Goal: Task Accomplishment & Management: Manage account settings

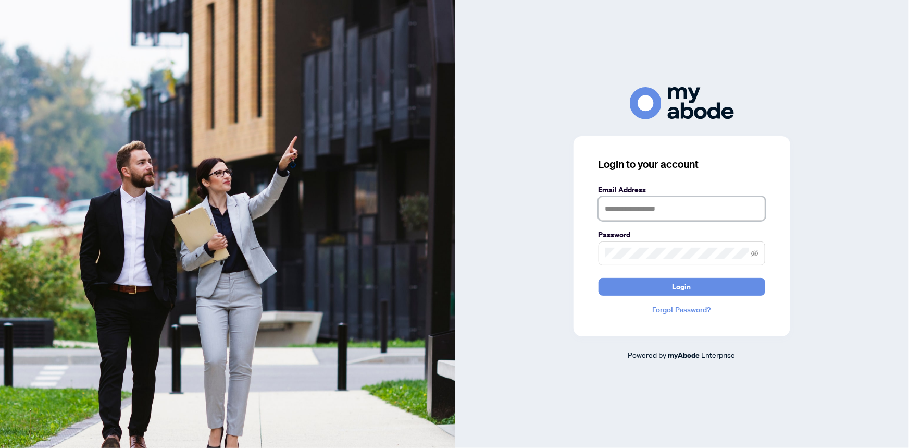
click at [663, 208] on input "text" at bounding box center [682, 208] width 167 height 24
type input "**********"
click at [547, 257] on div "**********" at bounding box center [682, 223] width 455 height 273
click at [599, 278] on button "Login" at bounding box center [682, 287] width 167 height 18
click at [399, 250] on div "**********" at bounding box center [454, 224] width 909 height 448
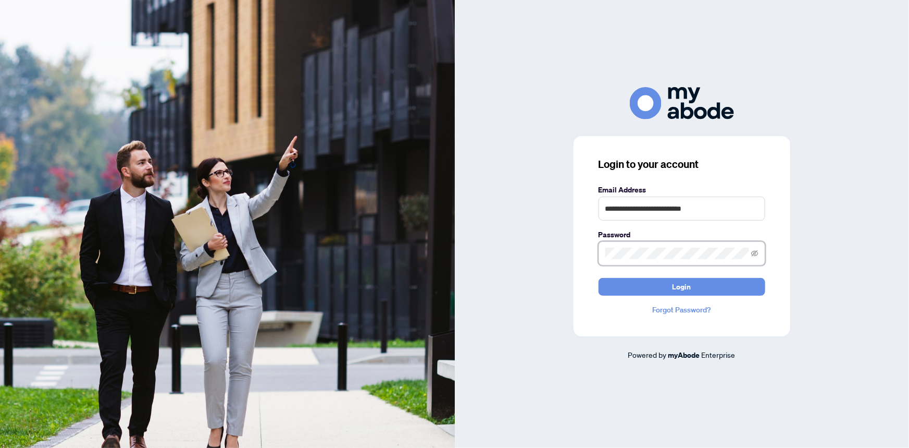
click at [599, 278] on button "Login" at bounding box center [682, 287] width 167 height 18
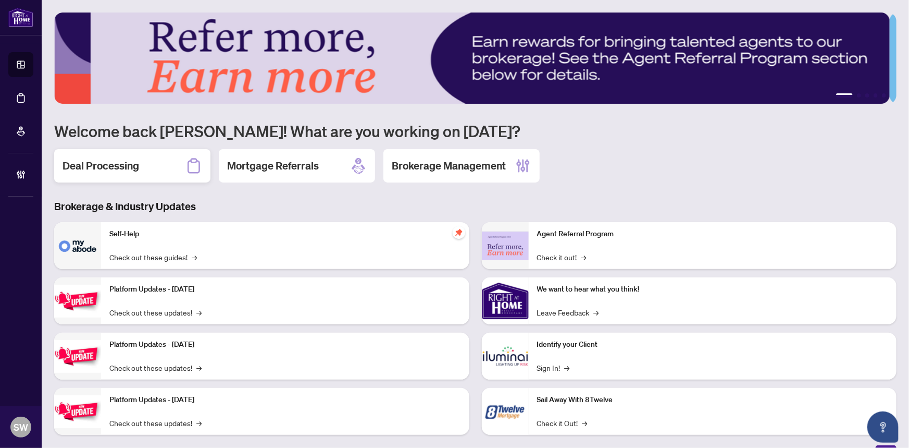
click at [114, 169] on h2 "Deal Processing" at bounding box center [101, 165] width 77 height 15
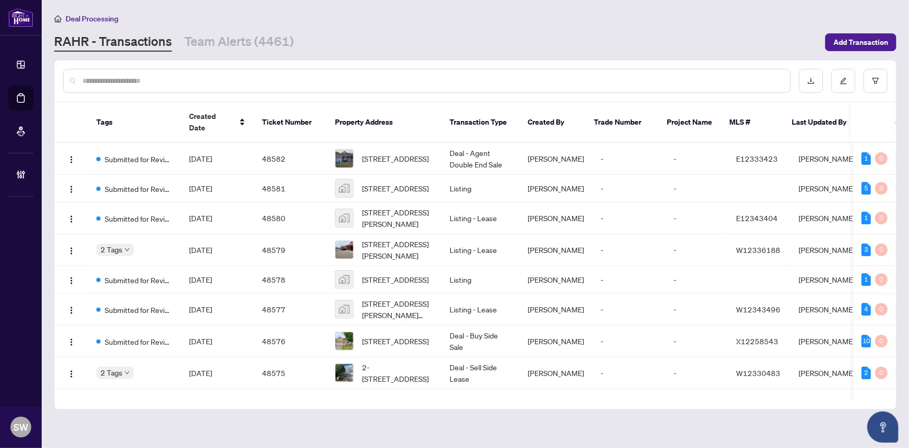
click at [160, 81] on input "text" at bounding box center [432, 80] width 700 height 11
click at [144, 80] on input "text" at bounding box center [432, 80] width 700 height 11
click at [177, 81] on input "text" at bounding box center [432, 80] width 700 height 11
paste input "*****"
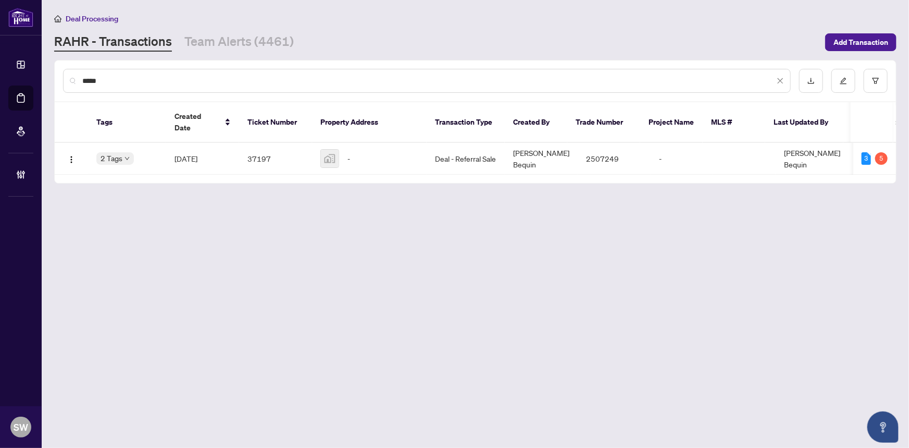
click at [177, 81] on input "*****" at bounding box center [428, 80] width 692 height 11
type input "*****"
click at [197, 154] on span "[DATE]" at bounding box center [186, 158] width 23 height 9
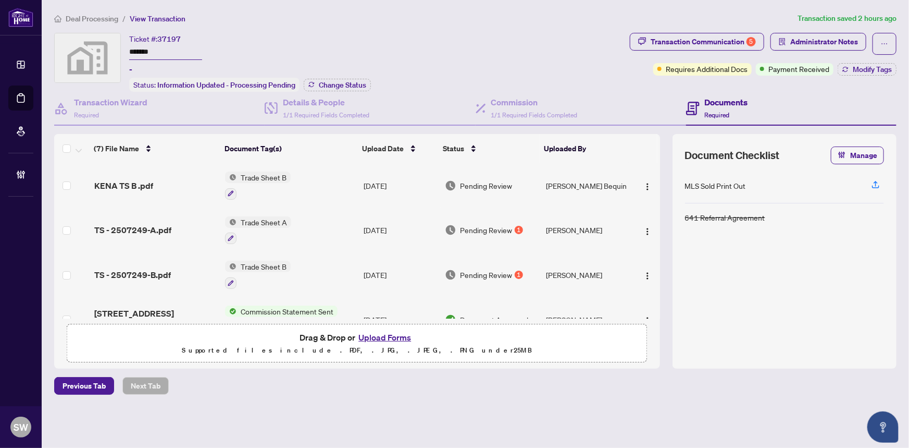
click at [138, 175] on td "KENA TS B .pdf" at bounding box center [155, 185] width 131 height 45
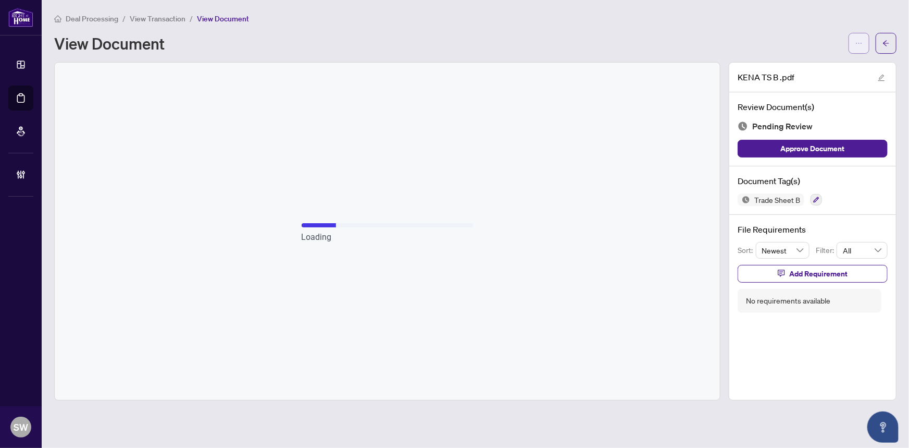
click at [862, 43] on icon "ellipsis" at bounding box center [859, 43] width 7 height 7
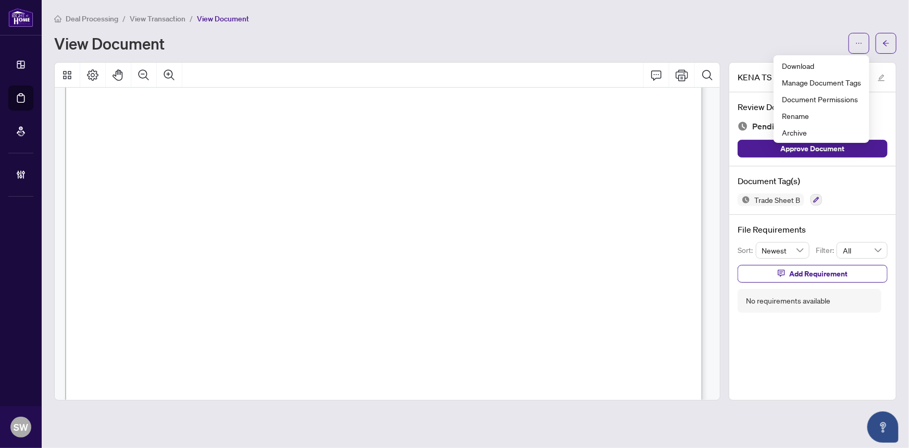
scroll to position [237, 0]
click at [693, 41] on div "View Document" at bounding box center [448, 43] width 788 height 17
click at [885, 40] on icon "arrow-left" at bounding box center [886, 43] width 7 height 7
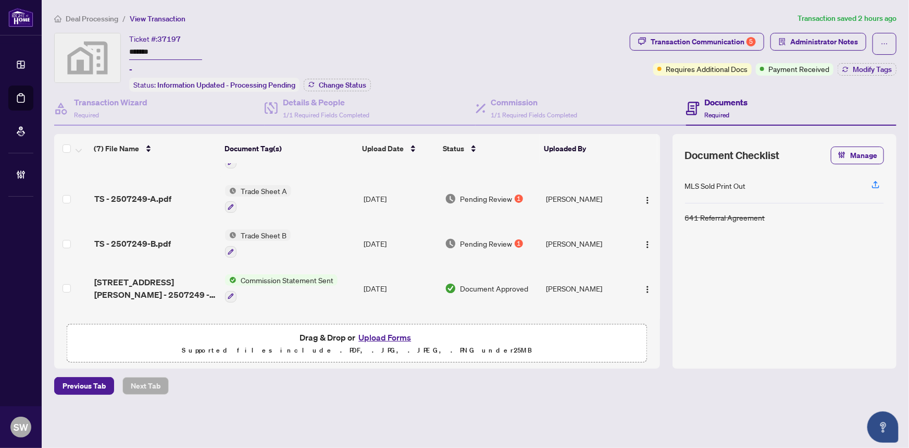
scroll to position [47, 0]
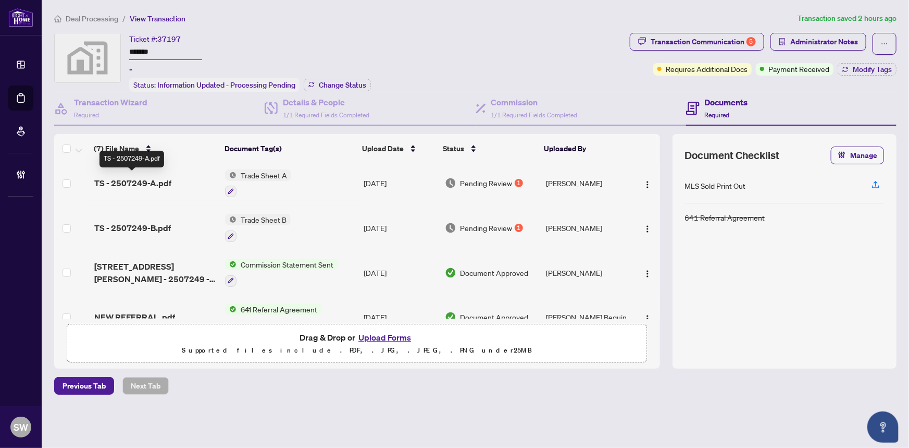
click at [168, 177] on span "TS - 2507249-A.pdf" at bounding box center [132, 183] width 77 height 13
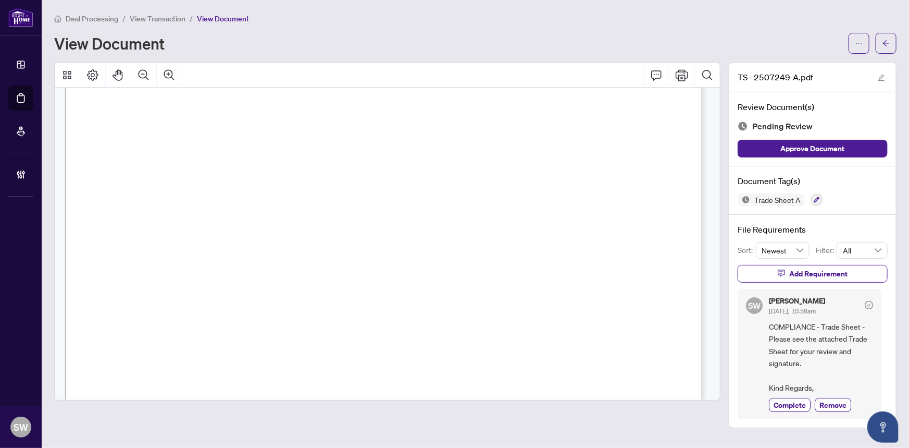
scroll to position [237, 0]
click at [860, 42] on icon "ellipsis" at bounding box center [859, 43] width 7 height 7
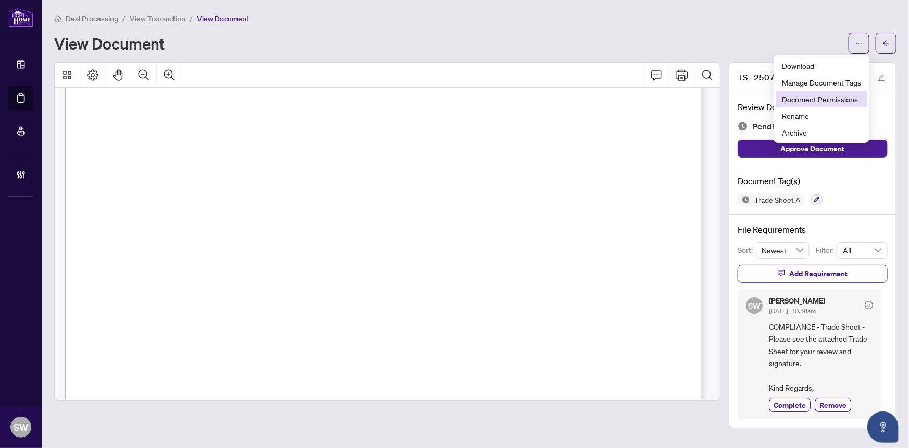
click at [796, 99] on span "Document Permissions" at bounding box center [821, 98] width 79 height 11
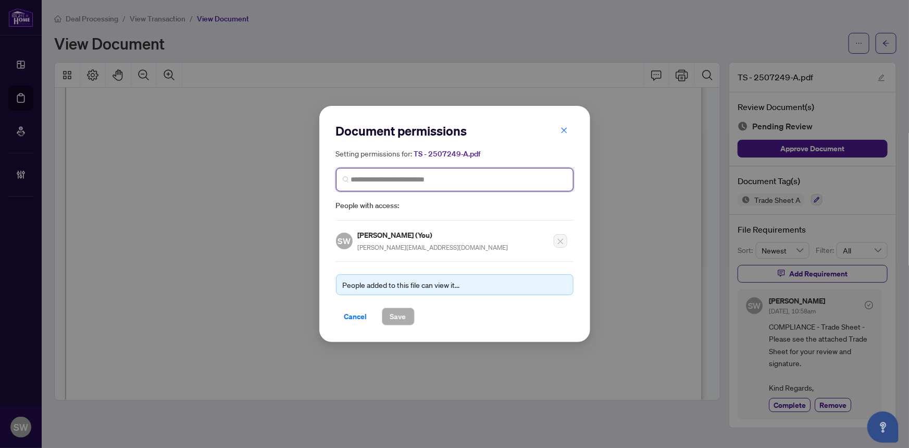
click at [373, 183] on input "search" at bounding box center [459, 179] width 216 height 11
type input "****"
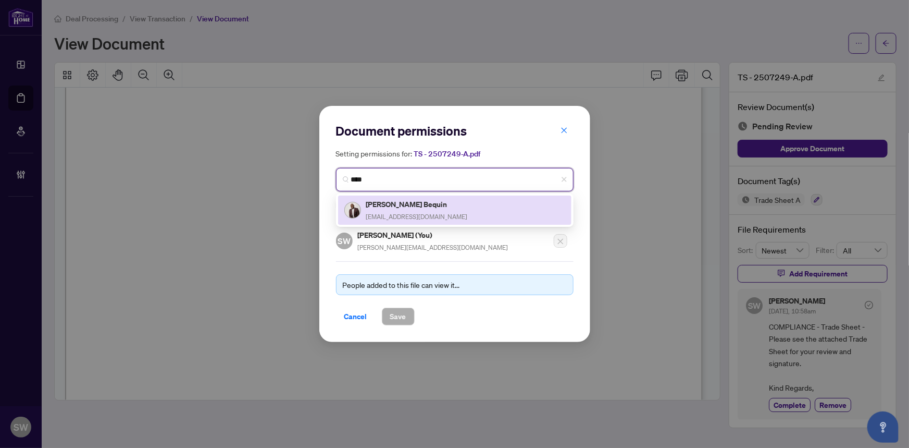
click at [410, 209] on div "Calvin Owusu Bequin calvinbequin@ymail.com" at bounding box center [417, 210] width 102 height 24
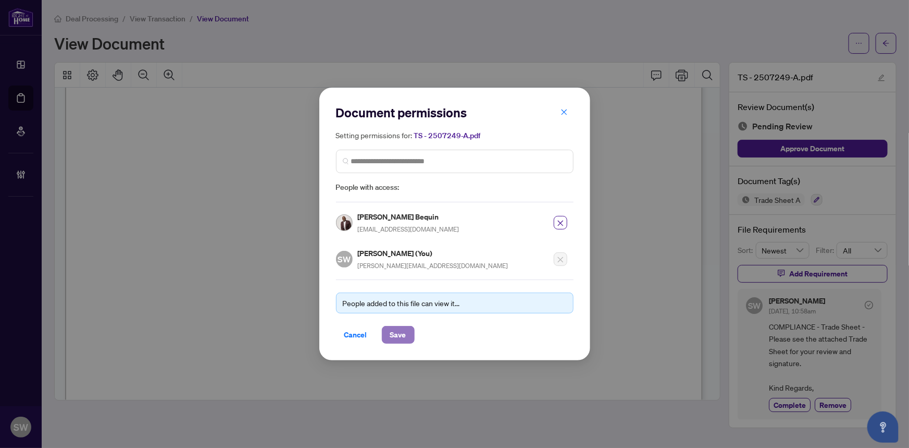
click at [402, 333] on span "Save" at bounding box center [398, 334] width 16 height 17
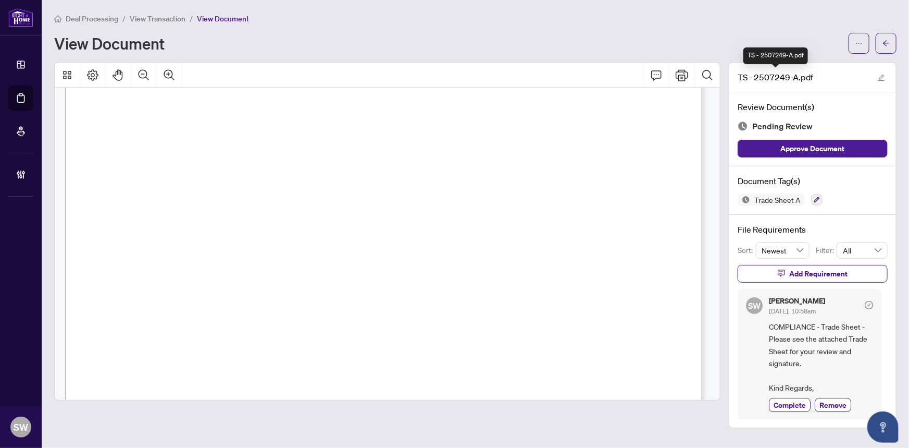
click at [772, 73] on span "TS - 2507249-A.pdf" at bounding box center [776, 77] width 76 height 13
copy span "2507249"
click at [476, 43] on div "View Document" at bounding box center [448, 43] width 788 height 17
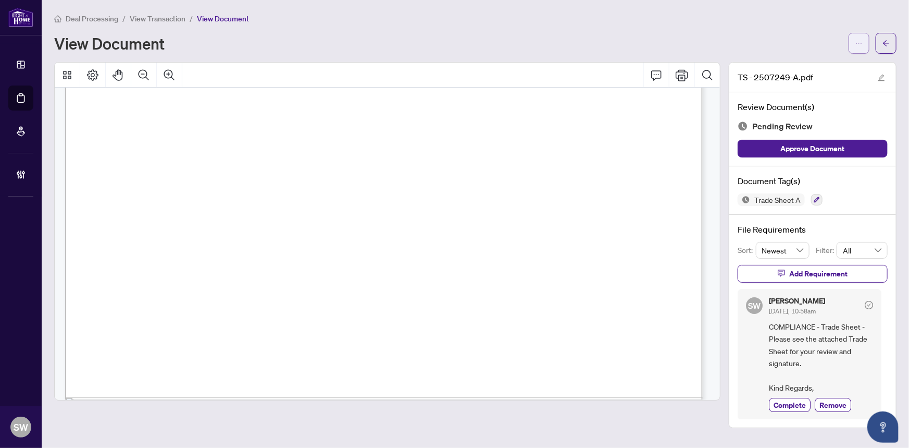
drag, startPoint x: 861, startPoint y: 44, endPoint x: 844, endPoint y: 66, distance: 27.8
click at [861, 44] on icon "ellipsis" at bounding box center [859, 43] width 7 height 7
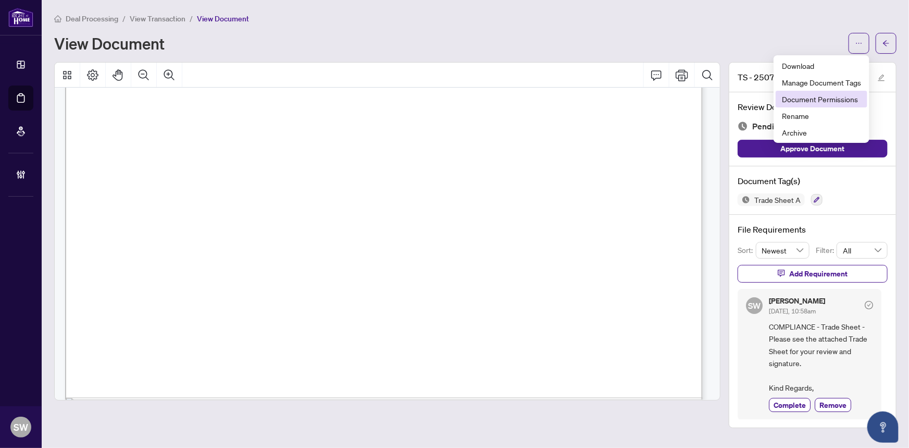
click at [826, 101] on span "Document Permissions" at bounding box center [821, 98] width 79 height 11
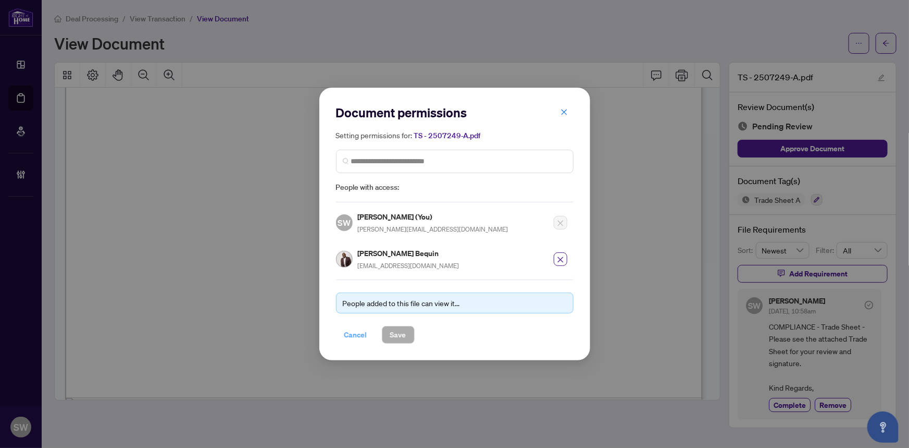
click at [363, 331] on span "Cancel" at bounding box center [355, 334] width 23 height 17
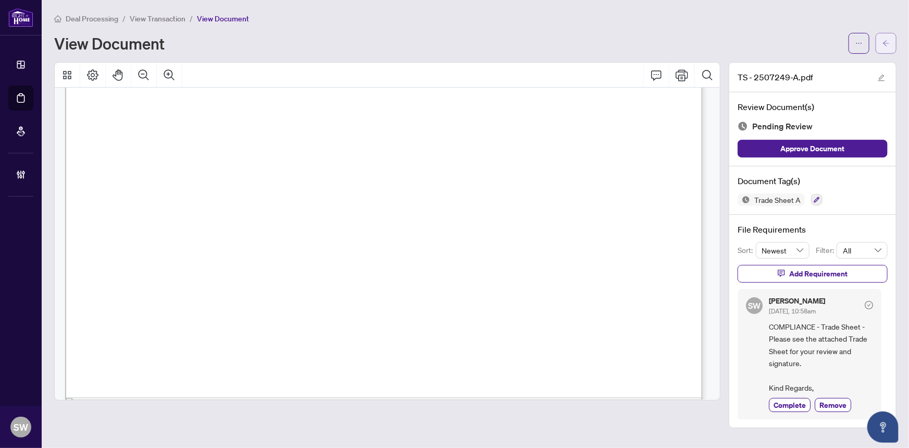
click at [884, 40] on icon "arrow-left" at bounding box center [886, 43] width 7 height 7
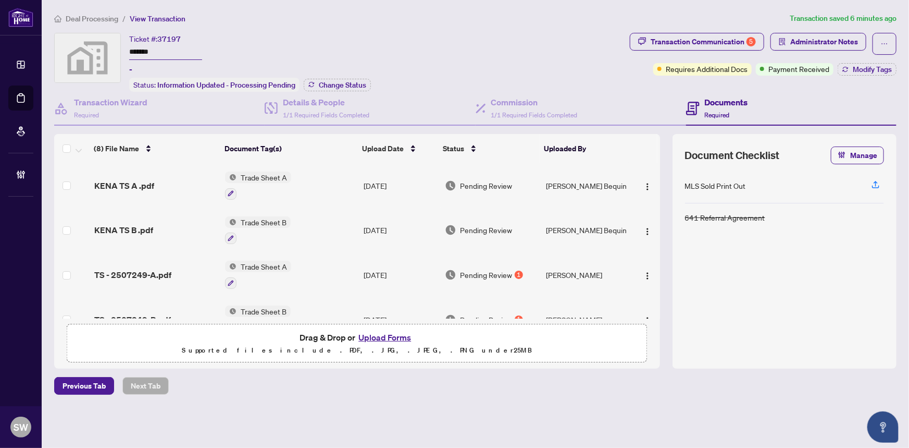
click at [143, 224] on span "KENA TS B .pdf" at bounding box center [123, 230] width 59 height 13
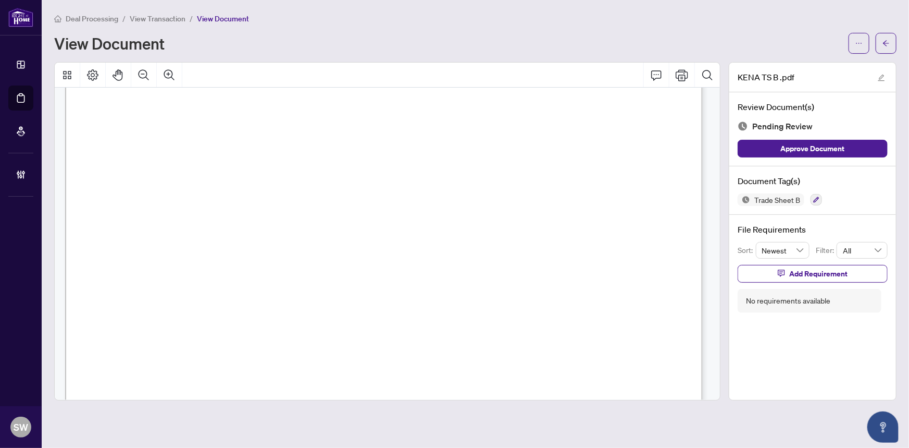
scroll to position [331, 0]
click at [860, 41] on icon "ellipsis" at bounding box center [859, 43] width 7 height 7
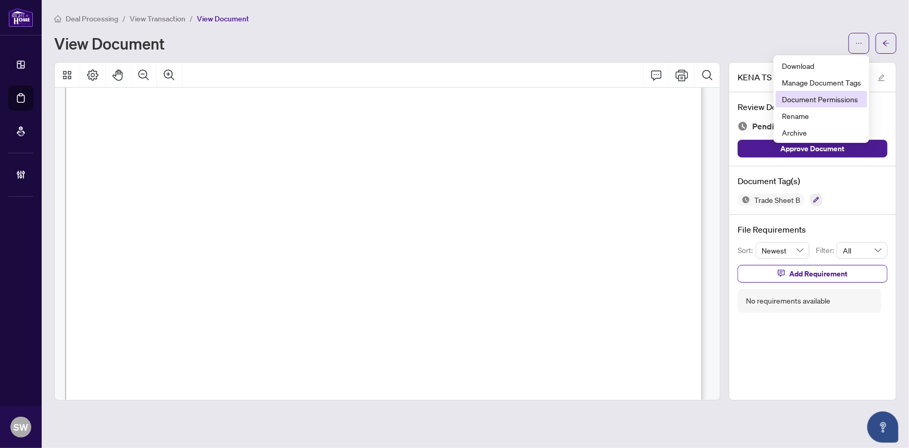
click at [821, 100] on span "Document Permissions" at bounding box center [821, 98] width 79 height 11
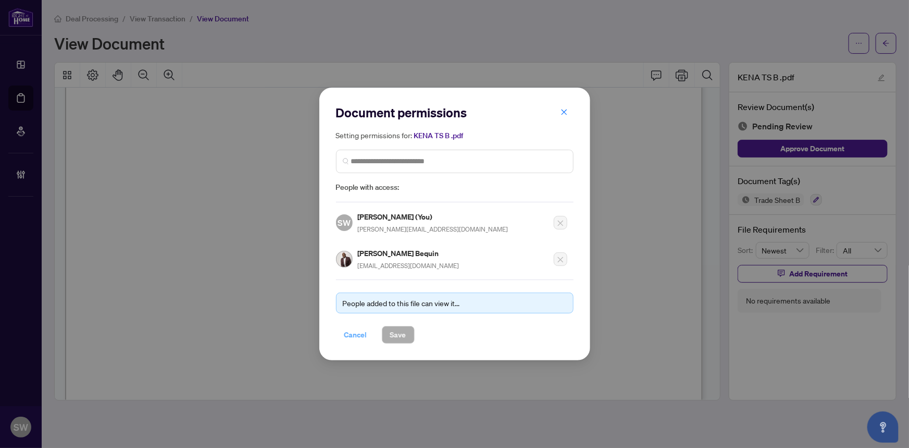
click at [360, 329] on span "Cancel" at bounding box center [355, 334] width 23 height 17
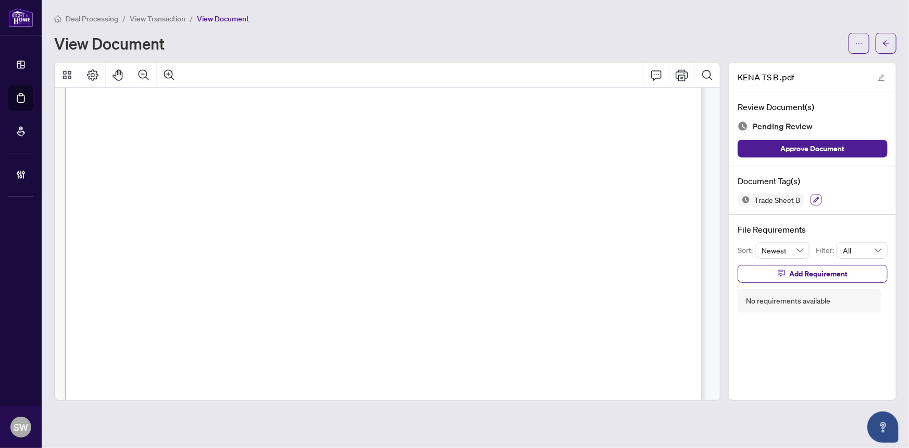
click at [815, 198] on icon "button" at bounding box center [817, 200] width 6 height 6
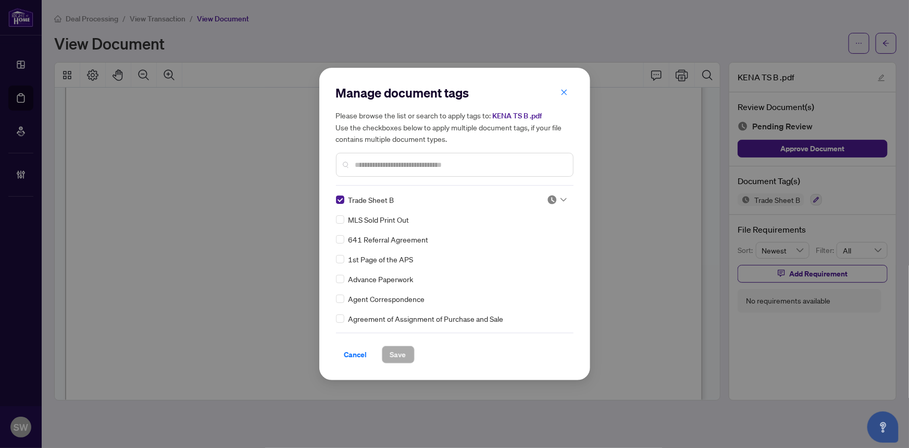
click at [554, 196] on img at bounding box center [552, 199] width 10 height 10
click at [510, 249] on div "Approved" at bounding box center [522, 250] width 67 height 11
click at [407, 349] on button "Save" at bounding box center [398, 354] width 33 height 18
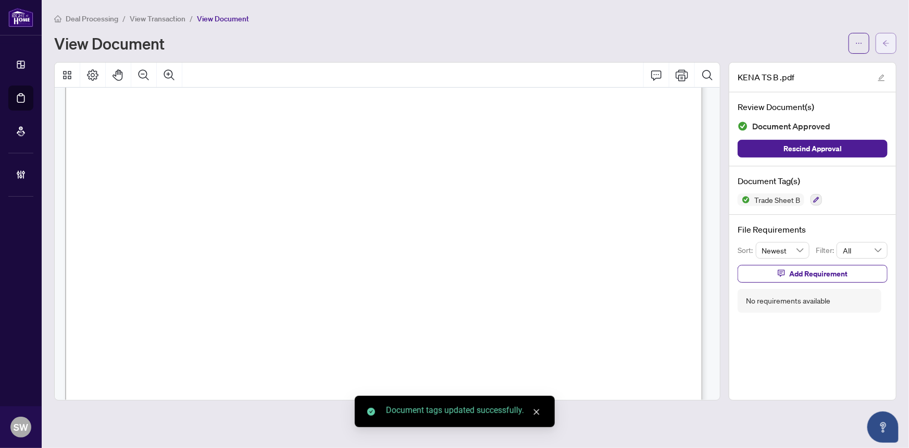
click at [885, 40] on icon "arrow-left" at bounding box center [886, 43] width 7 height 7
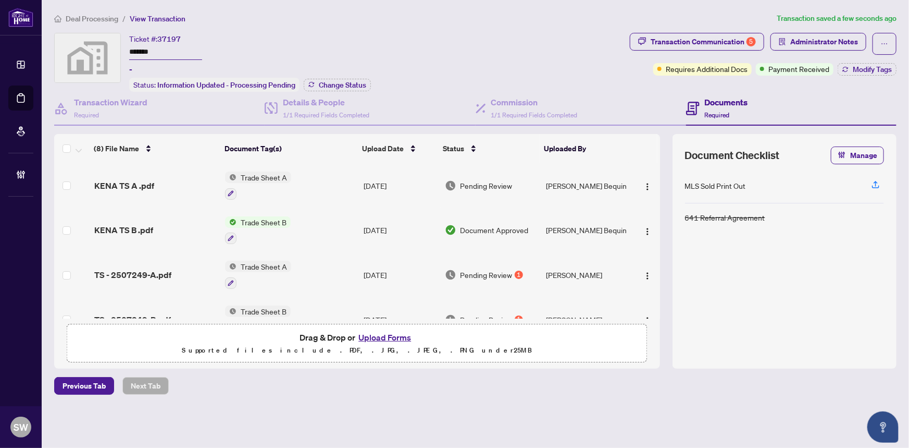
click at [174, 179] on div "KENA TS A .pdf" at bounding box center [155, 185] width 123 height 13
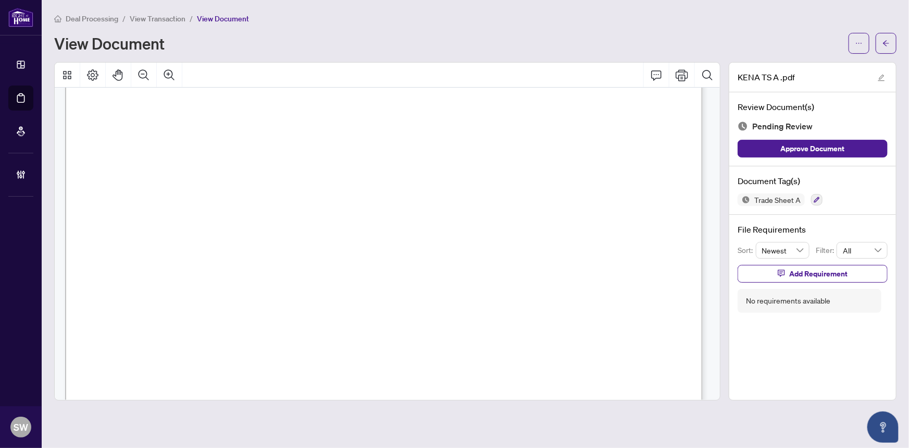
scroll to position [426, 0]
click at [815, 198] on icon "button" at bounding box center [817, 200] width 6 height 6
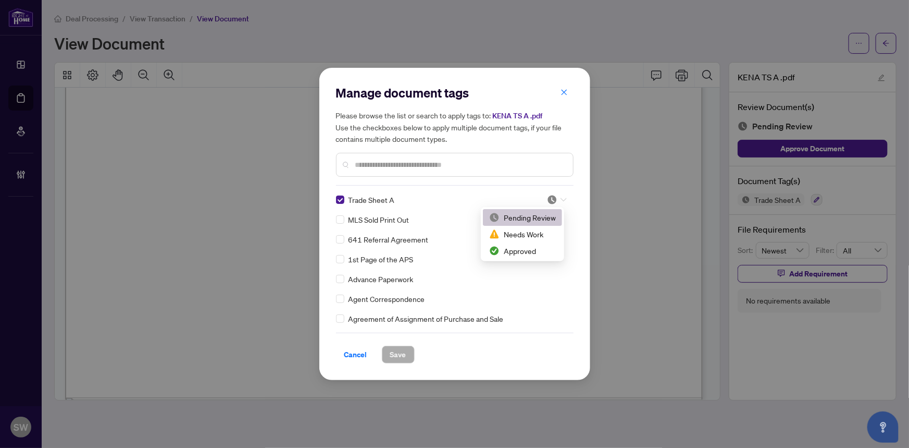
click at [555, 199] on div at bounding box center [557, 199] width 20 height 10
click at [531, 252] on div "Approved" at bounding box center [522, 250] width 67 height 11
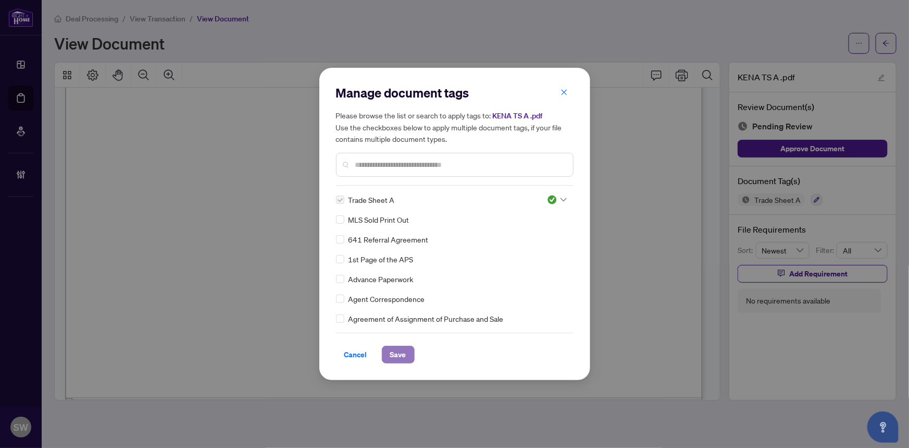
click at [399, 355] on span "Save" at bounding box center [398, 354] width 16 height 17
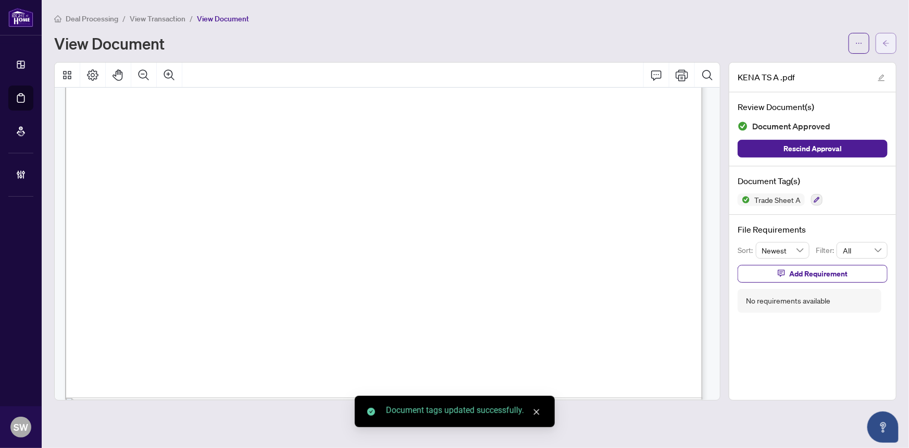
click at [885, 40] on icon "arrow-left" at bounding box center [886, 43] width 7 height 7
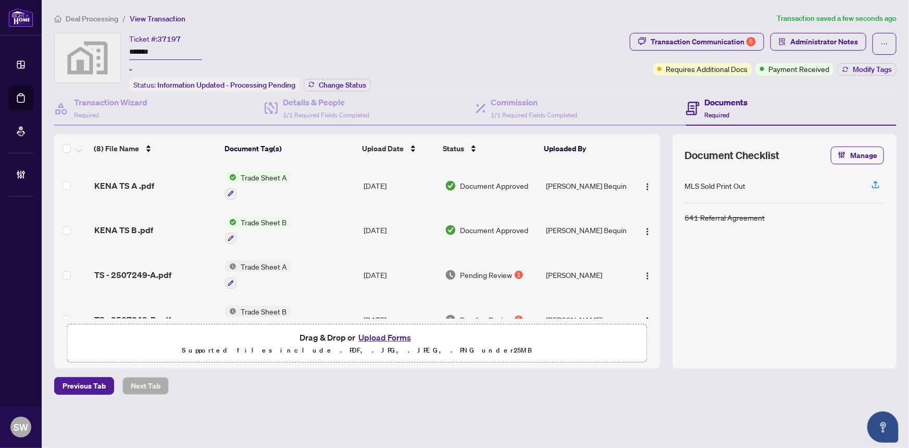
click at [178, 271] on div "TS - 2507249-A.pdf" at bounding box center [155, 274] width 123 height 13
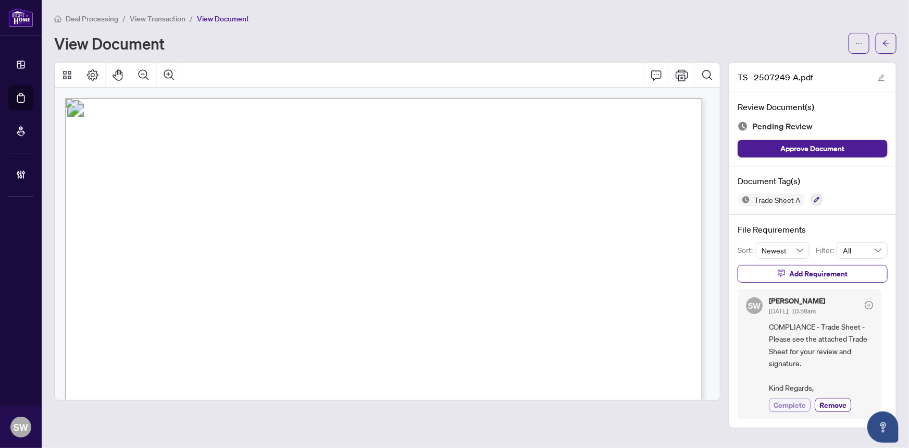
click at [797, 406] on span "Complete" at bounding box center [790, 404] width 32 height 11
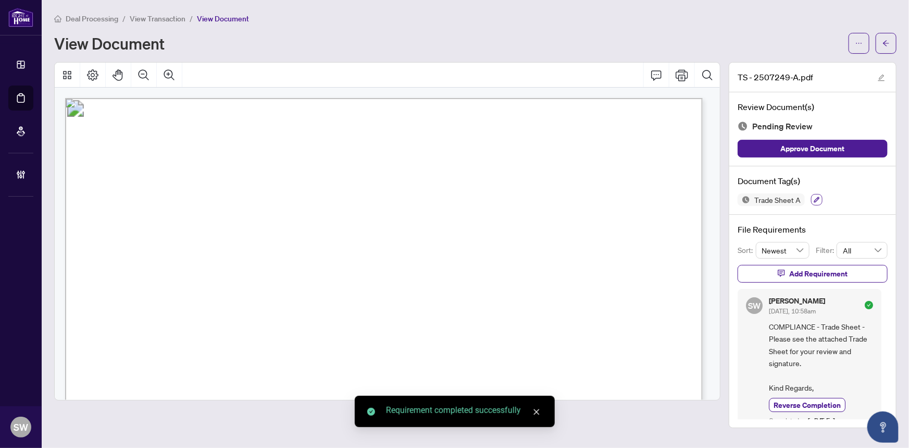
click at [814, 202] on span "button" at bounding box center [817, 199] width 6 height 7
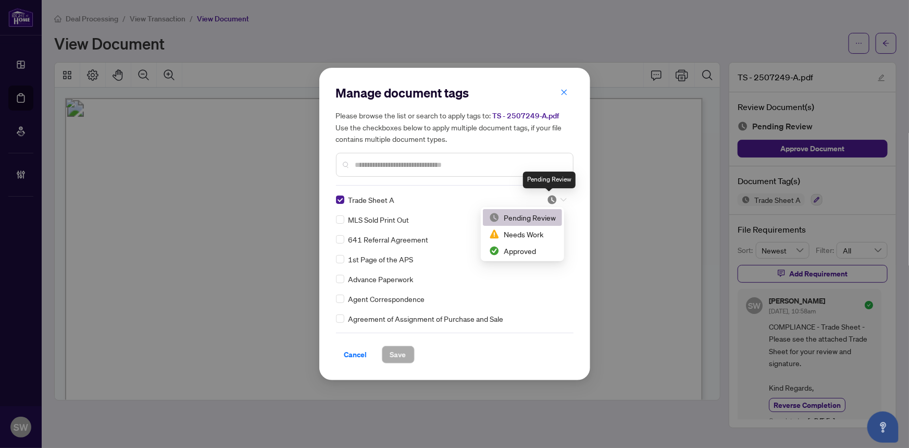
click at [551, 199] on img at bounding box center [552, 199] width 10 height 10
drag, startPoint x: 520, startPoint y: 253, endPoint x: 442, endPoint y: 335, distance: 113.2
click at [519, 254] on div "Approved" at bounding box center [522, 250] width 67 height 11
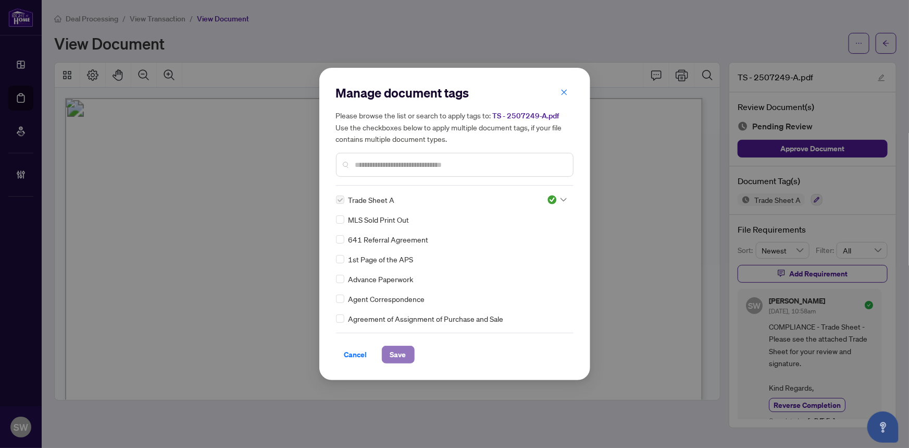
click at [403, 355] on span "Save" at bounding box center [398, 354] width 16 height 17
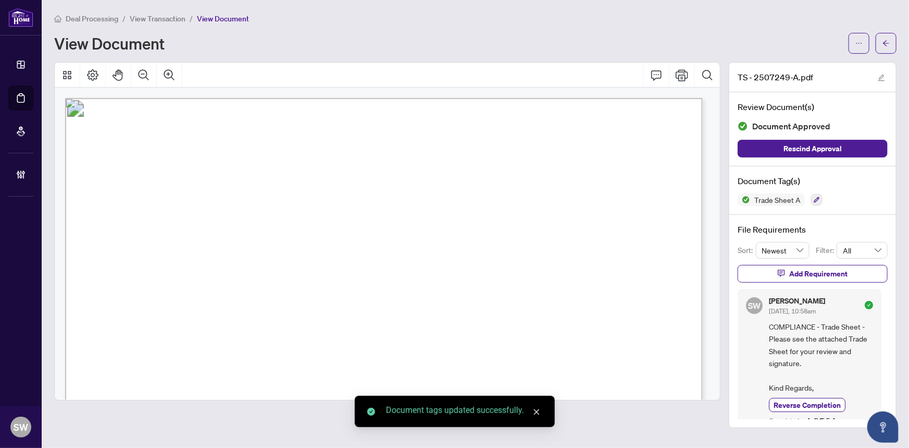
click at [885, 36] on span "button" at bounding box center [886, 43] width 7 height 17
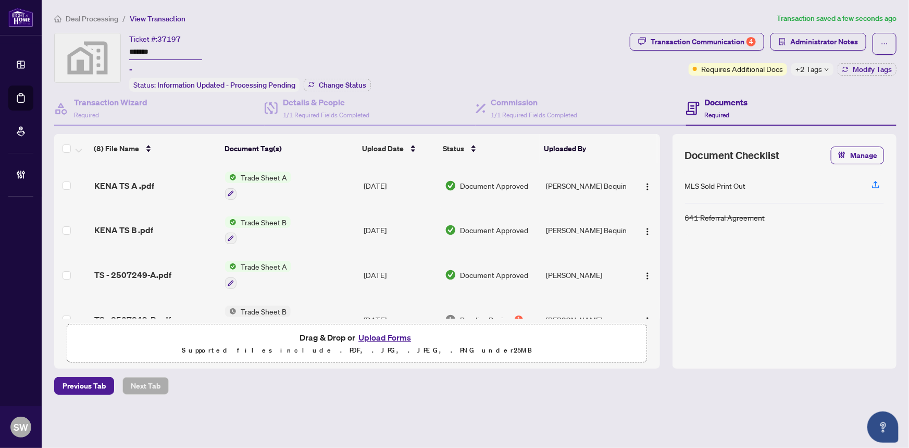
click at [204, 305] on td "TS - 2507249-B.pdf" at bounding box center [155, 319] width 131 height 45
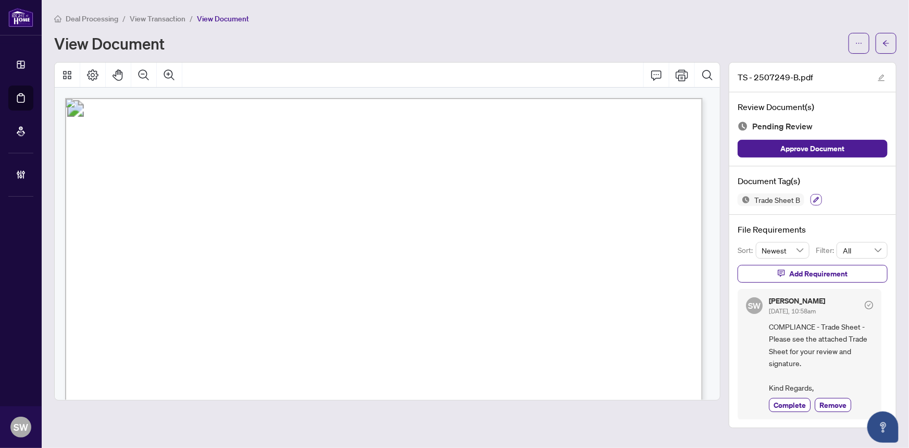
click at [815, 198] on icon "button" at bounding box center [817, 200] width 6 height 6
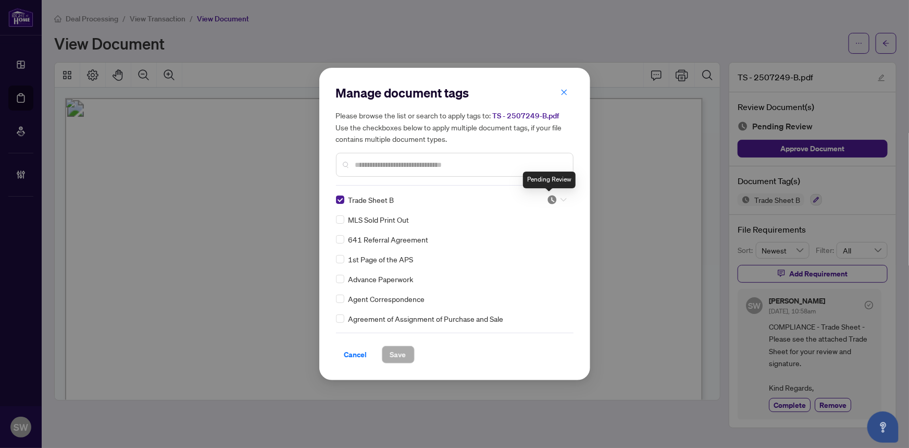
click at [552, 198] on img at bounding box center [552, 199] width 10 height 10
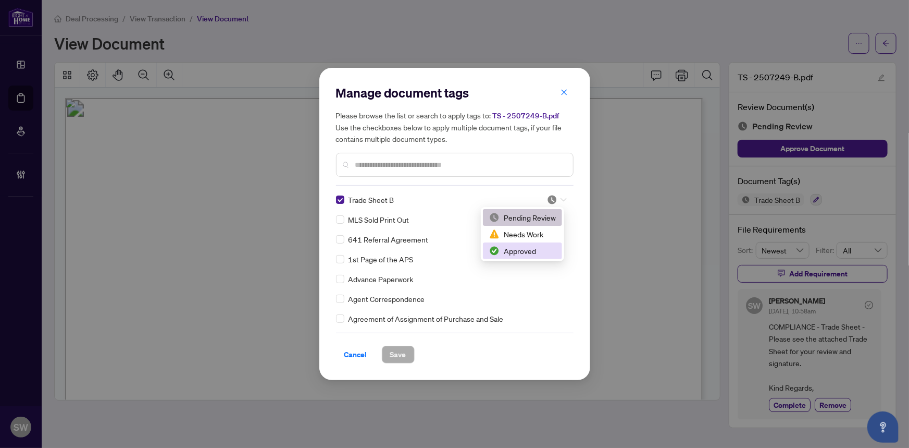
click at [528, 251] on div "Approved" at bounding box center [522, 250] width 67 height 11
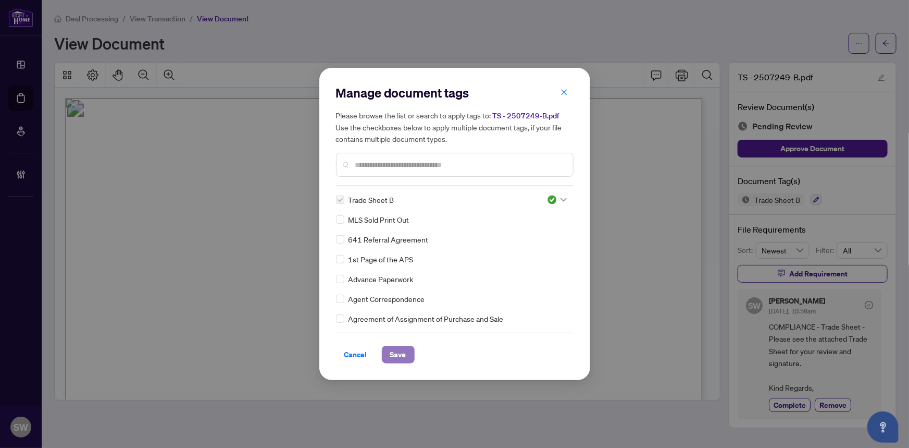
click at [404, 354] on span "Save" at bounding box center [398, 354] width 16 height 17
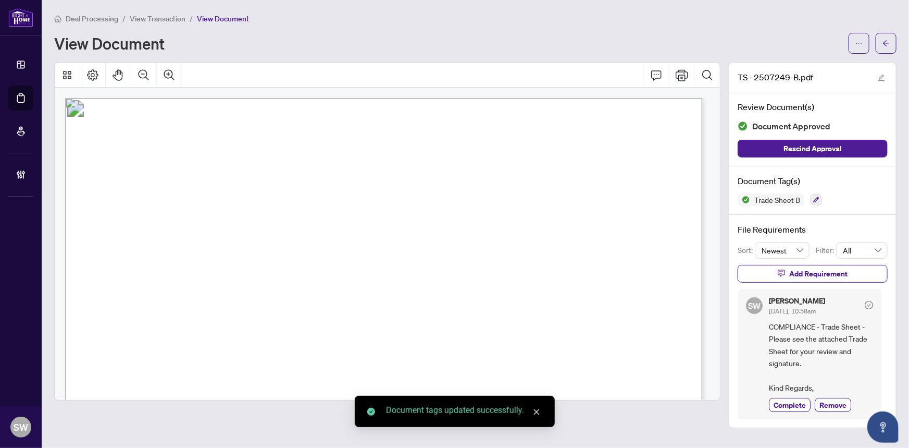
click at [787, 404] on span "Complete" at bounding box center [790, 404] width 32 height 11
click at [885, 48] on span "button" at bounding box center [886, 43] width 7 height 17
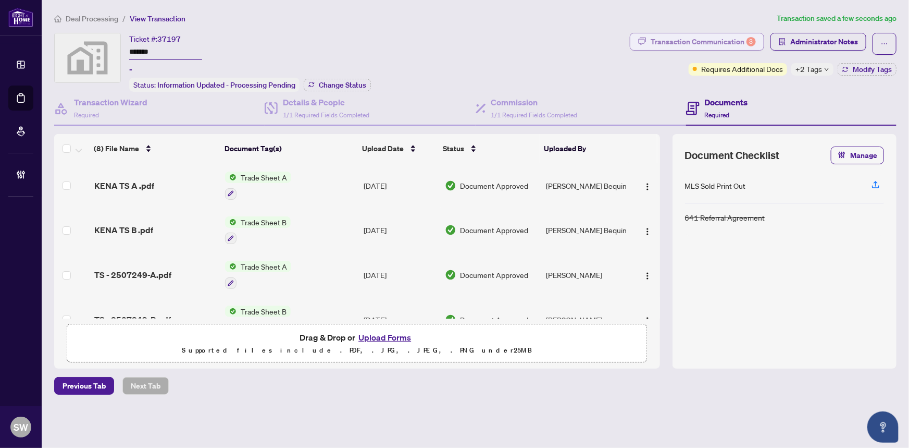
click at [724, 46] on div "Transaction Communication 3" at bounding box center [703, 41] width 105 height 17
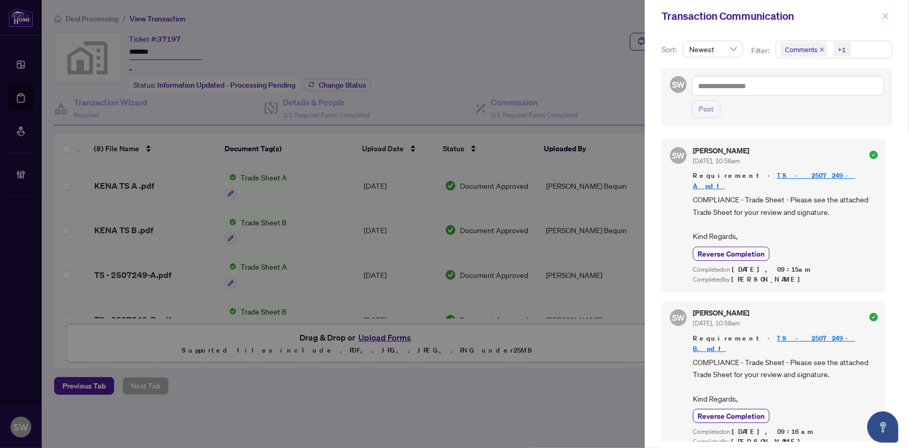
click at [884, 15] on icon "close" at bounding box center [885, 16] width 7 height 7
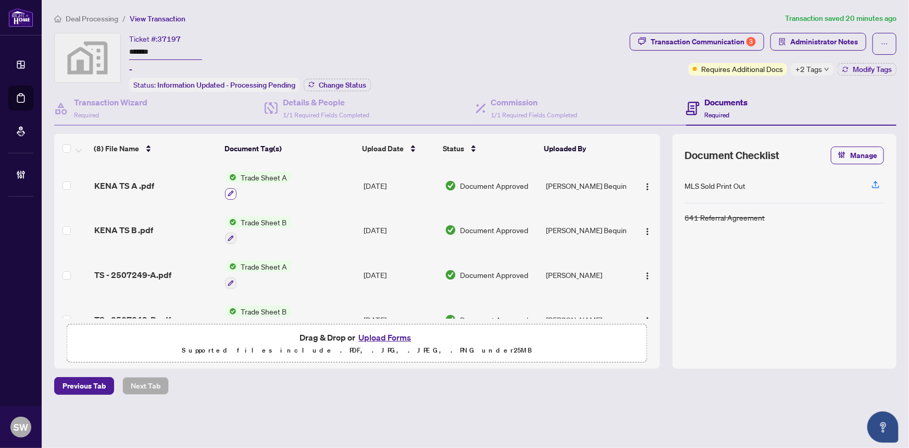
click at [230, 191] on icon "button" at bounding box center [231, 194] width 6 height 6
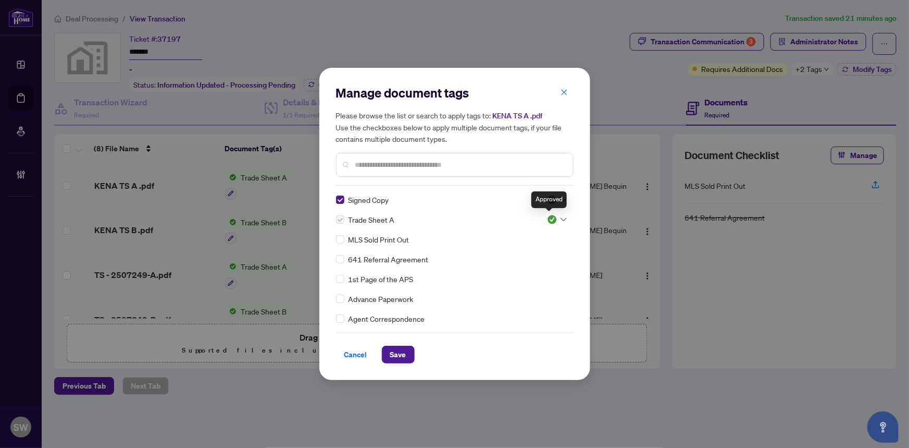
click at [551, 198] on div "Approved" at bounding box center [548, 199] width 35 height 17
click at [554, 196] on div at bounding box center [557, 199] width 20 height 10
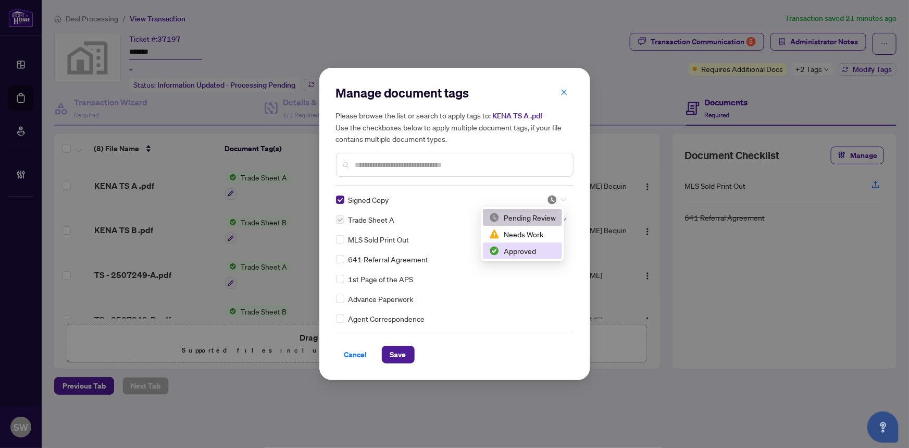
click at [528, 248] on div "Approved" at bounding box center [522, 250] width 67 height 11
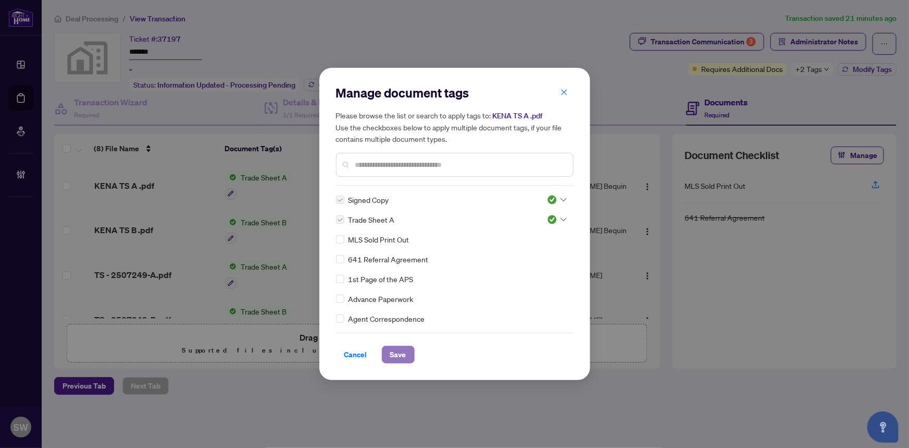
click at [396, 350] on span "Save" at bounding box center [398, 354] width 16 height 17
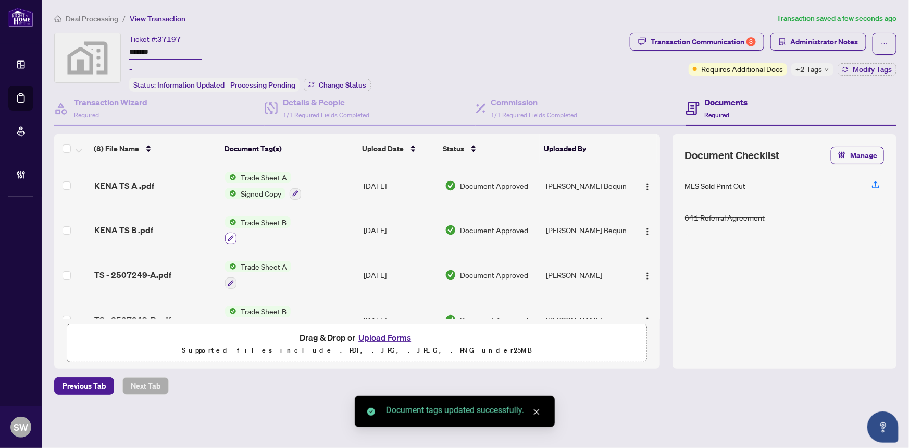
click at [230, 235] on icon "button" at bounding box center [231, 238] width 6 height 6
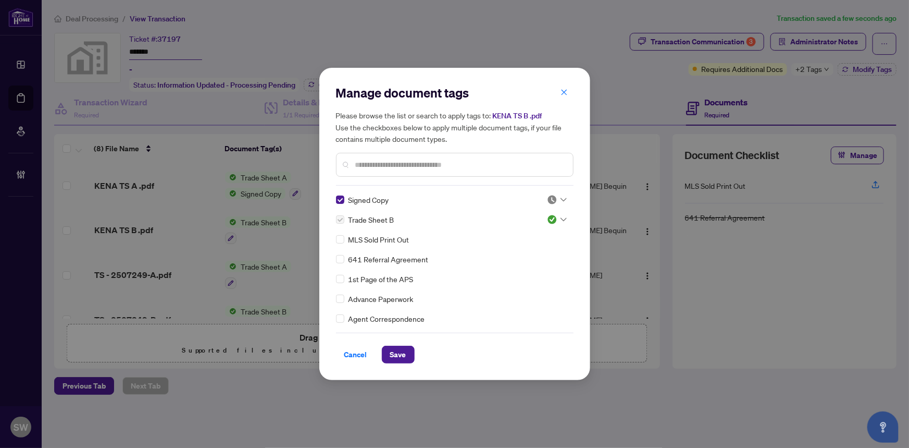
click at [551, 197] on img at bounding box center [552, 199] width 10 height 10
click at [525, 249] on div "Approved" at bounding box center [522, 250] width 67 height 11
click at [392, 350] on span "Save" at bounding box center [398, 354] width 16 height 17
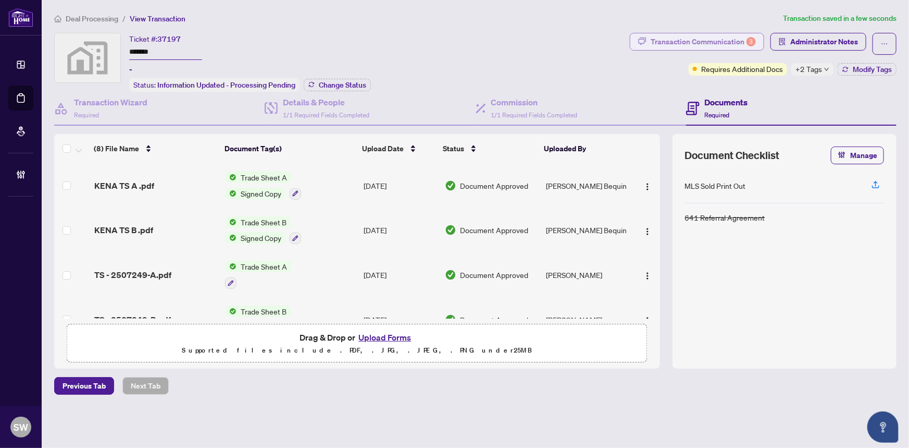
click at [744, 43] on div "Transaction Communication 3" at bounding box center [703, 41] width 105 height 17
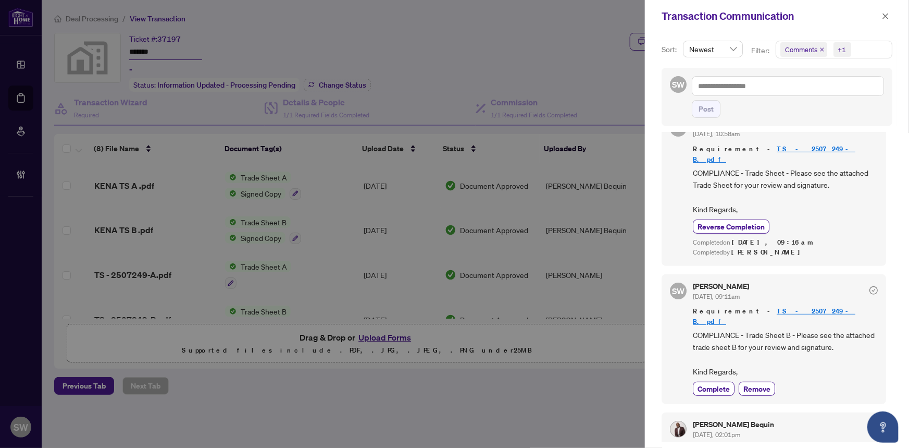
scroll to position [237, 0]
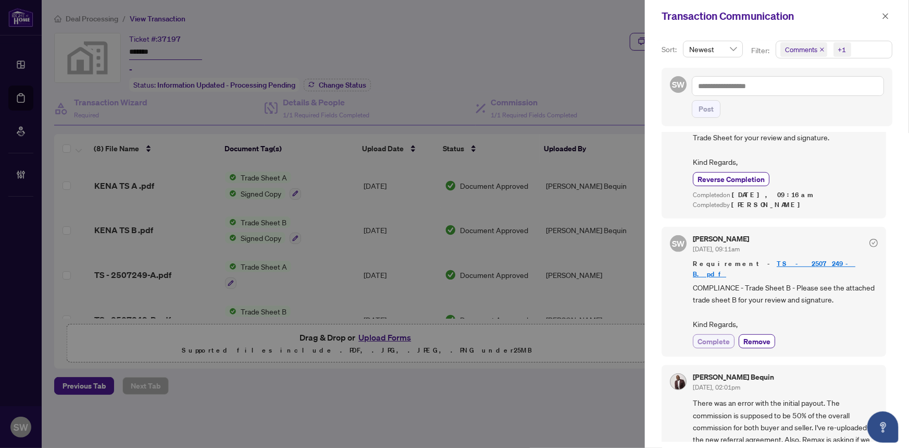
click at [717, 336] on span "Complete" at bounding box center [714, 341] width 32 height 11
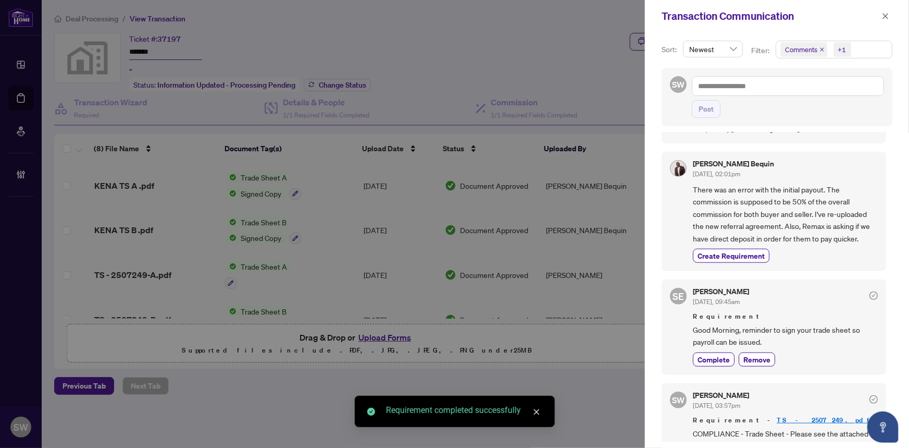
scroll to position [521, 0]
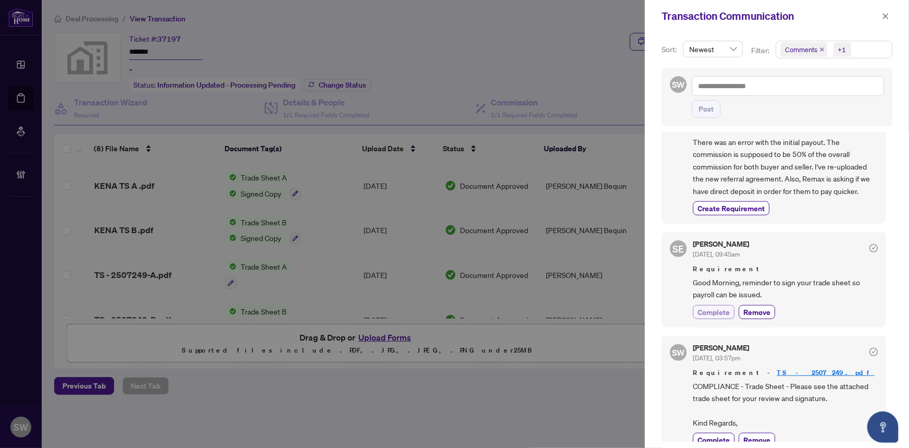
click at [716, 305] on button "Complete" at bounding box center [714, 312] width 42 height 14
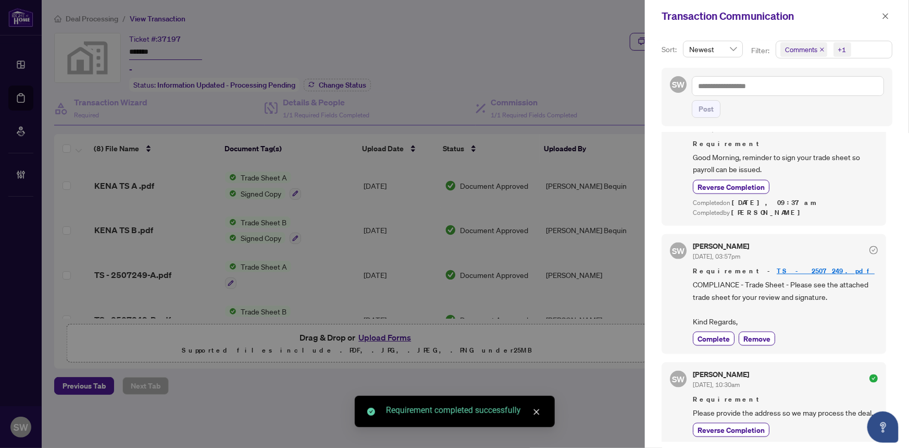
scroll to position [663, 0]
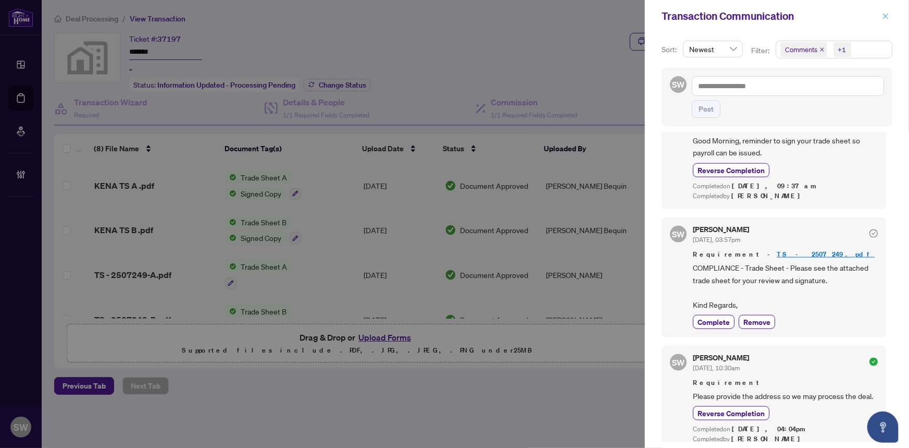
click at [882, 11] on span "button" at bounding box center [885, 16] width 7 height 17
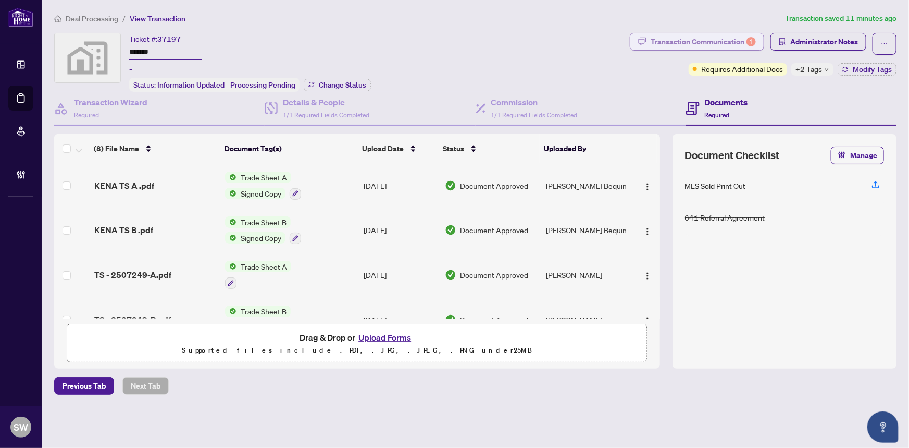
click at [738, 43] on div "Transaction Communication 1" at bounding box center [703, 41] width 105 height 17
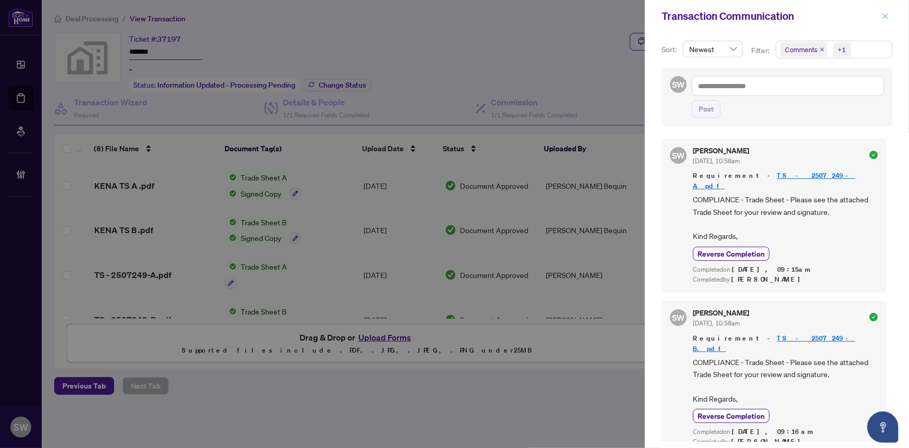
click at [882, 11] on span "button" at bounding box center [885, 16] width 7 height 17
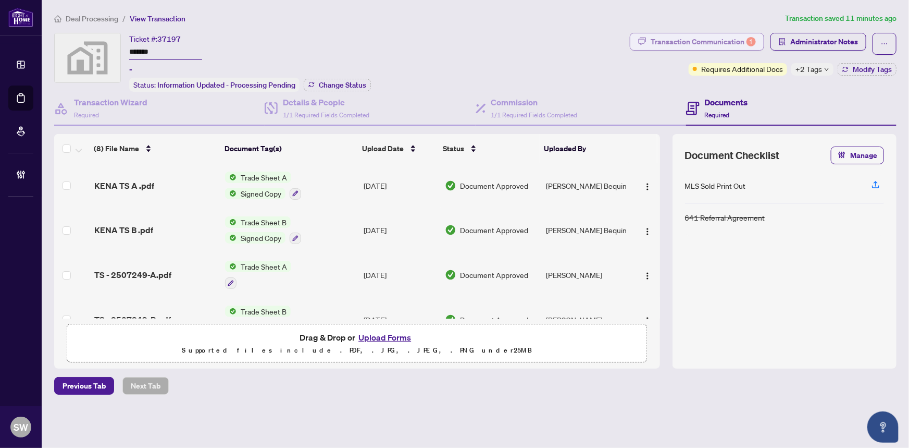
click at [724, 43] on div "Transaction Communication 1" at bounding box center [703, 41] width 105 height 17
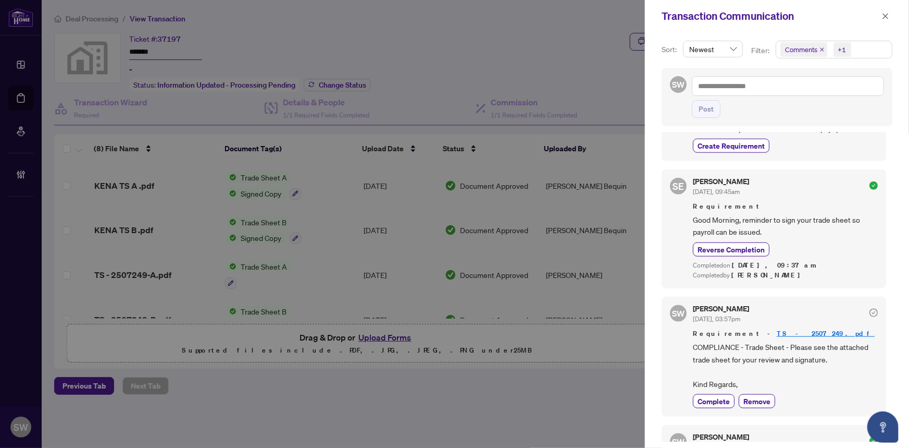
scroll to position [615, 0]
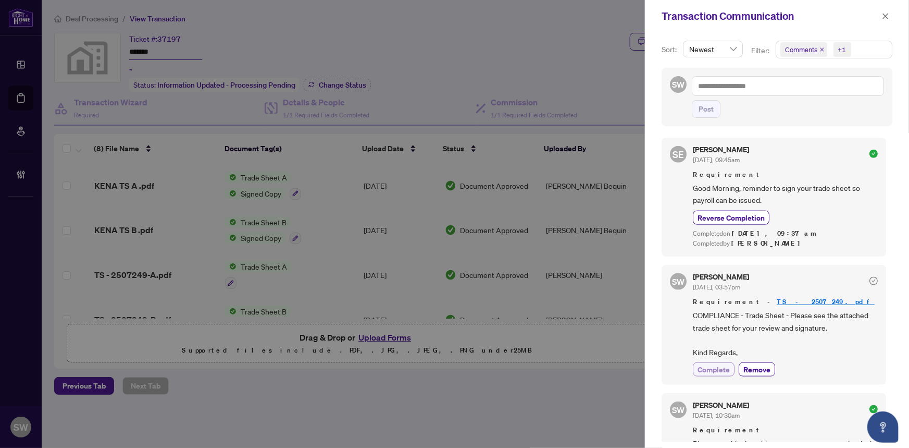
click at [717, 364] on span "Complete" at bounding box center [714, 369] width 32 height 11
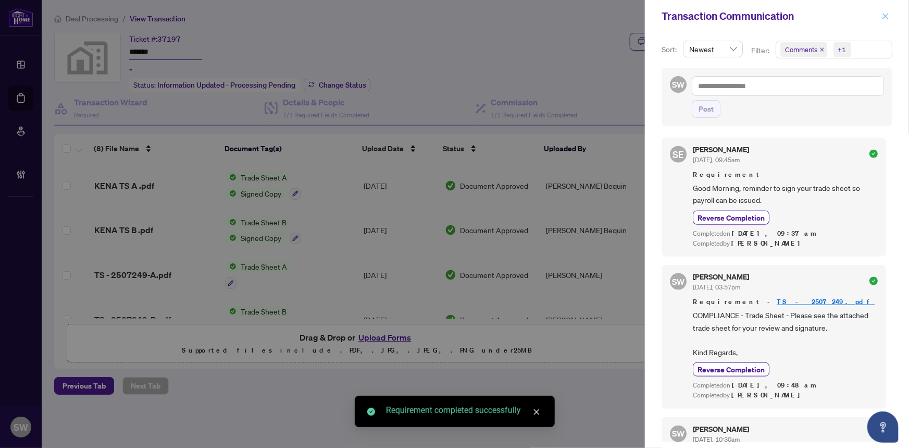
click at [885, 10] on span "button" at bounding box center [885, 16] width 7 height 17
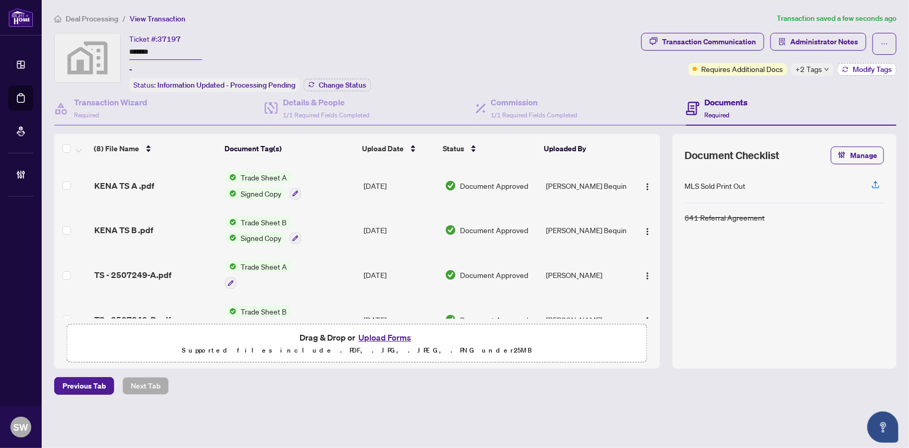
click at [864, 68] on span "Modify Tags" at bounding box center [872, 69] width 39 height 7
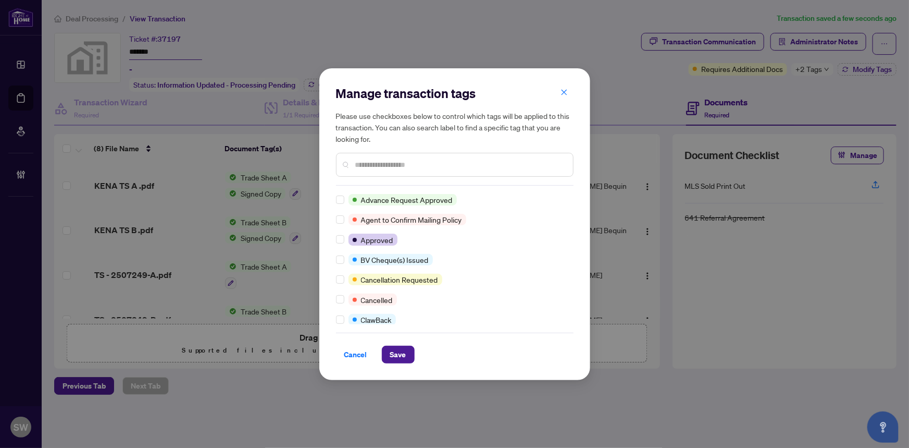
scroll to position [0, 0]
drag, startPoint x: 569, startPoint y: 205, endPoint x: 569, endPoint y: 226, distance: 20.3
click at [569, 226] on div "Advance Request Approved Agent to Confirm Mailing Policy Approved BV Cheque(s) …" at bounding box center [455, 259] width 238 height 130
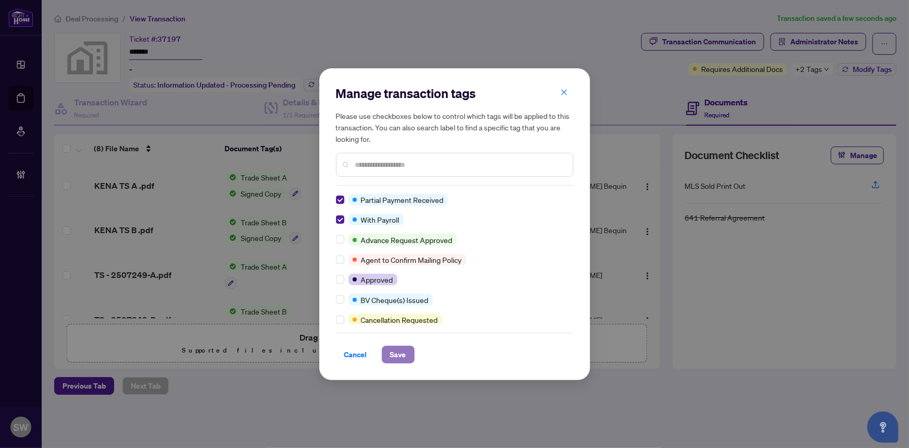
click at [410, 352] on button "Save" at bounding box center [398, 354] width 33 height 18
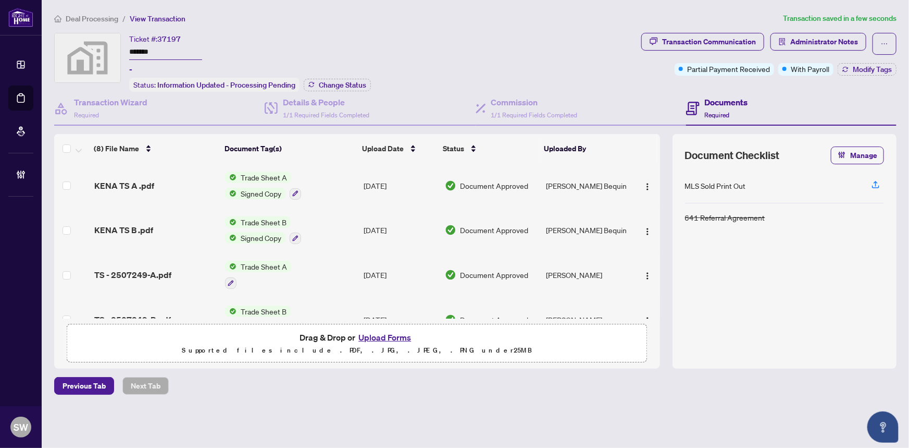
click at [102, 18] on span "Deal Processing" at bounding box center [92, 18] width 53 height 9
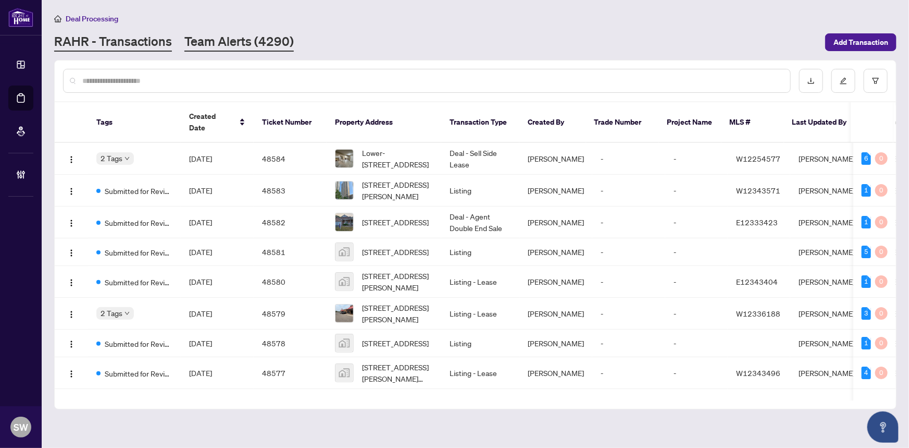
click at [232, 41] on link "Team Alerts (4290)" at bounding box center [238, 42] width 109 height 19
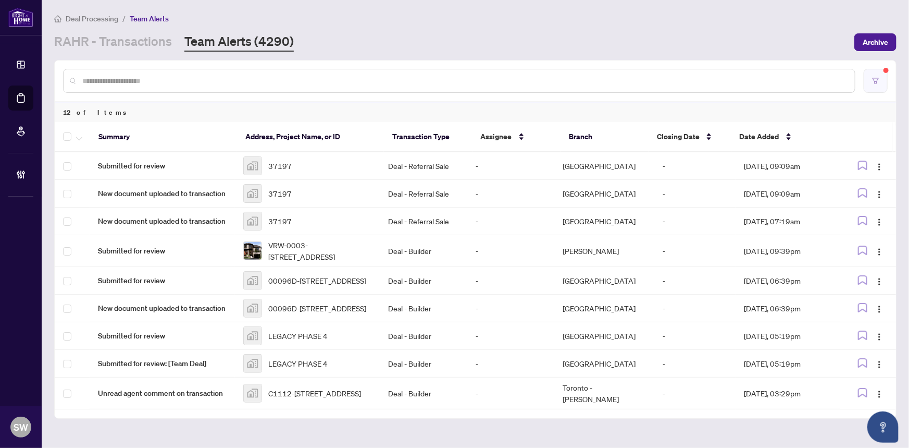
click at [877, 78] on icon "filter" at bounding box center [875, 80] width 7 height 7
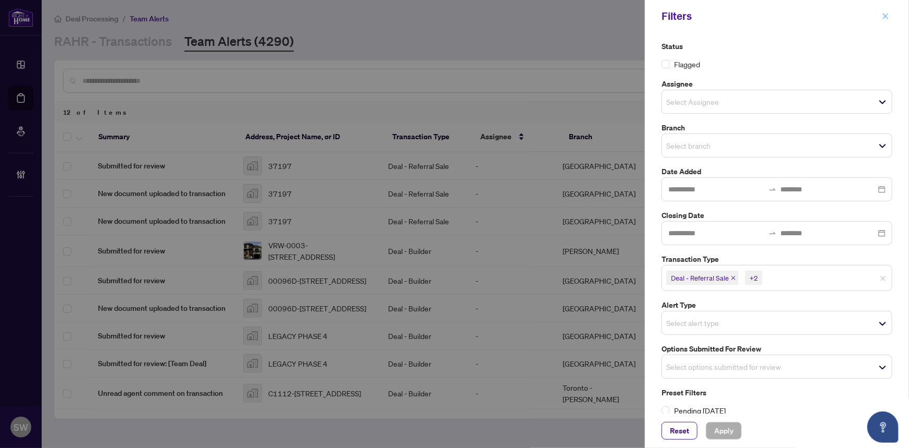
click at [887, 16] on icon "close" at bounding box center [885, 16] width 7 height 7
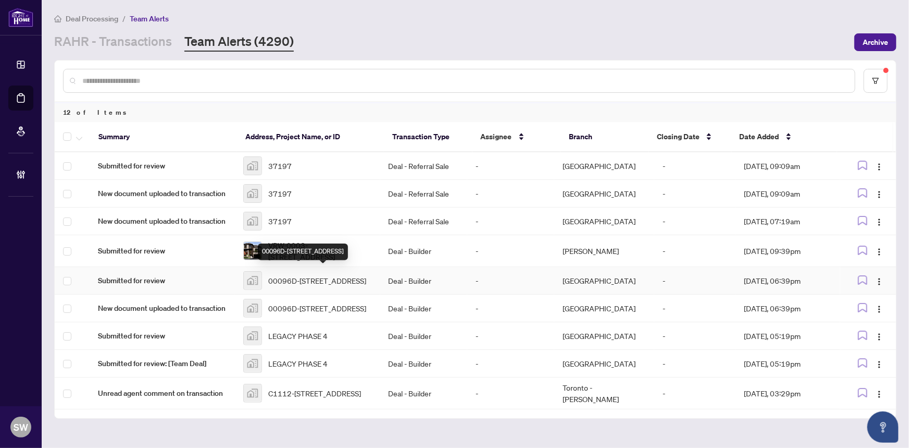
scroll to position [102, 0]
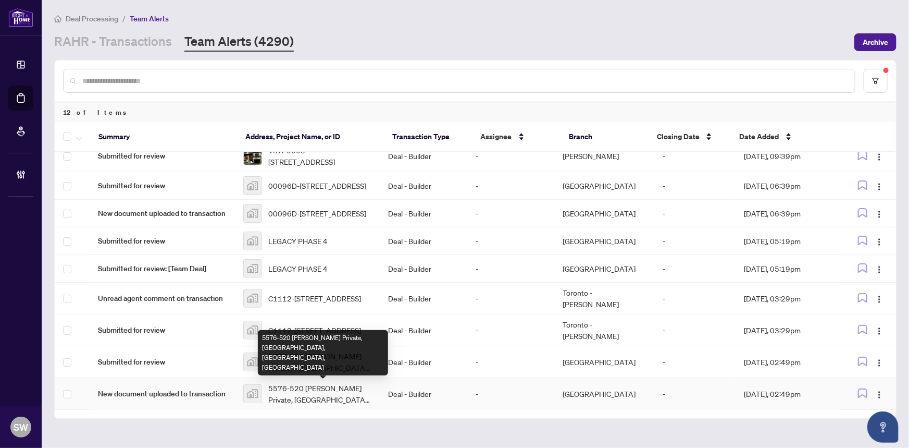
click at [315, 395] on span "5576-520 Celestine Private, Nepean, ON, Canada" at bounding box center [320, 393] width 104 height 23
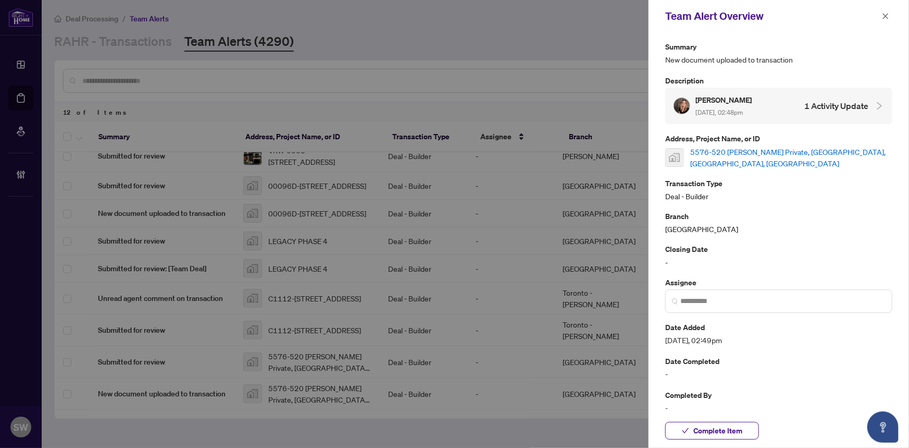
click at [735, 153] on link "5576-520 Celestine Private, Nepean, ON, Canada" at bounding box center [791, 157] width 202 height 23
click at [709, 427] on span "Complete Item" at bounding box center [717, 430] width 49 height 17
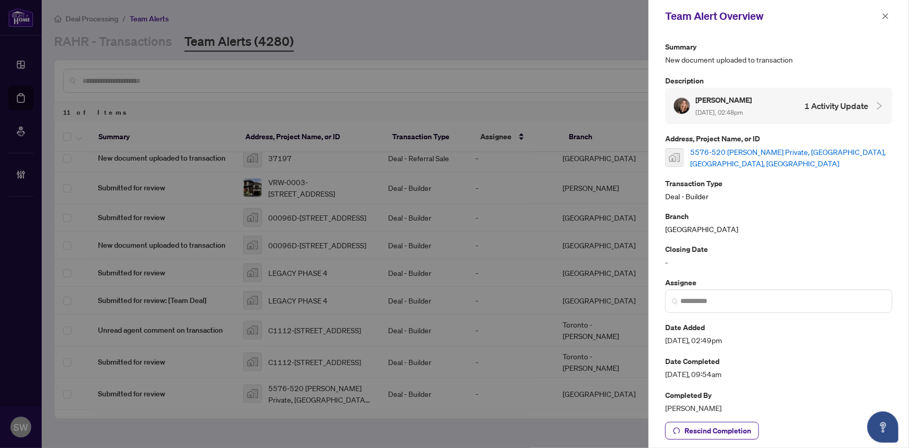
scroll to position [70, 0]
click at [887, 16] on icon "close" at bounding box center [885, 16] width 7 height 7
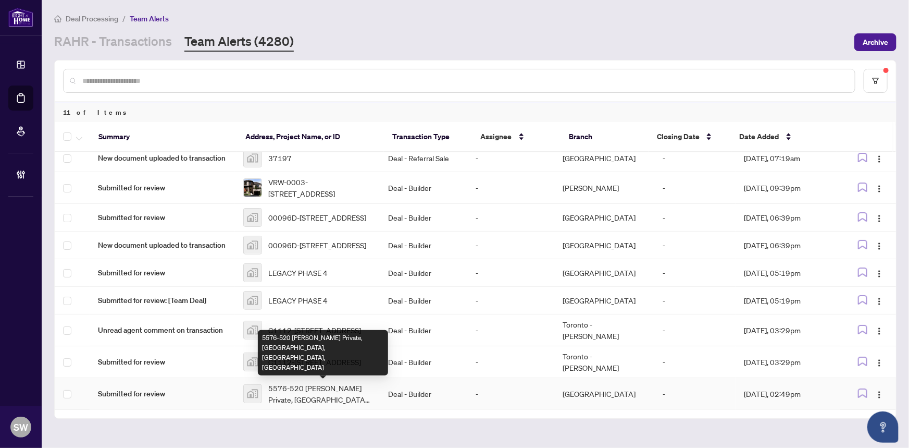
click at [341, 388] on span "5576-520 Celestine Private, Nepean, ON, Canada" at bounding box center [320, 393] width 104 height 23
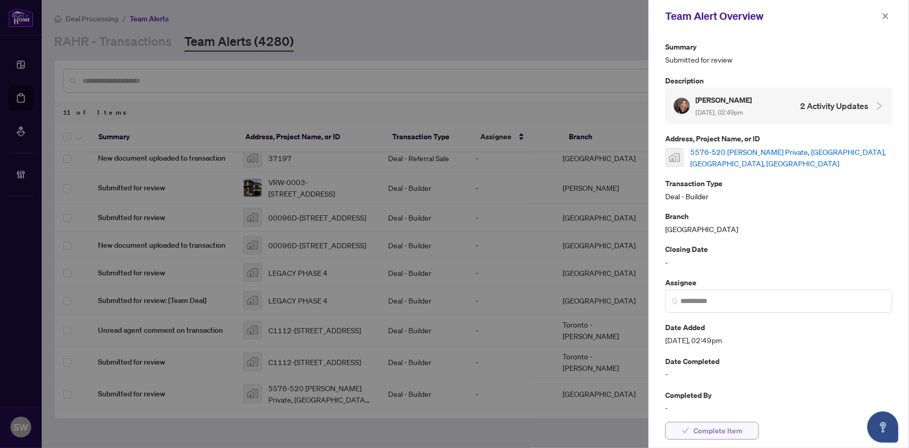
click at [736, 430] on span "Complete Item" at bounding box center [717, 430] width 49 height 17
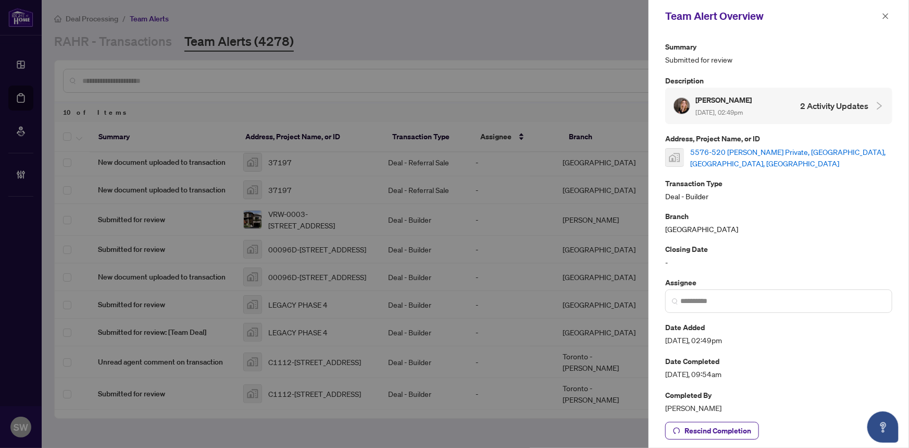
scroll to position [39, 0]
click at [886, 15] on icon "close" at bounding box center [885, 16] width 7 height 7
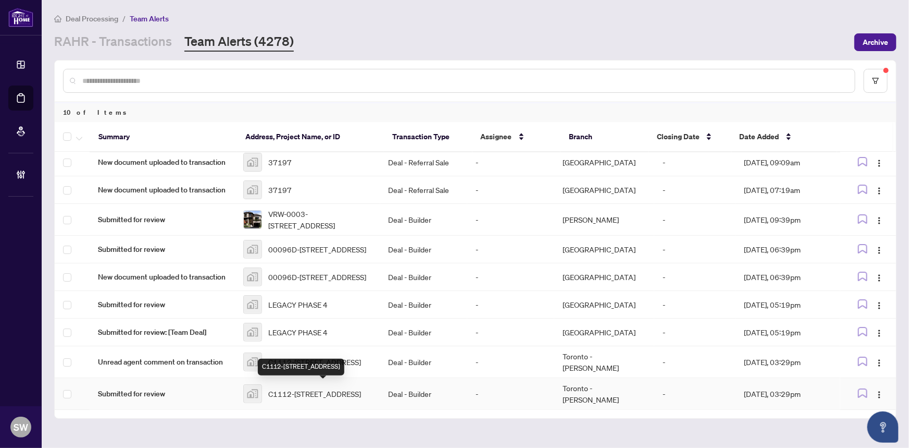
click at [336, 388] on span "C1112-3928 Highway 7, Markham, ON L3R 1L3, Canada" at bounding box center [314, 393] width 93 height 11
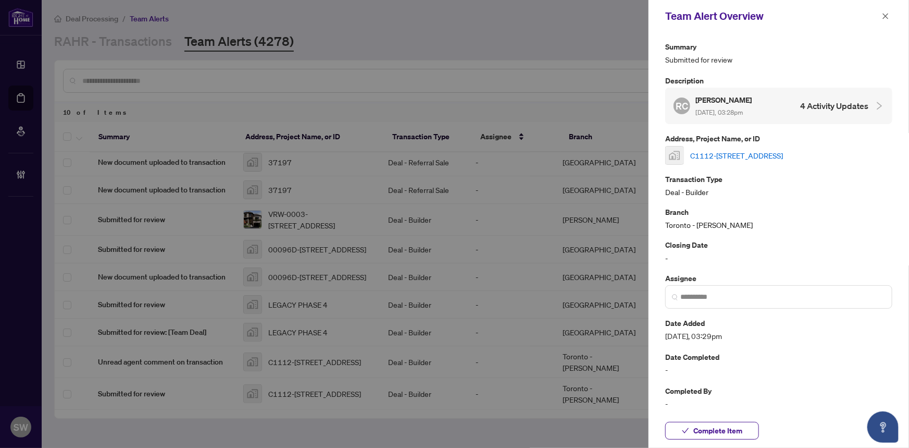
click at [783, 155] on link "C1112-3928 Highway 7, Markham, ON L3R 1L3, Canada" at bounding box center [736, 155] width 93 height 11
click at [737, 426] on span "Complete Item" at bounding box center [717, 430] width 49 height 17
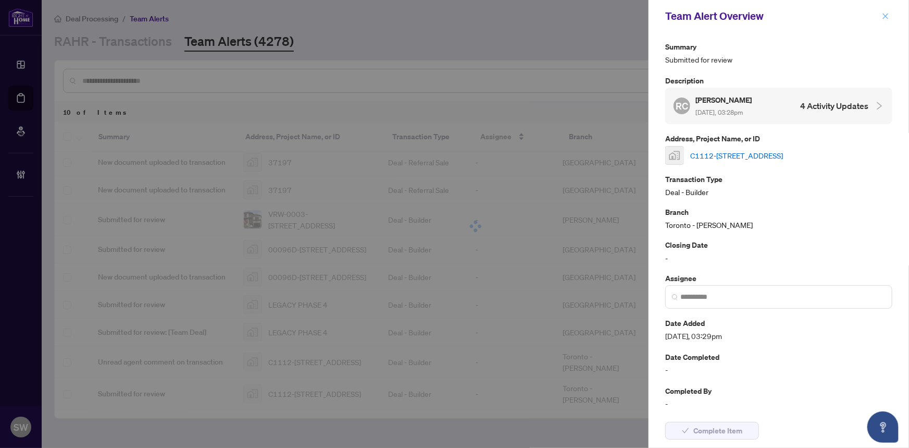
click at [885, 14] on icon "close" at bounding box center [885, 16] width 7 height 7
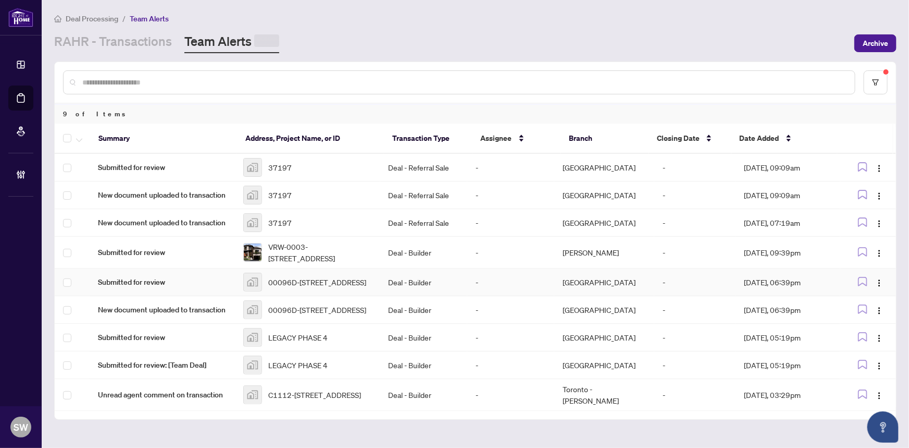
scroll to position [7, 0]
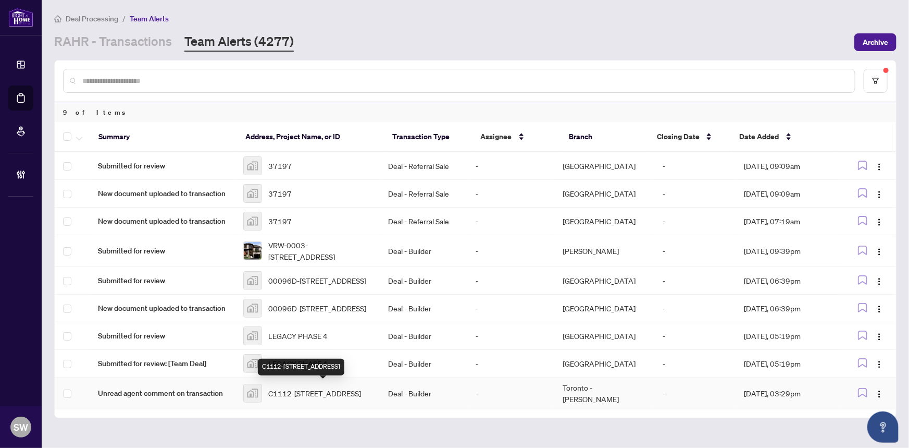
click at [330, 392] on span "C1112-3928 Highway 7, Markham, ON L3R 1L3, Canada" at bounding box center [314, 392] width 93 height 11
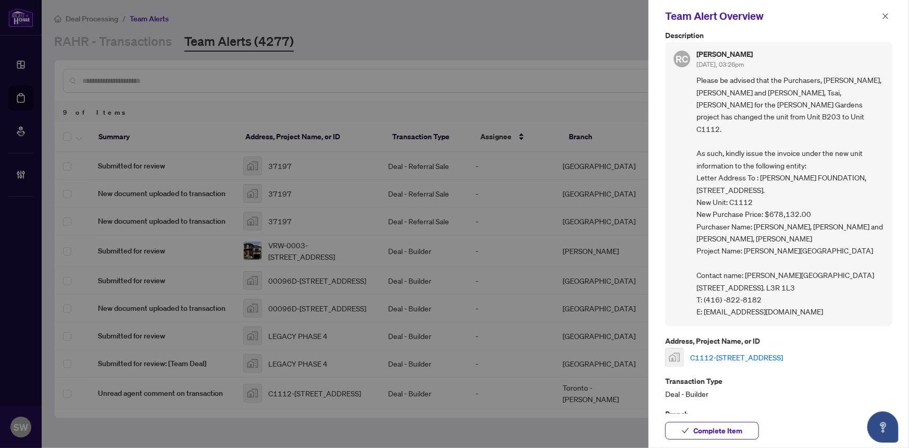
scroll to position [189, 0]
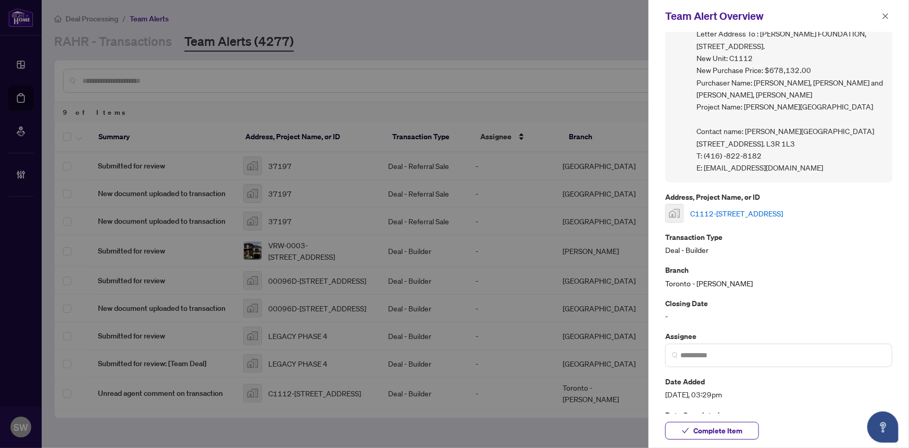
click at [741, 219] on link "C1112-3928 Highway 7, Markham, ON L3R 1L3, Canada" at bounding box center [736, 212] width 93 height 11
drag, startPoint x: 809, startPoint y: 179, endPoint x: 704, endPoint y: 182, distance: 104.8
click at [704, 174] on span "Please be advised that the Purchasers, Yang, Li Chung and Yang, Tsai, Mei-Chih …" at bounding box center [791, 52] width 188 height 244
copy span "cchoi@hildebrandgardens.com"
click at [730, 425] on span "Complete Item" at bounding box center [717, 430] width 49 height 17
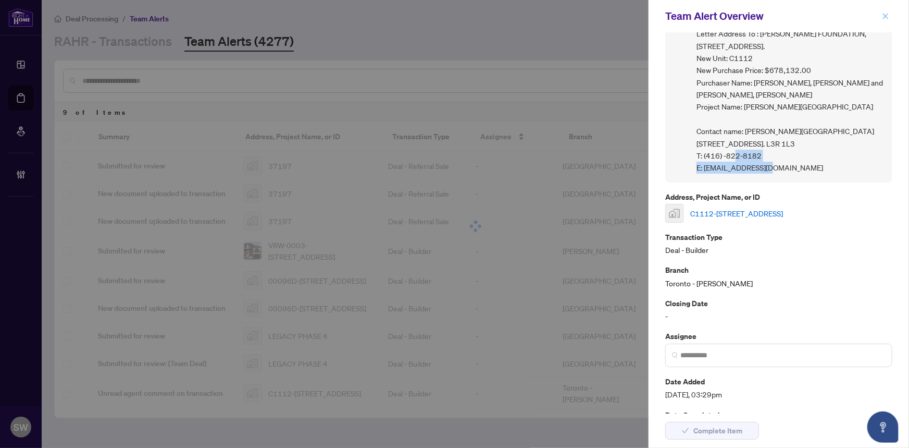
click at [888, 13] on icon "close" at bounding box center [885, 16] width 7 height 7
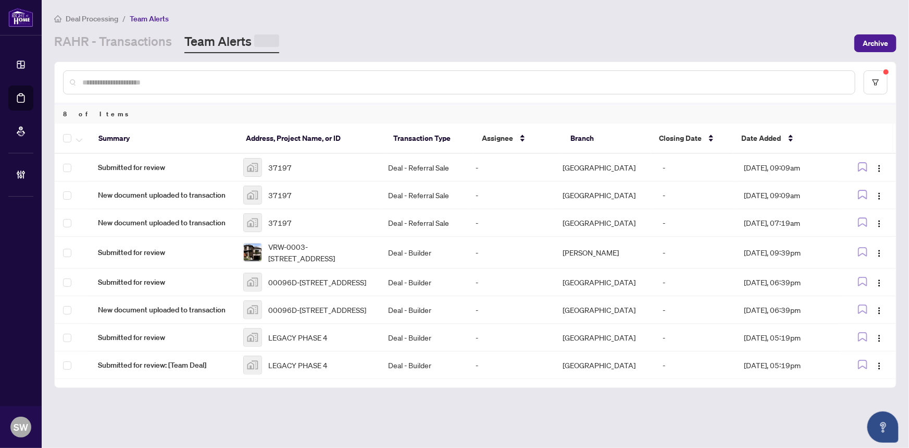
scroll to position [0, 0]
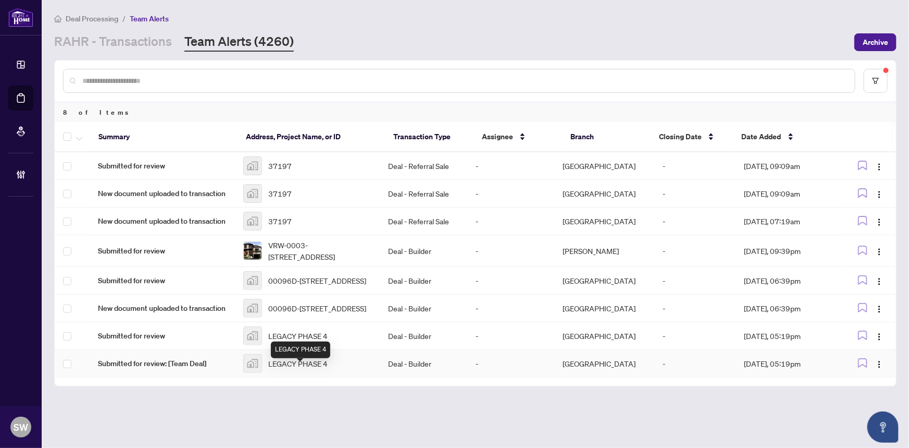
click at [323, 369] on span "LEGACY PHASE 4" at bounding box center [297, 362] width 59 height 11
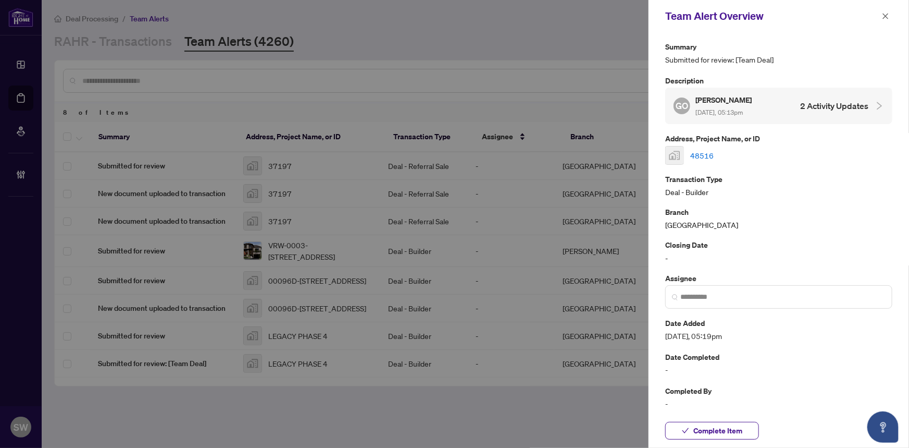
click at [706, 155] on link "48516" at bounding box center [701, 155] width 23 height 11
click at [745, 433] on button "Complete Item" at bounding box center [712, 431] width 94 height 18
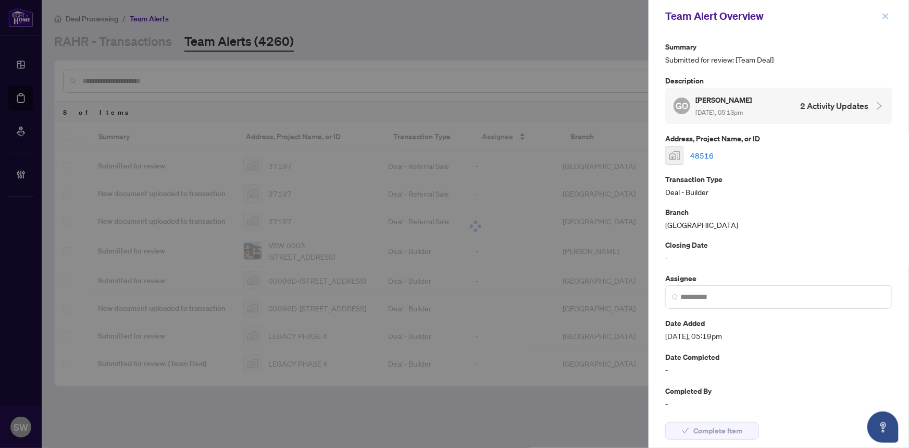
click at [887, 11] on span "button" at bounding box center [885, 16] width 7 height 17
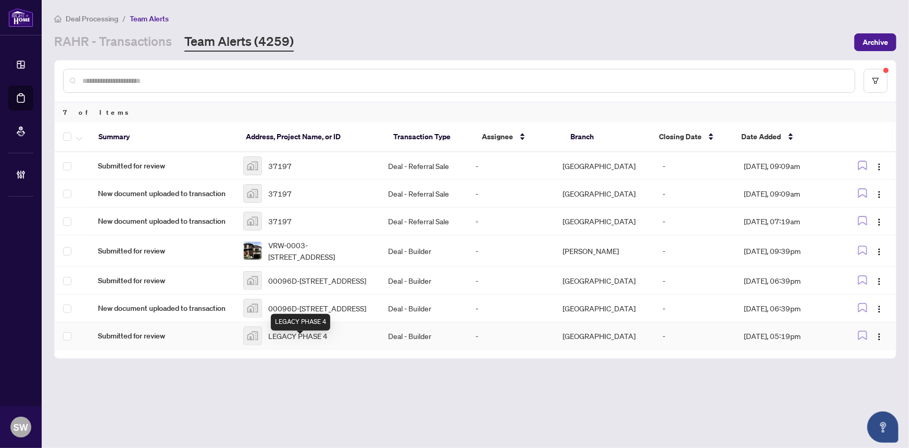
click at [307, 341] on span "LEGACY PHASE 4" at bounding box center [297, 335] width 59 height 11
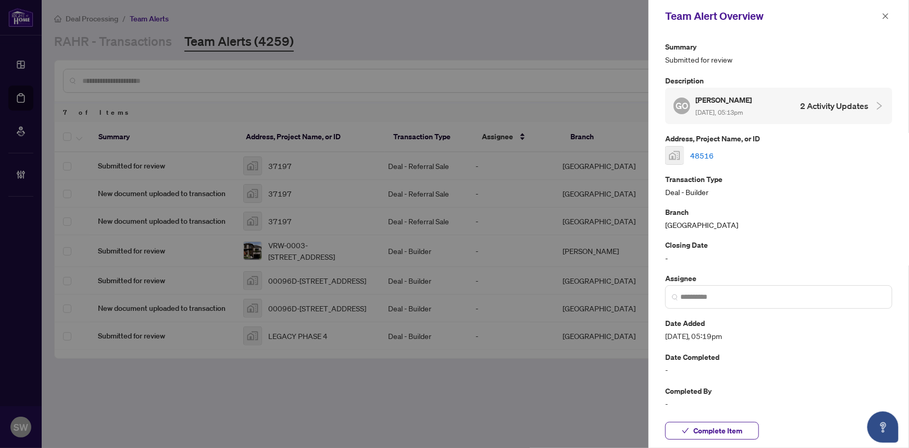
click at [700, 151] on link "48516" at bounding box center [701, 155] width 23 height 11
click at [730, 428] on span "Complete Item" at bounding box center [717, 430] width 49 height 17
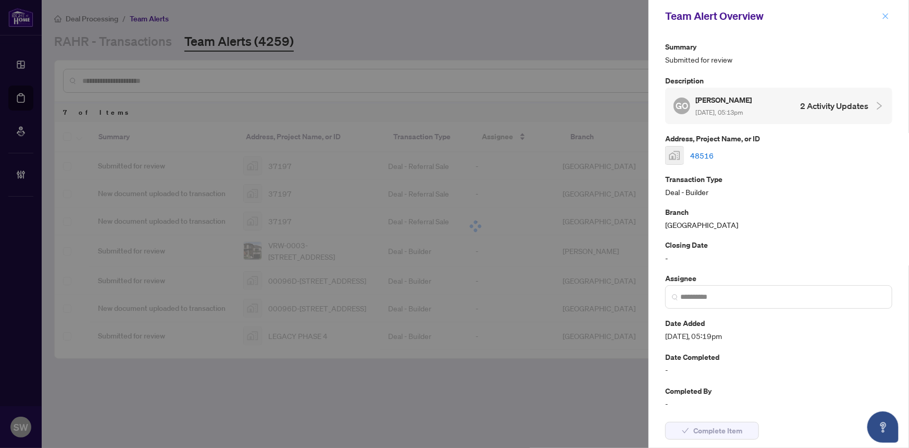
click at [886, 14] on icon "close" at bounding box center [885, 16] width 7 height 7
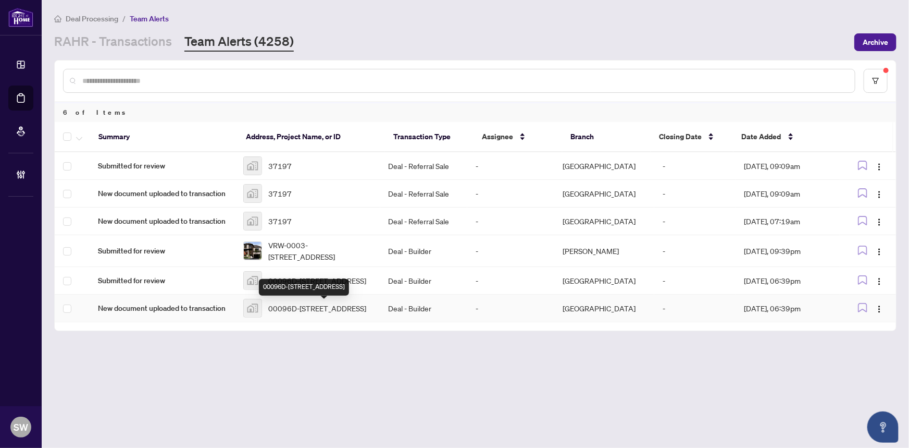
click at [319, 308] on span "00096D-740 Fairline Row, Stittsville, ON, Canada" at bounding box center [317, 307] width 98 height 11
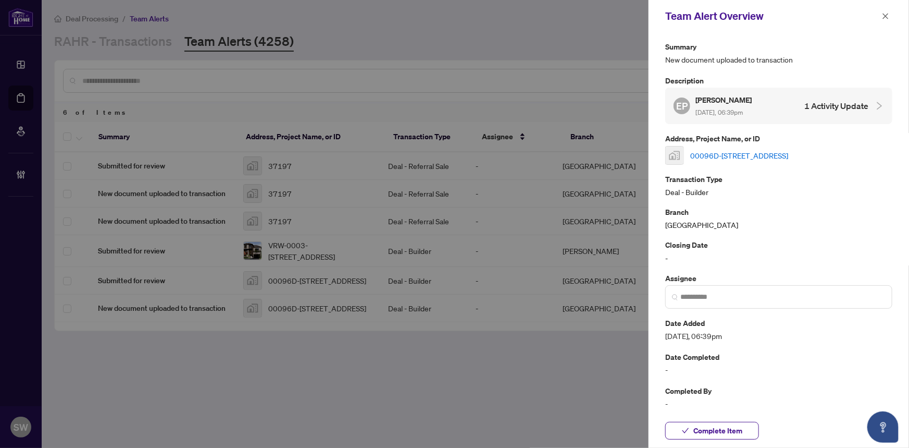
click at [753, 150] on link "00096D-740 Fairline Row, Stittsville, ON, Canada" at bounding box center [739, 155] width 98 height 11
click at [724, 431] on span "Complete Item" at bounding box center [717, 430] width 49 height 17
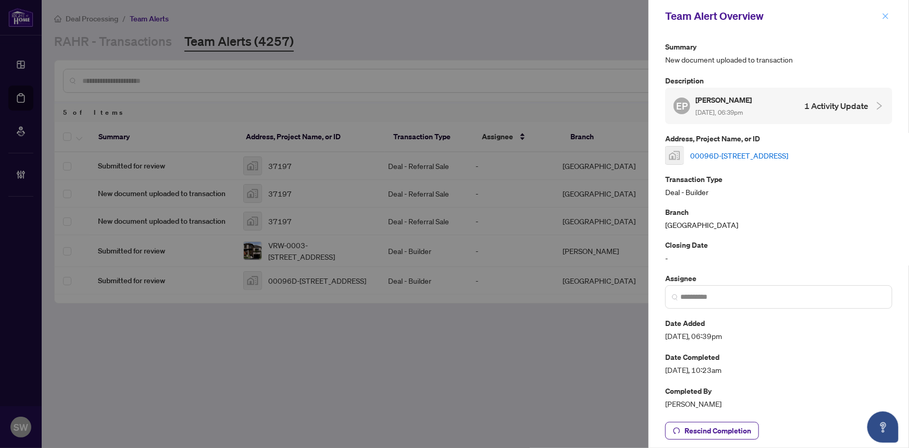
click at [883, 15] on icon "close" at bounding box center [885, 16] width 7 height 7
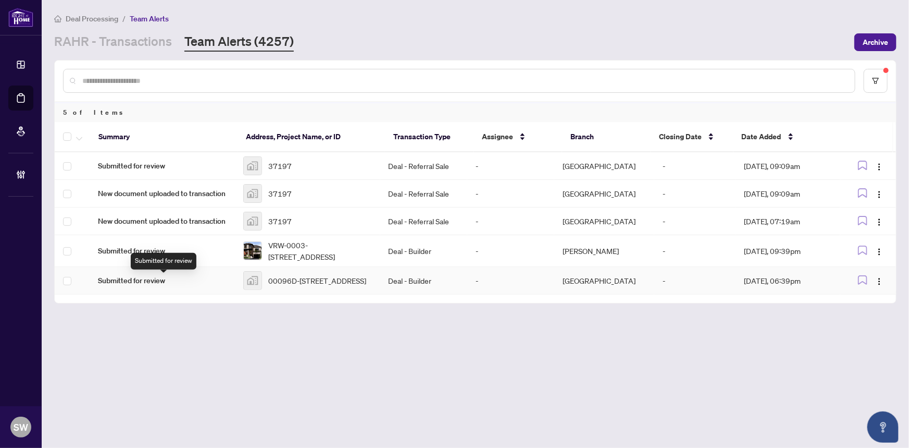
click at [187, 284] on span "Submitted for review" at bounding box center [162, 280] width 129 height 11
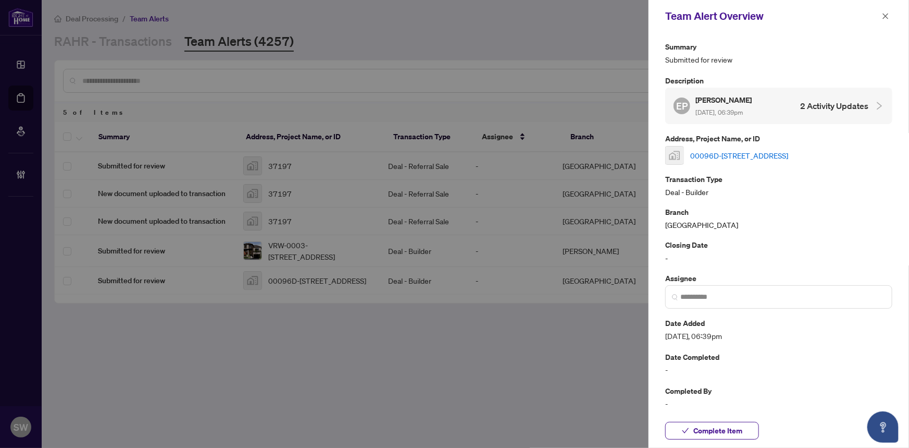
click at [788, 151] on link "00096D-740 Fairline Row, Stittsville, ON, Canada" at bounding box center [739, 155] width 98 height 11
click at [747, 433] on button "Complete Item" at bounding box center [712, 431] width 94 height 18
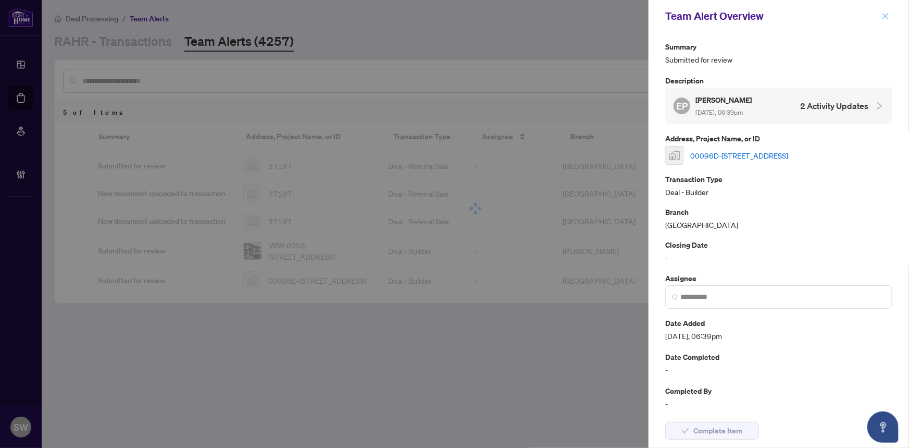
click at [885, 13] on icon "close" at bounding box center [885, 16] width 7 height 7
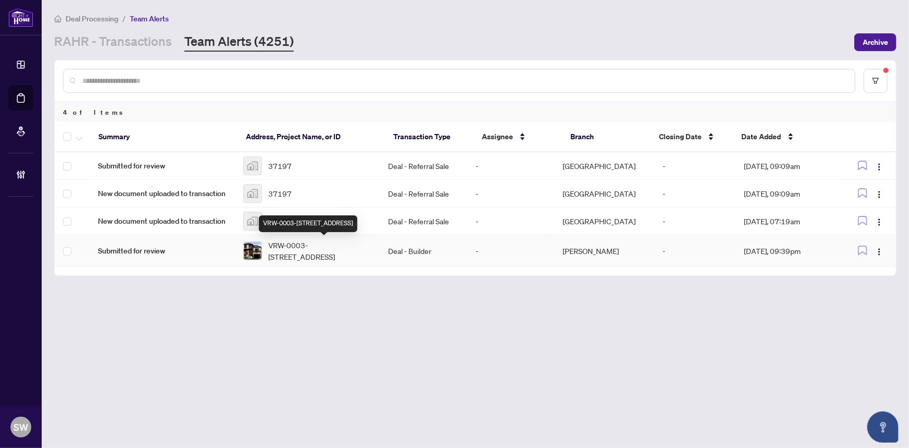
click at [336, 255] on span "VRW-0003-4066 Highland Park Dr, Lincoln, Ontario L3J 0S9, Canada" at bounding box center [320, 250] width 104 height 23
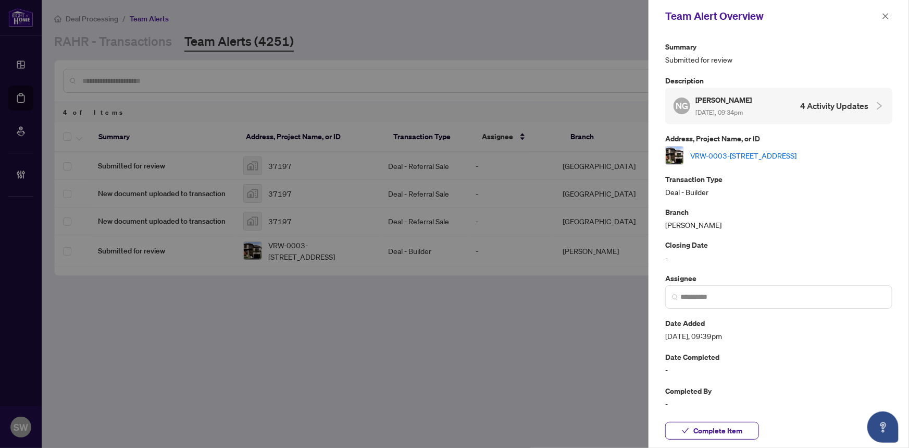
click at [727, 150] on link "VRW-0003-4066 Highland Park Dr, Lincoln, Ontario L3J 0S9, Canada" at bounding box center [743, 155] width 106 height 11
click at [726, 427] on span "Complete Item" at bounding box center [717, 430] width 49 height 17
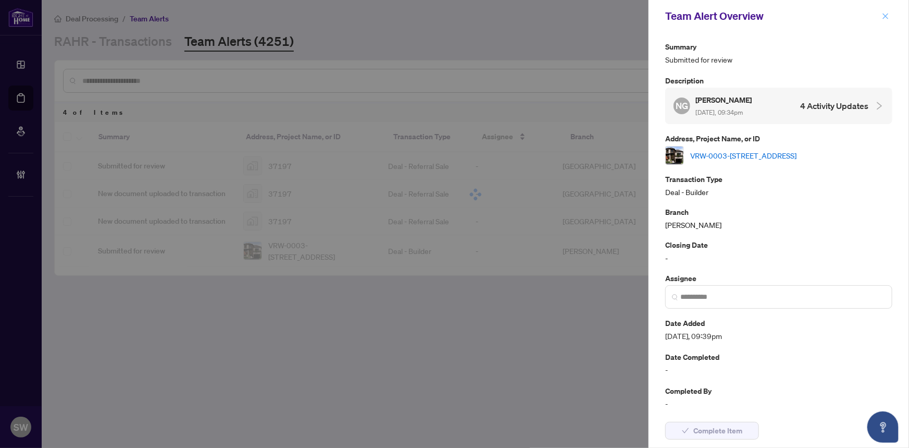
click at [887, 17] on icon "close" at bounding box center [885, 16] width 7 height 7
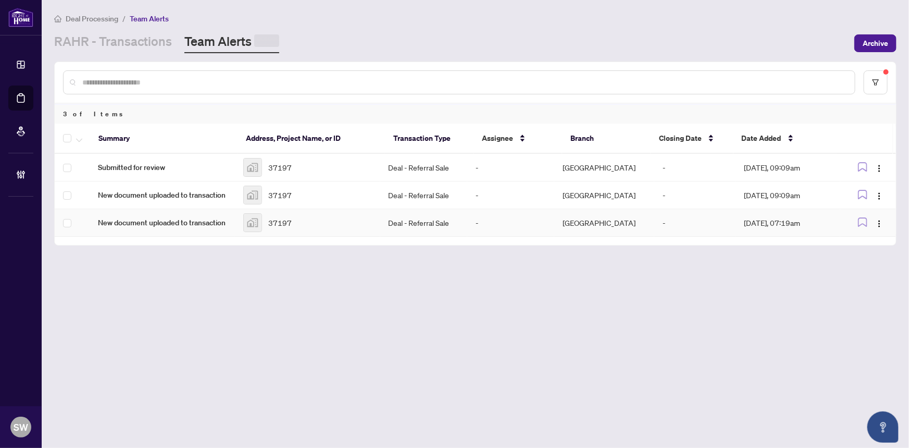
click at [306, 224] on div "37197" at bounding box center [307, 222] width 129 height 19
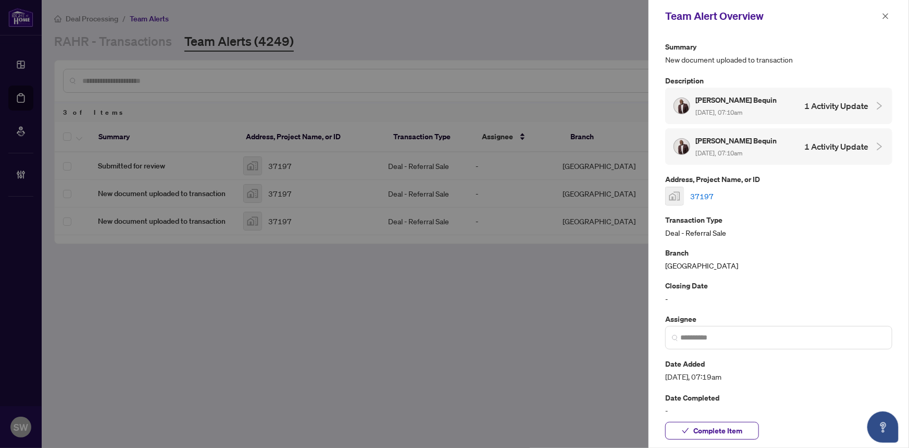
click at [704, 193] on link "37197" at bounding box center [701, 195] width 23 height 11
click at [732, 429] on span "Complete Item" at bounding box center [717, 430] width 49 height 17
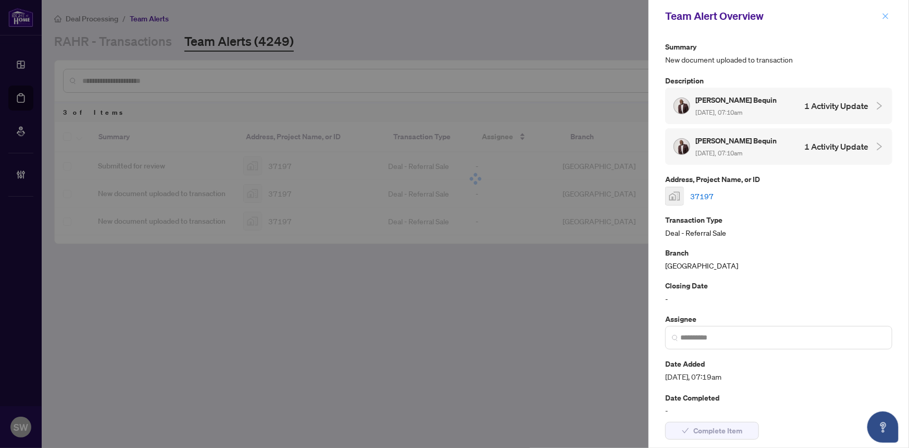
click at [886, 15] on icon "close" at bounding box center [885, 16] width 7 height 7
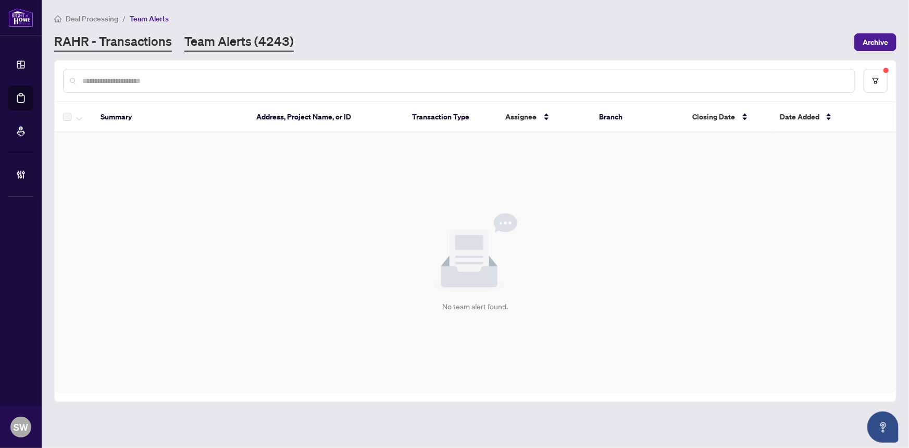
click at [130, 40] on link "RAHR - Transactions" at bounding box center [113, 42] width 118 height 19
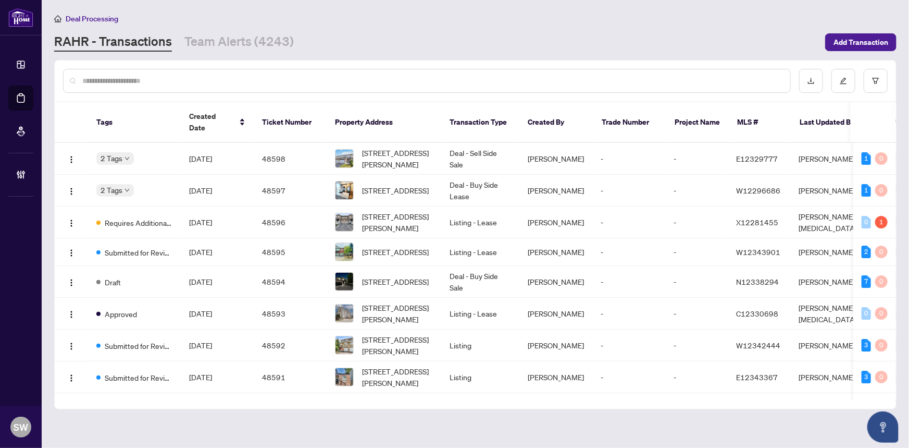
click at [128, 76] on input "text" at bounding box center [432, 80] width 700 height 11
click at [104, 80] on input "text" at bounding box center [432, 80] width 700 height 11
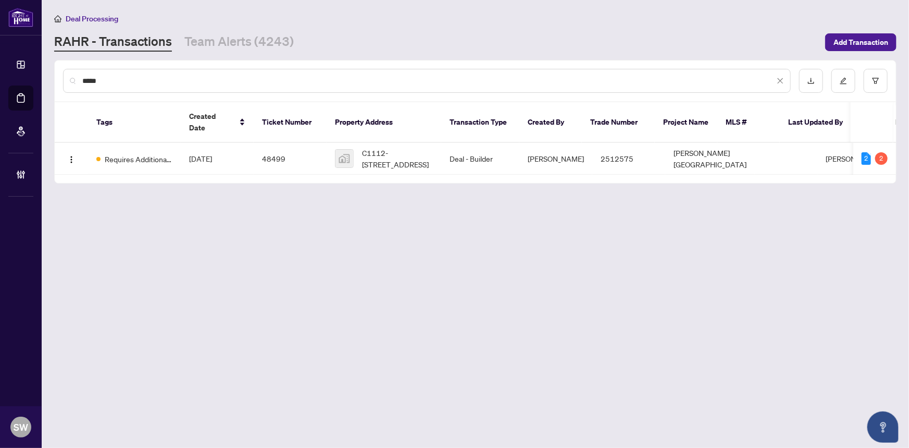
type input "*****"
click at [169, 154] on td "Requires Additional Docs" at bounding box center [134, 159] width 93 height 32
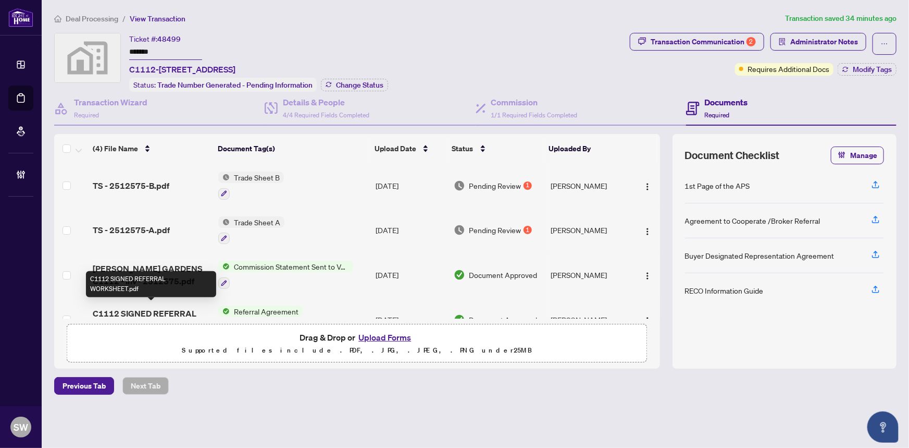
click at [159, 307] on span "C1112 SIGNED REFERRAL WORKSHEET.pdf" at bounding box center [152, 319] width 118 height 25
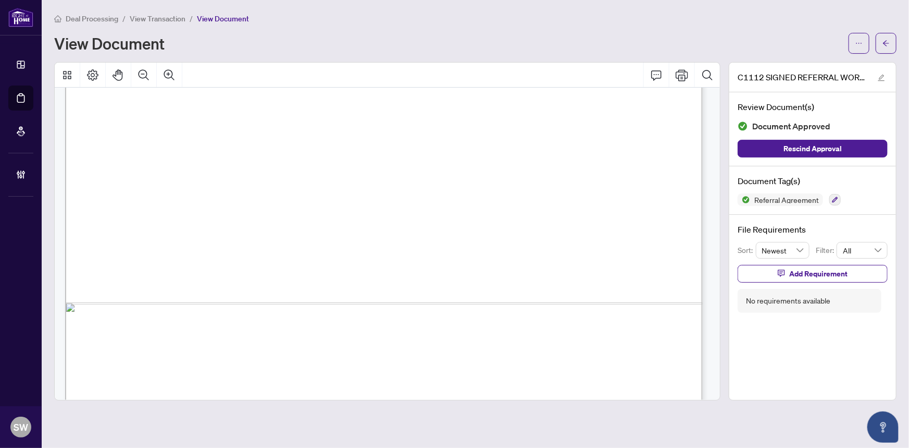
scroll to position [568, 0]
click at [858, 42] on icon "ellipsis" at bounding box center [859, 43] width 7 height 7
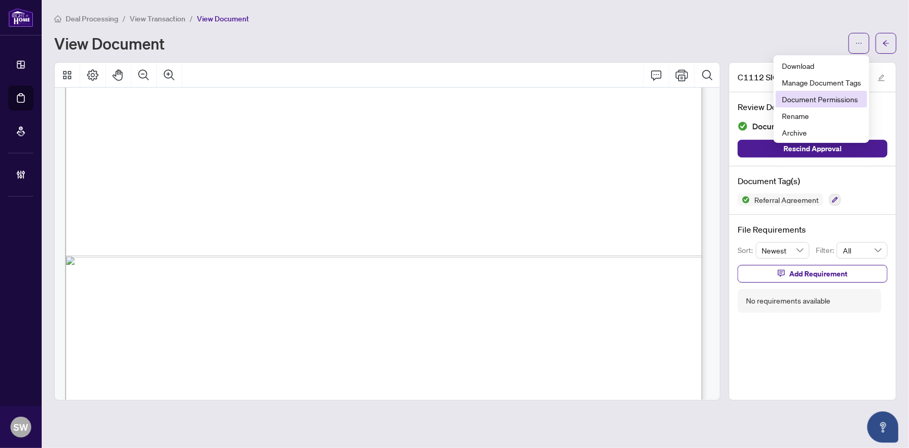
click at [808, 99] on span "Document Permissions" at bounding box center [821, 98] width 79 height 11
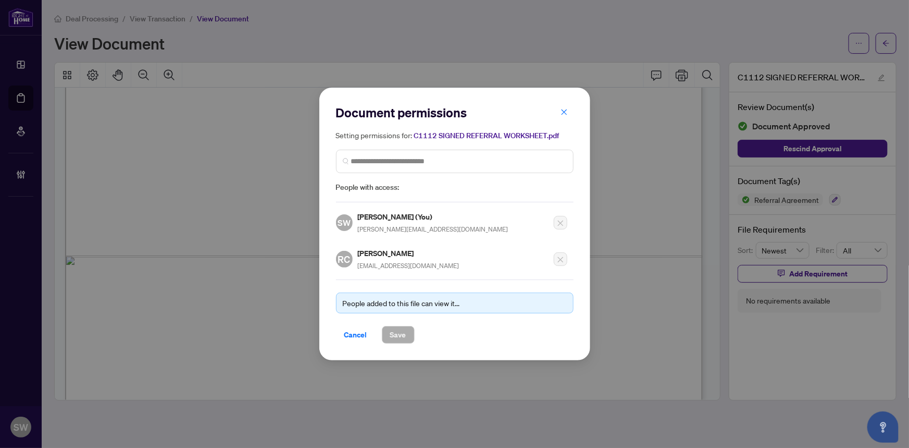
click at [381, 254] on h5 "Richard Chao" at bounding box center [409, 253] width 102 height 12
copy h5 "Richard Chao"
click at [563, 111] on icon "close" at bounding box center [564, 112] width 6 height 6
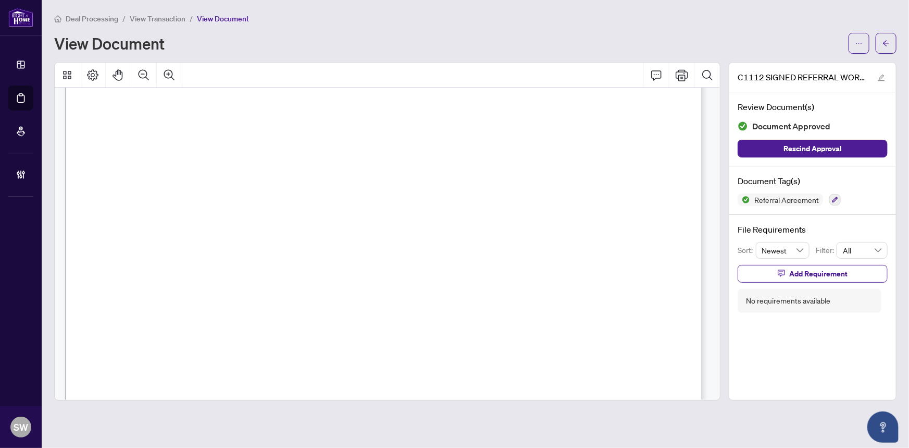
scroll to position [0, 0]
click at [171, 18] on span "View Transaction" at bounding box center [158, 18] width 56 height 9
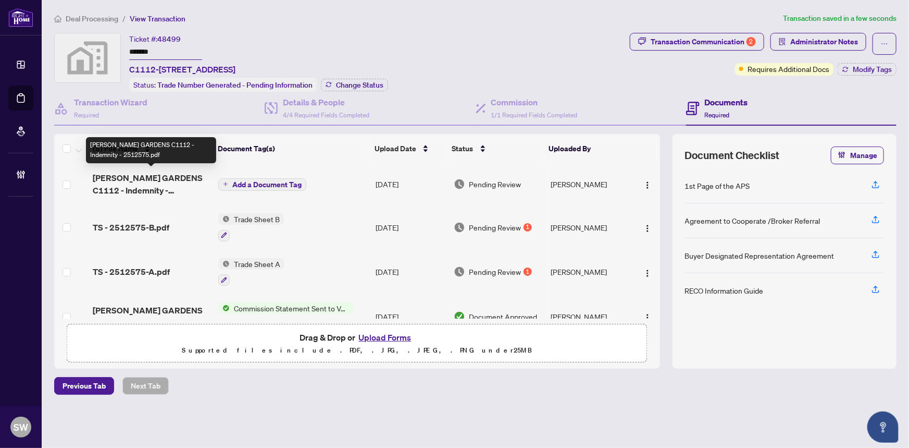
click at [162, 188] on span "HILDEBRAND GARDENS C1112 - Indemnity - 2512575.pdf" at bounding box center [152, 183] width 118 height 25
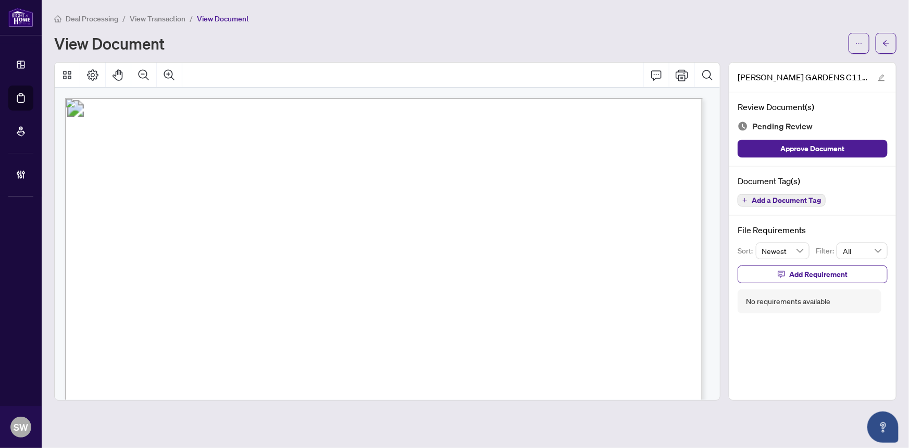
click at [805, 200] on span "Add a Document Tag" at bounding box center [786, 199] width 69 height 7
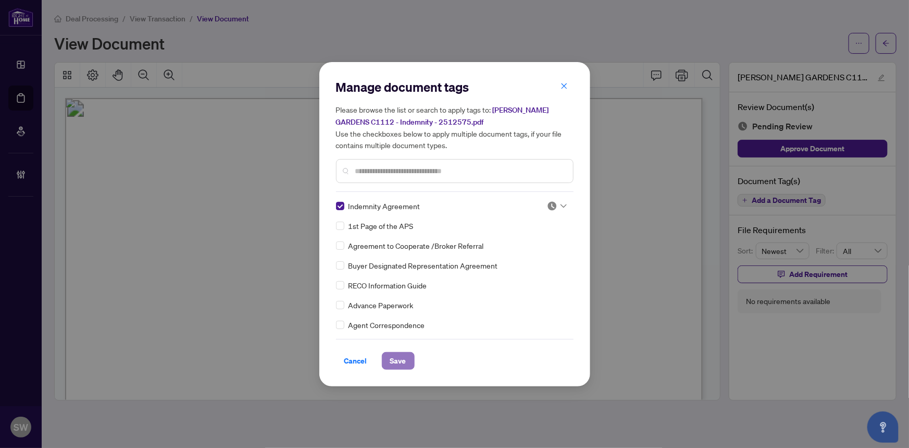
click at [400, 356] on span "Save" at bounding box center [398, 360] width 16 height 17
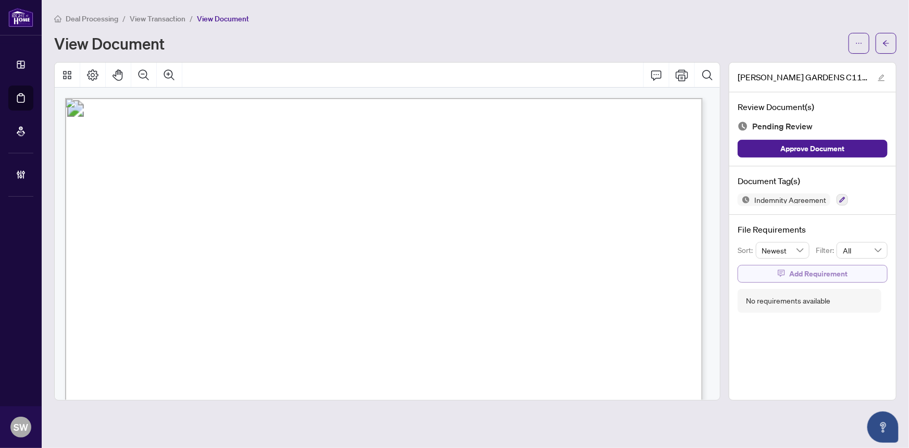
click at [813, 271] on span "Add Requirement" at bounding box center [818, 273] width 58 height 17
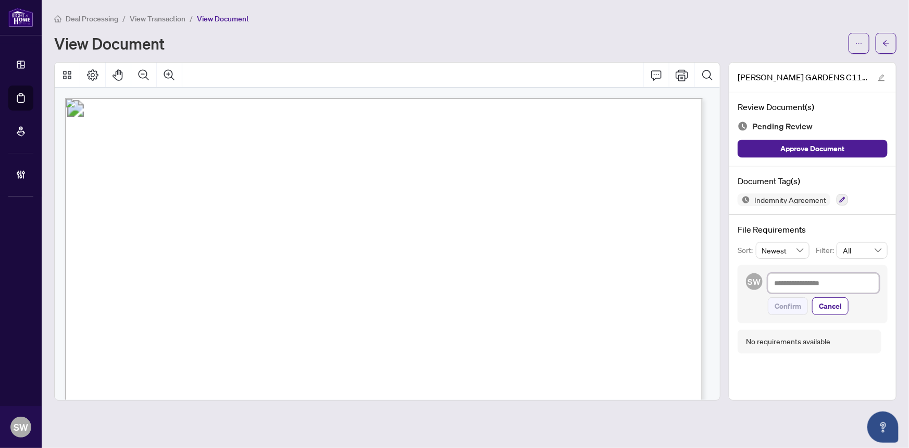
click at [792, 280] on textarea at bounding box center [823, 283] width 111 height 20
paste textarea "**********"
type textarea "**********"
click at [861, 282] on textarea "**********" at bounding box center [823, 283] width 111 height 20
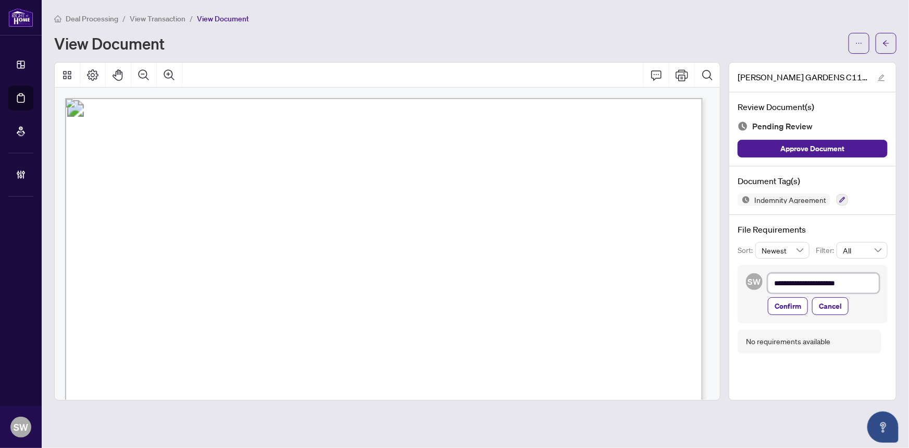
type textarea "**********"
paste textarea "**********"
type textarea "**********"
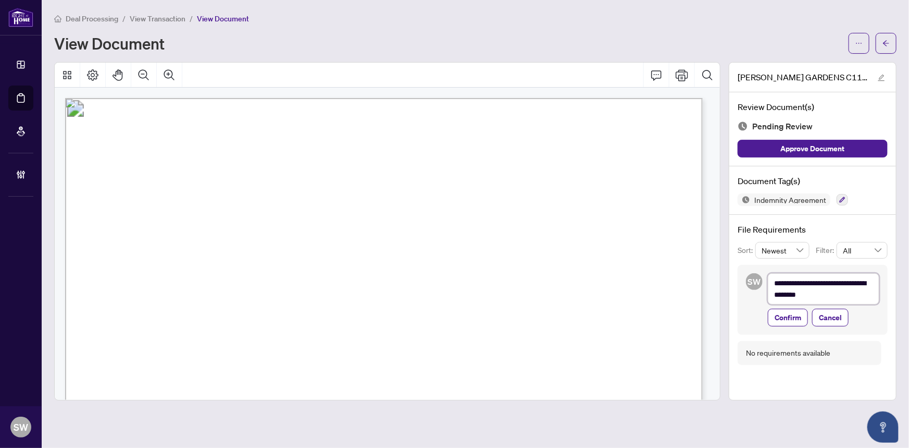
click at [851, 293] on textarea "**********" at bounding box center [823, 288] width 111 height 31
type textarea "**********"
paste textarea "**********"
type textarea "**********"
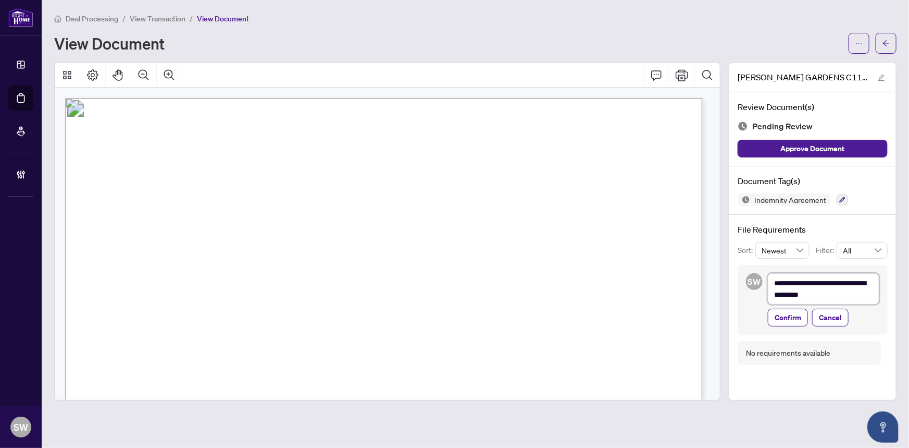
type textarea "**********"
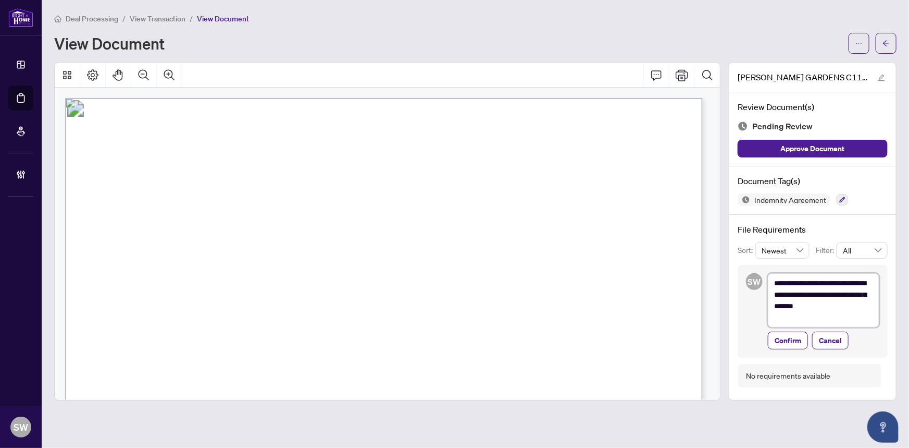
click at [783, 306] on textarea "**********" at bounding box center [823, 300] width 111 height 54
type textarea "**********"
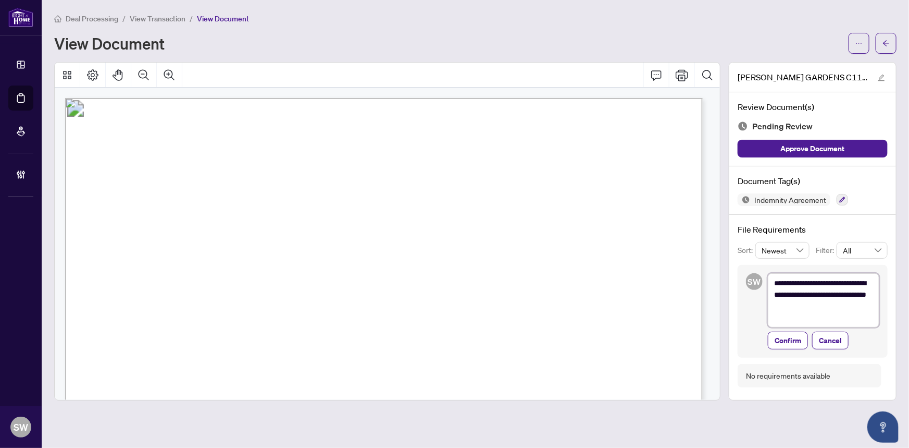
type textarea "**********"
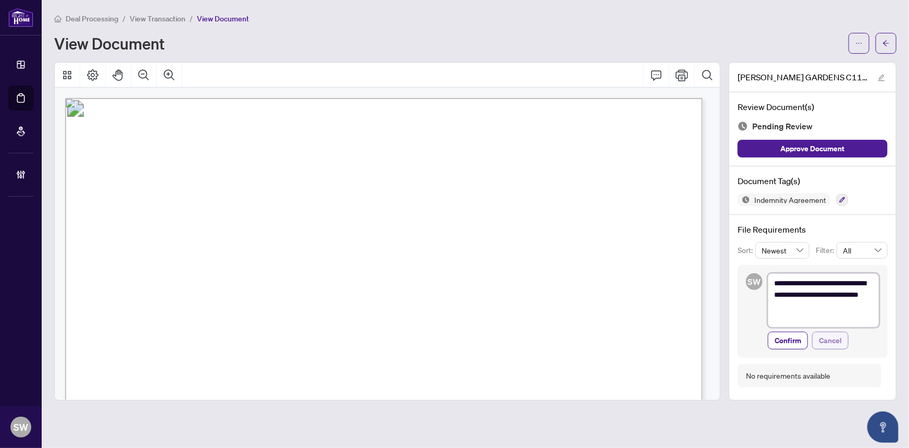
type textarea "**********"
click at [792, 340] on span "Confirm" at bounding box center [788, 340] width 27 height 17
type textarea "**********"
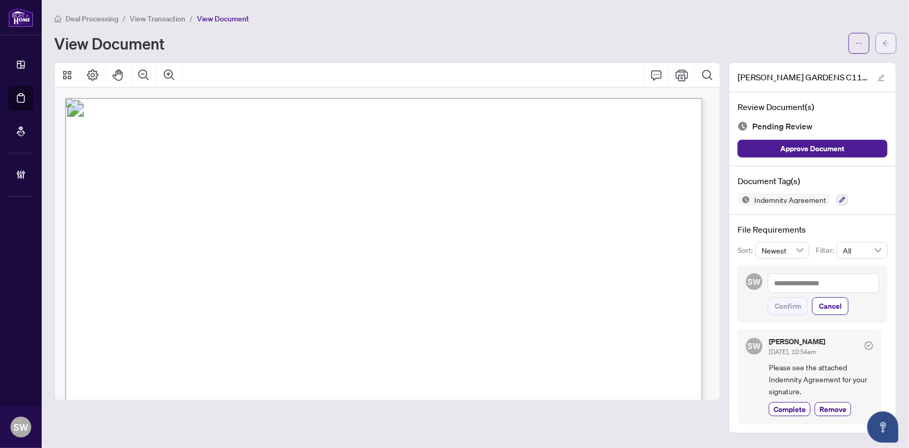
click at [887, 44] on icon "arrow-left" at bounding box center [886, 43] width 7 height 7
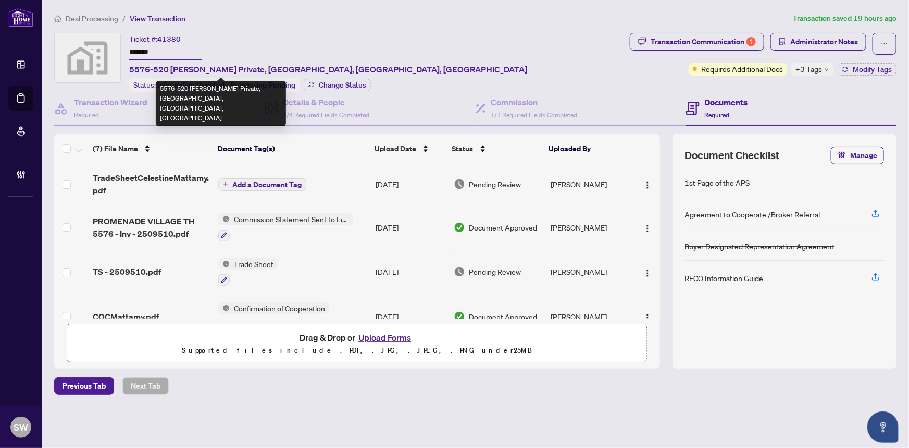
click at [136, 48] on input "*******" at bounding box center [165, 52] width 73 height 15
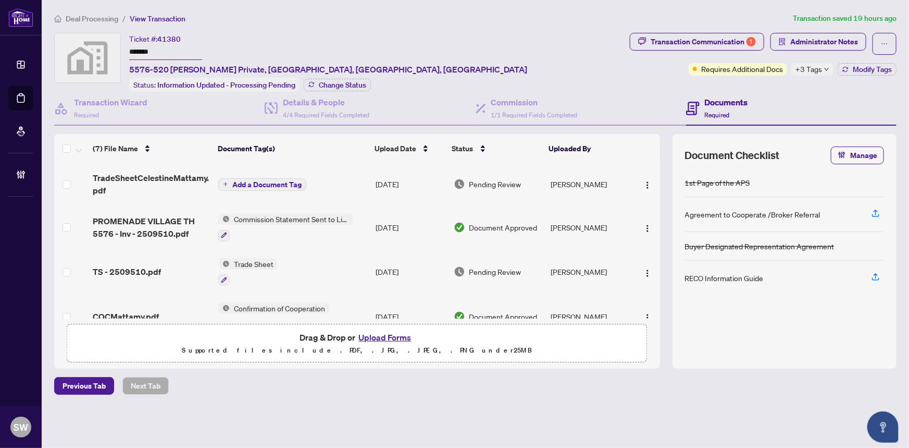
click at [136, 48] on input "*******" at bounding box center [165, 52] width 73 height 15
click at [124, 173] on span "TradeSheetCelestineMattamy.pdf" at bounding box center [152, 183] width 118 height 25
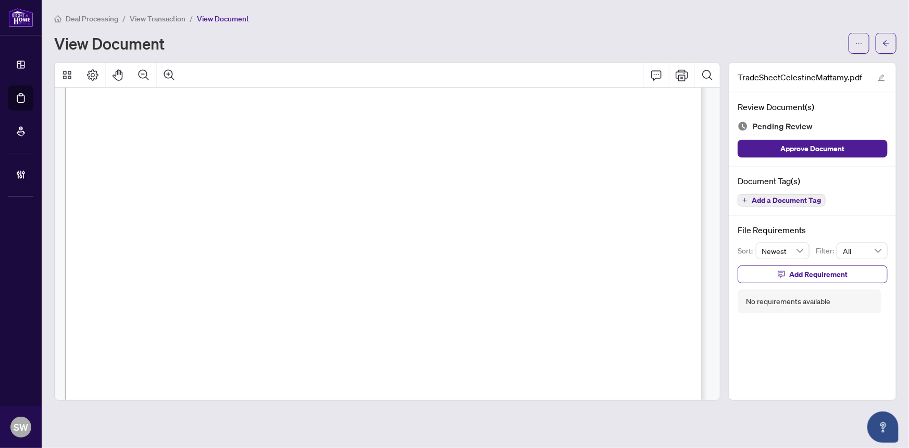
scroll to position [426, 0]
click at [813, 198] on span "Add a Document Tag" at bounding box center [786, 199] width 69 height 7
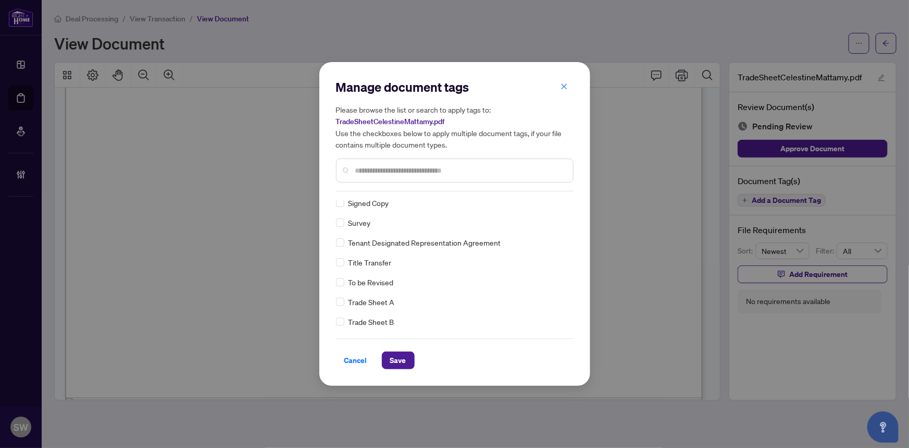
scroll to position [0, 0]
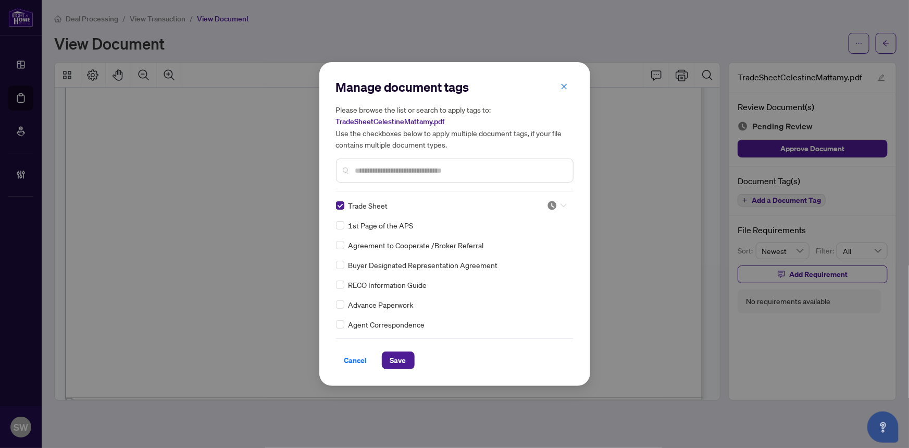
click at [556, 204] on div at bounding box center [557, 205] width 20 height 10
click at [516, 259] on div "Approved" at bounding box center [522, 255] width 67 height 11
click at [406, 360] on button "Save" at bounding box center [398, 360] width 33 height 18
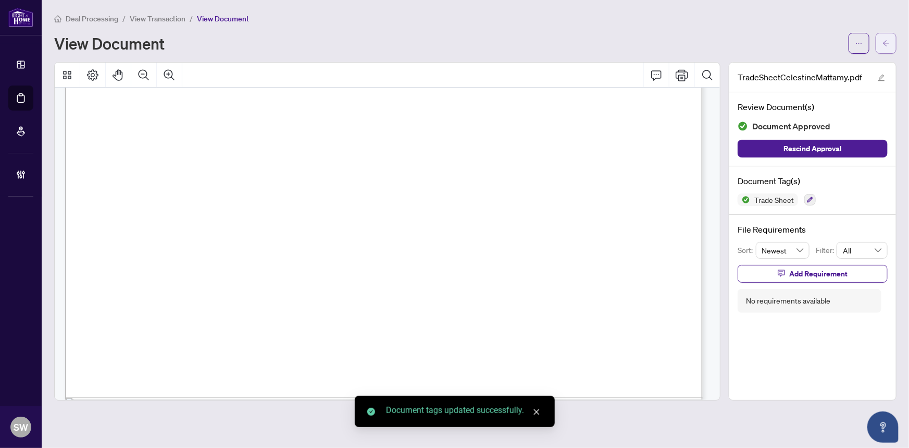
click at [891, 41] on button "button" at bounding box center [886, 43] width 21 height 21
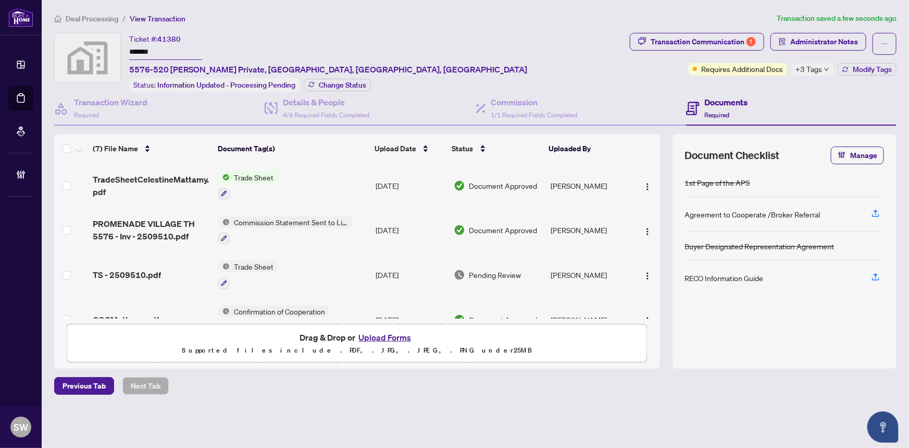
click at [162, 268] on div "TS - 2509510.pdf" at bounding box center [152, 274] width 118 height 13
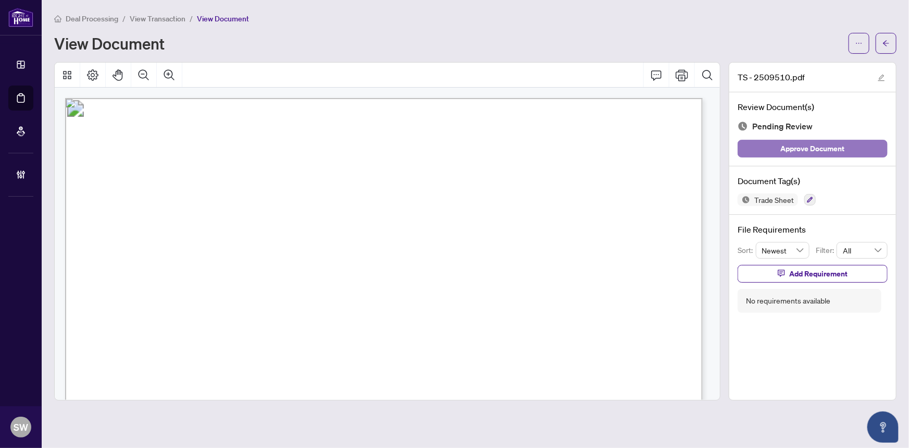
click at [819, 151] on span "Approve Document" at bounding box center [813, 148] width 64 height 17
click at [884, 45] on icon "arrow-left" at bounding box center [886, 43] width 7 height 7
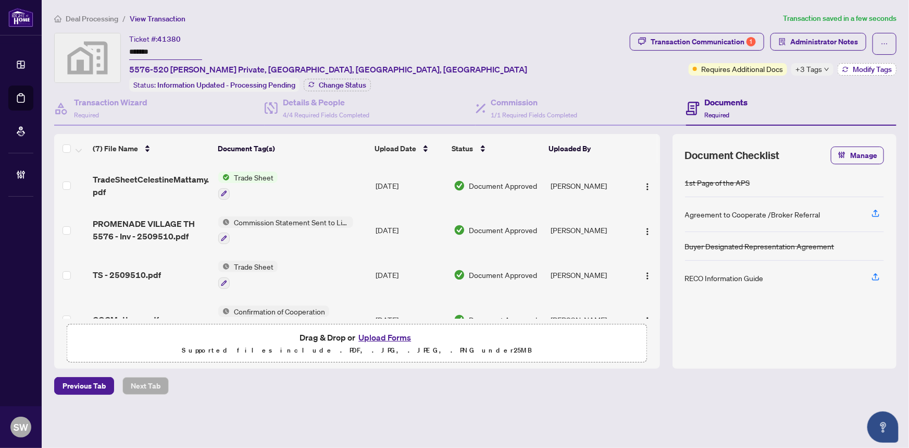
click at [871, 71] on span "Modify Tags" at bounding box center [872, 69] width 39 height 7
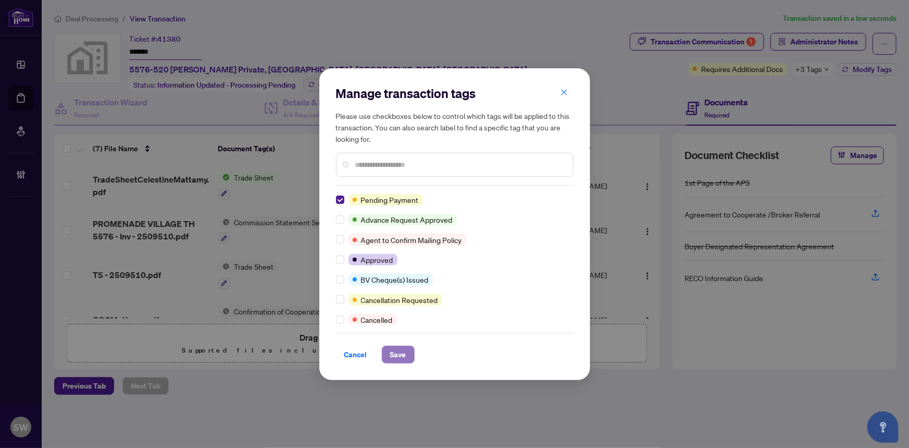
click at [403, 354] on span "Save" at bounding box center [398, 354] width 16 height 17
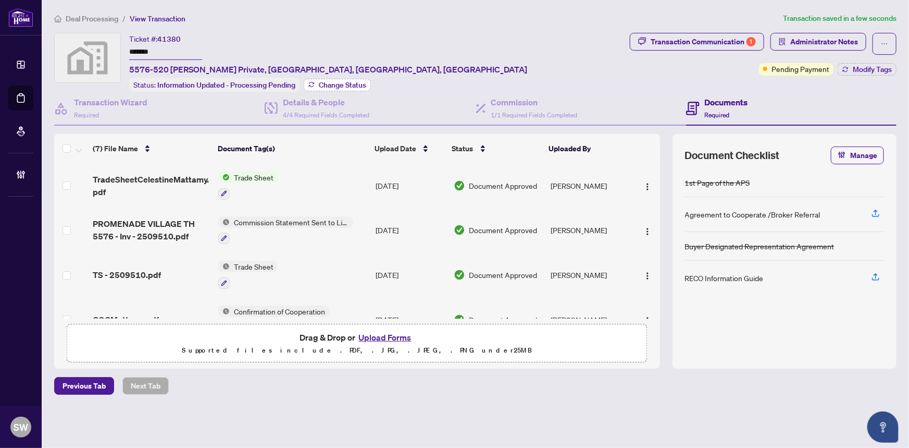
click at [346, 83] on span "Change Status" at bounding box center [342, 84] width 47 height 7
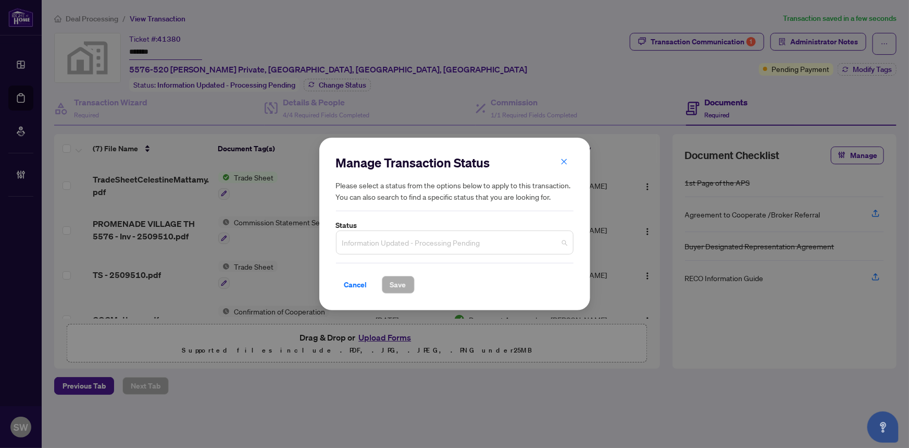
drag, startPoint x: 396, startPoint y: 234, endPoint x: 401, endPoint y: 249, distance: 15.5
click at [397, 236] on span "Information Updated - Processing Pending" at bounding box center [454, 242] width 225 height 20
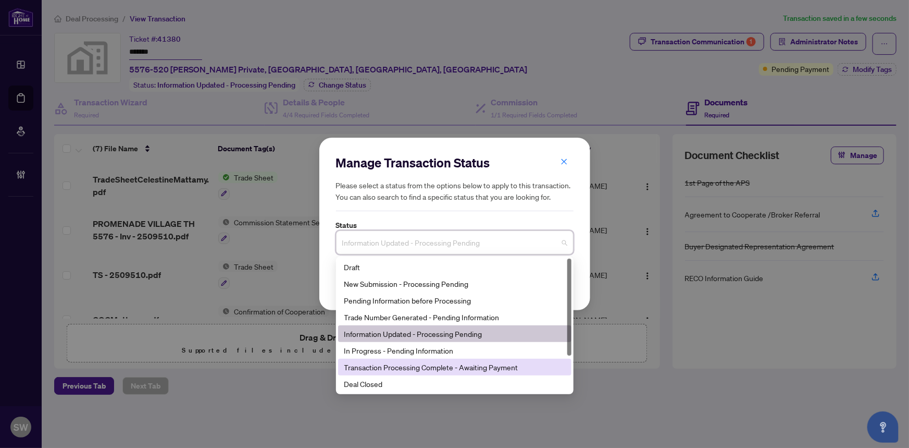
click at [412, 369] on div "Transaction Processing Complete - Awaiting Payment" at bounding box center [454, 366] width 221 height 11
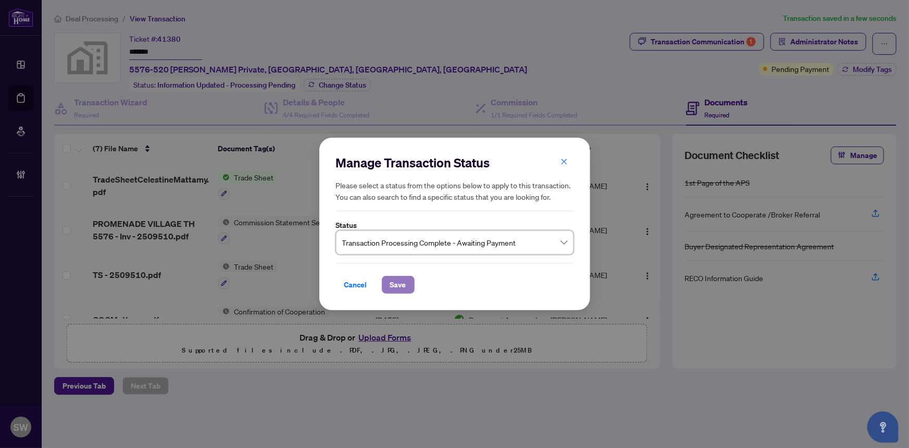
click at [397, 287] on span "Save" at bounding box center [398, 284] width 16 height 17
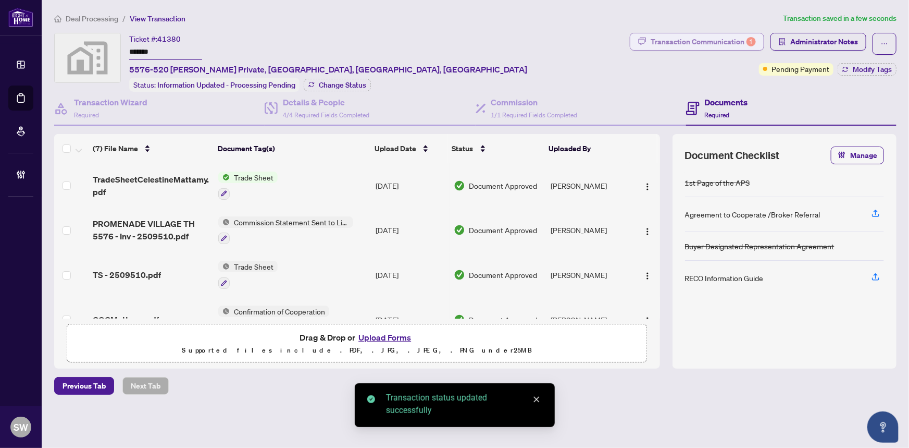
click at [738, 43] on div "Transaction Communication 1" at bounding box center [703, 41] width 105 height 17
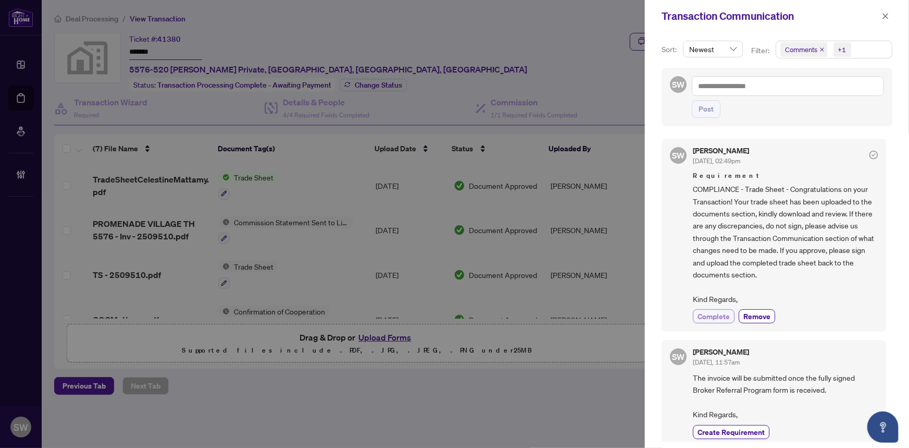
click at [722, 316] on span "Complete" at bounding box center [714, 316] width 32 height 11
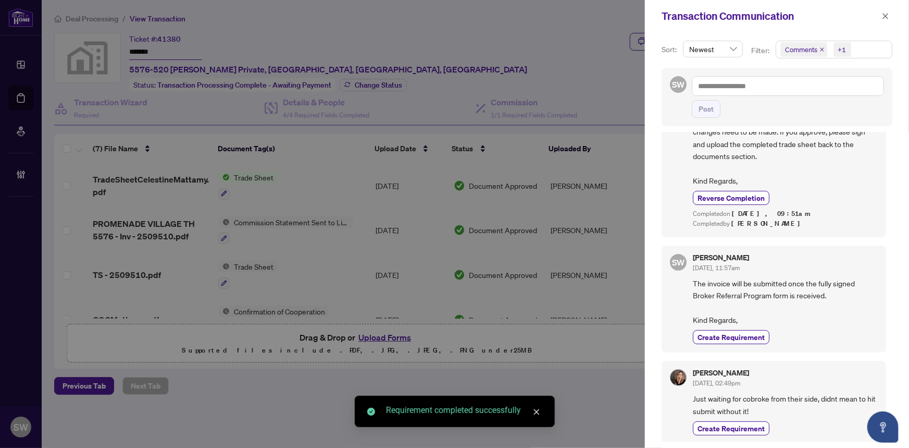
scroll to position [2, 0]
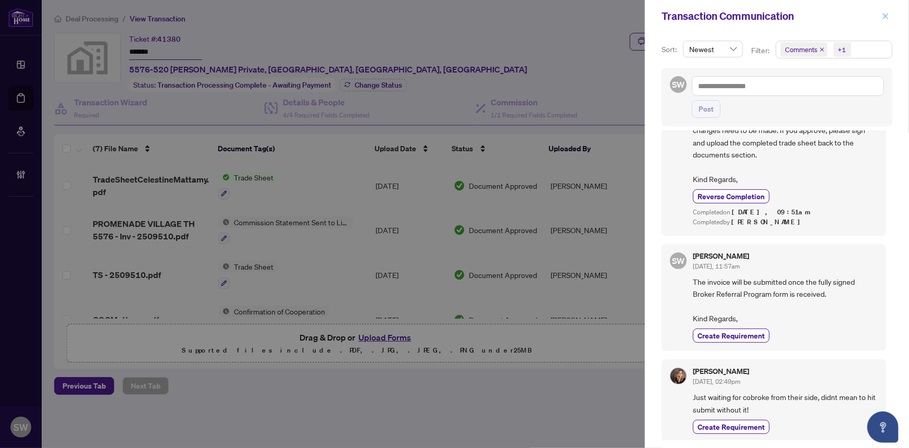
click at [882, 13] on icon "close" at bounding box center [885, 16] width 7 height 7
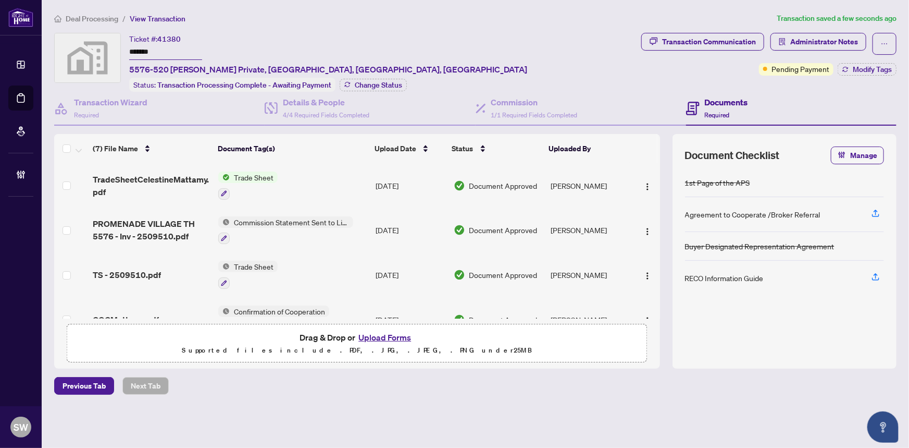
click at [98, 17] on span "Deal Processing" at bounding box center [92, 18] width 53 height 9
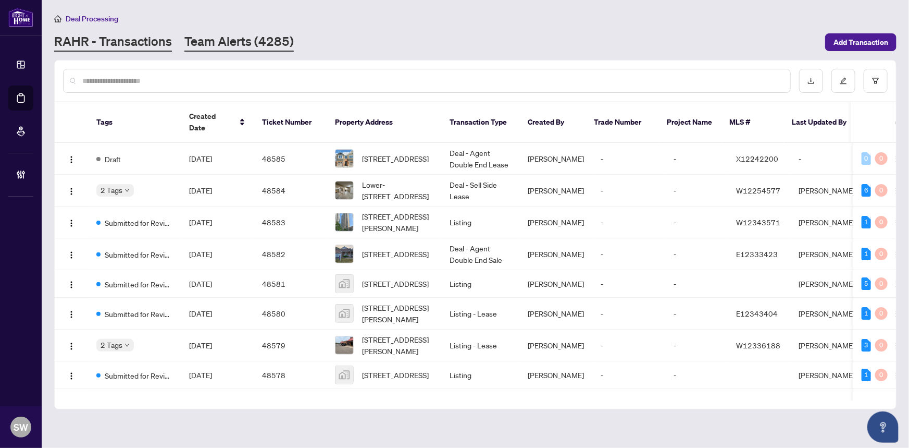
click at [212, 42] on link "Team Alerts (4285)" at bounding box center [238, 42] width 109 height 19
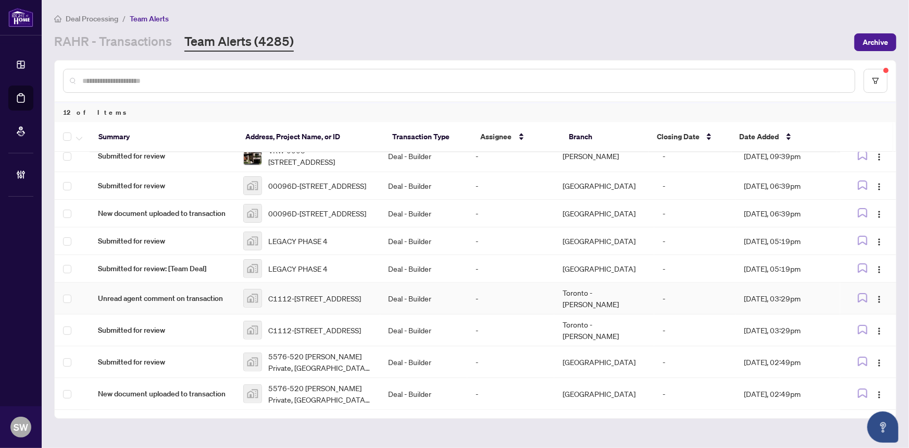
scroll to position [102, 0]
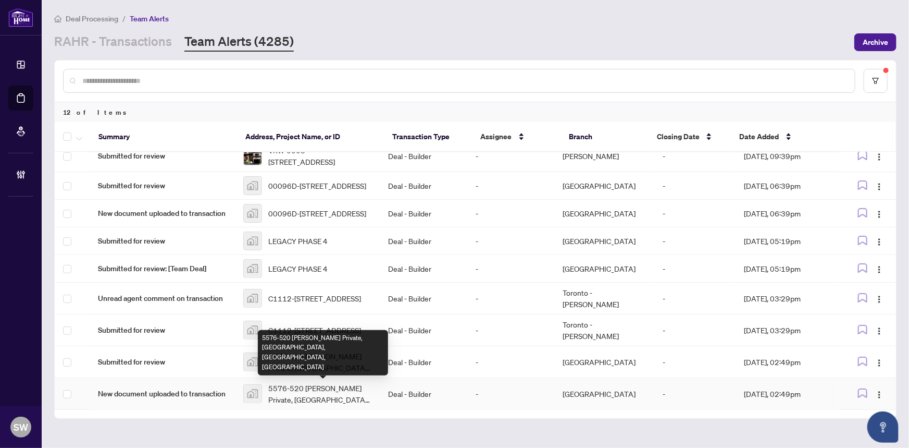
click at [287, 395] on span "5576-520 Celestine Private, Nepean, ON, Canada" at bounding box center [320, 393] width 104 height 23
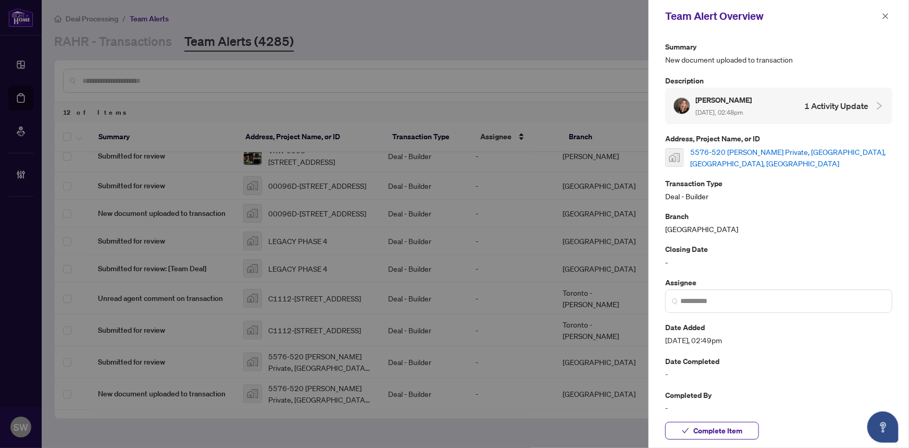
click at [787, 152] on link "5576-520 Celestine Private, Nepean, ON, Canada" at bounding box center [791, 157] width 202 height 23
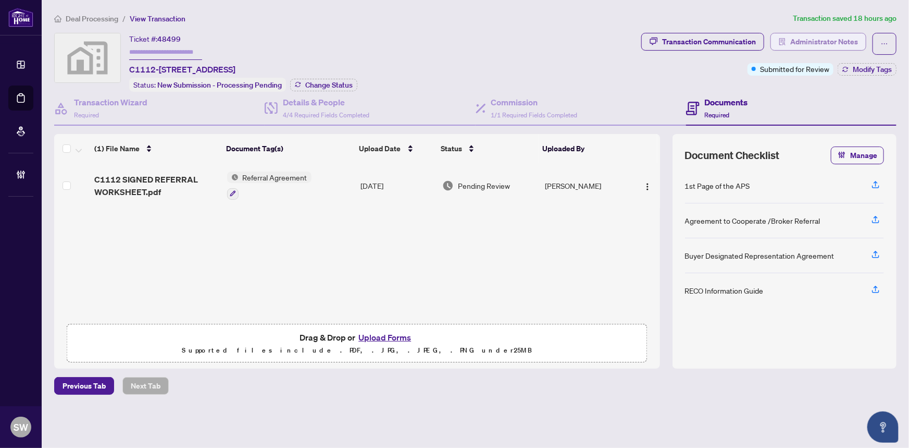
click at [825, 41] on span "Administrator Notes" at bounding box center [824, 41] width 68 height 17
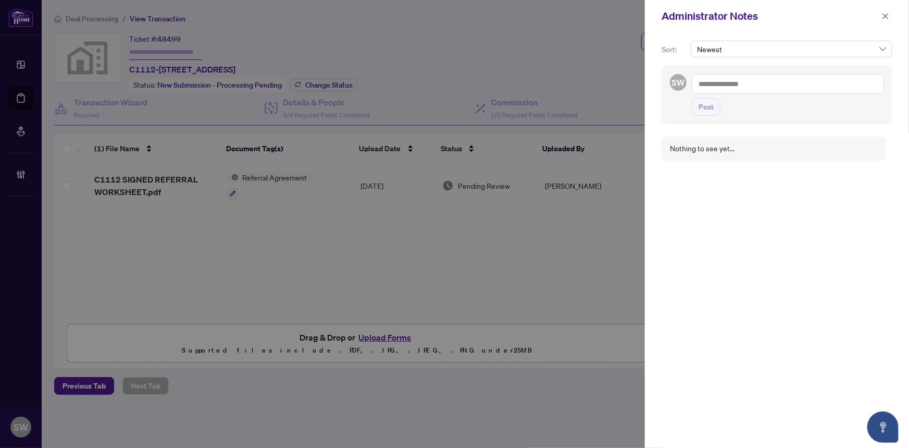
click at [738, 74] on textarea at bounding box center [788, 84] width 192 height 20
paste textarea "**********"
click at [867, 83] on textarea "**********" at bounding box center [788, 84] width 192 height 20
paste textarea "**********"
type textarea "**********"
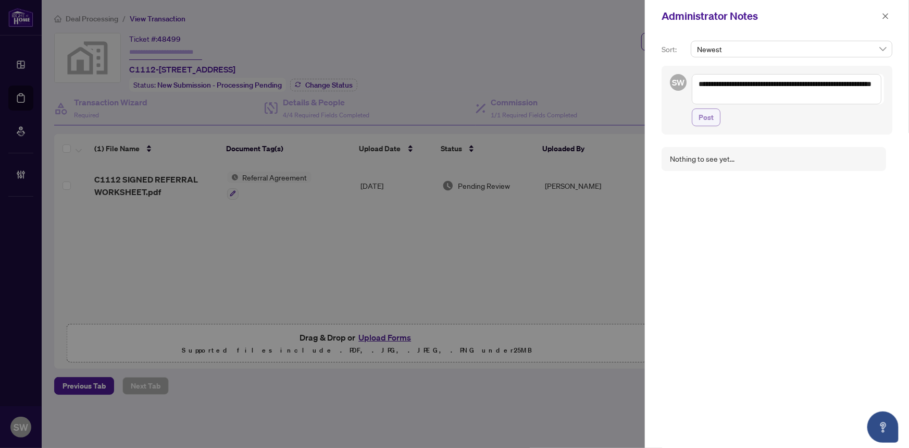
click at [703, 113] on span "Post" at bounding box center [706, 117] width 15 height 17
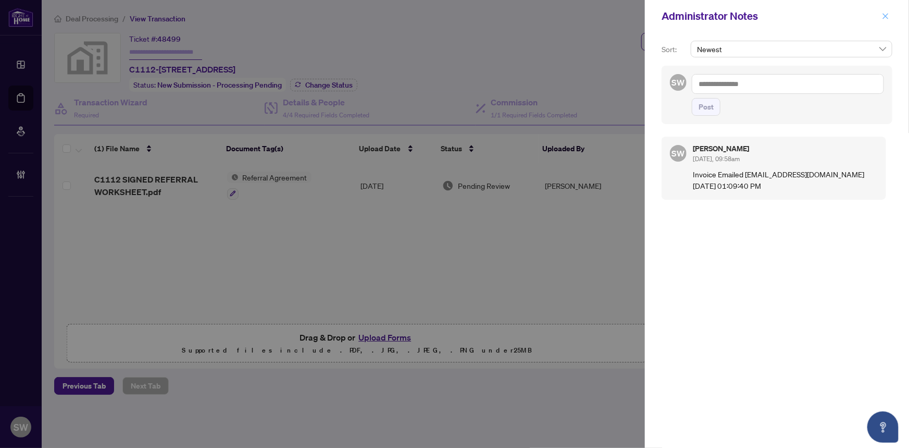
click at [888, 17] on icon "close" at bounding box center [885, 16] width 7 height 7
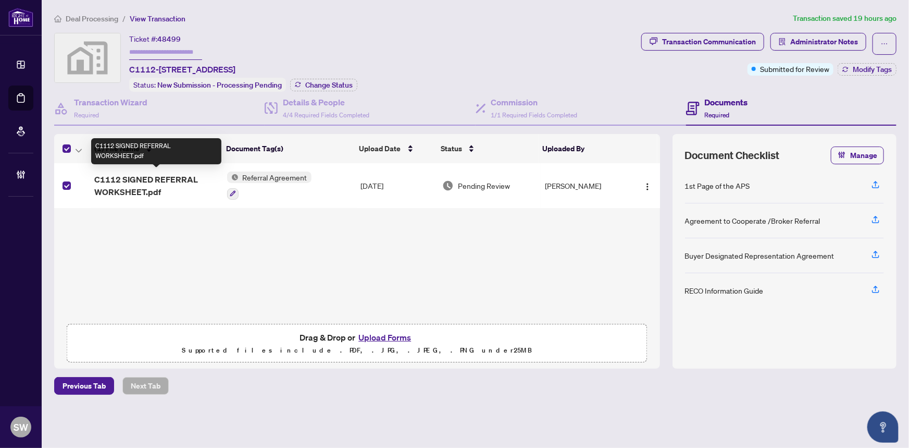
click at [182, 175] on span "C1112 SIGNED REFERRAL WORKSHEET.pdf" at bounding box center [156, 185] width 124 height 25
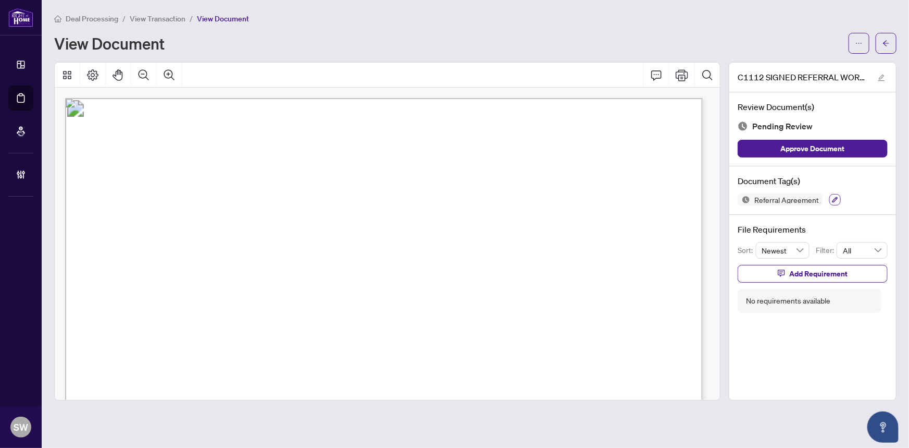
click at [833, 196] on icon "button" at bounding box center [835, 199] width 6 height 6
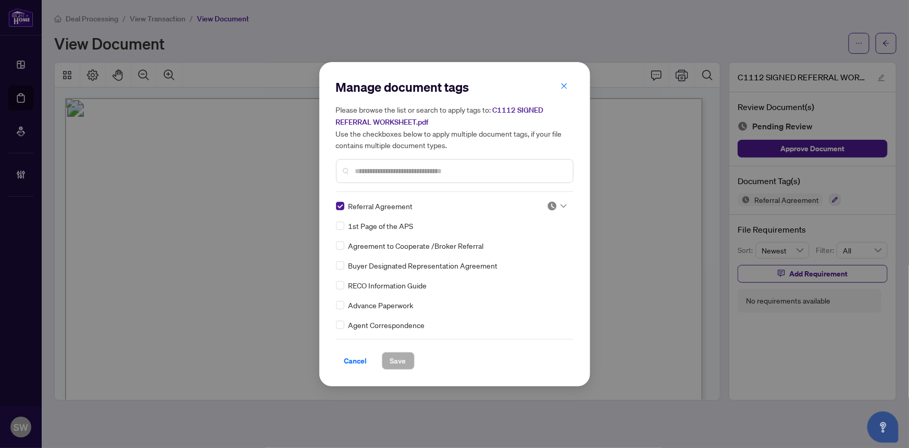
click at [561, 204] on icon at bounding box center [564, 206] width 6 height 4
click at [529, 254] on div "Approved" at bounding box center [522, 256] width 67 height 11
click at [405, 362] on span "Save" at bounding box center [398, 360] width 16 height 17
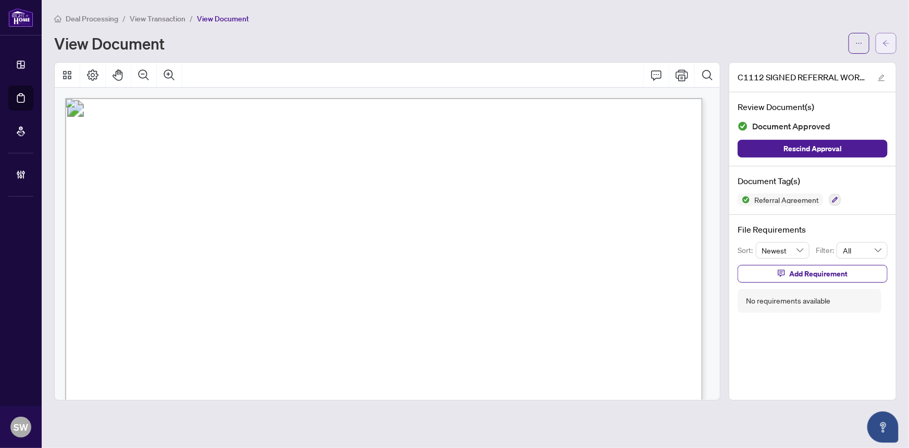
click at [891, 49] on button "button" at bounding box center [886, 43] width 21 height 21
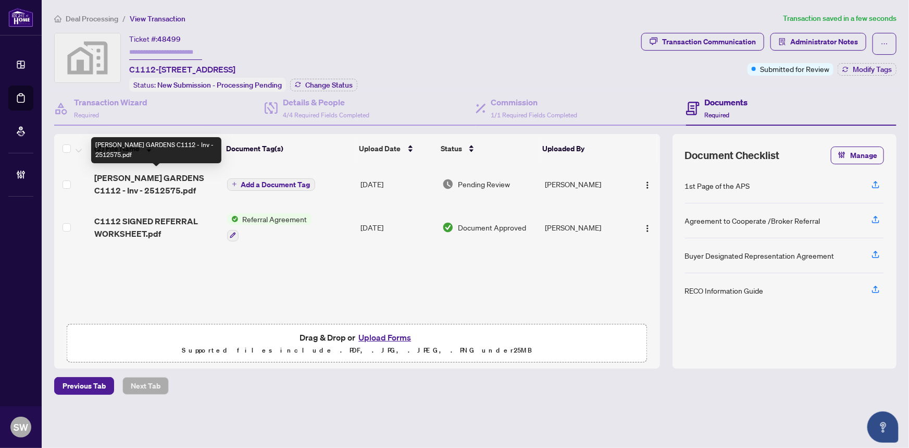
click at [161, 177] on span "HILDEBRAND GARDENS C1112 - Inv - 2512575.pdf" at bounding box center [156, 183] width 124 height 25
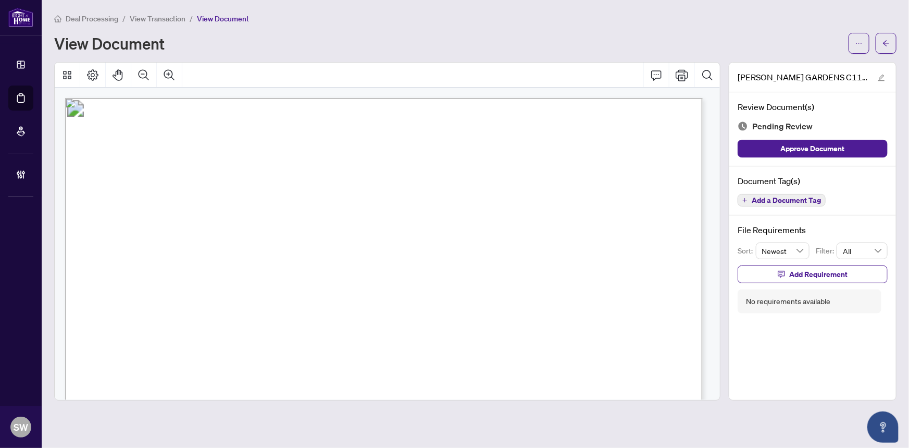
click at [780, 201] on span "Add a Document Tag" at bounding box center [786, 199] width 69 height 7
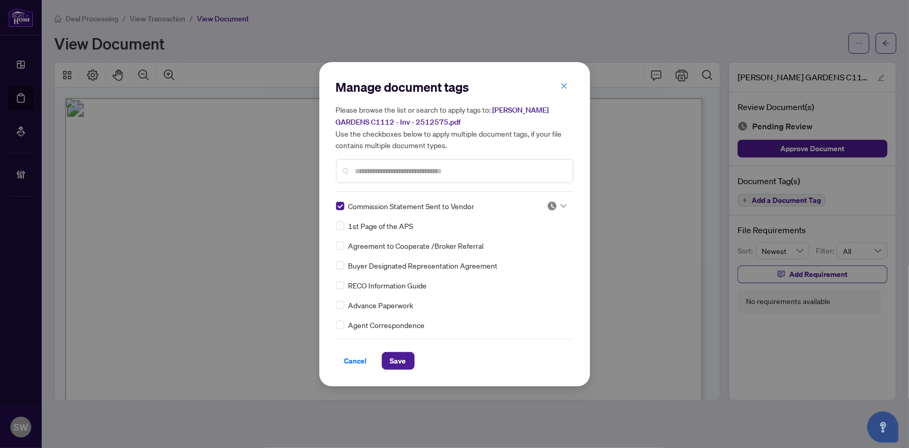
click at [556, 206] on div at bounding box center [557, 206] width 20 height 10
drag, startPoint x: 530, startPoint y: 257, endPoint x: 505, endPoint y: 278, distance: 32.6
click at [530, 257] on div "Approved" at bounding box center [522, 256] width 67 height 11
click at [401, 355] on span "Save" at bounding box center [398, 360] width 16 height 17
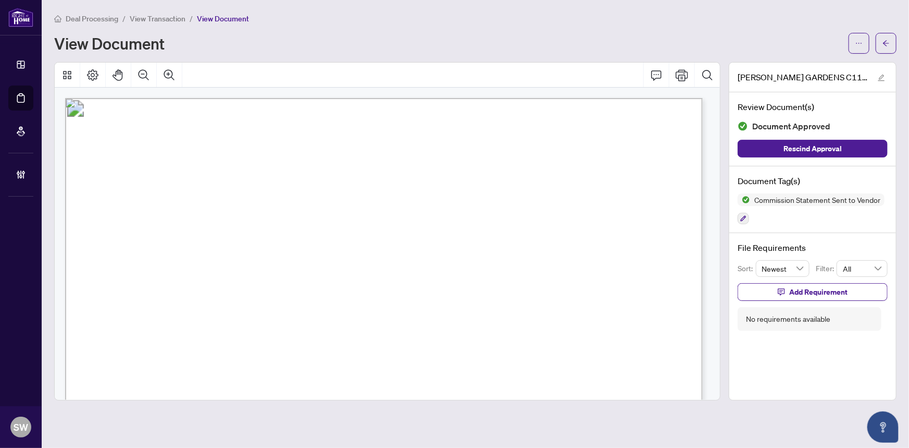
click at [891, 45] on button "button" at bounding box center [886, 43] width 21 height 21
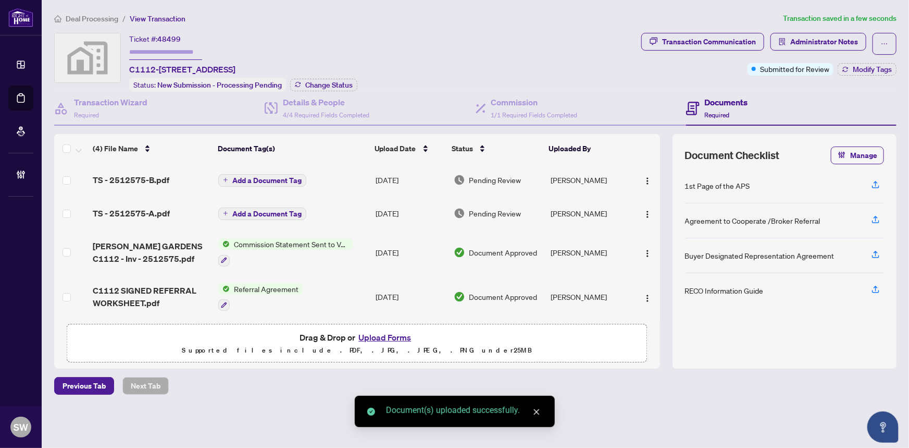
click at [172, 178] on div "TS - 2512575-B.pdf" at bounding box center [152, 180] width 118 height 13
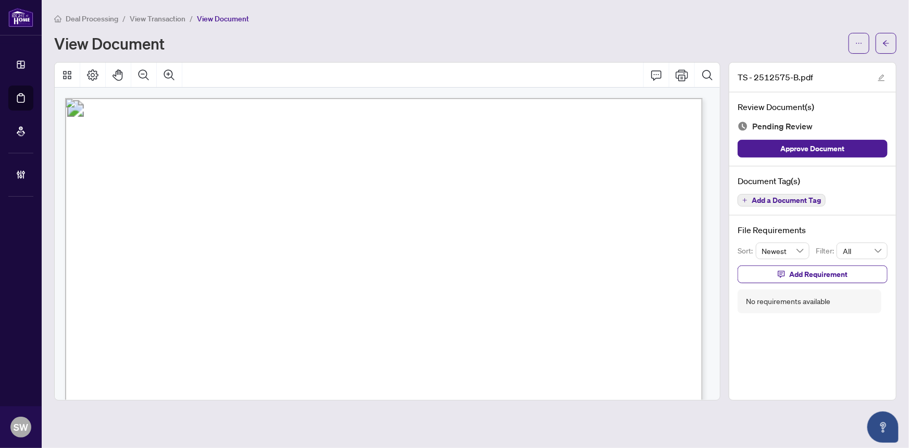
click at [808, 196] on span "Add a Document Tag" at bounding box center [786, 199] width 69 height 7
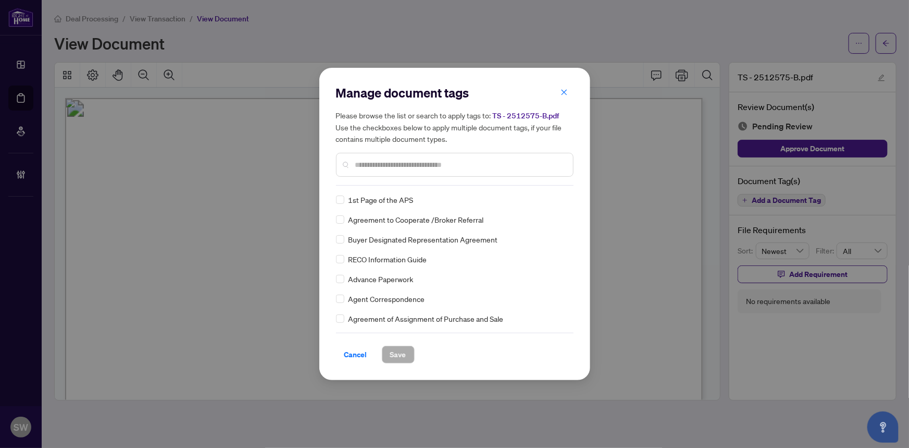
click at [419, 164] on input "text" at bounding box center [459, 164] width 209 height 11
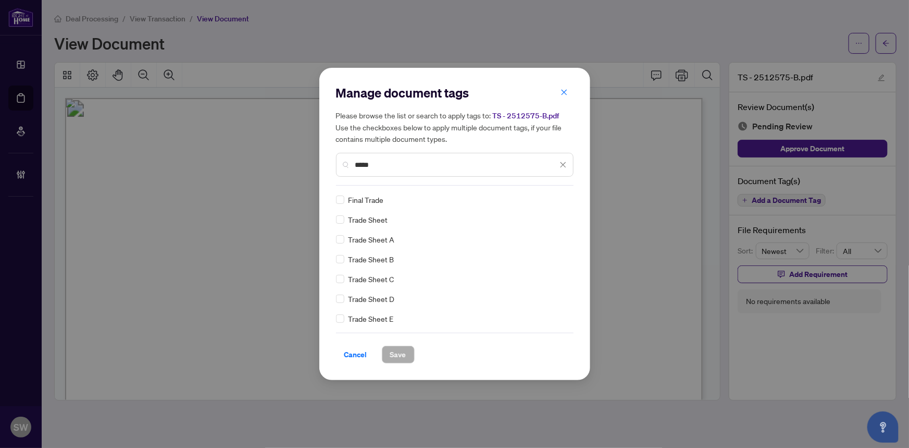
type input "*****"
click at [407, 351] on button "Save" at bounding box center [398, 354] width 33 height 18
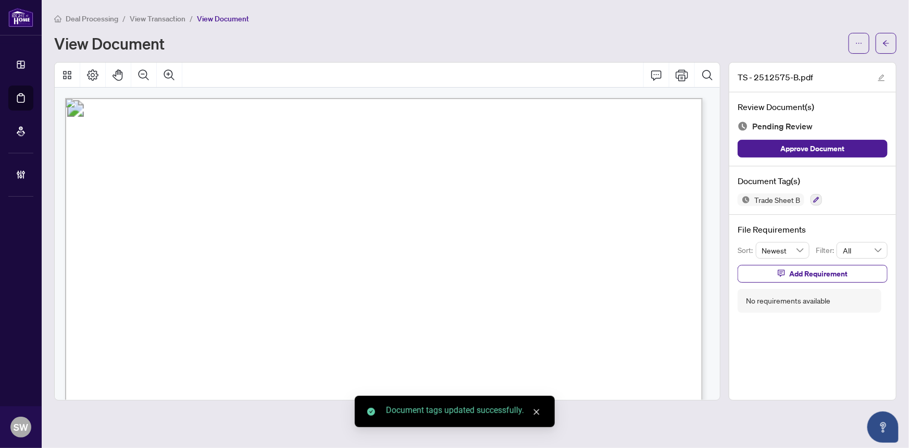
click at [856, 44] on icon "ellipsis" at bounding box center [859, 43] width 7 height 7
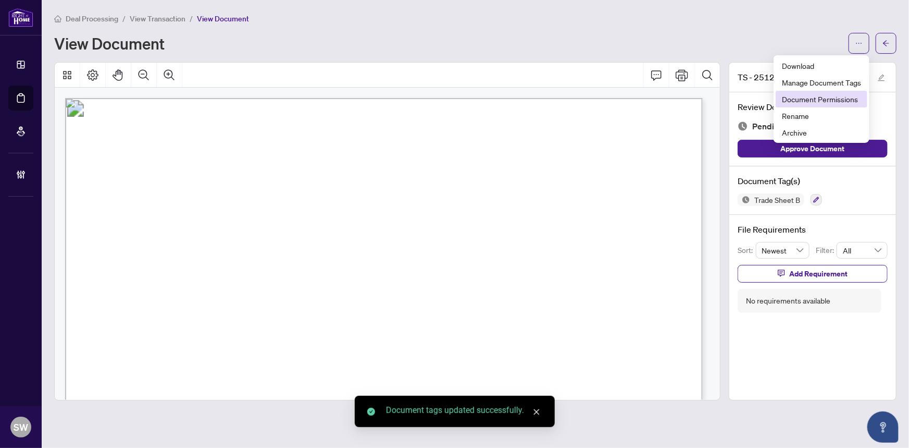
click at [816, 96] on span "Document Permissions" at bounding box center [821, 98] width 79 height 11
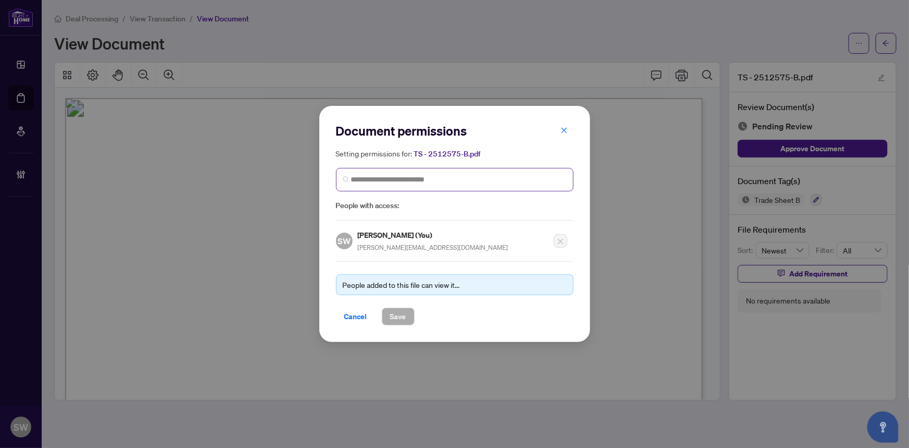
click at [443, 173] on span at bounding box center [455, 179] width 238 height 23
type input "**********"
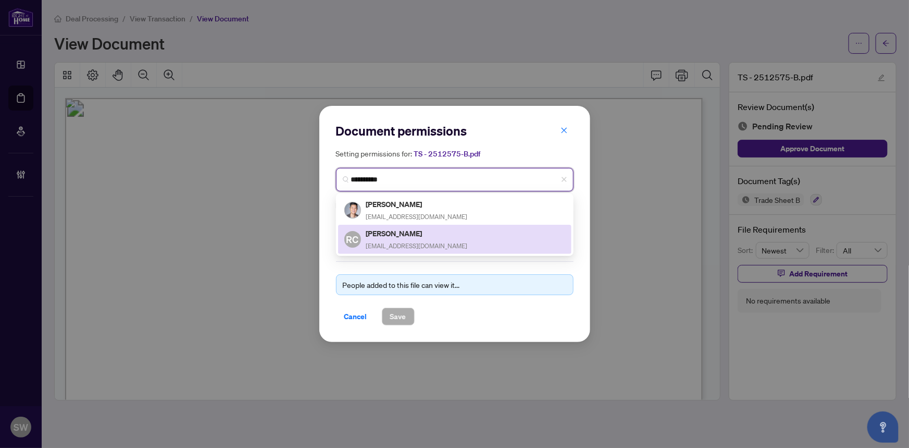
click at [405, 229] on h5 "Richard Chao" at bounding box center [417, 233] width 102 height 12
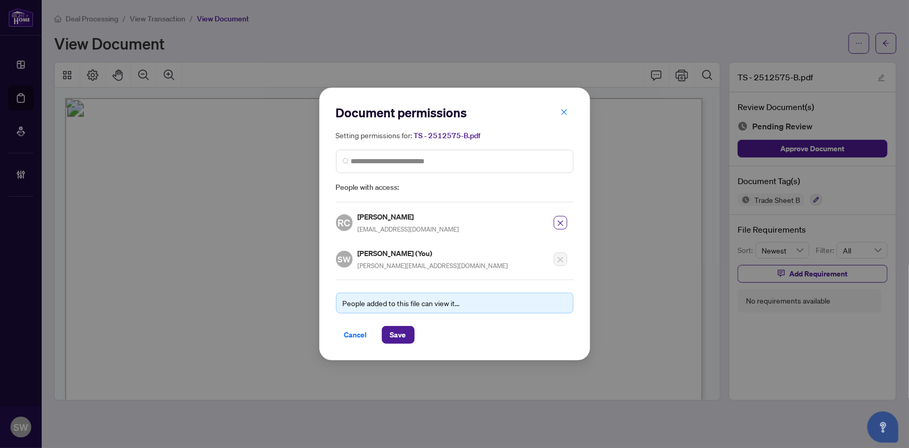
click at [380, 218] on h5 "Richard Chao" at bounding box center [409, 216] width 102 height 12
copy h5 "Richard Chao"
click at [405, 332] on span "Save" at bounding box center [398, 334] width 16 height 17
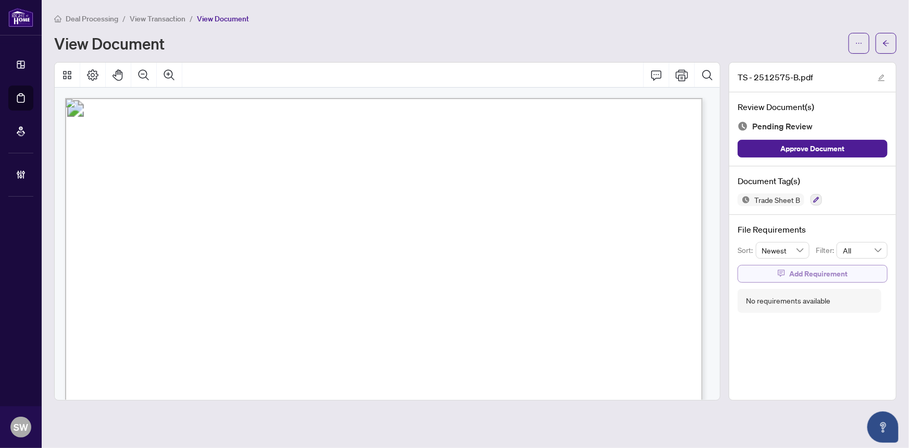
click at [797, 273] on span "Add Requirement" at bounding box center [818, 273] width 58 height 17
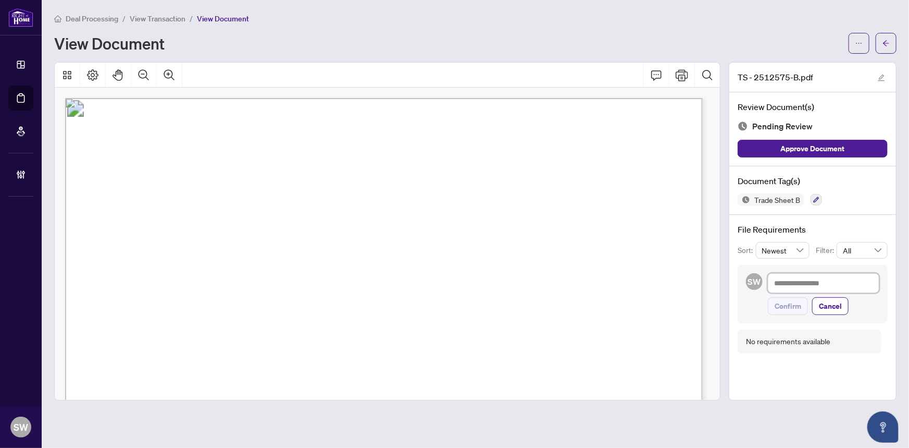
click at [795, 284] on textarea at bounding box center [823, 283] width 111 height 20
paste textarea "**********"
type textarea "**********"
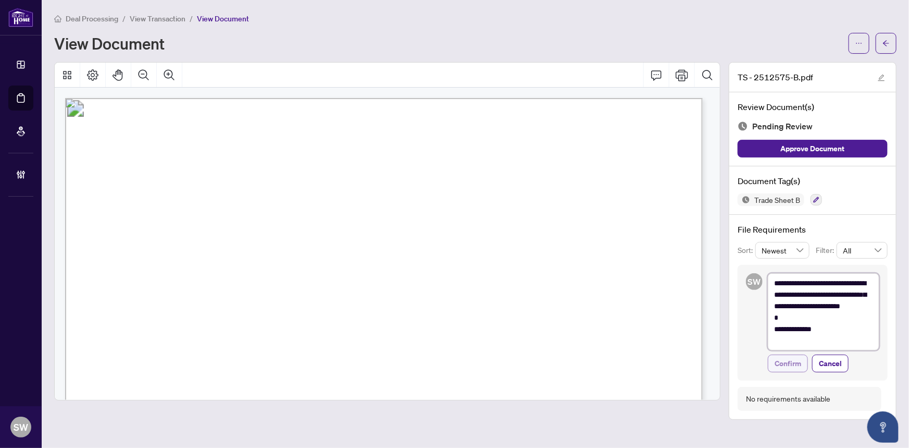
type textarea "**********"
click at [794, 361] on span "Confirm" at bounding box center [788, 363] width 27 height 17
type textarea "**********"
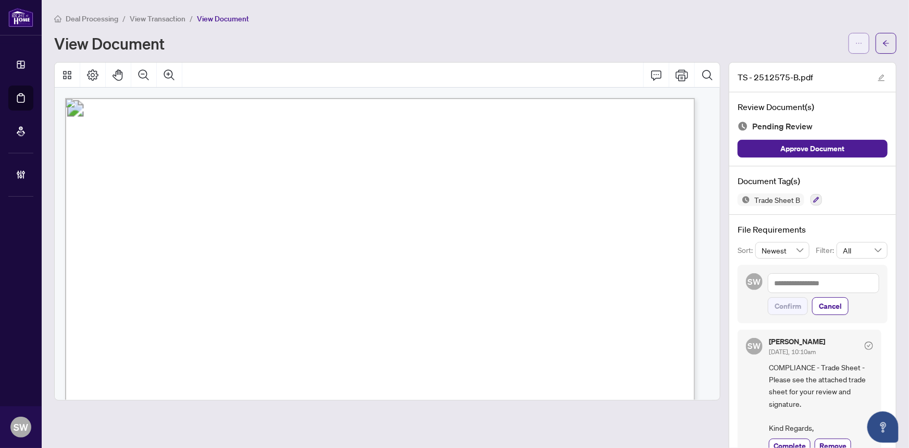
click at [856, 42] on icon "ellipsis" at bounding box center [859, 43] width 7 height 7
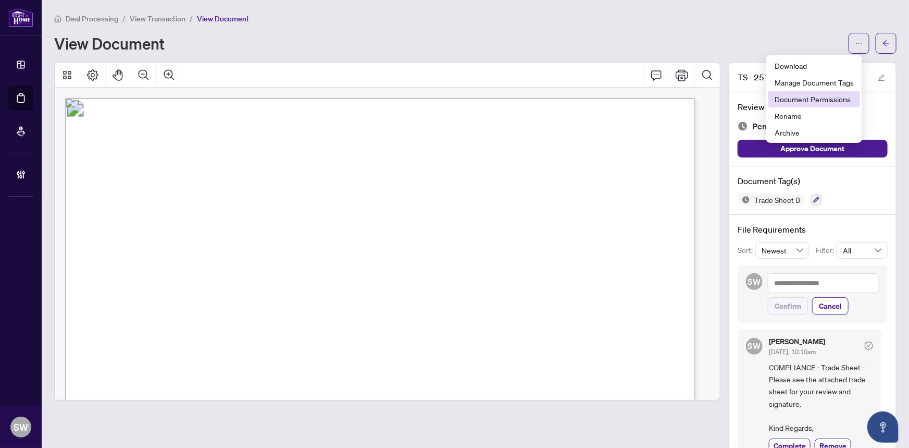
click at [813, 99] on span "Document Permissions" at bounding box center [814, 98] width 79 height 11
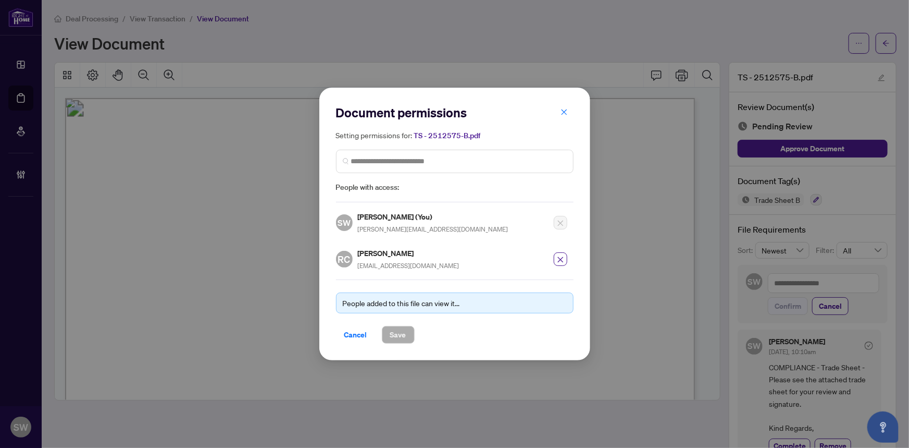
click at [377, 251] on h5 "Richard Chao" at bounding box center [409, 253] width 102 height 12
copy h5 "Richard Chao"
click at [355, 334] on span "Cancel" at bounding box center [355, 334] width 23 height 17
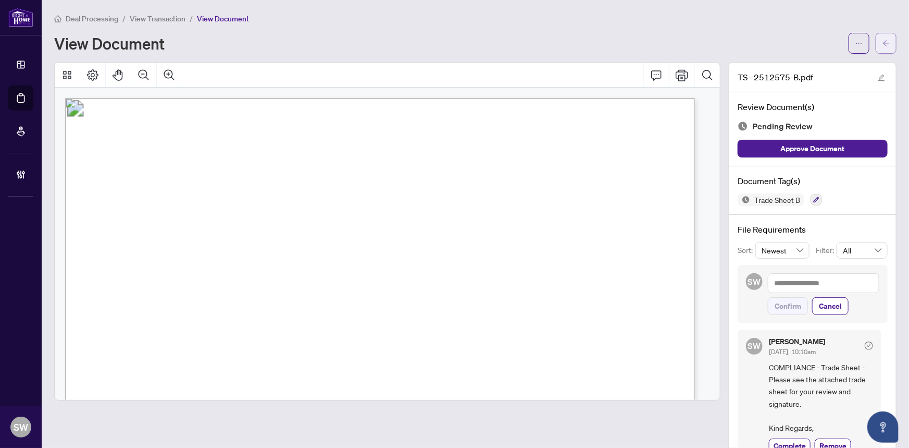
click at [876, 44] on button "button" at bounding box center [886, 43] width 21 height 21
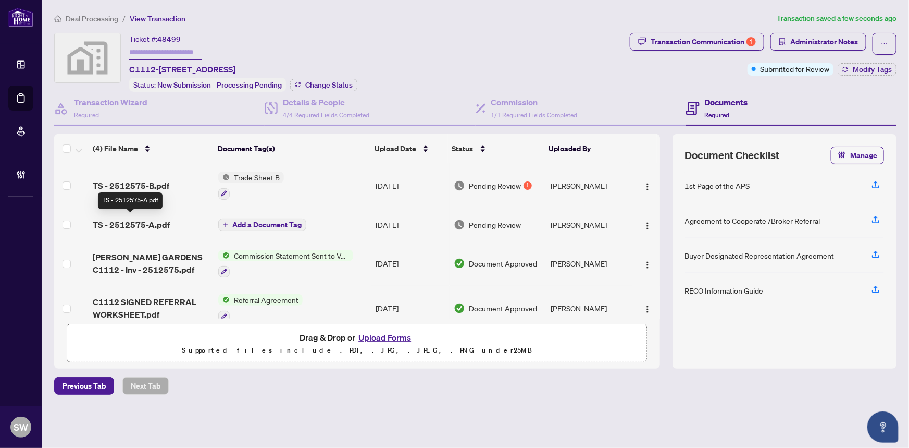
click at [164, 219] on span "TS - 2512575-A.pdf" at bounding box center [131, 224] width 77 height 13
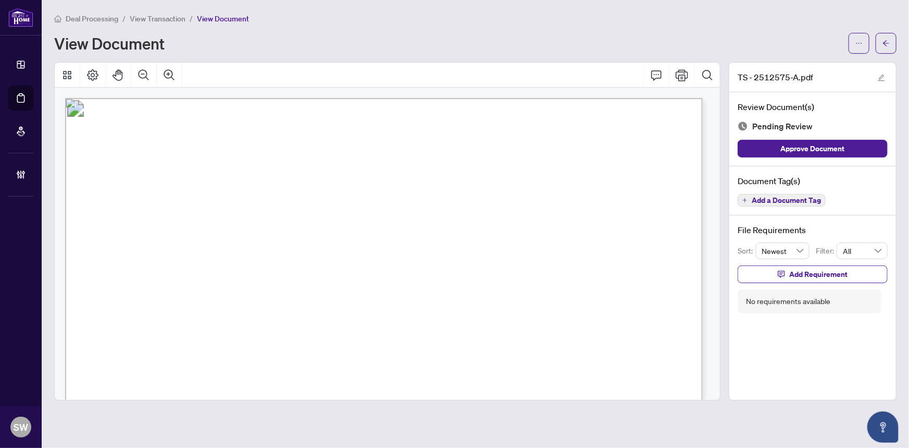
click at [795, 202] on span "Add a Document Tag" at bounding box center [786, 199] width 69 height 7
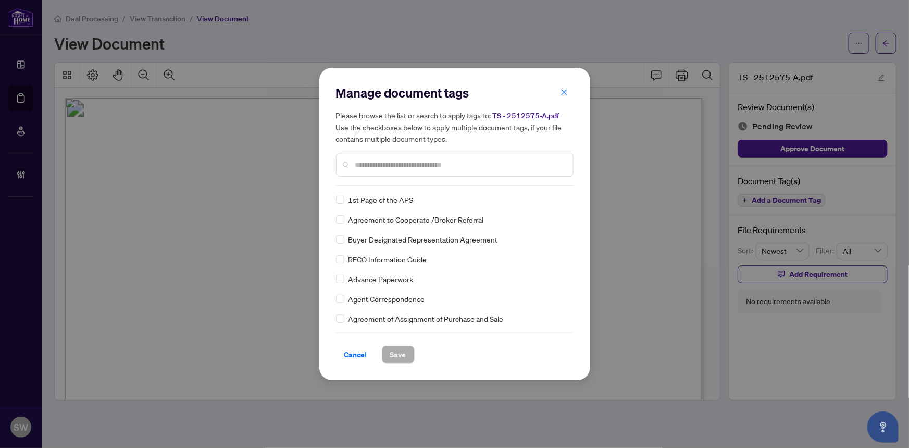
click at [376, 166] on input "text" at bounding box center [459, 164] width 209 height 11
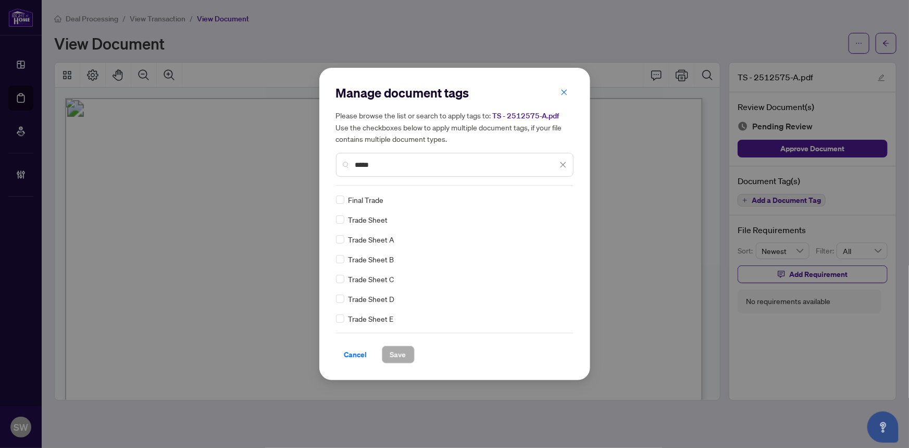
type input "*****"
click at [405, 354] on span "Save" at bounding box center [398, 354] width 16 height 17
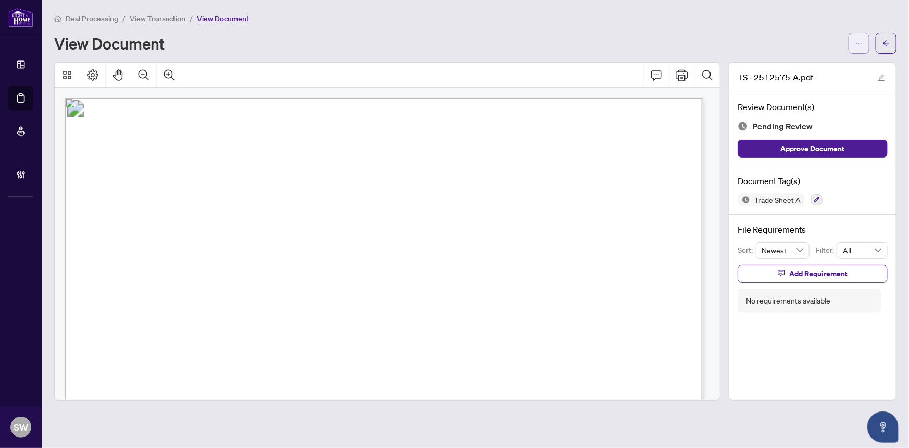
click at [860, 45] on icon "ellipsis" at bounding box center [859, 43] width 7 height 7
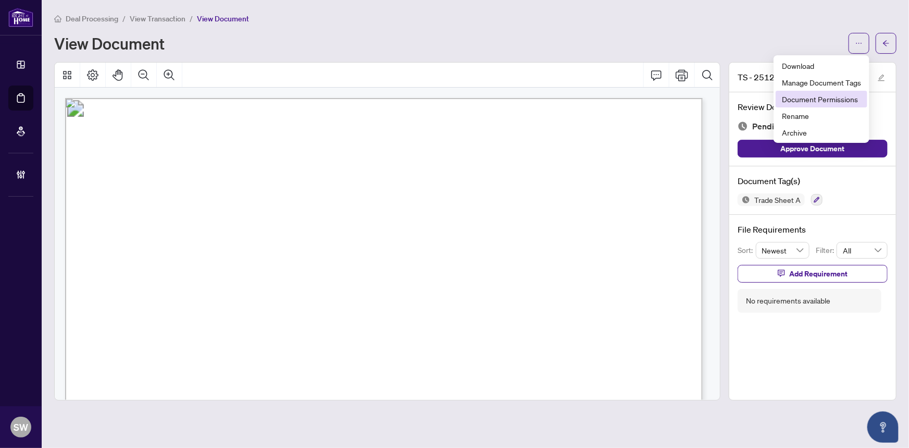
click at [834, 98] on span "Document Permissions" at bounding box center [821, 98] width 79 height 11
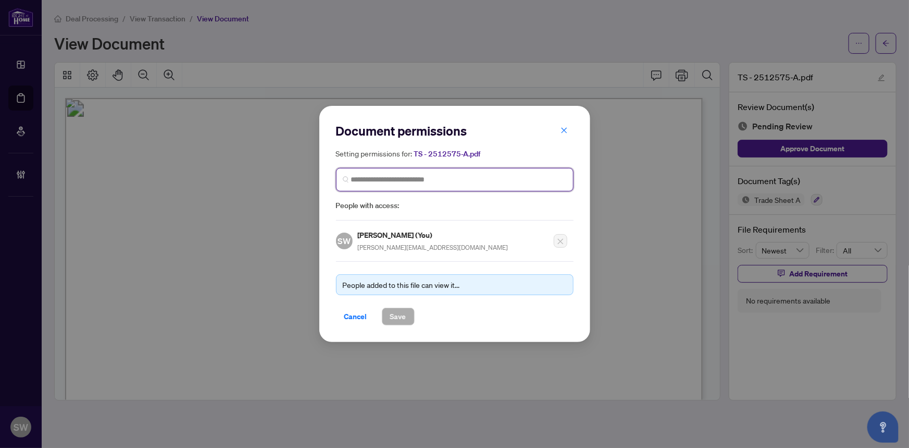
click at [365, 182] on input "search" at bounding box center [459, 179] width 216 height 11
paste input "**********"
type input "**********"
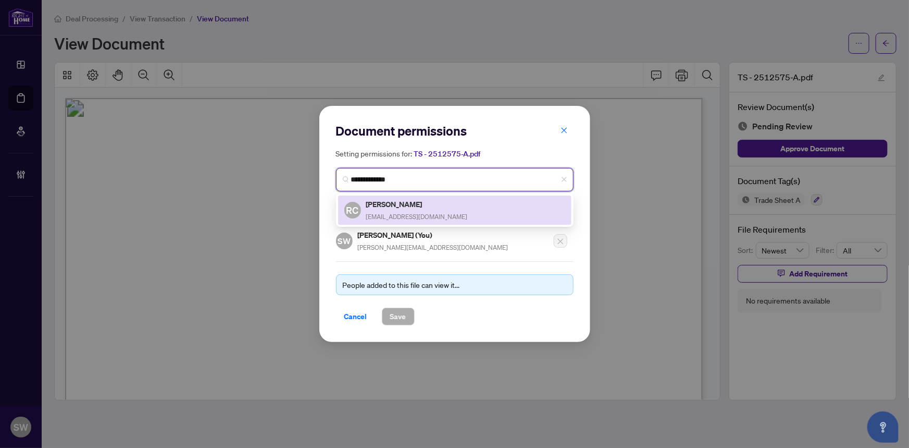
click at [401, 214] on span "page.rchao@gmail.com" at bounding box center [417, 217] width 102 height 8
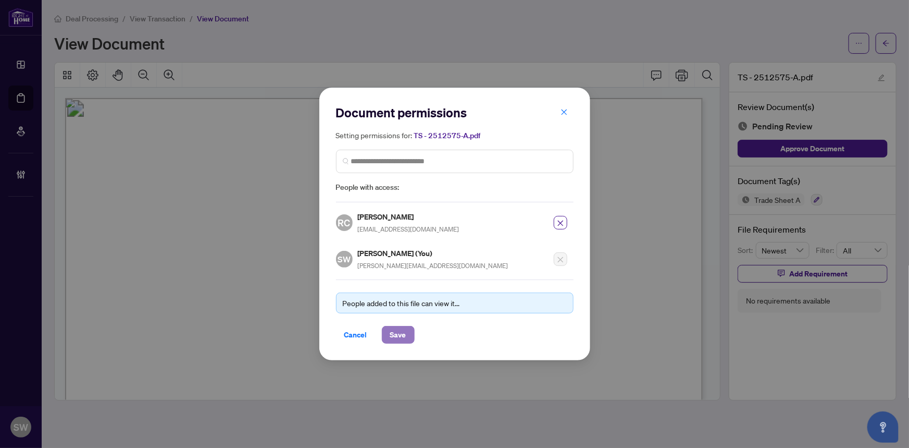
click at [398, 329] on span "Save" at bounding box center [398, 334] width 16 height 17
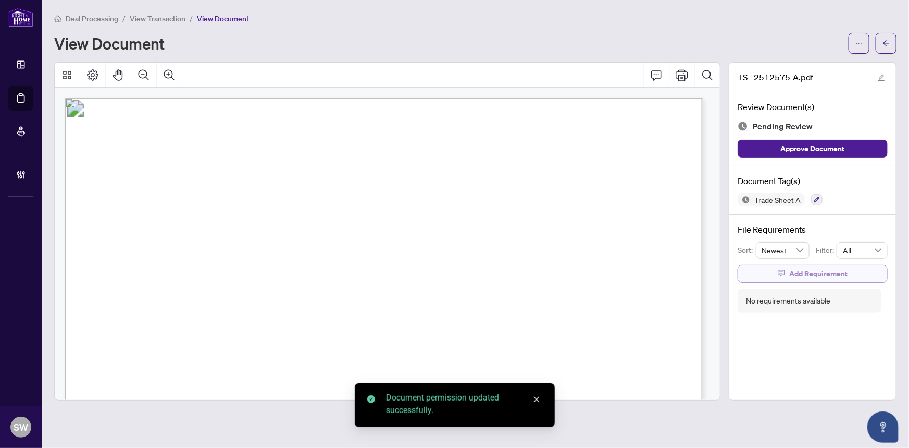
click at [836, 272] on span "Add Requirement" at bounding box center [818, 273] width 58 height 17
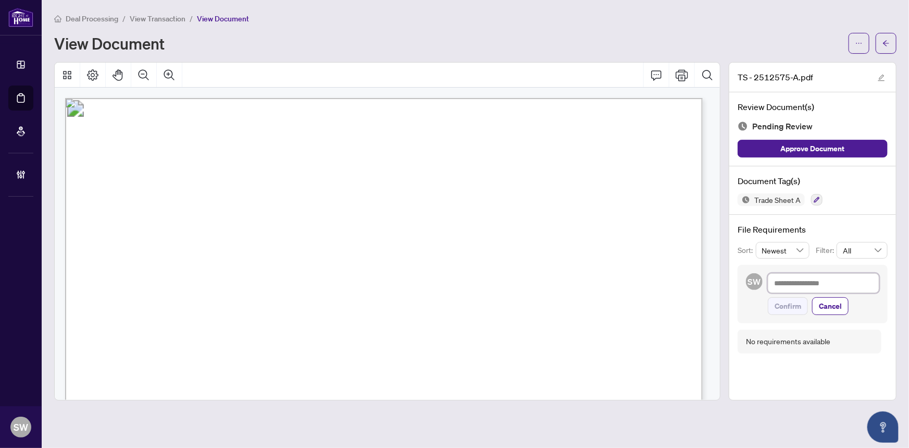
click at [795, 279] on textarea at bounding box center [823, 283] width 111 height 20
paste textarea "**********"
type textarea "**********"
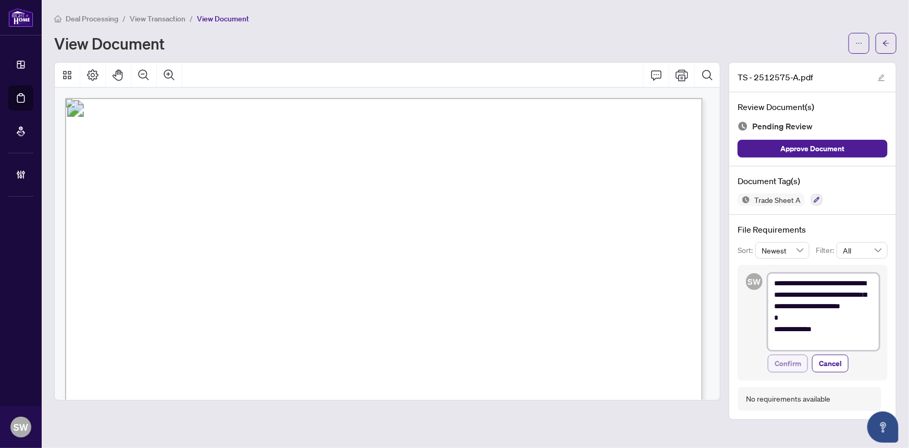
type textarea "**********"
click at [795, 362] on span "Confirm" at bounding box center [788, 363] width 27 height 17
type textarea "**********"
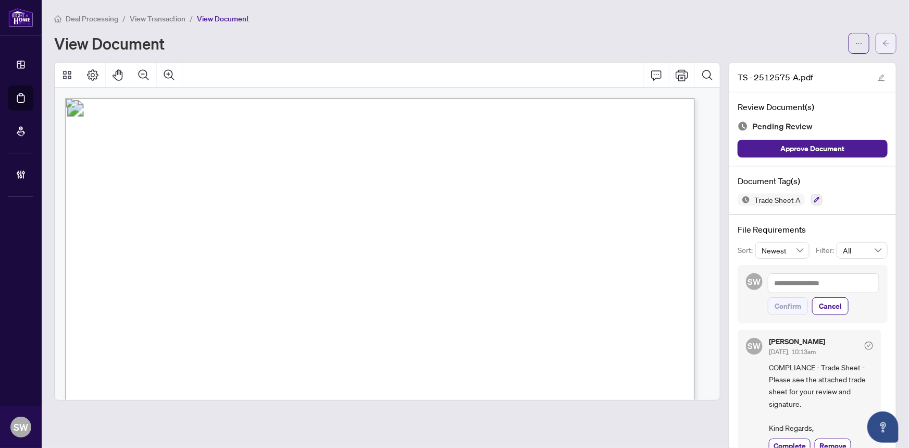
click at [883, 44] on icon "arrow-left" at bounding box center [886, 43] width 7 height 7
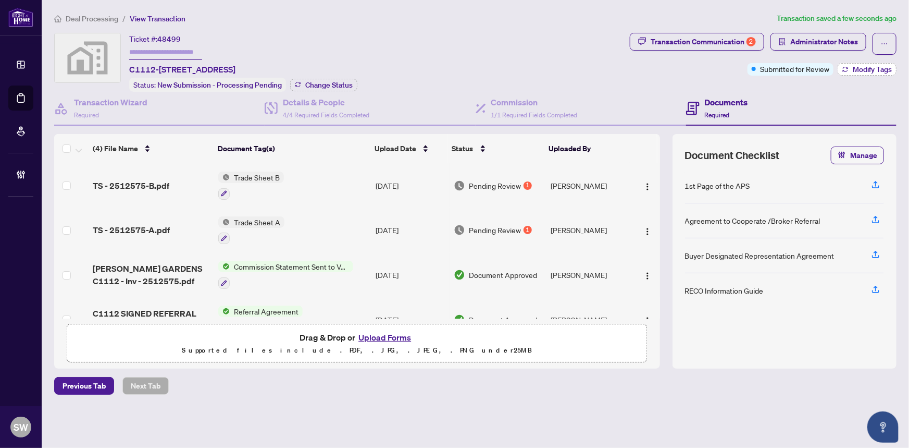
click at [881, 67] on span "Modify Tags" at bounding box center [872, 69] width 39 height 7
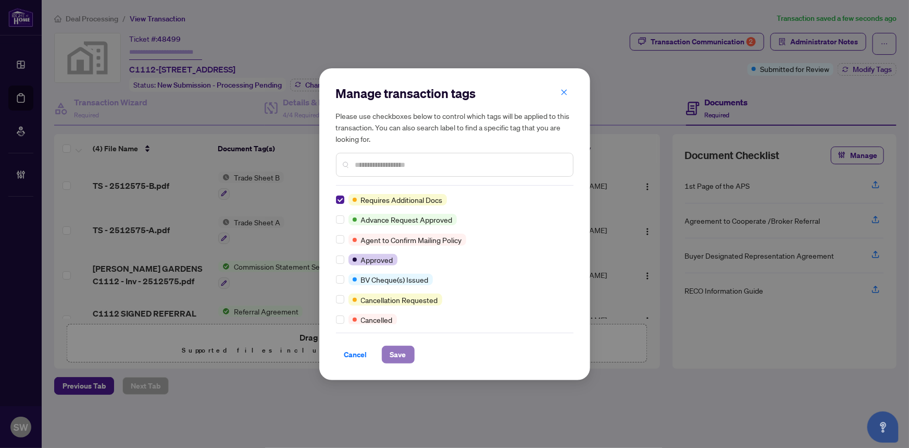
click at [396, 356] on span "Save" at bounding box center [398, 354] width 16 height 17
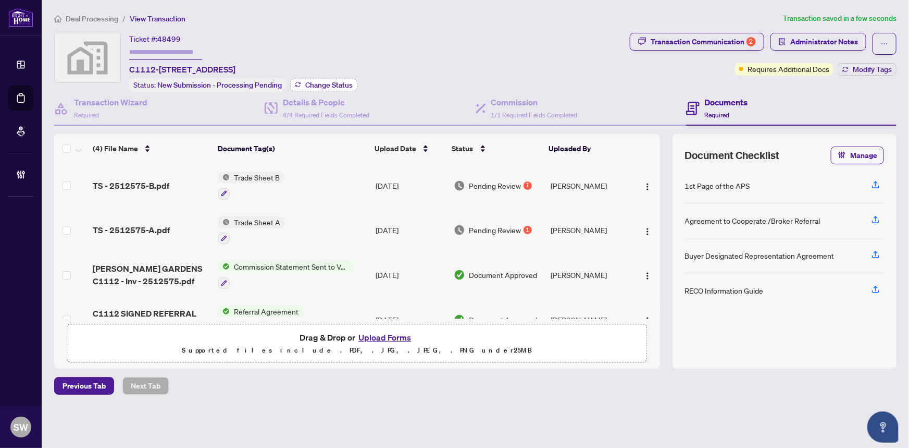
click at [338, 84] on span "Change Status" at bounding box center [328, 84] width 47 height 7
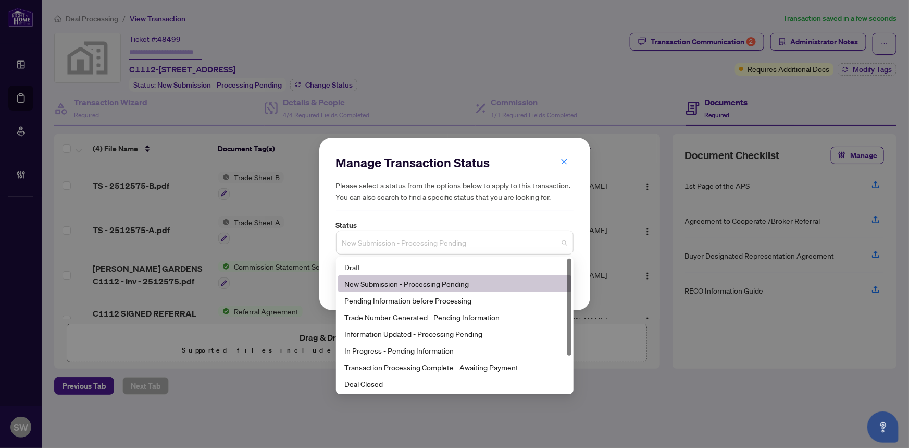
click at [453, 243] on span "New Submission - Processing Pending" at bounding box center [454, 242] width 225 height 20
click at [383, 313] on div "Trade Number Generated - Pending Information" at bounding box center [454, 316] width 221 height 11
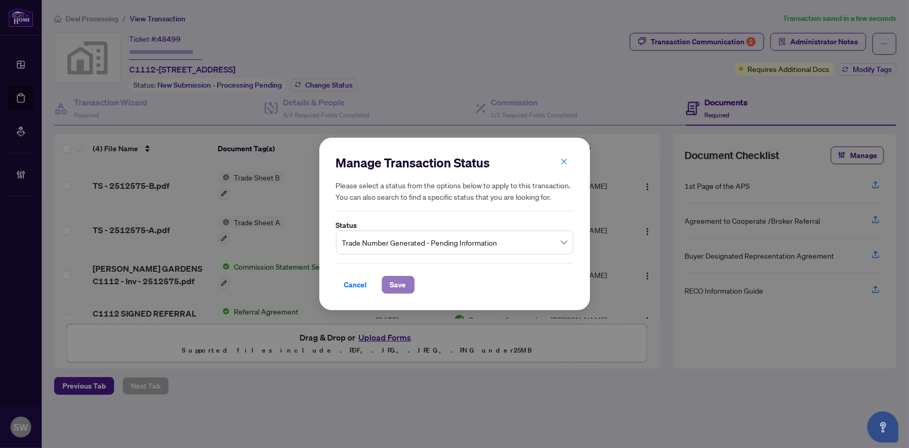
click at [404, 286] on span "Save" at bounding box center [398, 284] width 16 height 17
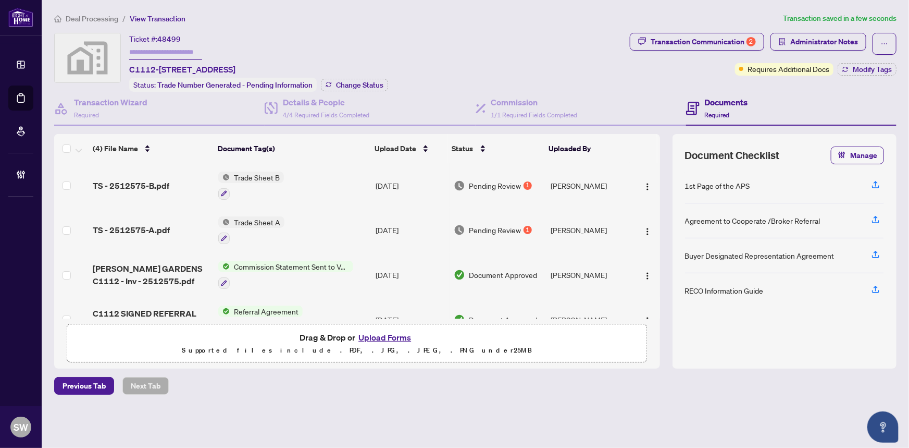
click at [163, 48] on input "text" at bounding box center [165, 52] width 73 height 15
paste input "*******"
type input "*******"
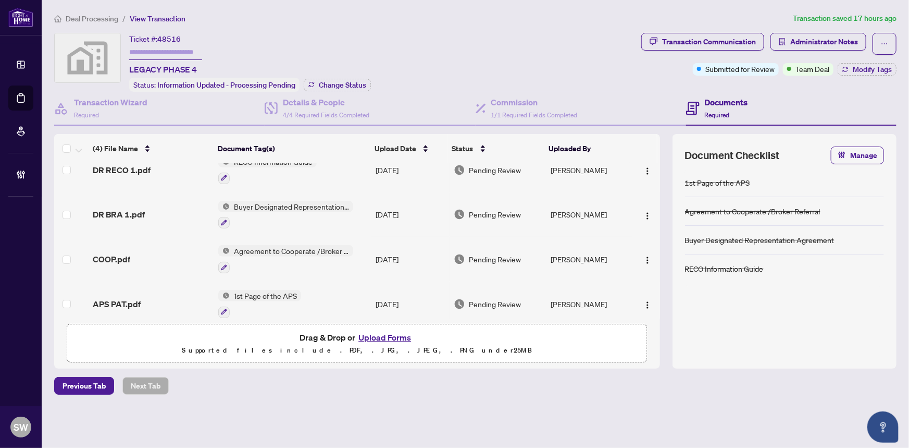
scroll to position [25, 0]
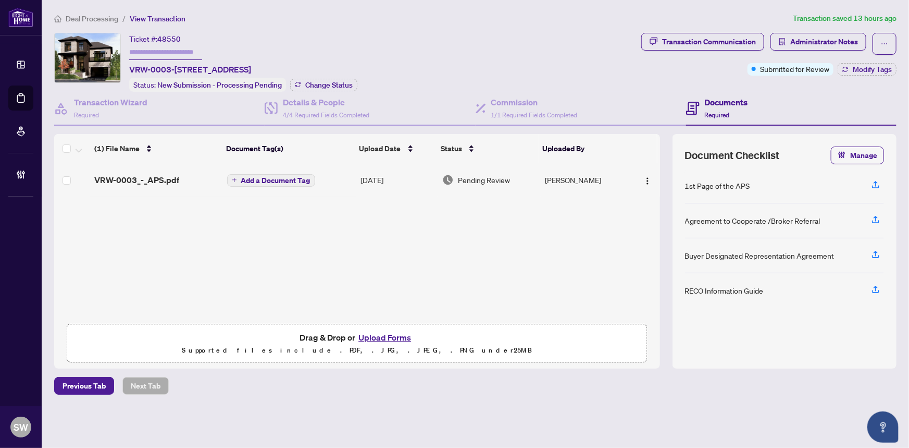
click at [94, 17] on span "Deal Processing" at bounding box center [92, 18] width 53 height 9
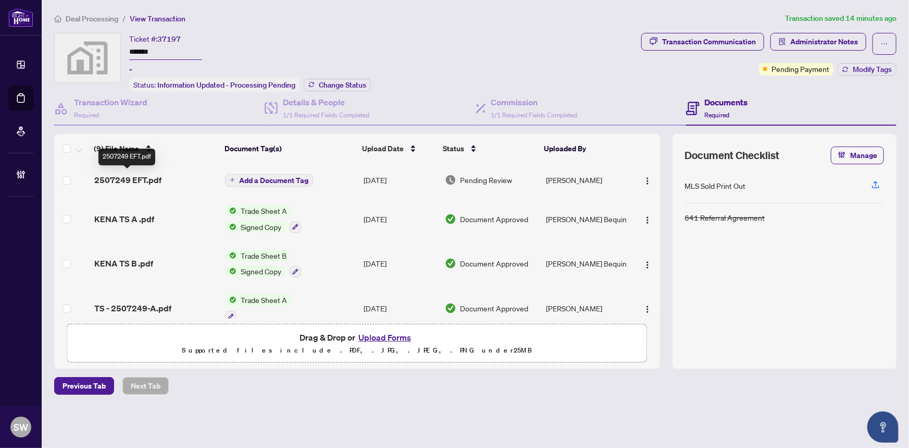
click at [146, 181] on span "2507249 EFT.pdf" at bounding box center [127, 180] width 67 height 13
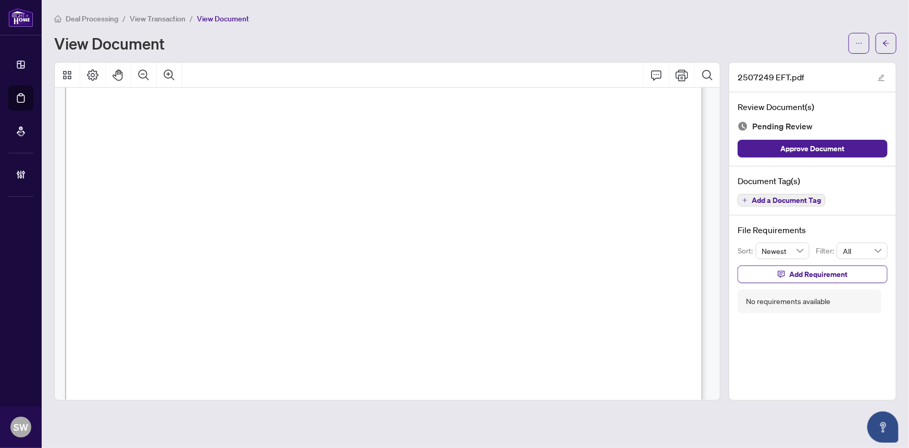
scroll to position [189, 0]
click at [887, 42] on icon "arrow-left" at bounding box center [886, 43] width 6 height 6
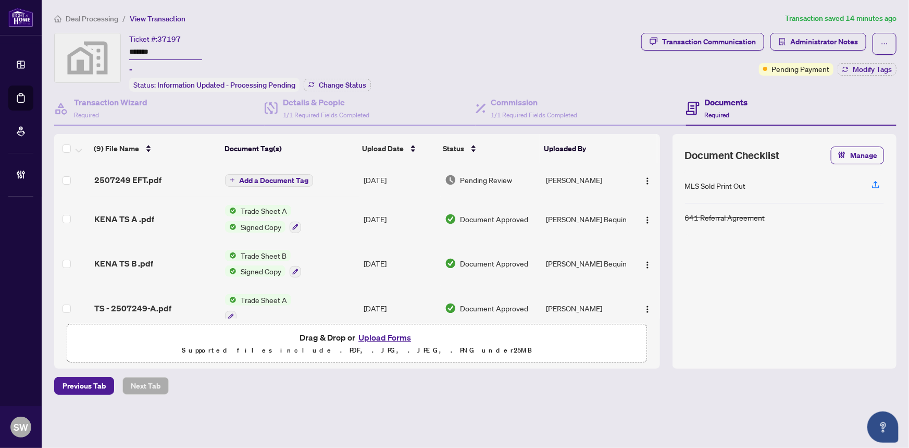
click at [102, 15] on span "Deal Processing" at bounding box center [92, 18] width 53 height 9
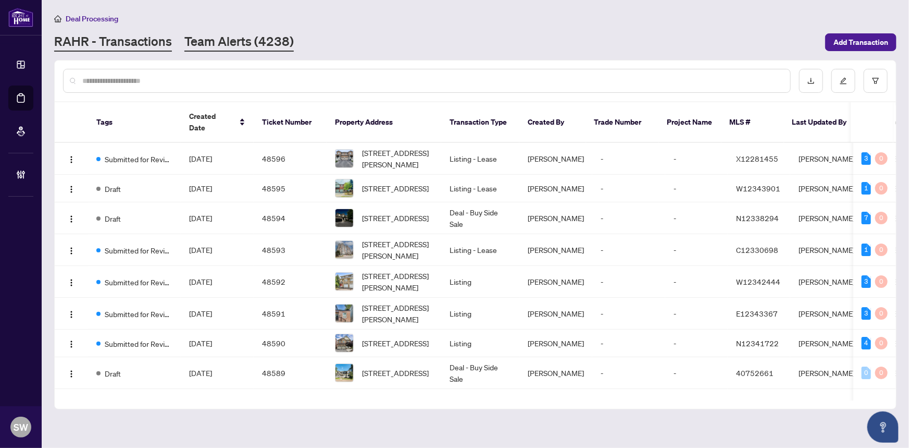
click at [200, 44] on link "Team Alerts (4238)" at bounding box center [238, 42] width 109 height 19
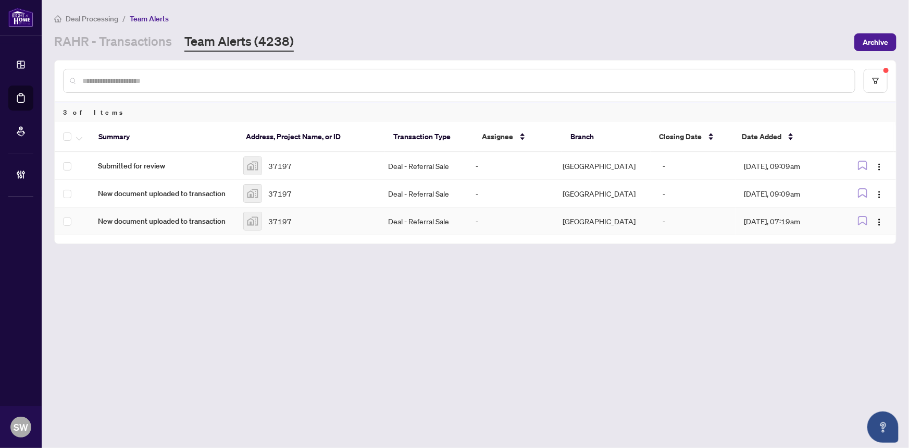
click at [295, 218] on div "37197" at bounding box center [307, 221] width 129 height 19
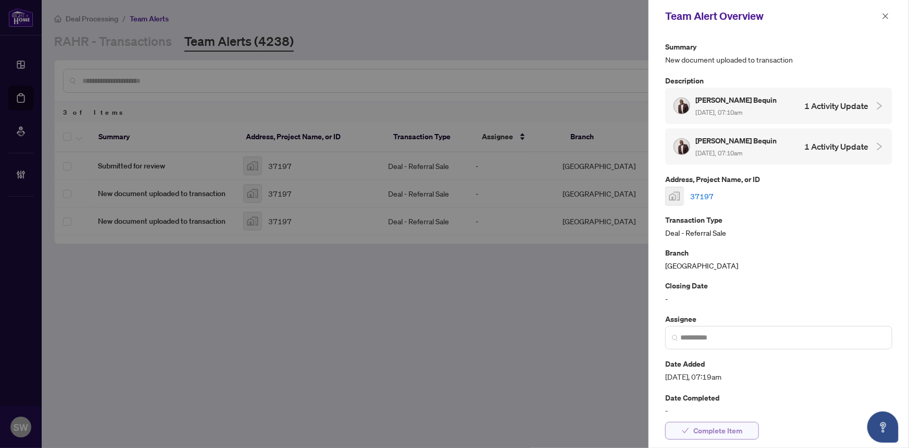
click at [727, 430] on span "Complete Item" at bounding box center [717, 430] width 49 height 17
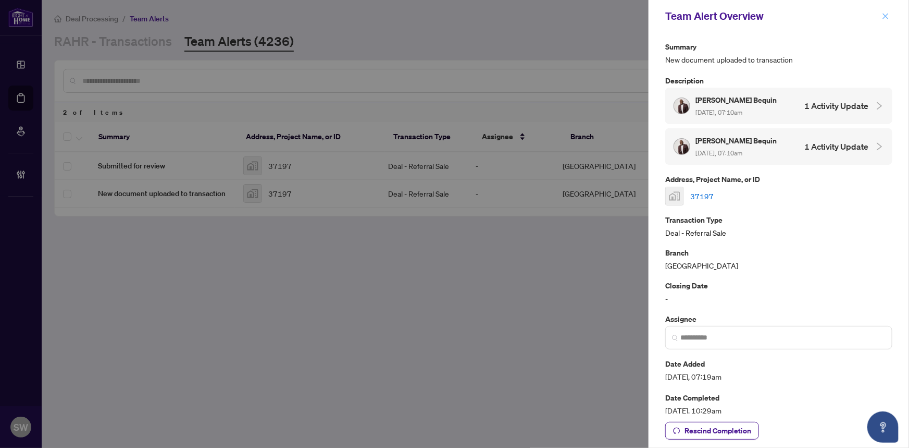
click at [885, 16] on icon "close" at bounding box center [886, 16] width 6 height 6
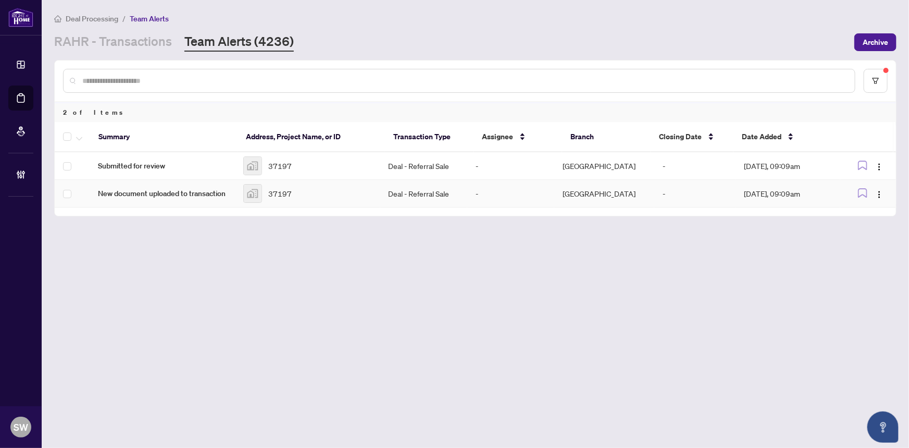
click at [315, 185] on div "37197" at bounding box center [307, 193] width 129 height 19
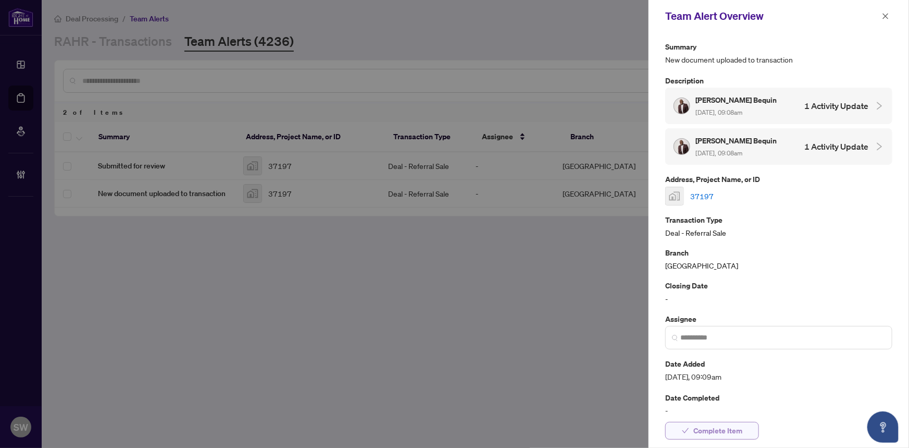
click at [716, 429] on span "Complete Item" at bounding box center [717, 430] width 49 height 17
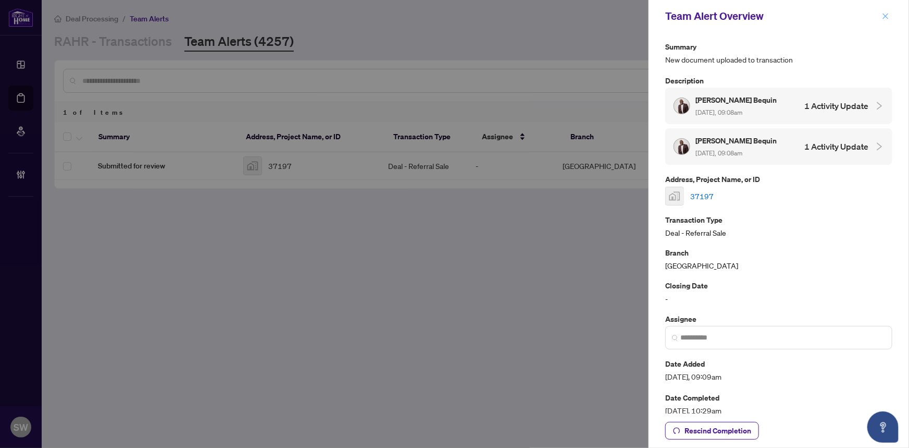
click at [887, 15] on icon "close" at bounding box center [886, 16] width 6 height 6
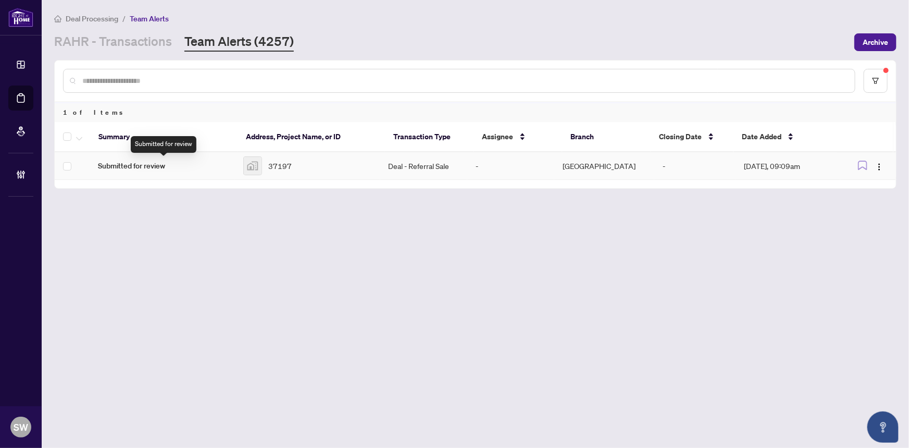
click at [209, 166] on span "Submitted for review" at bounding box center [162, 165] width 129 height 11
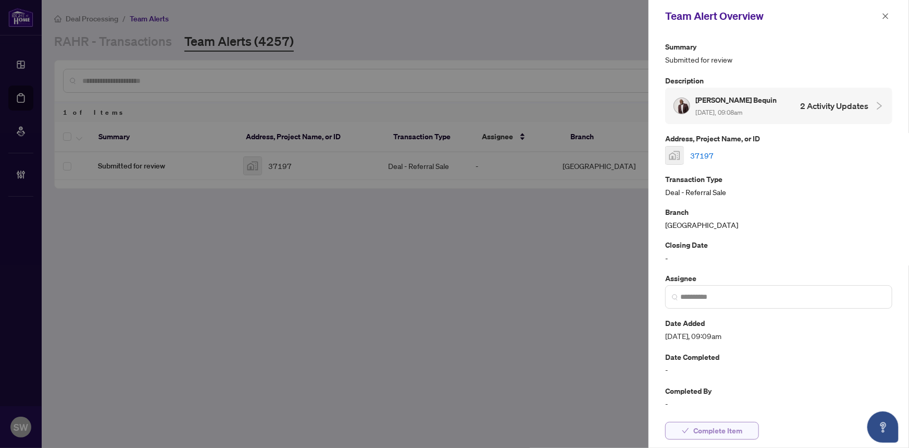
click at [724, 431] on span "Complete Item" at bounding box center [717, 430] width 49 height 17
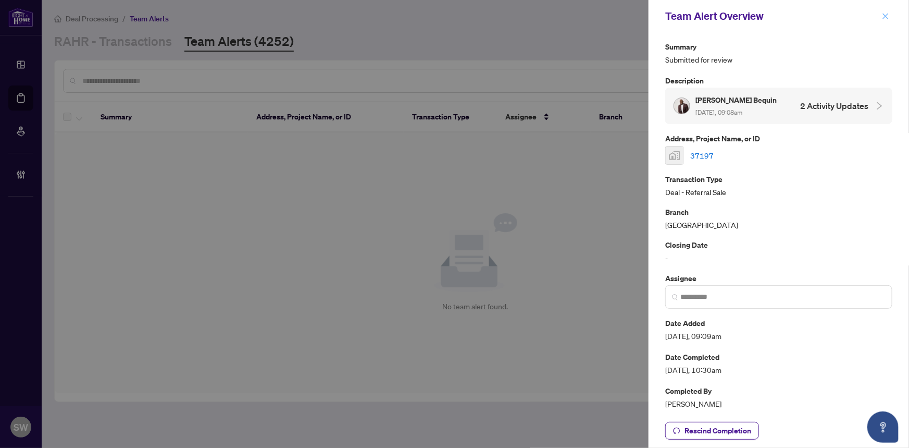
click at [885, 15] on icon "close" at bounding box center [886, 16] width 6 height 6
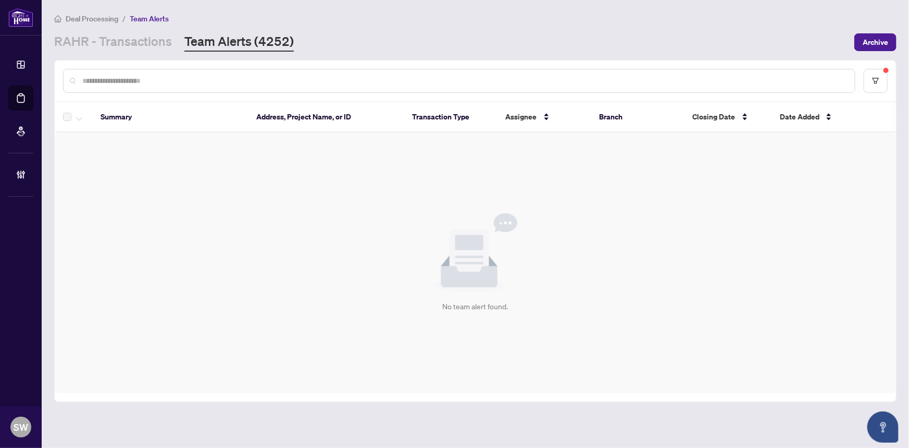
click at [214, 78] on input "text" at bounding box center [464, 80] width 764 height 11
click at [114, 40] on link "RAHR - Transactions" at bounding box center [113, 42] width 118 height 19
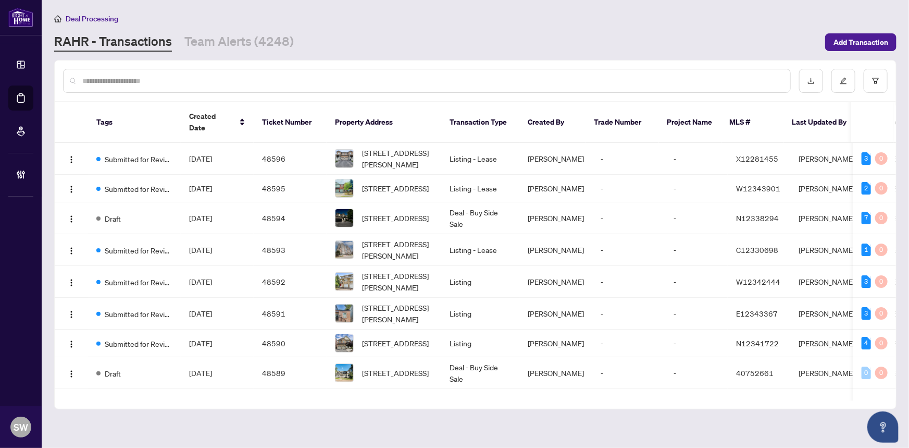
click at [103, 83] on input "text" at bounding box center [432, 80] width 700 height 11
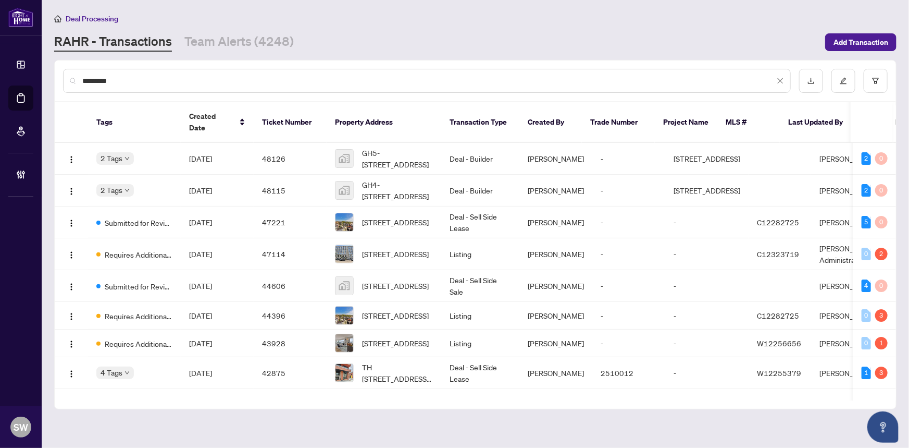
type input "*********"
click at [379, 39] on div "RAHR - Transactions Team Alerts (4248)" at bounding box center [436, 42] width 765 height 19
click at [393, 193] on span "GH4-225 Brunswick Ave gh4, Toronto, ON, Canada" at bounding box center [397, 190] width 71 height 23
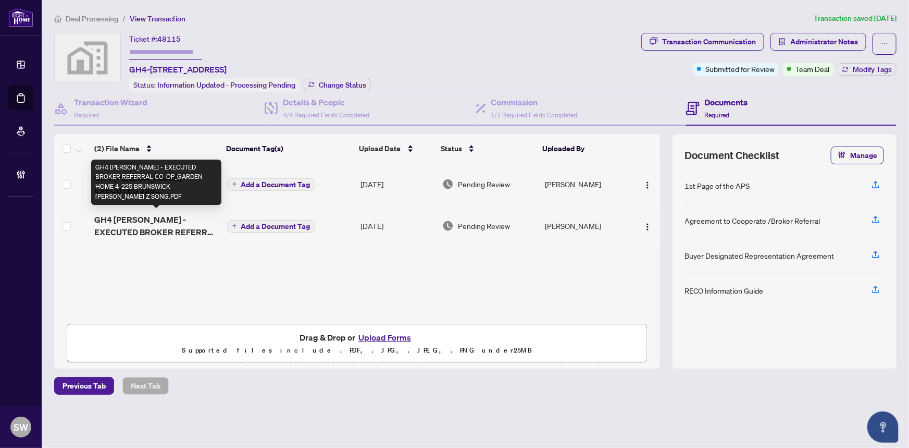
click at [183, 220] on span "GH4 GUO SONG - EXECUTED BROKER REFERRAL CO-OP_GARDEN HOME 4-225 BRUNSWICK T GUO…" at bounding box center [156, 225] width 124 height 25
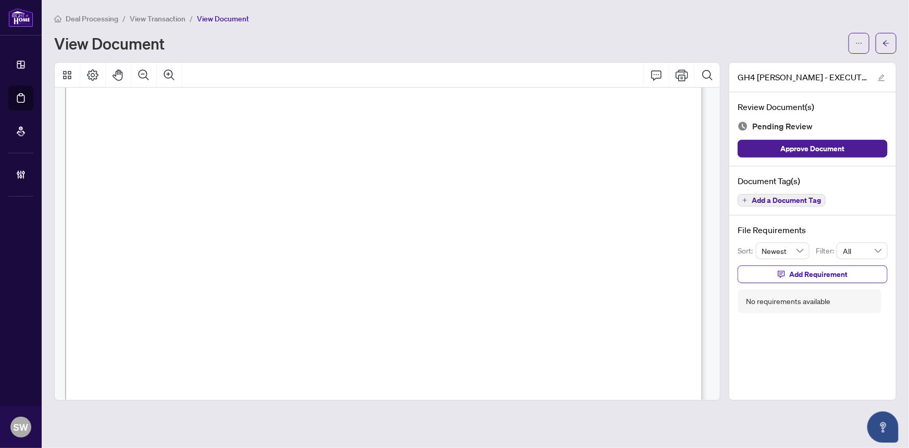
scroll to position [1752, 0]
click at [338, 130] on span "The Brunswick Lo0s" at bounding box center [382, 133] width 98 height 16
click at [224, 246] on span "225 BRUNSWICK AVE (KD) LTD." at bounding box center [239, 251] width 111 height 11
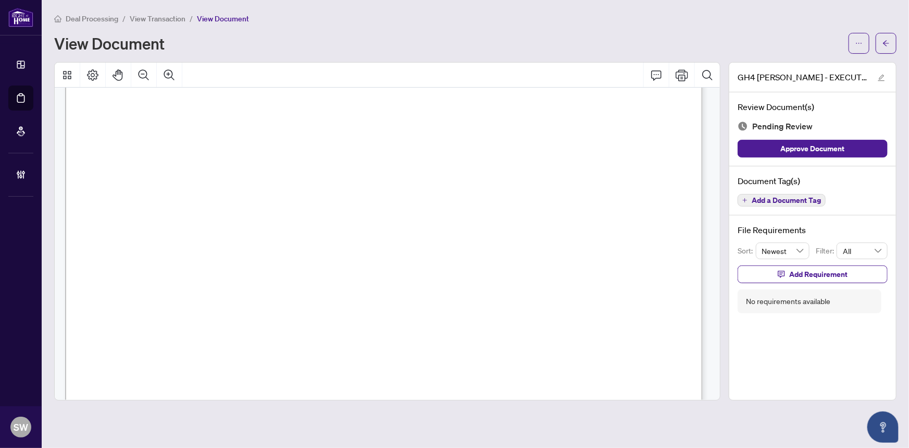
click at [224, 246] on span "225 BRUNSWICK AVE (KD) LTD." at bounding box center [239, 251] width 111 height 11
drag, startPoint x: 307, startPoint y: 194, endPoint x: 343, endPoint y: 196, distance: 36.0
click at [343, 196] on span "__TING GUO and ZIJIANG SONG__ (the “Client” or the “Purchaser(s)”)" at bounding box center [440, 197] width 284 height 11
drag, startPoint x: 184, startPoint y: 249, endPoint x: 293, endPoint y: 250, distance: 108.9
click at [293, 250] on span "225 BRUNSWICK AVE (KD) LTD." at bounding box center [239, 251] width 111 height 11
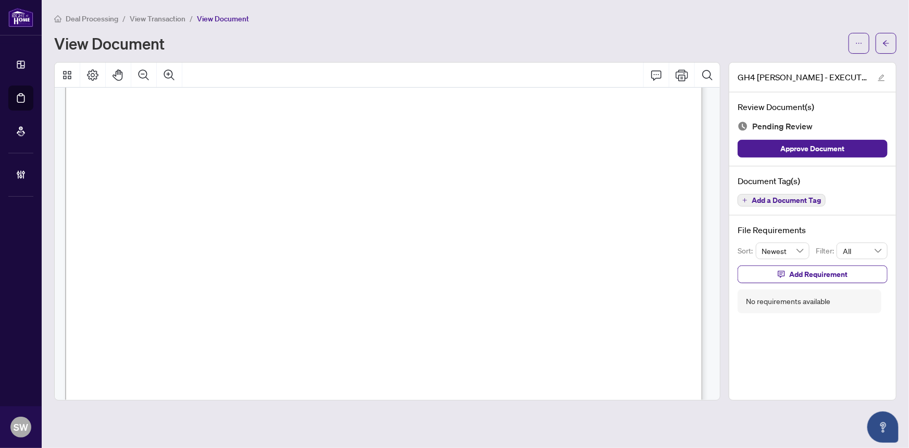
scroll to position [2937, 0]
click at [318, 287] on span "Salesperson / Broker: Jennie Yu" at bounding box center [277, 288] width 129 height 11
click at [802, 196] on span "Add a Document Tag" at bounding box center [786, 199] width 69 height 7
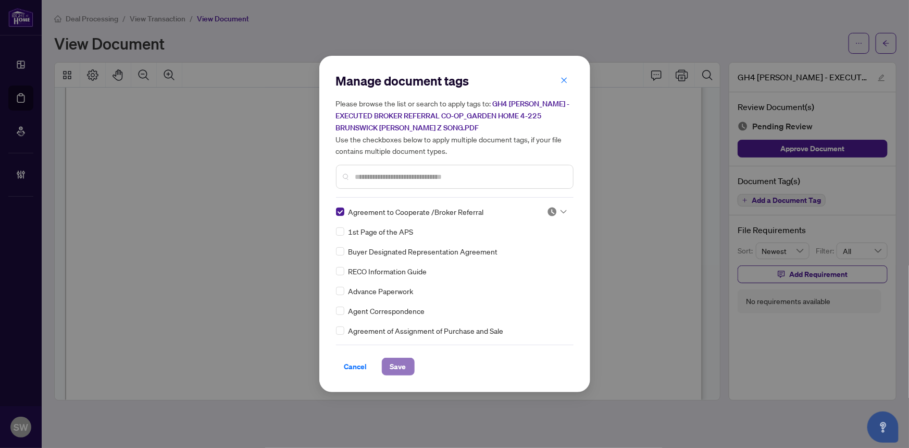
click at [403, 364] on span "Save" at bounding box center [398, 366] width 16 height 17
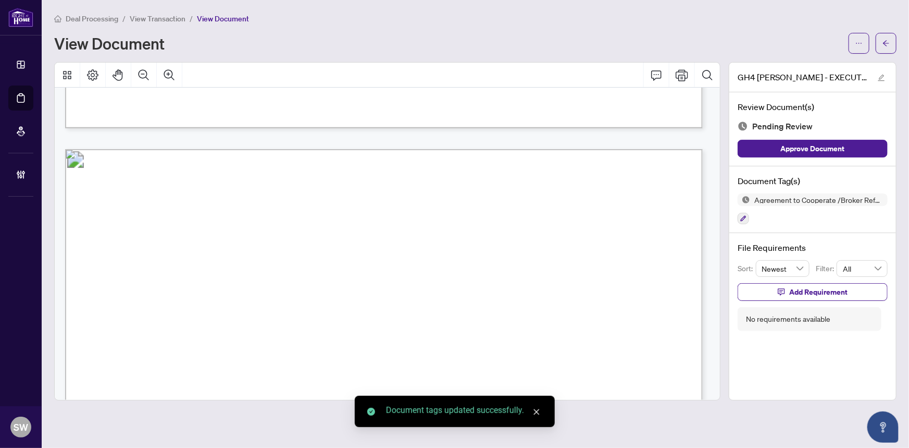
scroll to position [1651, 0]
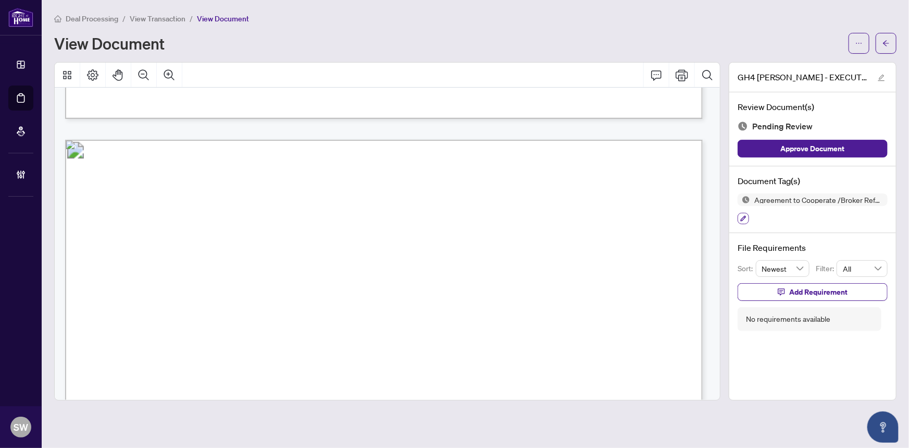
click at [744, 215] on icon "button" at bounding box center [743, 218] width 6 height 6
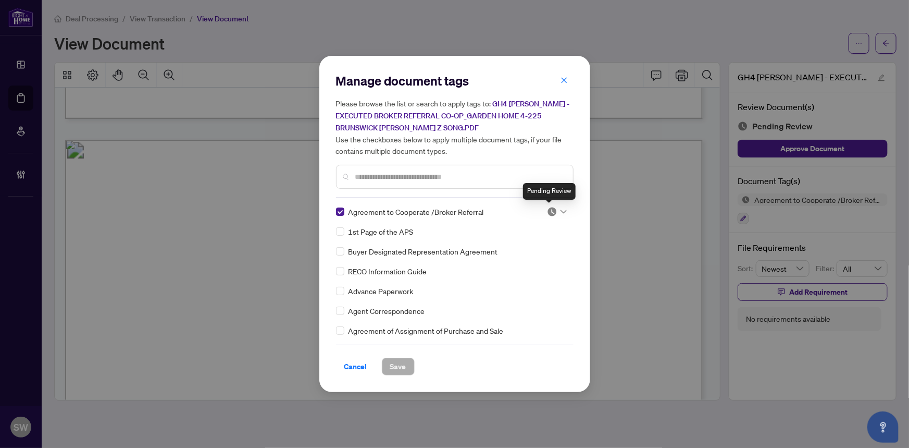
click at [551, 209] on img at bounding box center [552, 211] width 10 height 10
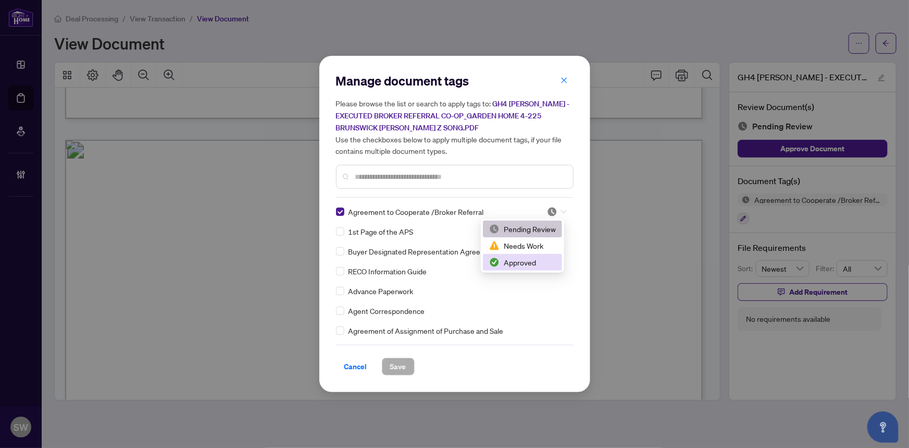
click at [530, 261] on div "Approved" at bounding box center [522, 261] width 67 height 11
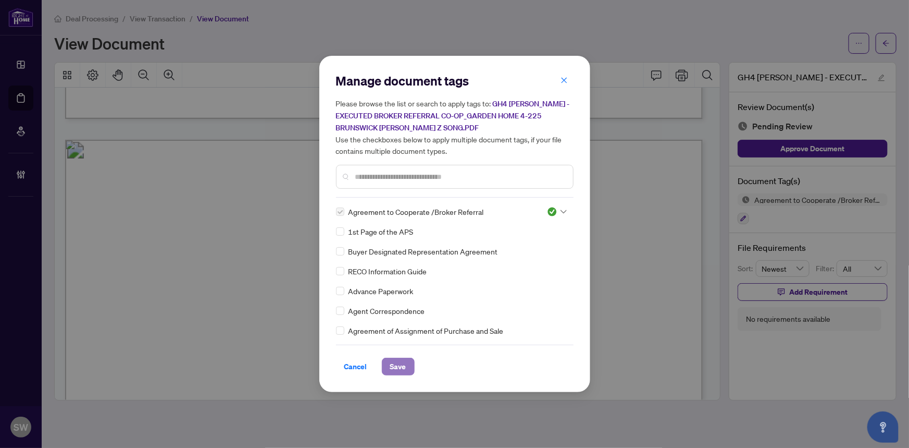
click at [395, 369] on span "Save" at bounding box center [398, 366] width 16 height 17
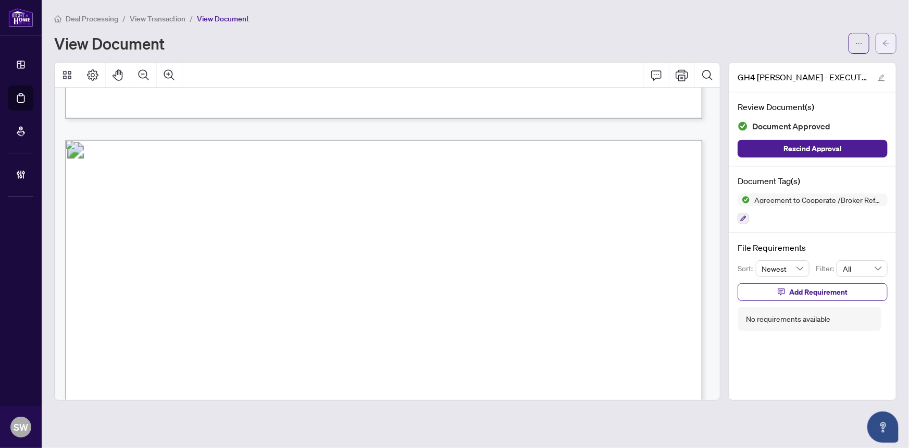
click at [889, 43] on icon "arrow-left" at bounding box center [886, 43] width 7 height 7
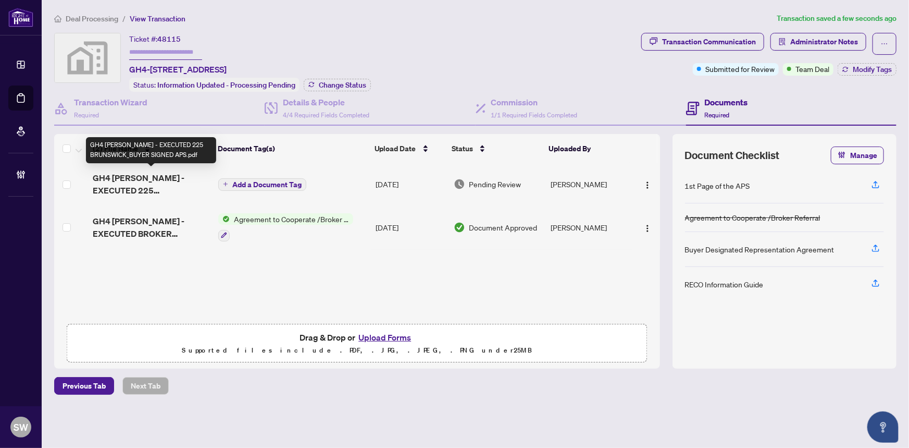
click at [153, 188] on span "GH4 GUO ZONG - EXECUTED 225 BRUNSWICK_BUYER SIGNED APS.pdf" at bounding box center [152, 183] width 118 height 25
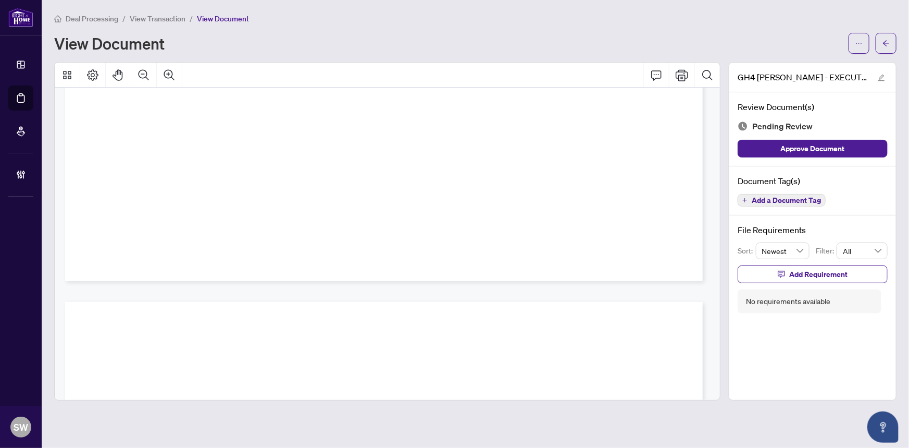
scroll to position [1584, 0]
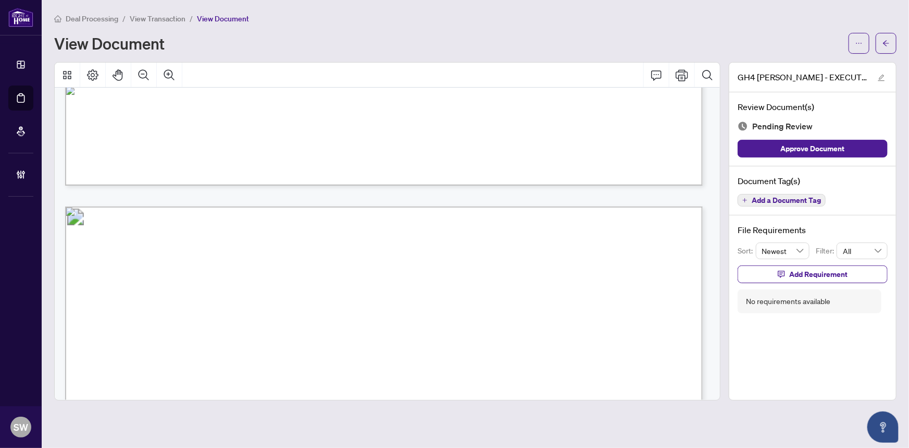
click at [784, 203] on span "Add a Document Tag" at bounding box center [786, 199] width 69 height 7
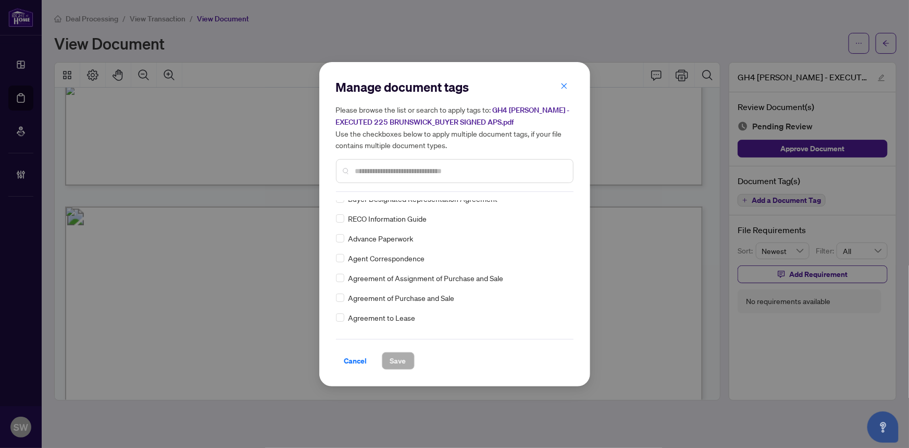
scroll to position [0, 0]
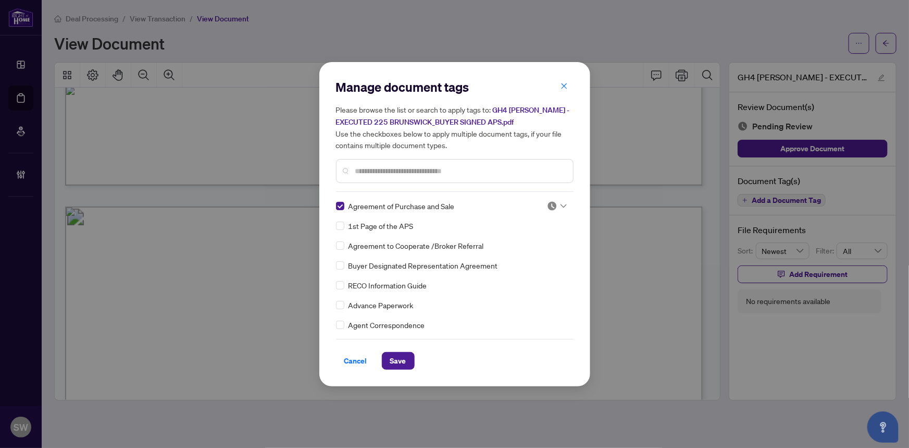
click at [563, 202] on div at bounding box center [557, 206] width 20 height 10
click at [526, 258] on div "Approved" at bounding box center [522, 256] width 67 height 11
click at [399, 360] on span "Save" at bounding box center [398, 360] width 16 height 17
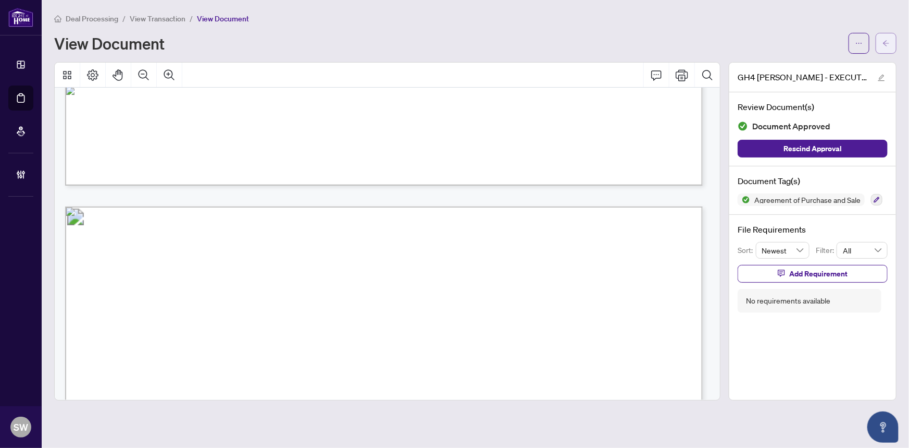
click at [887, 47] on span "button" at bounding box center [886, 43] width 7 height 17
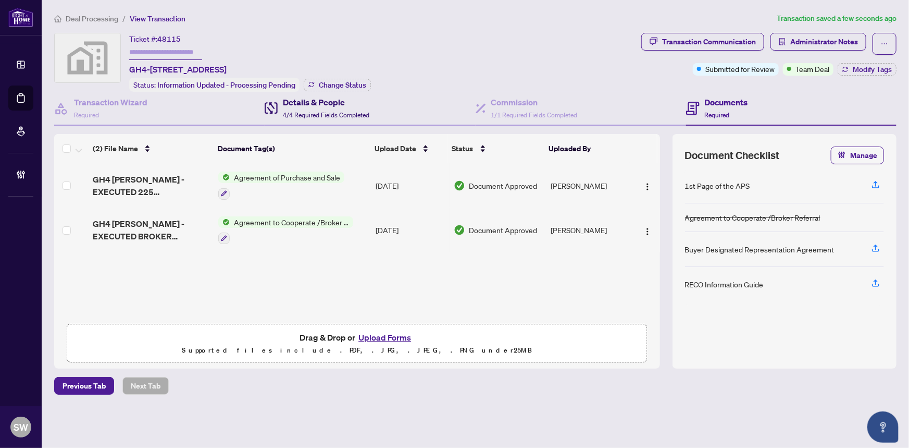
click at [315, 115] on span "4/4 Required Fields Completed" at bounding box center [326, 115] width 86 height 8
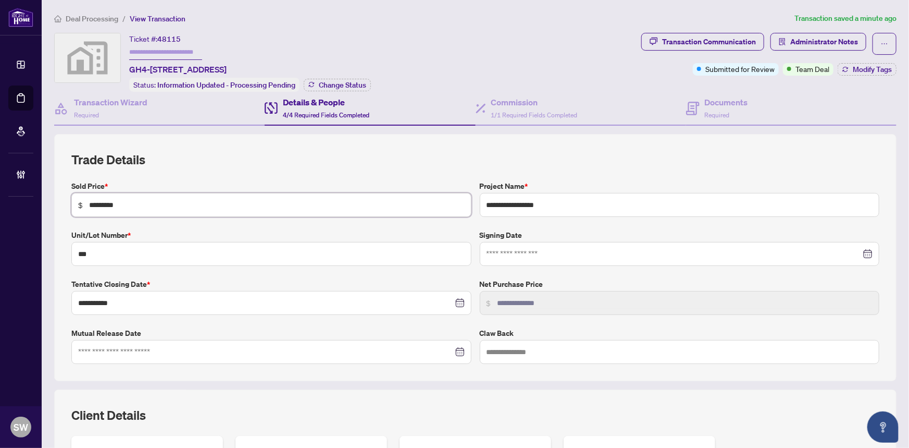
click at [100, 201] on input "*********" at bounding box center [277, 204] width 376 height 11
drag, startPoint x: 100, startPoint y: 201, endPoint x: 531, endPoint y: 109, distance: 441.2
click at [531, 111] on span "1/1 Required Fields Completed" at bounding box center [534, 115] width 86 height 8
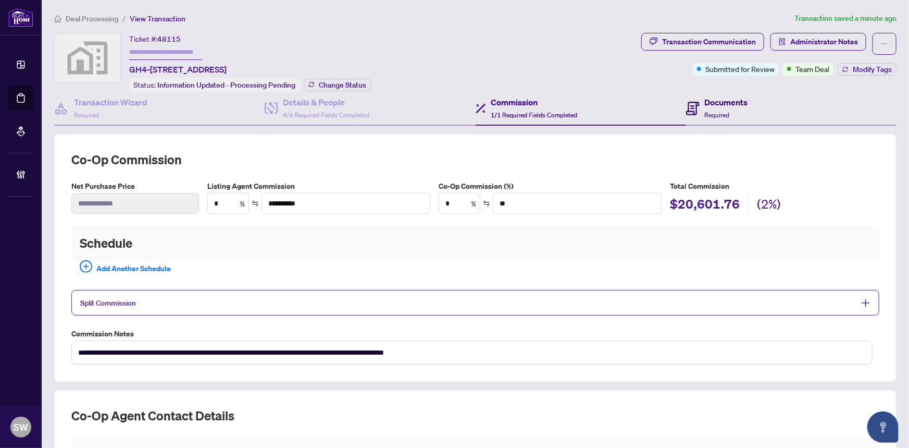
click at [709, 99] on h4 "Documents" at bounding box center [726, 102] width 43 height 13
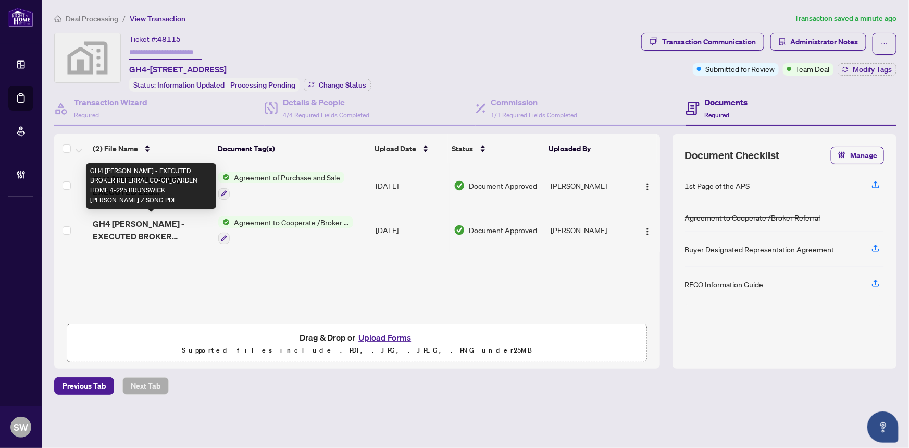
click at [176, 220] on span "GH4 GUO SONG - EXECUTED BROKER REFERRAL CO-OP_GARDEN HOME 4-225 BRUNSWICK T GUO…" at bounding box center [152, 229] width 118 height 25
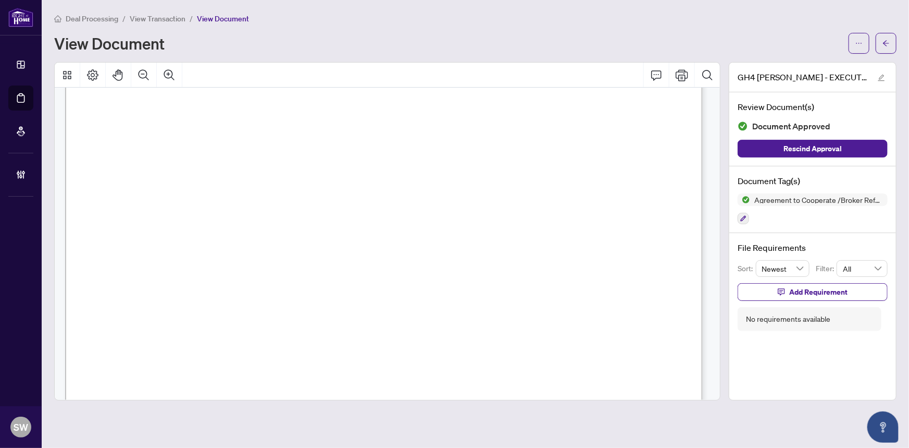
scroll to position [47, 0]
drag, startPoint x: 313, startPoint y: 209, endPoint x: 382, endPoint y: 209, distance: 69.3
click at [382, 209] on span "225 BRUNSWICK" at bounding box center [363, 211] width 104 height 9
drag, startPoint x: 367, startPoint y: 178, endPoint x: 403, endPoint y: 181, distance: 36.1
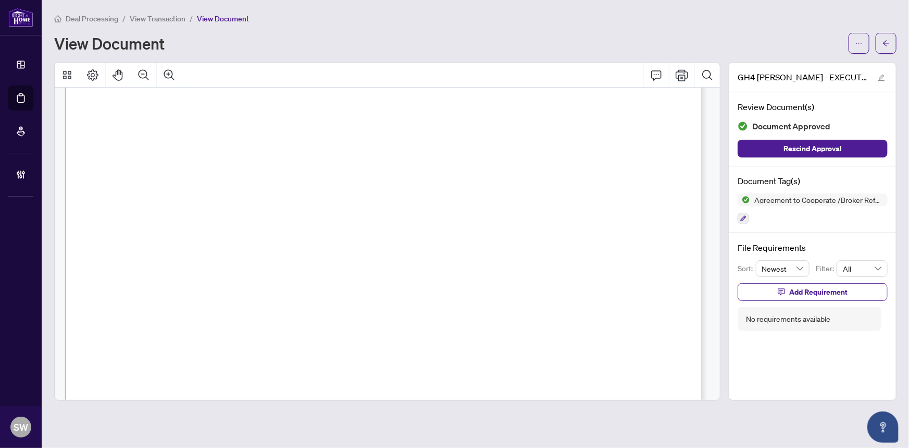
click at [403, 181] on span "_______________$1,140,000.00______________________" at bounding box center [404, 180] width 212 height 11
click at [887, 42] on icon "arrow-left" at bounding box center [886, 43] width 6 height 6
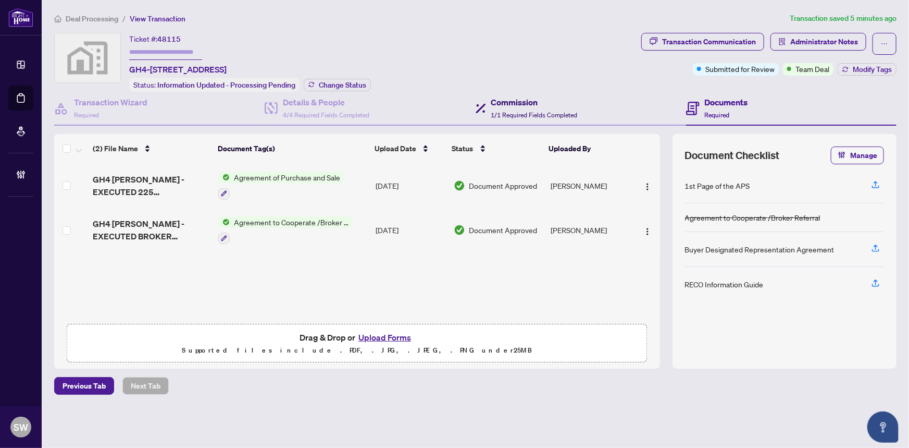
click at [510, 111] on span "1/1 Required Fields Completed" at bounding box center [534, 115] width 86 height 8
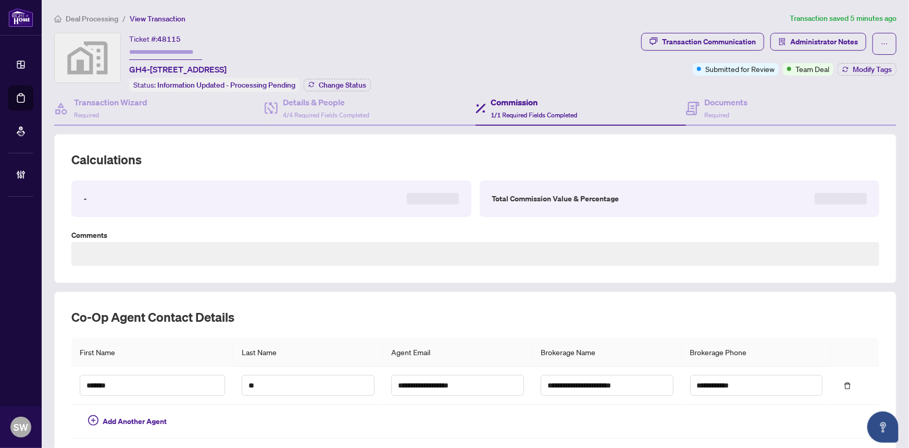
type textarea "**********"
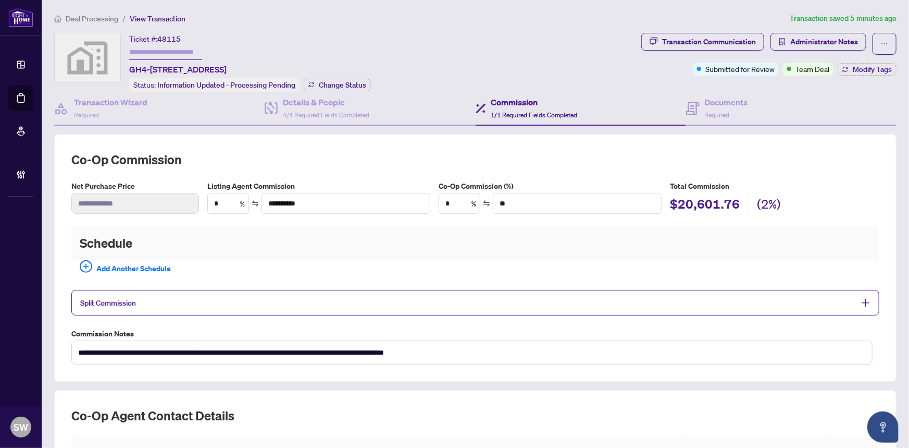
click at [168, 33] on div "Ticket #: 48115" at bounding box center [155, 39] width 52 height 12
copy span "48115"
click at [722, 114] on span "Required" at bounding box center [717, 115] width 25 height 8
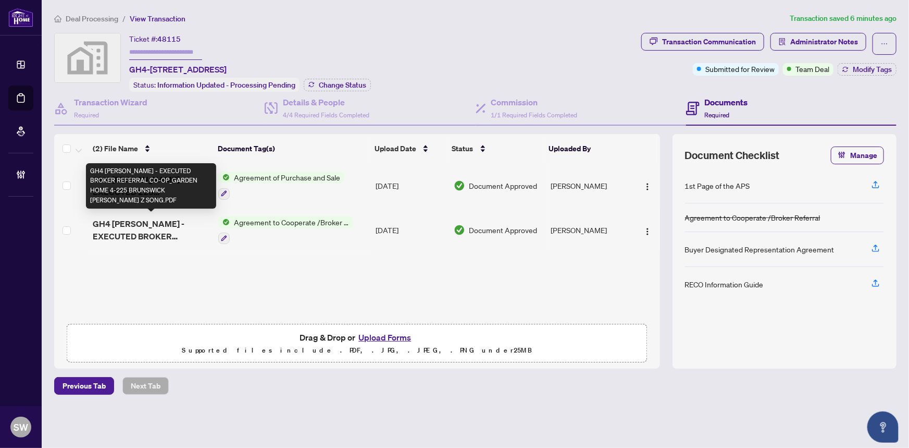
click at [170, 227] on span "GH4 GUO SONG - EXECUTED BROKER REFERRAL CO-OP_GARDEN HOME 4-225 BRUNSWICK T GUO…" at bounding box center [152, 229] width 118 height 25
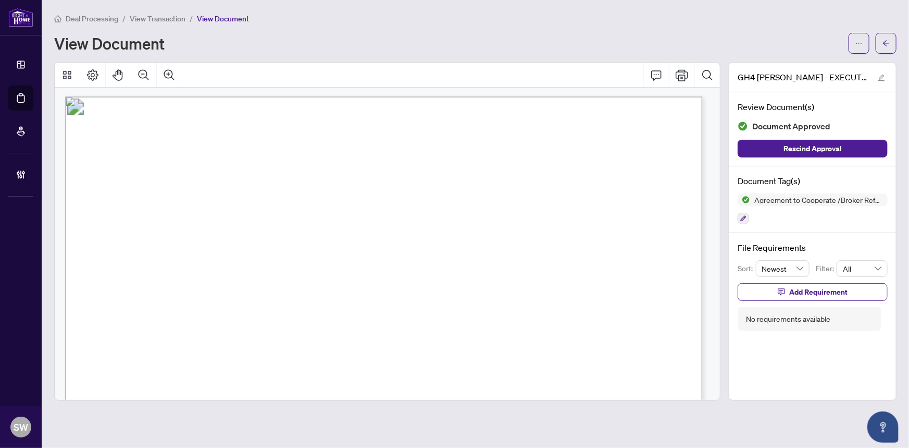
scroll to position [2703, 0]
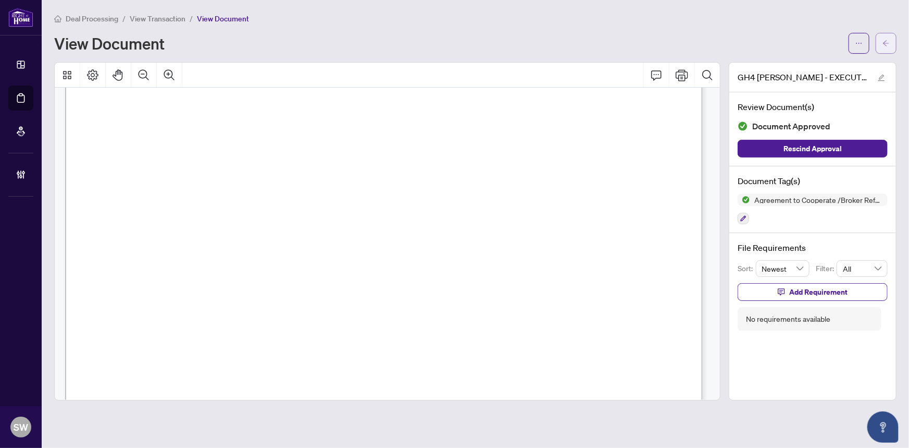
click at [890, 45] on button "button" at bounding box center [886, 43] width 21 height 21
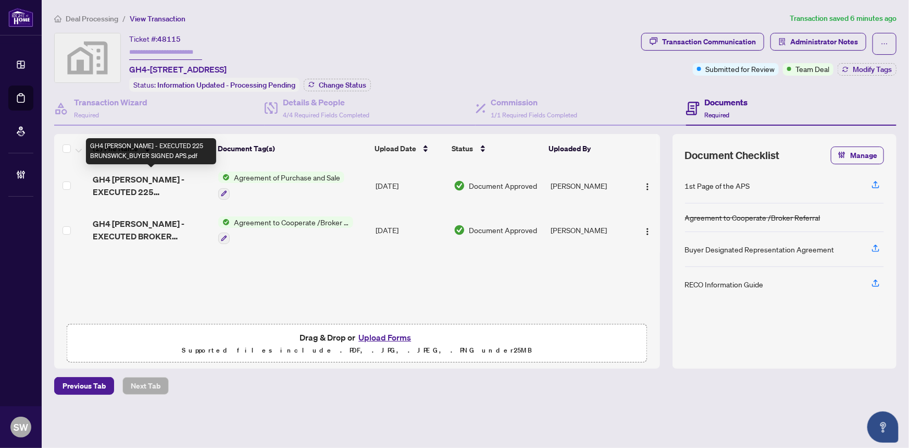
click at [194, 184] on span "GH4 GUO ZONG - EXECUTED 225 BRUNSWICK_BUYER SIGNED APS.pdf" at bounding box center [152, 185] width 118 height 25
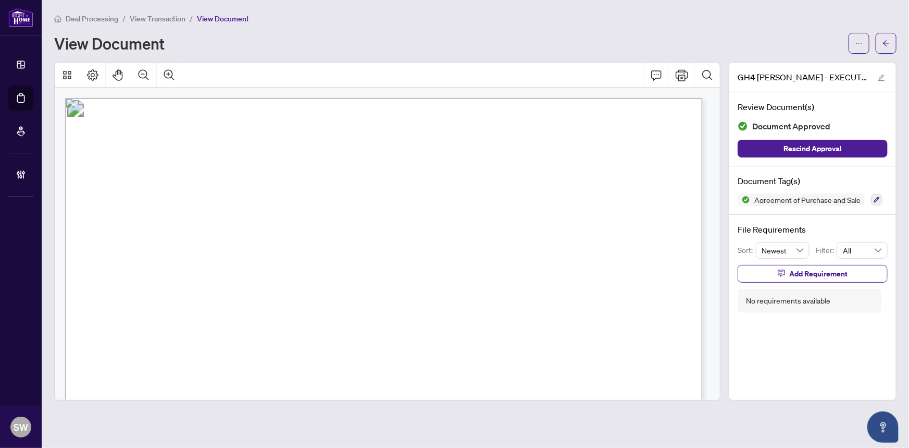
drag, startPoint x: 496, startPoint y: 182, endPoint x: 509, endPoint y: 182, distance: 12.5
click at [509, 182] on span "#__, 225 Brunswick Avenue, Toronto" at bounding box center [564, 187] width 150 height 15
click at [215, 146] on span "61408" at bounding box center [201, 146] width 28 height 10
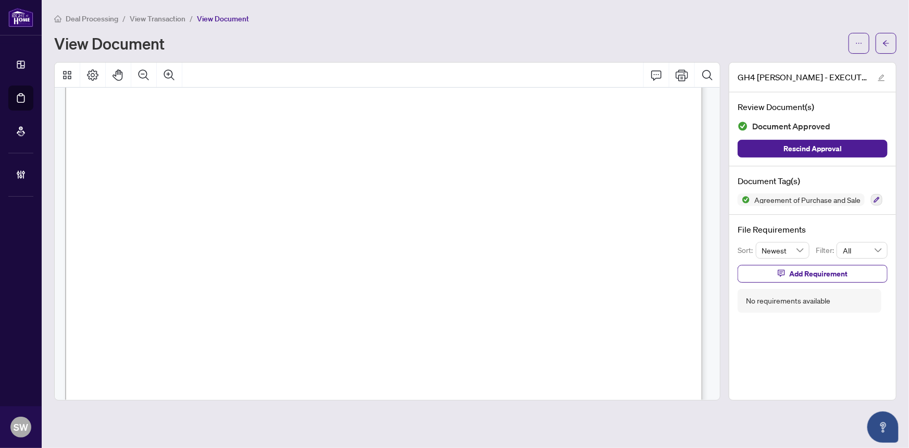
click at [215, 146] on span "61408" at bounding box center [201, 146] width 28 height 10
click at [215, 145] on span "61408" at bounding box center [201, 146] width 28 height 10
click at [215, 143] on span "61408" at bounding box center [201, 146] width 28 height 10
click at [215, 142] on span "61408" at bounding box center [201, 146] width 28 height 10
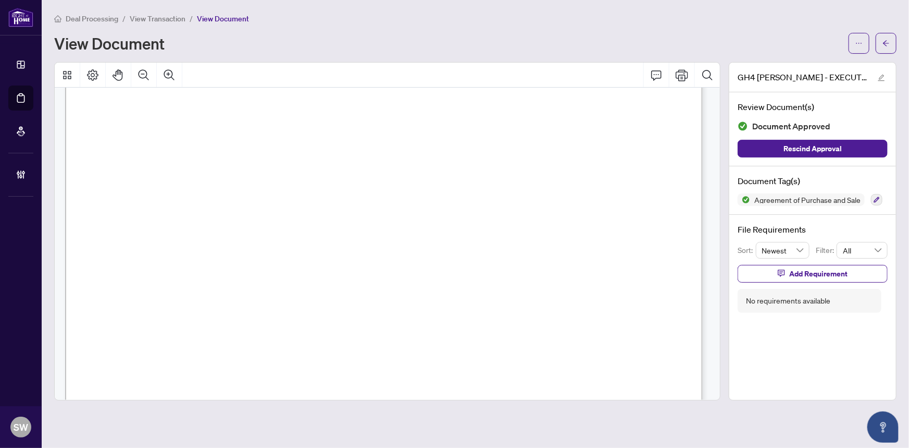
click at [215, 142] on span "61408" at bounding box center [201, 146] width 28 height 10
click at [215, 141] on span "61408" at bounding box center [201, 146] width 28 height 10
drag, startPoint x: 425, startPoint y: 138, endPoint x: 415, endPoint y: 138, distance: 9.9
click at [415, 140] on span "122 Waterside Drive" at bounding box center [452, 145] width 98 height 11
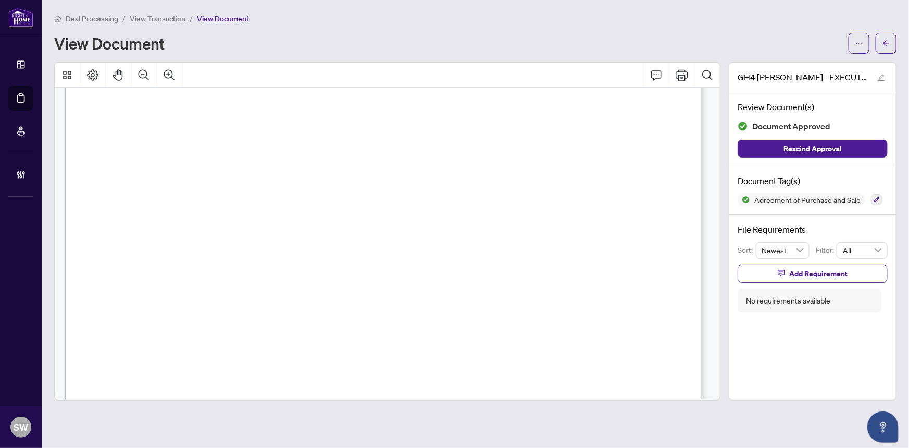
drag, startPoint x: 402, startPoint y: 141, endPoint x: 462, endPoint y: 138, distance: 60.0
click at [473, 140] on span "122 Waterside Drive" at bounding box center [452, 145] width 98 height 11
drag, startPoint x: 484, startPoint y: 141, endPoint x: 392, endPoint y: 140, distance: 91.2
click at [215, 141] on span "61408" at bounding box center [201, 146] width 28 height 10
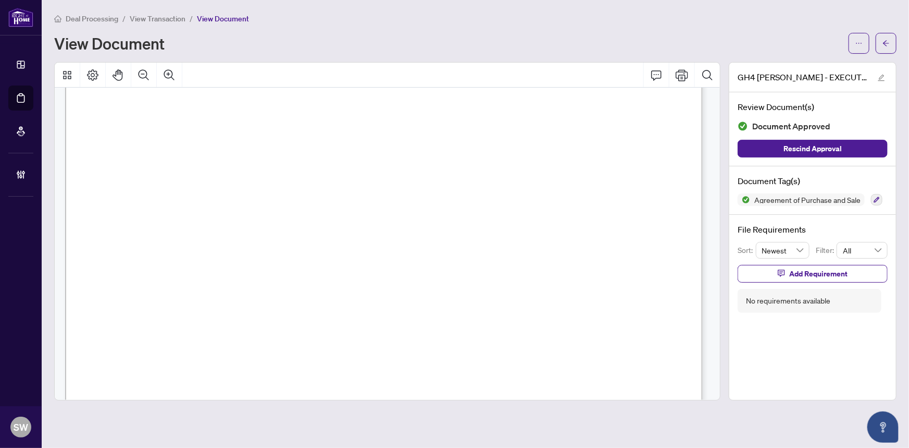
click at [280, 175] on span "(416) 606-2588" at bounding box center [234, 179] width 93 height 11
click at [442, 214] on span "info@kopasdevelopments.com" at bounding box center [493, 214] width 176 height 11
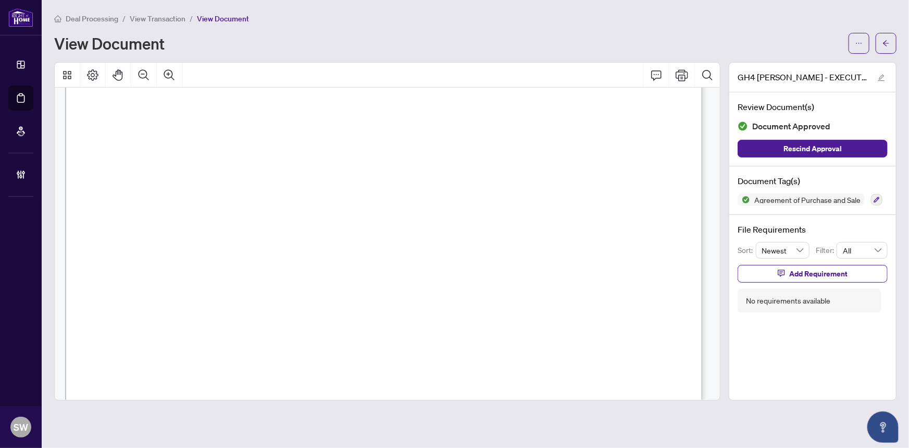
drag, startPoint x: 250, startPoint y: 253, endPoint x: 323, endPoint y: 253, distance: 73.5
click at [323, 253] on span "TING GUO & ZIJIANG SONG" at bounding box center [293, 256] width 216 height 12
click at [890, 41] on button "button" at bounding box center [886, 43] width 21 height 21
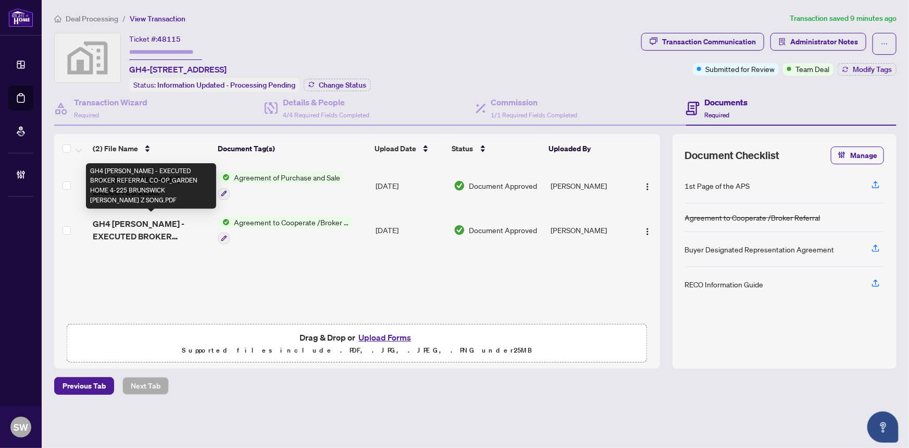
click at [167, 229] on span "GH4 GUO SONG - EXECUTED BROKER REFERRAL CO-OP_GARDEN HOME 4-225 BRUNSWICK T GUO…" at bounding box center [152, 229] width 118 height 25
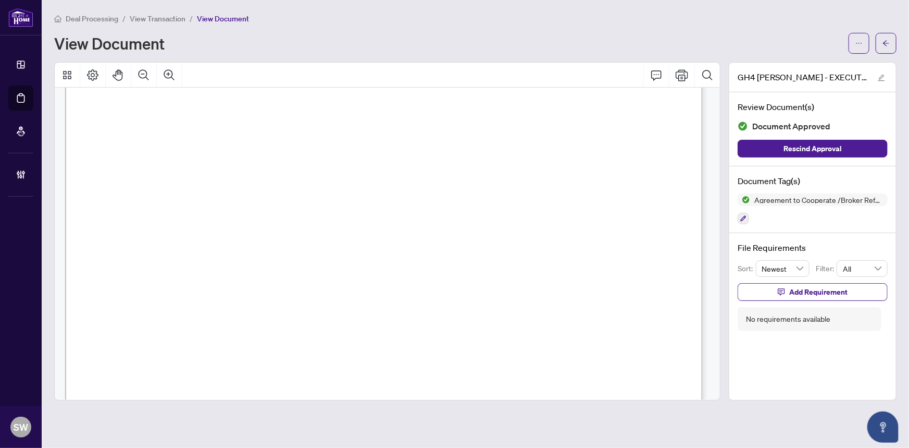
scroll to position [998, 0]
click at [366, 58] on div "Deal Processing / View Transaction / View Document View Document GH4 GUO SONG -…" at bounding box center [475, 207] width 842 height 388
click at [177, 20] on span "View Transaction" at bounding box center [158, 18] width 56 height 9
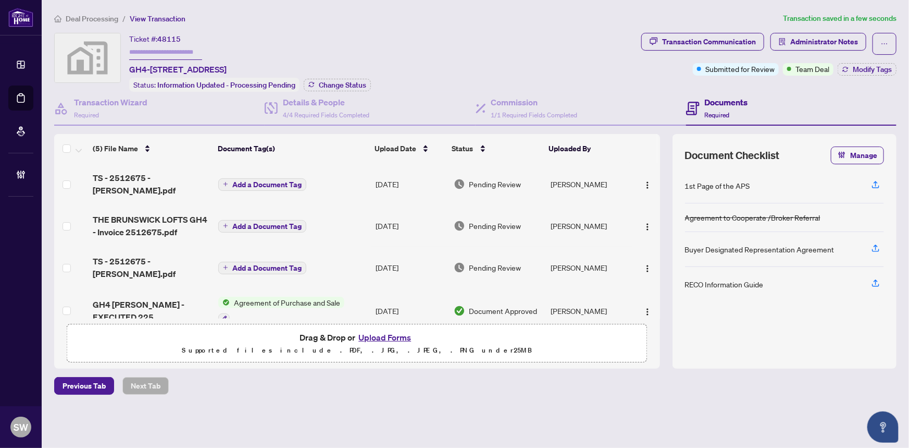
click at [516, 48] on div "Ticket #: 48115 GH4-225 Brunswick Ave gh4, Toronto, ON, Canada Status: Informat…" at bounding box center [345, 62] width 583 height 59
click at [162, 177] on span "TS - 2512675 - Paul.pdf" at bounding box center [152, 183] width 118 height 25
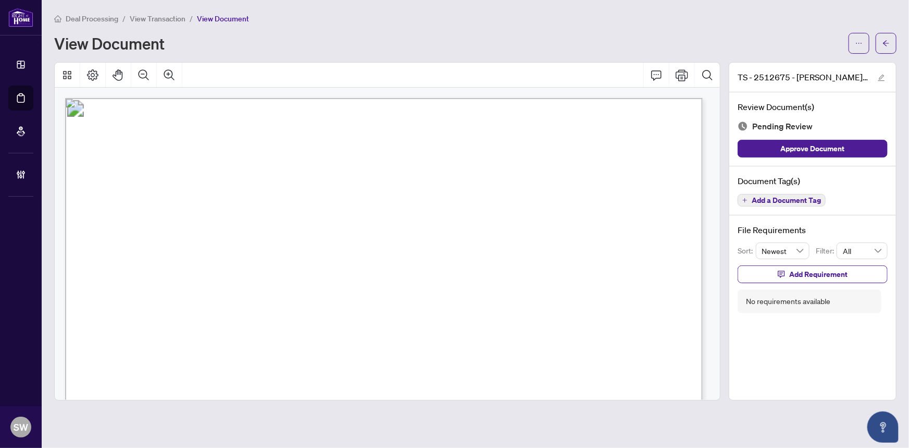
click at [778, 200] on span "Add a Document Tag" at bounding box center [786, 199] width 69 height 7
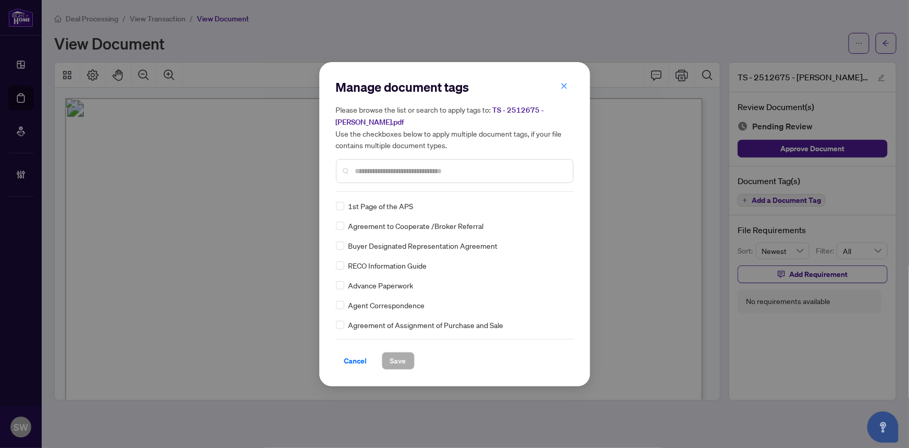
click at [380, 165] on input "text" at bounding box center [459, 170] width 209 height 11
drag, startPoint x: 370, startPoint y: 165, endPoint x: 360, endPoint y: 166, distance: 10.4
click at [360, 166] on input "**" at bounding box center [456, 170] width 202 height 11
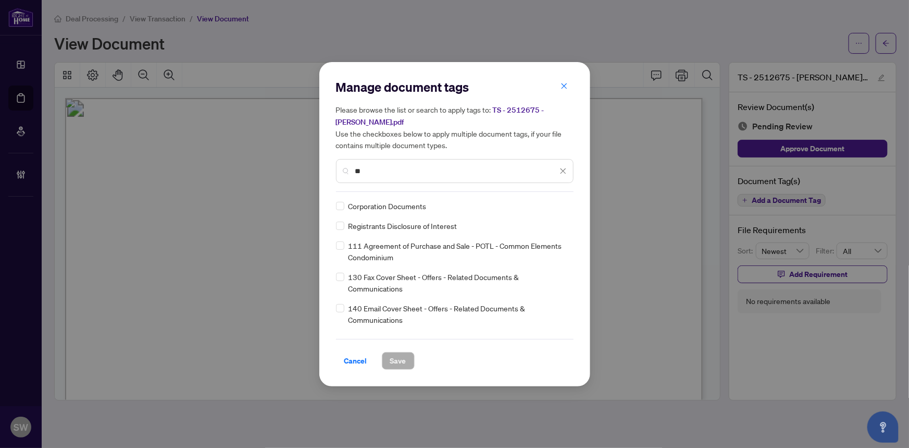
drag, startPoint x: 369, startPoint y: 167, endPoint x: 344, endPoint y: 164, distance: 25.2
click at [344, 164] on div "**" at bounding box center [455, 171] width 238 height 24
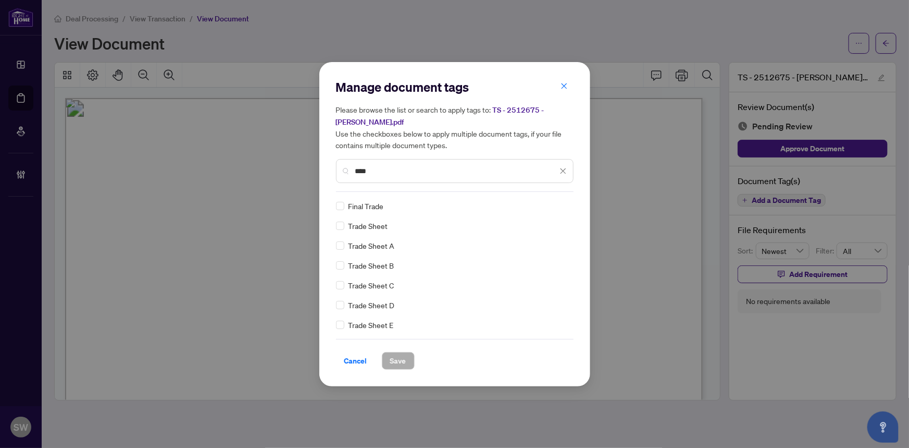
type input "****"
click at [405, 352] on span "Save" at bounding box center [398, 360] width 16 height 17
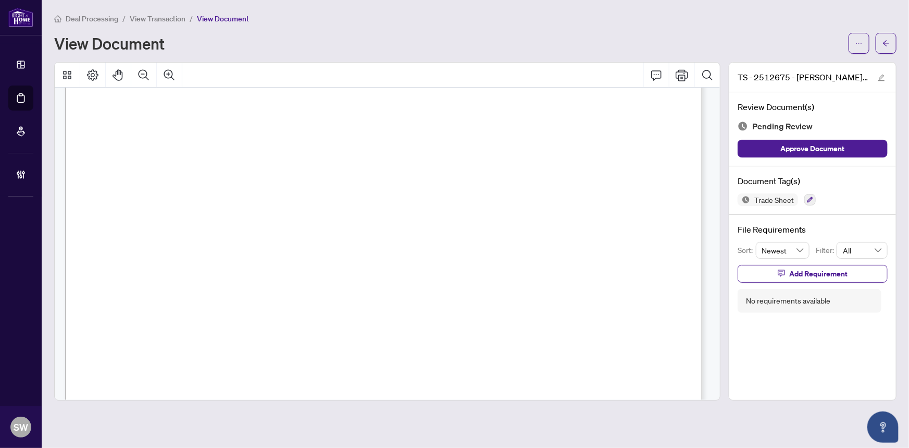
scroll to position [379, 0]
click at [862, 42] on icon "ellipsis" at bounding box center [859, 43] width 7 height 7
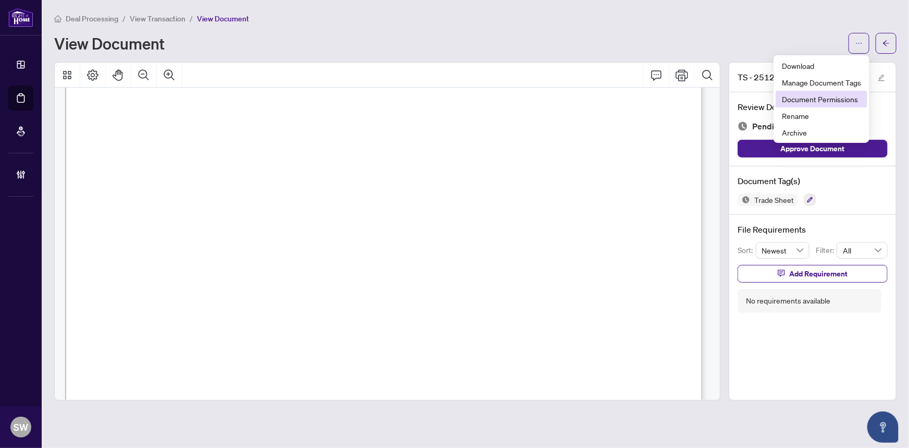
click at [843, 98] on span "Document Permissions" at bounding box center [821, 98] width 79 height 11
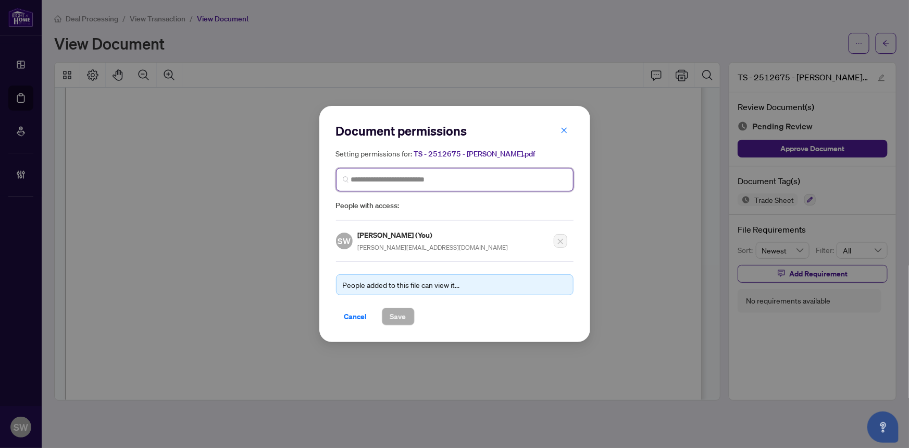
click at [407, 179] on input "search" at bounding box center [459, 179] width 216 height 11
type input "*"
type input "******"
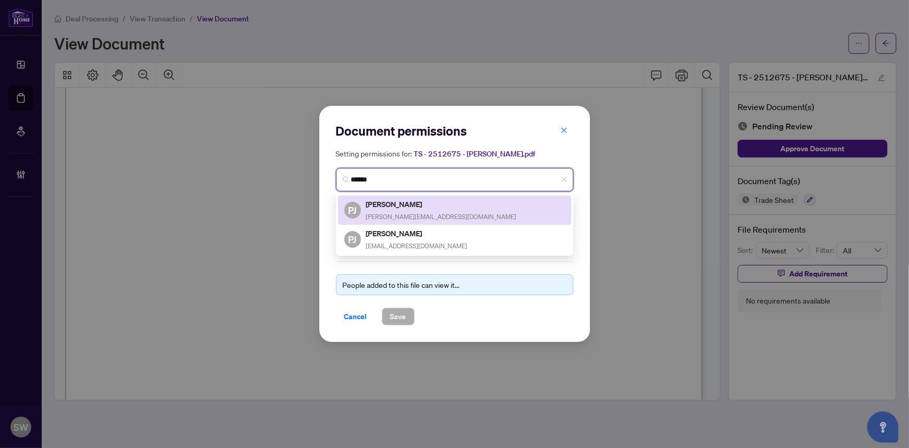
click at [427, 204] on h5 "Paul Johnston" at bounding box center [441, 204] width 151 height 12
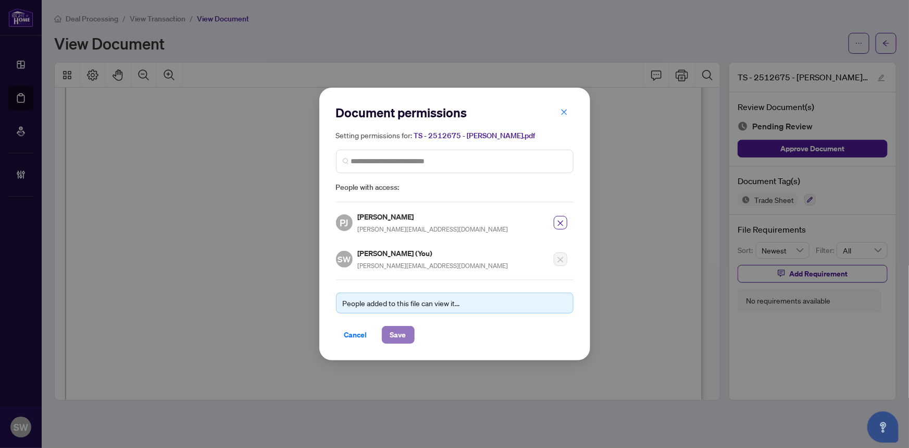
click at [400, 331] on span "Save" at bounding box center [398, 334] width 16 height 17
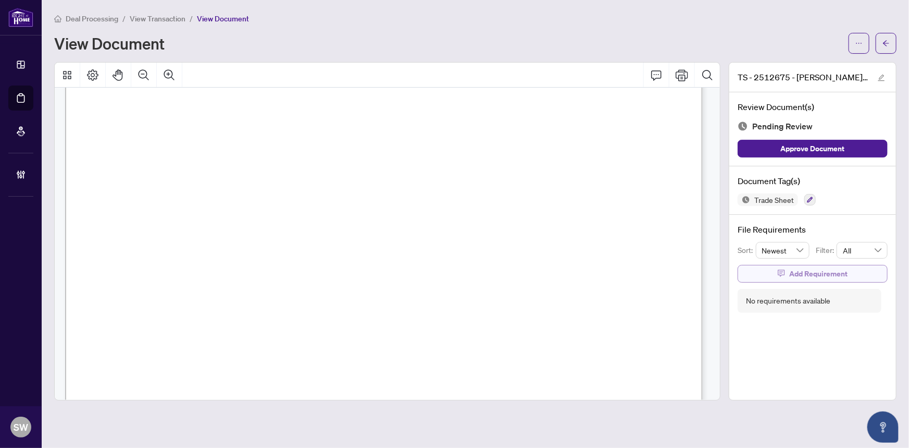
click at [823, 265] on span "Add Requirement" at bounding box center [818, 273] width 58 height 17
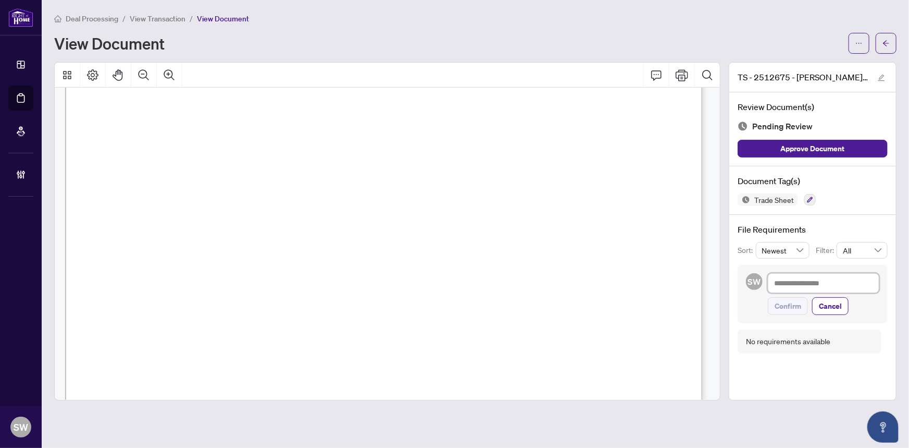
click at [772, 276] on textarea at bounding box center [823, 283] width 111 height 20
paste textarea "**********"
type textarea "**********"
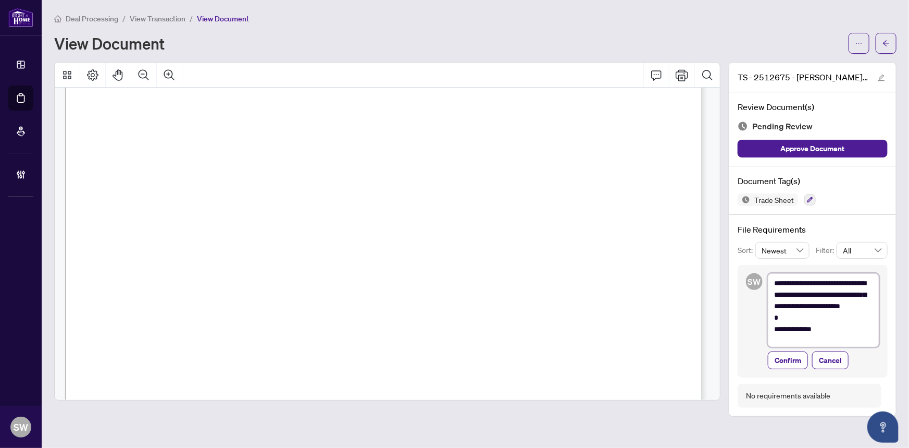
scroll to position [0, 0]
type textarea "**********"
click at [790, 360] on span "Confirm" at bounding box center [788, 363] width 27 height 17
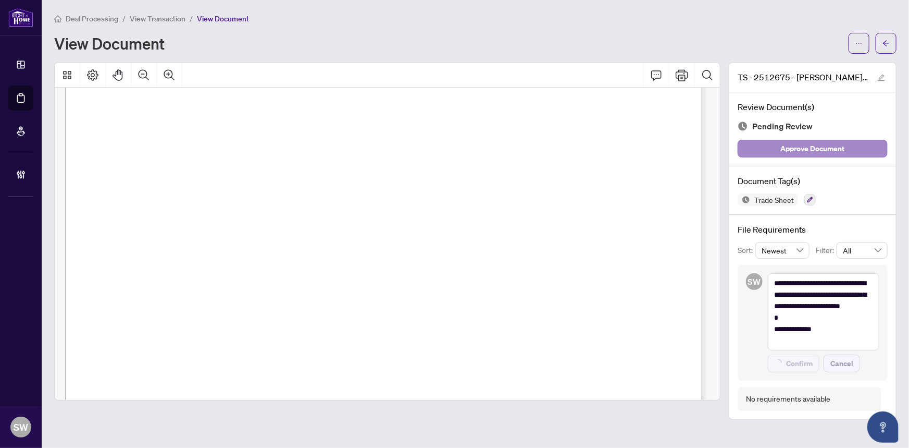
type textarea "**********"
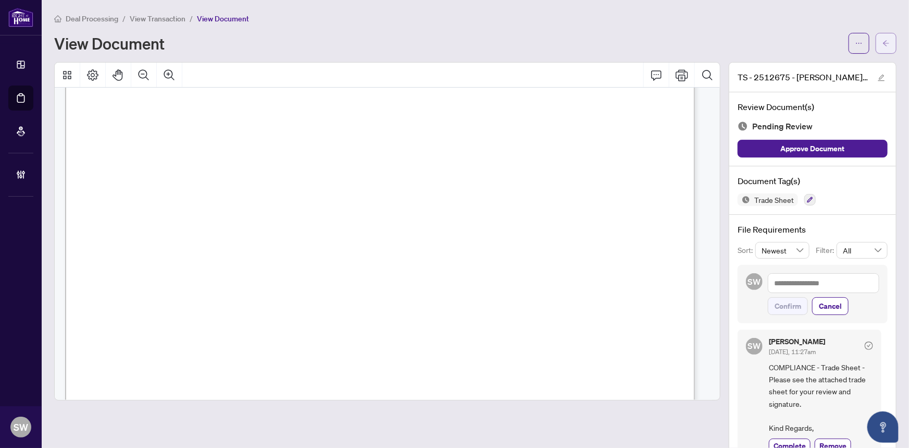
click at [883, 38] on button "button" at bounding box center [886, 43] width 21 height 21
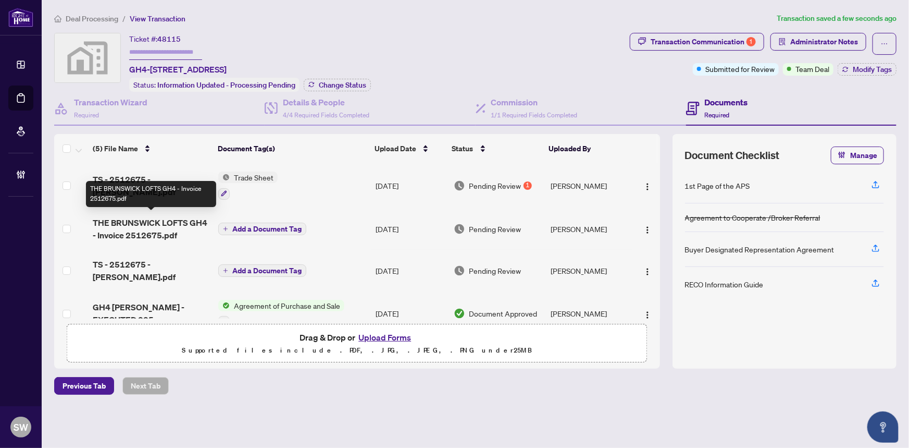
click at [163, 224] on span "THE BRUNSWICK LOFTS GH4 - Invoice 2512675.pdf" at bounding box center [152, 228] width 118 height 25
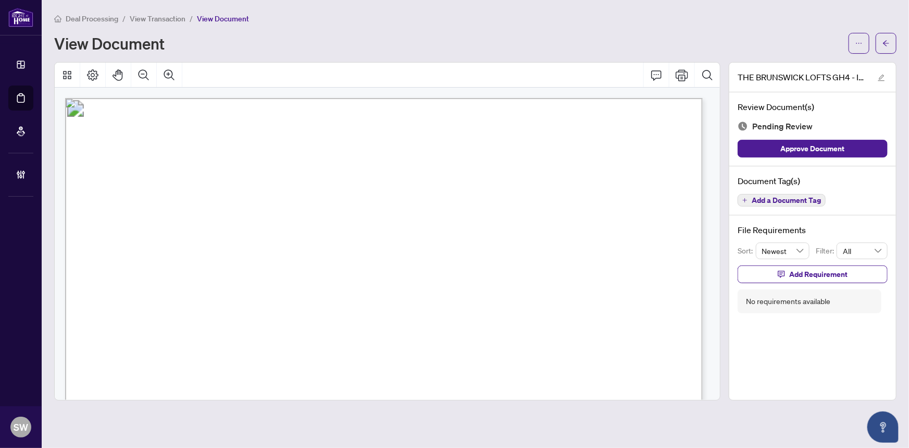
click at [757, 199] on span "Add a Document Tag" at bounding box center [786, 199] width 69 height 7
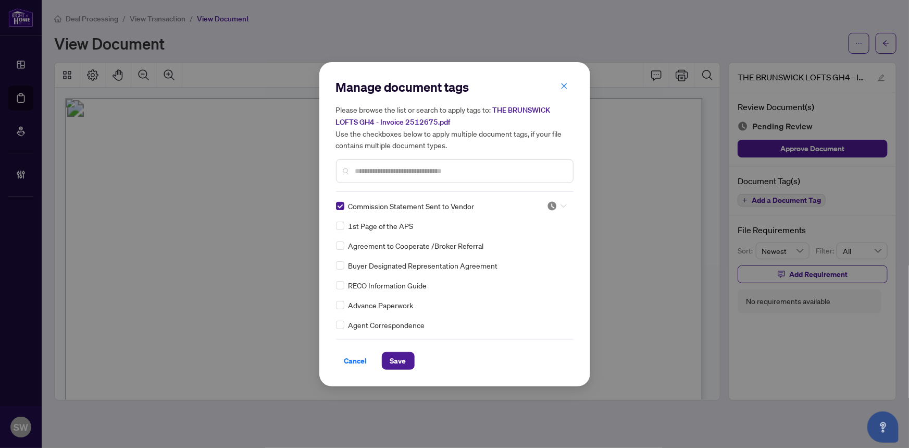
click at [561, 206] on icon at bounding box center [564, 206] width 6 height 4
click at [531, 257] on div "Approved" at bounding box center [522, 256] width 67 height 11
click at [403, 364] on span "Save" at bounding box center [398, 360] width 16 height 17
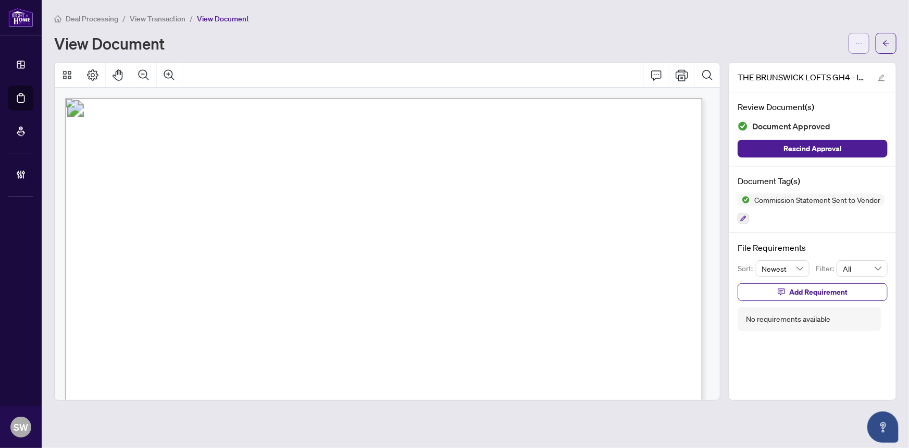
click at [865, 44] on button "button" at bounding box center [859, 43] width 21 height 21
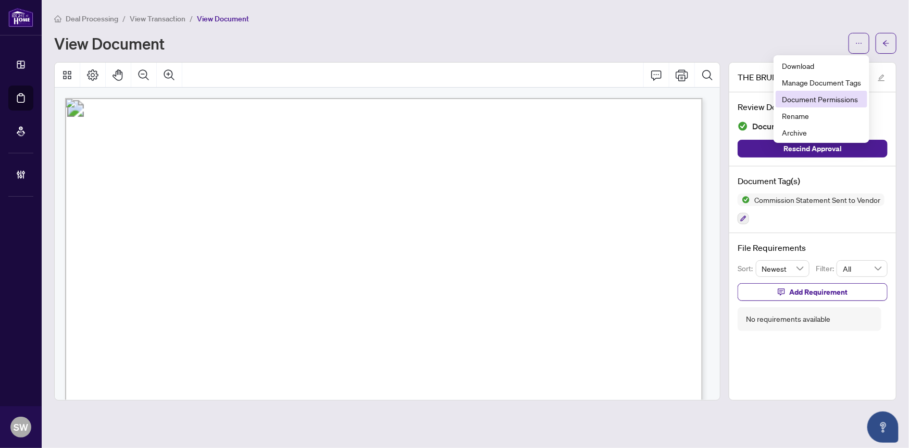
click at [839, 98] on span "Document Permissions" at bounding box center [821, 98] width 79 height 11
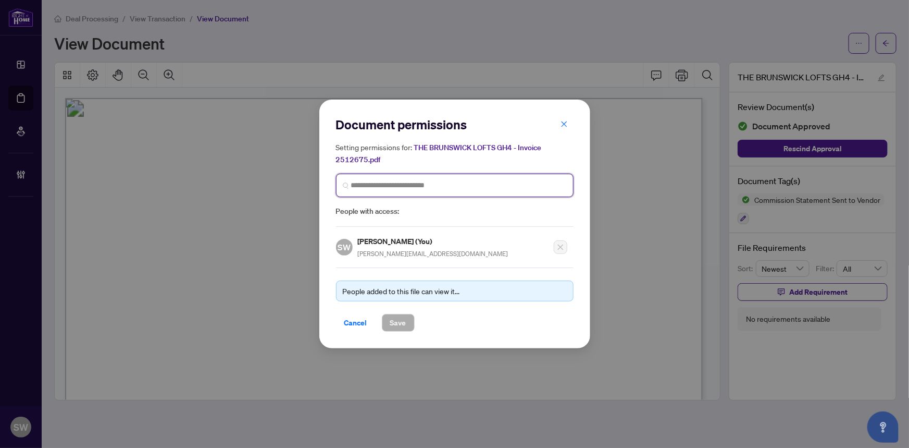
click at [401, 188] on input "search" at bounding box center [459, 185] width 216 height 11
type input "******"
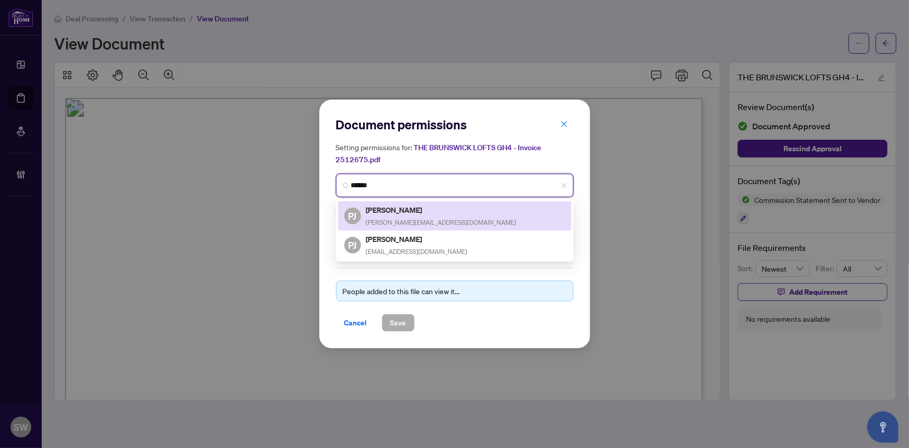
click at [417, 211] on h5 "Paul Johnston" at bounding box center [441, 210] width 151 height 12
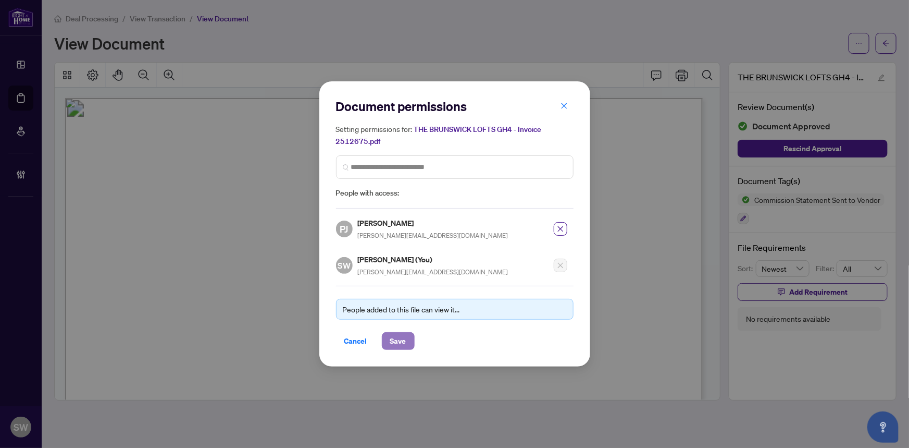
click at [401, 335] on span "Save" at bounding box center [398, 340] width 16 height 17
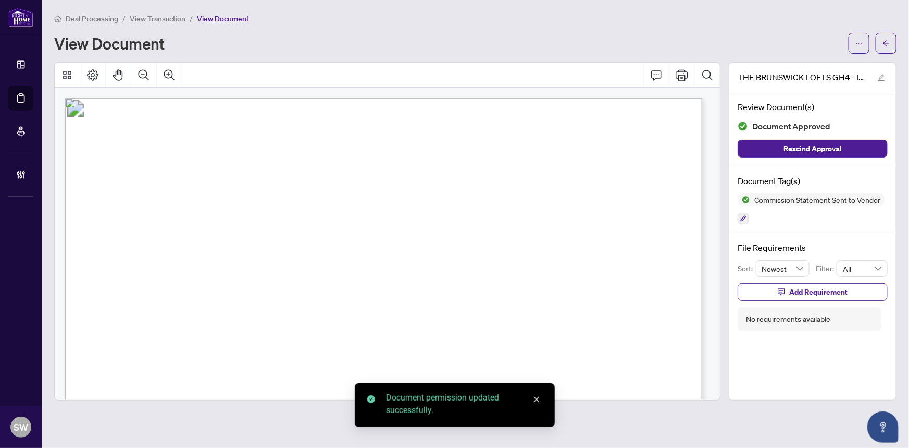
click at [891, 43] on button "button" at bounding box center [886, 43] width 21 height 21
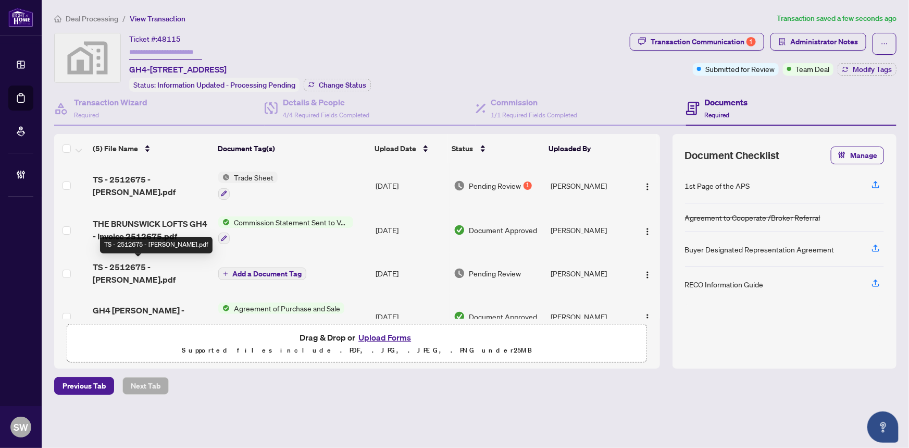
click at [166, 267] on span "TS - 2512675 - John.pdf" at bounding box center [152, 273] width 118 height 25
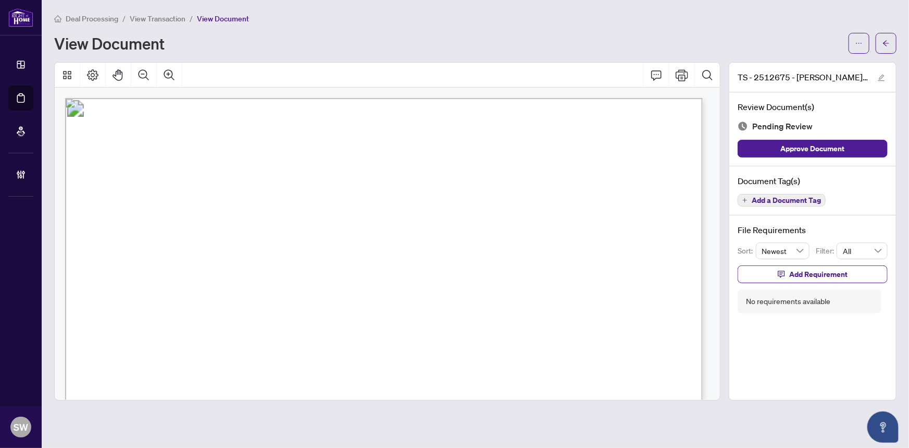
click at [768, 199] on span "Add a Document Tag" at bounding box center [786, 199] width 69 height 7
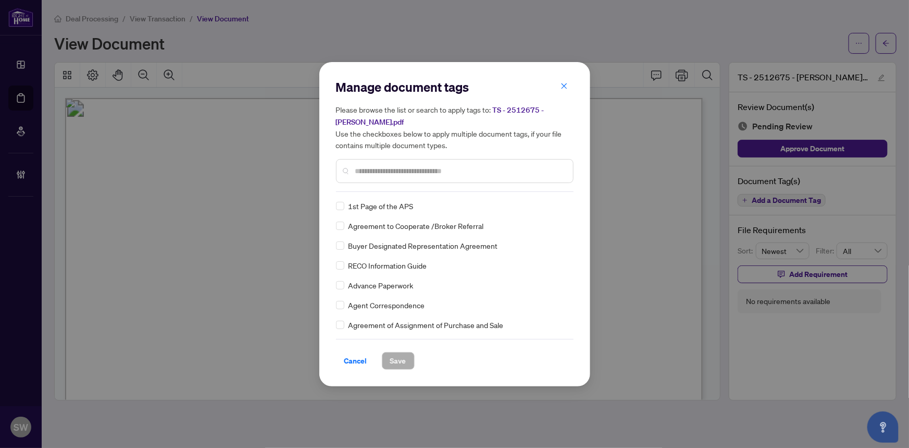
click at [405, 165] on input "text" at bounding box center [459, 170] width 209 height 11
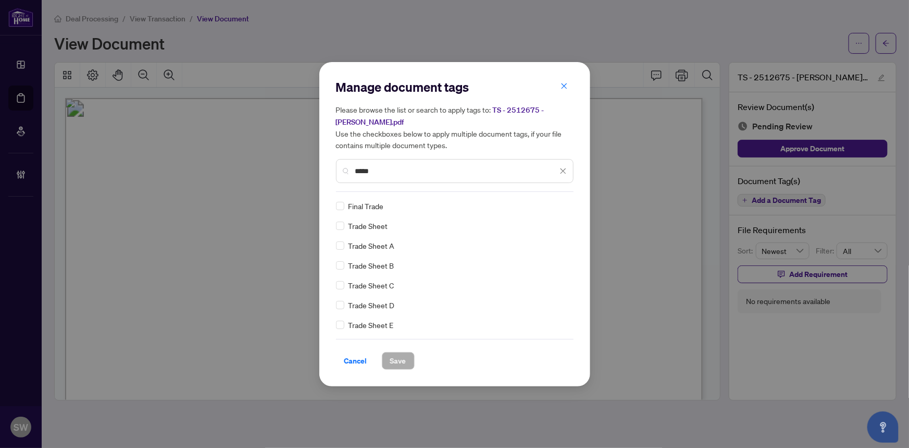
type input "*****"
click at [400, 352] on span "Save" at bounding box center [398, 360] width 16 height 17
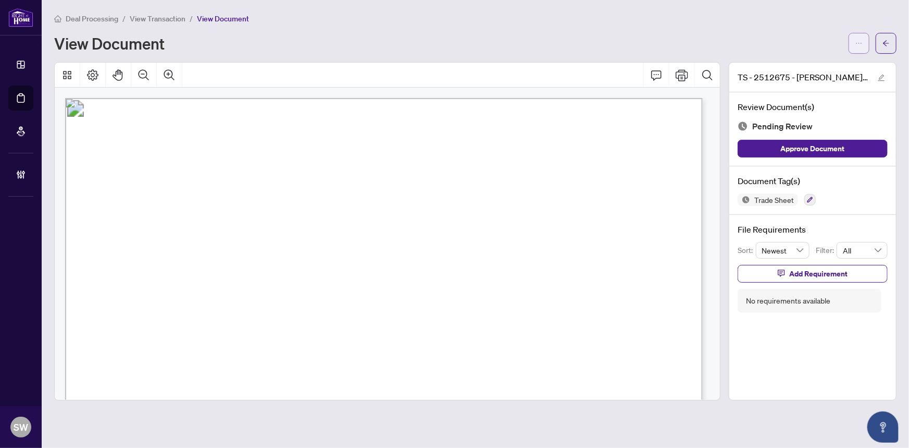
click at [863, 42] on button "button" at bounding box center [859, 43] width 21 height 21
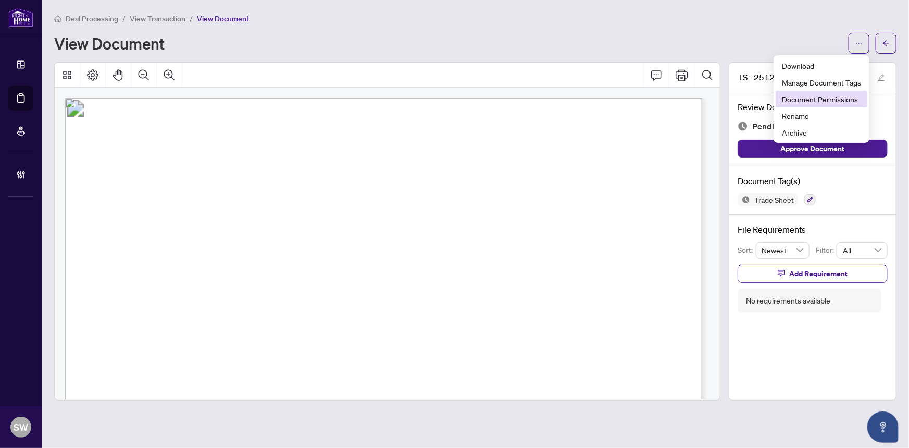
click at [832, 97] on span "Document Permissions" at bounding box center [821, 98] width 79 height 11
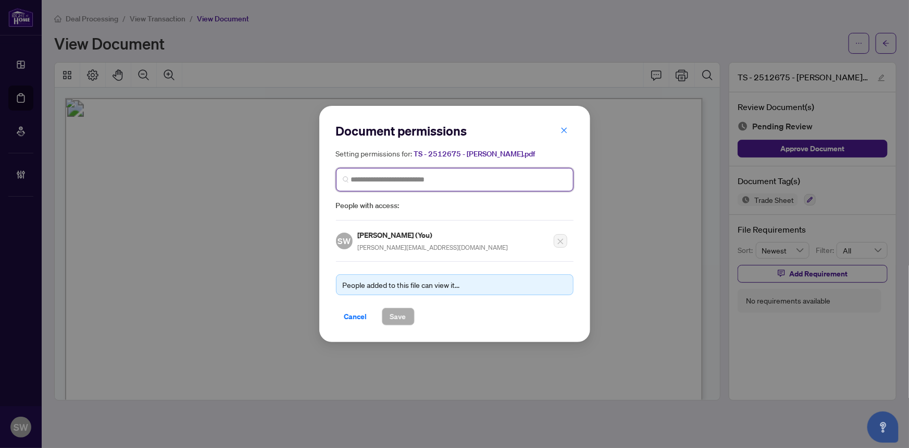
click at [401, 176] on input "search" at bounding box center [459, 179] width 216 height 11
type input "******"
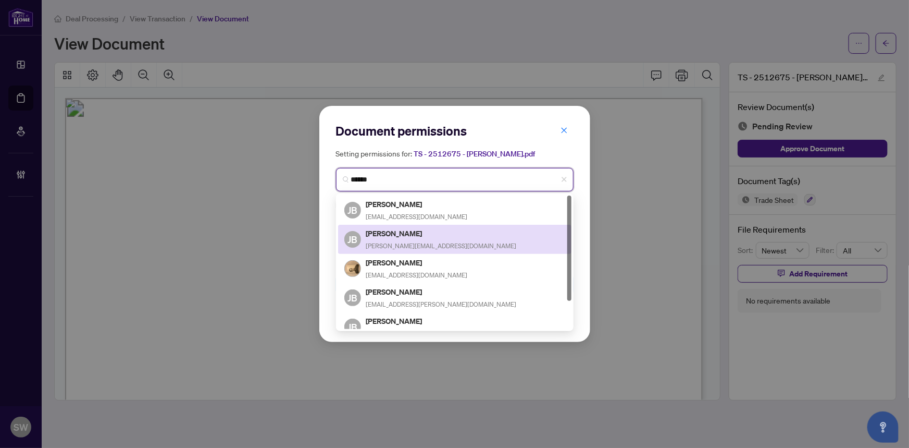
click at [391, 230] on h5 "John Bell" at bounding box center [441, 233] width 151 height 12
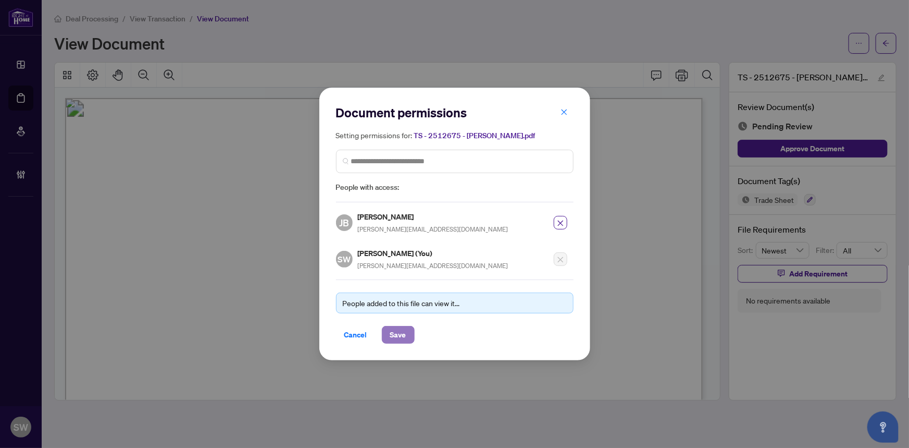
click at [397, 334] on span "Save" at bounding box center [398, 334] width 16 height 17
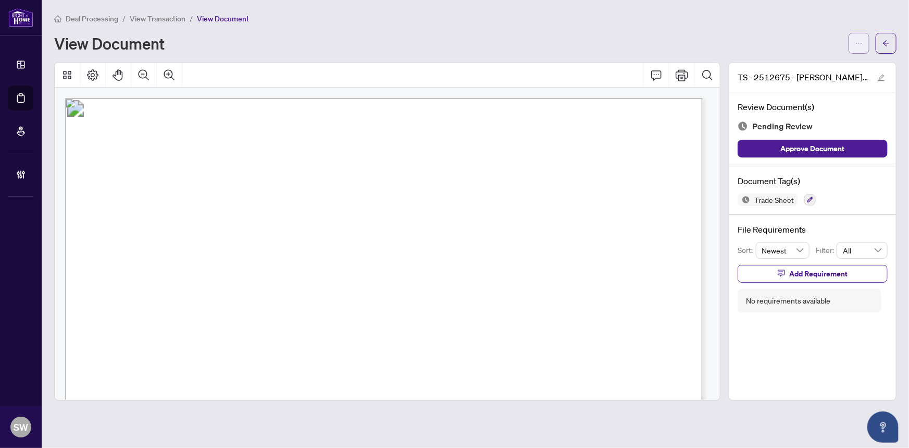
click at [861, 47] on span "button" at bounding box center [859, 43] width 7 height 17
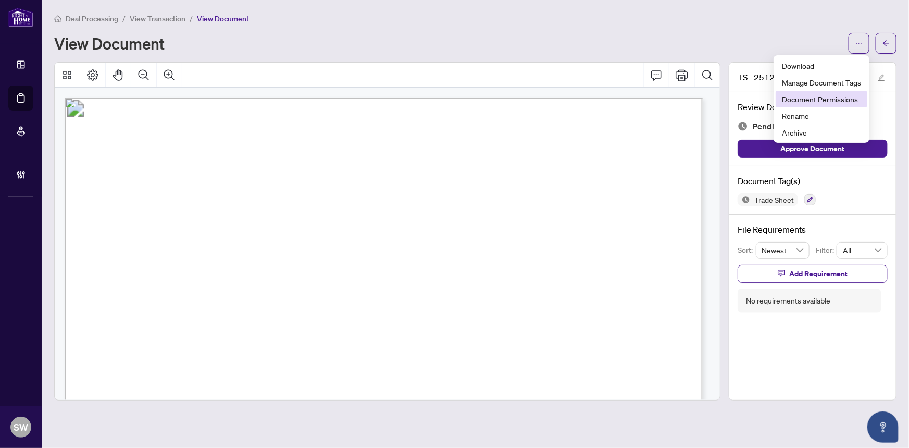
click at [825, 101] on span "Document Permissions" at bounding box center [821, 98] width 79 height 11
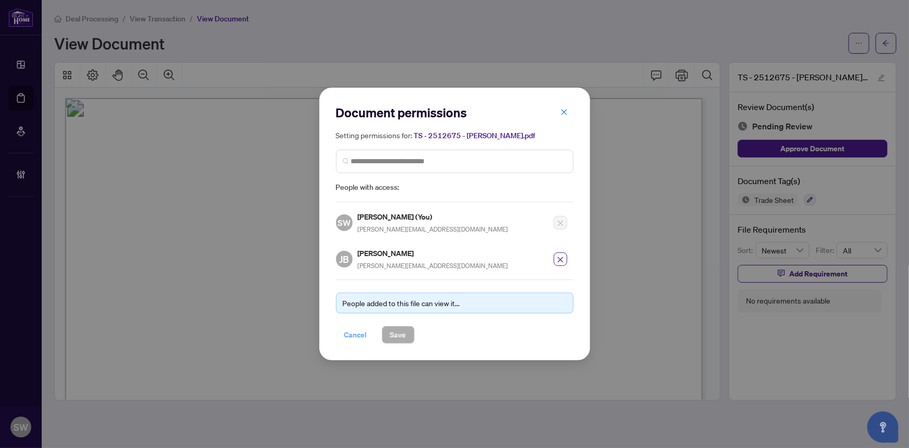
click at [349, 332] on span "Cancel" at bounding box center [355, 334] width 23 height 17
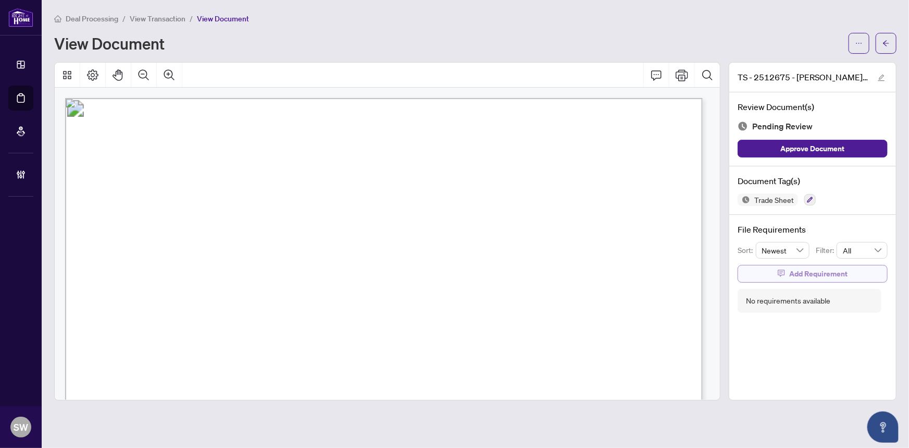
click at [801, 272] on span "Add Requirement" at bounding box center [818, 273] width 58 height 17
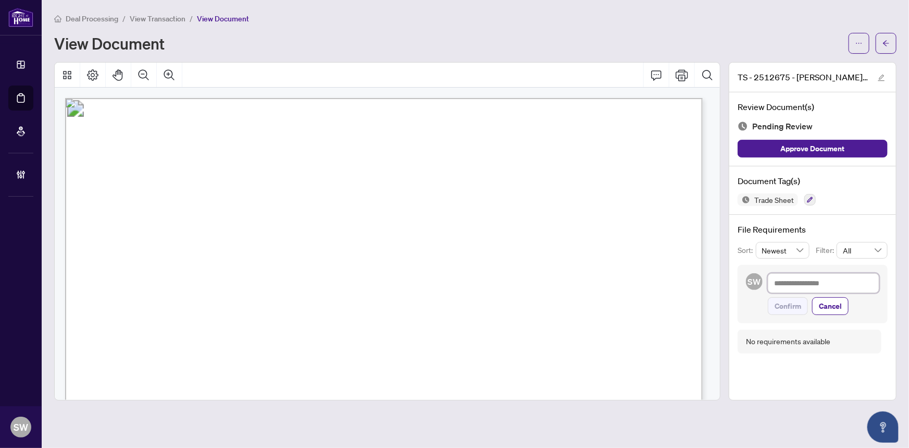
click at [791, 285] on textarea at bounding box center [823, 283] width 111 height 20
paste textarea "**********"
type textarea "**********"
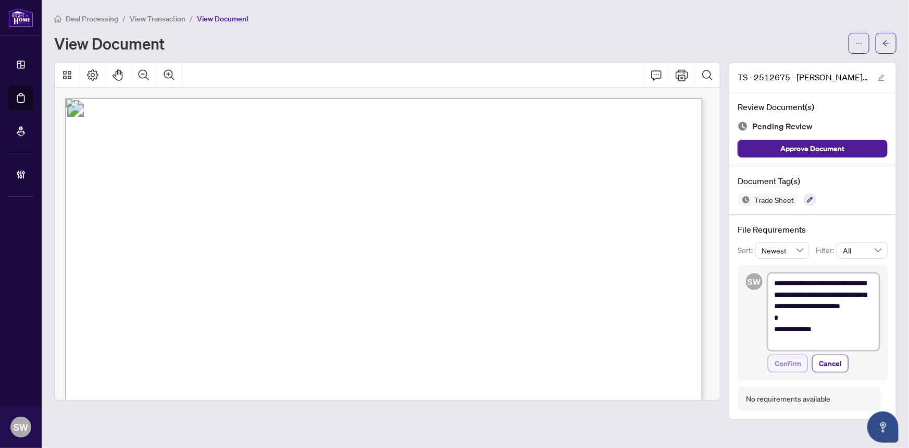
type textarea "**********"
click at [794, 360] on span "Confirm" at bounding box center [788, 363] width 27 height 17
type textarea "**********"
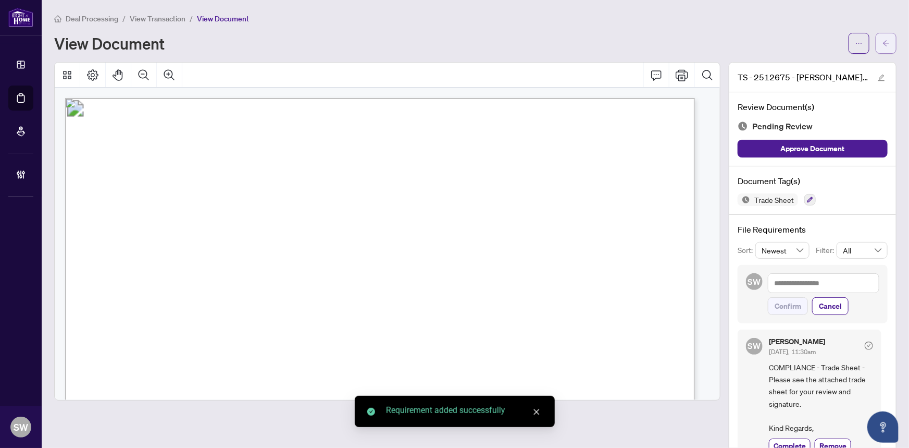
click at [885, 41] on button "button" at bounding box center [886, 43] width 21 height 21
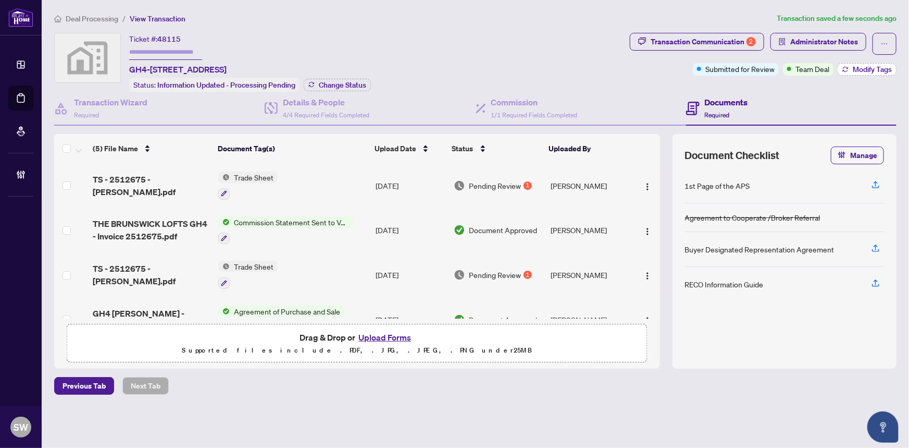
click at [886, 71] on span "Modify Tags" at bounding box center [872, 69] width 39 height 7
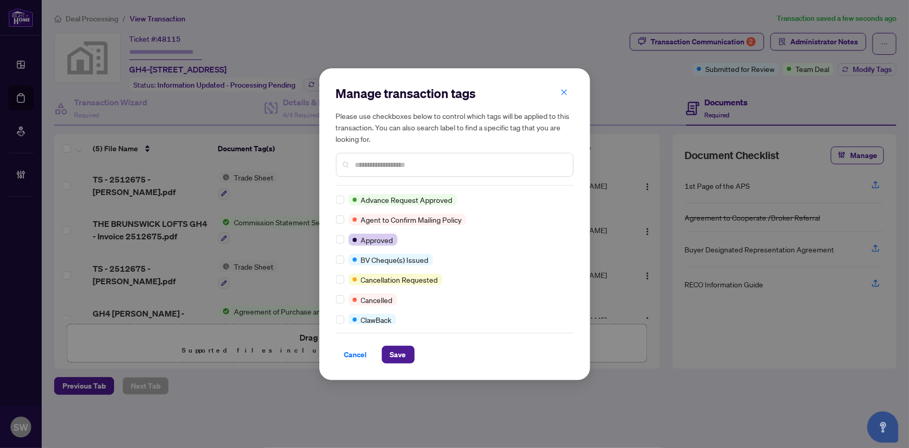
click at [404, 167] on input "text" at bounding box center [459, 164] width 209 height 11
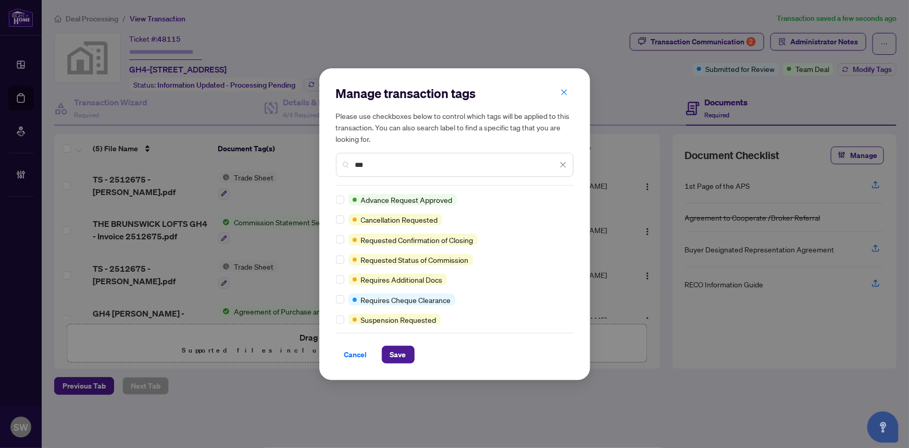
type input "***"
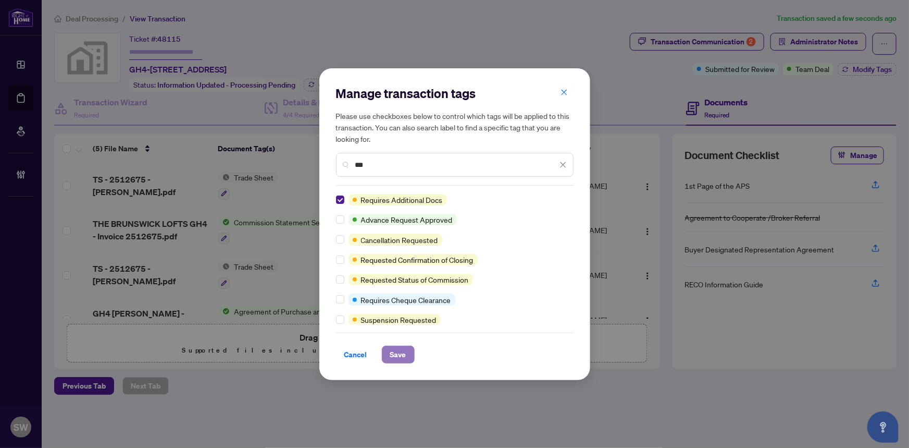
click at [400, 354] on span "Save" at bounding box center [398, 354] width 16 height 17
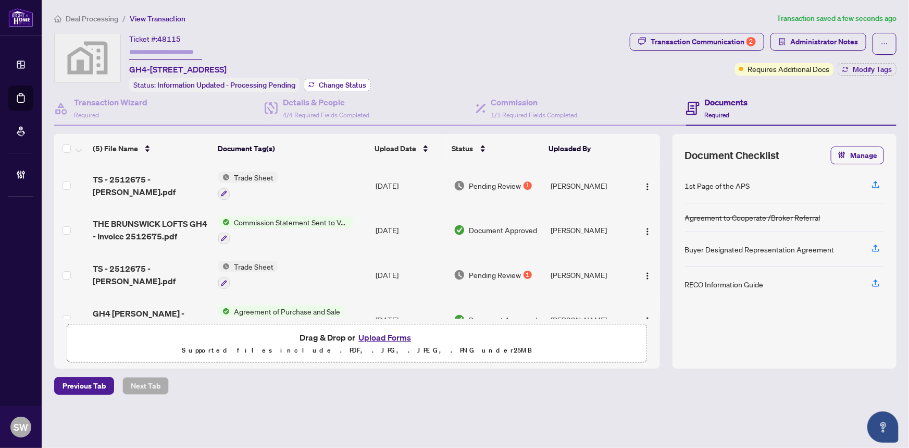
click at [355, 81] on span "Change Status" at bounding box center [342, 84] width 47 height 7
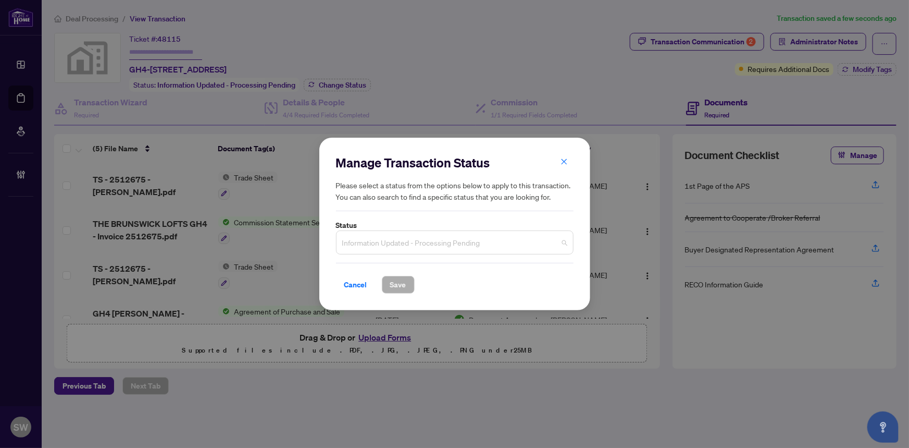
click at [397, 239] on span "Information Updated - Processing Pending" at bounding box center [454, 242] width 225 height 20
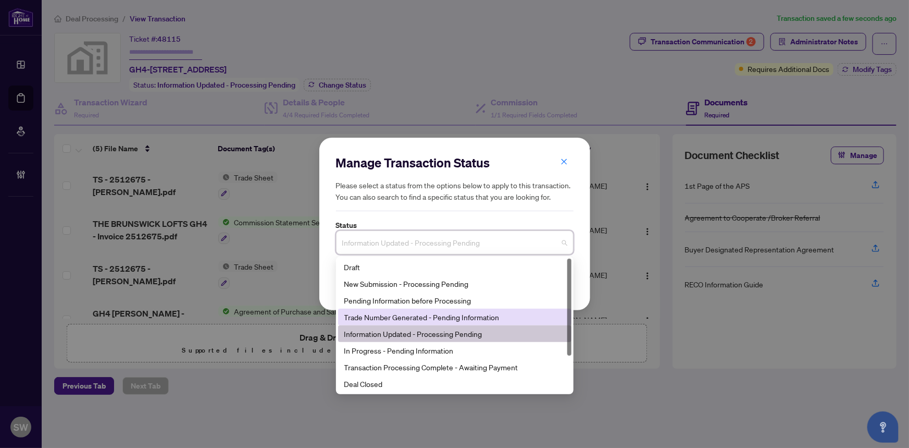
click at [379, 317] on div "Trade Number Generated - Pending Information" at bounding box center [454, 316] width 221 height 11
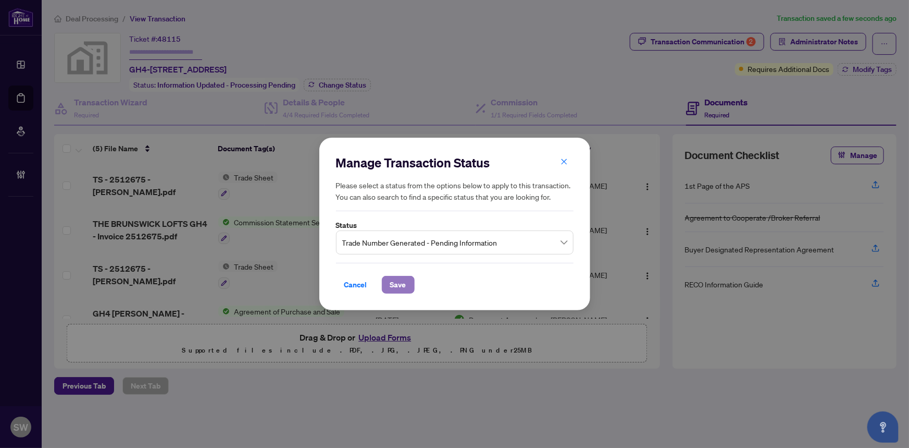
click at [406, 286] on button "Save" at bounding box center [398, 285] width 33 height 18
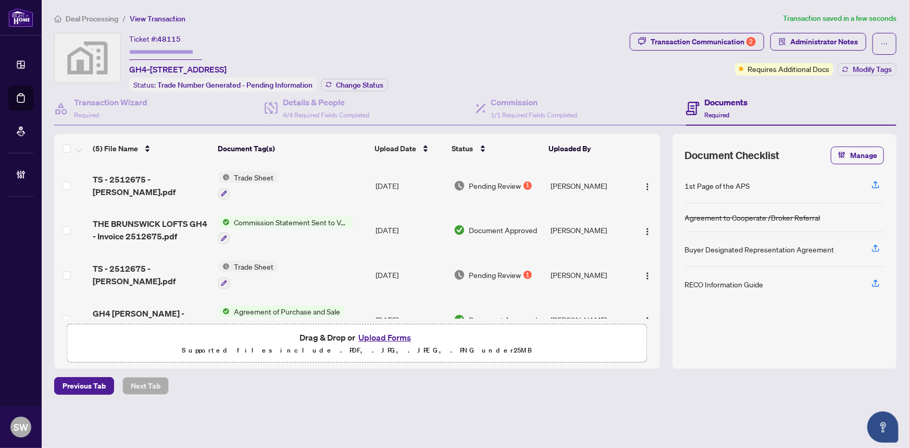
click at [156, 52] on input "text" at bounding box center [165, 52] width 73 height 15
paste input "*******"
type input "*******"
click at [102, 16] on span "Deal Processing" at bounding box center [92, 18] width 53 height 9
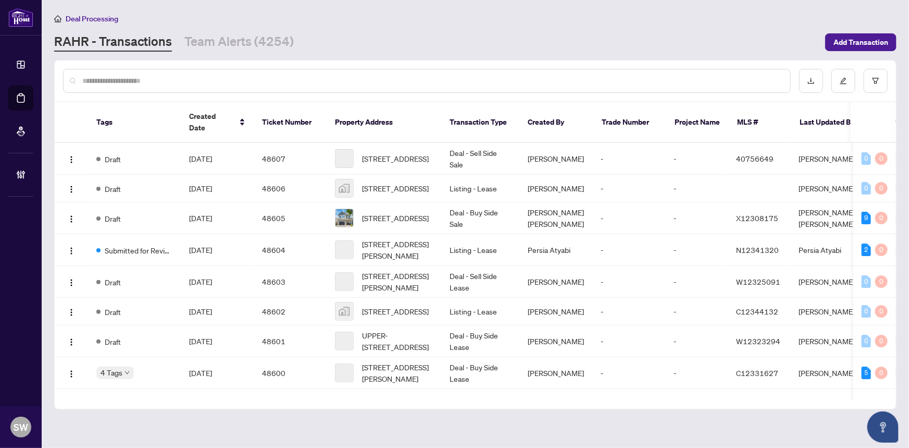
click at [148, 77] on input "text" at bounding box center [432, 80] width 700 height 11
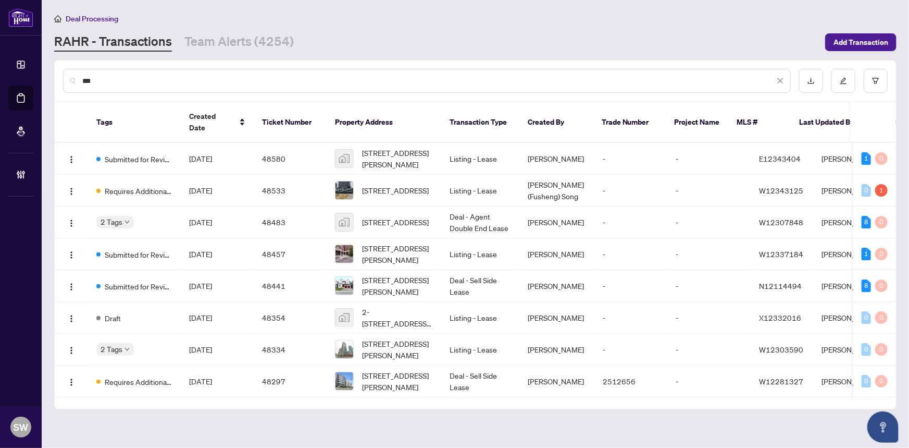
drag, startPoint x: 125, startPoint y: 83, endPoint x: 56, endPoint y: 83, distance: 68.8
click at [56, 83] on div "***" at bounding box center [475, 80] width 841 height 41
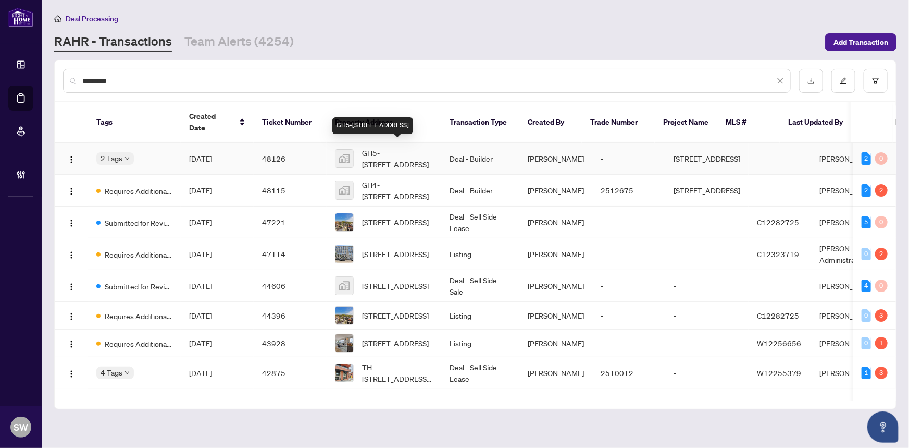
type input "*********"
click at [385, 151] on span "GH5-225 Brunswick Avenue gh5, Toronto, ON, Canada" at bounding box center [397, 158] width 71 height 23
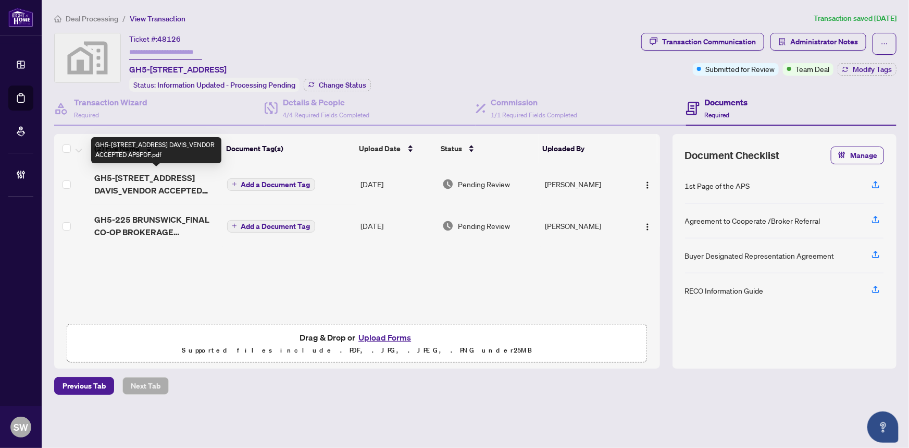
click at [171, 180] on span "GH5-225 BRUNSWICK AVE DAVIS_VENDOR ACCEPTED APSPDF.pdf" at bounding box center [156, 183] width 124 height 25
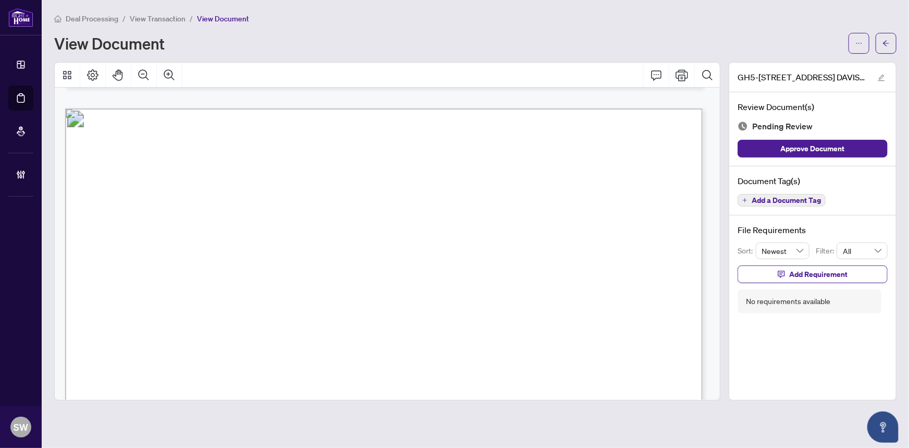
scroll to position [4707, 0]
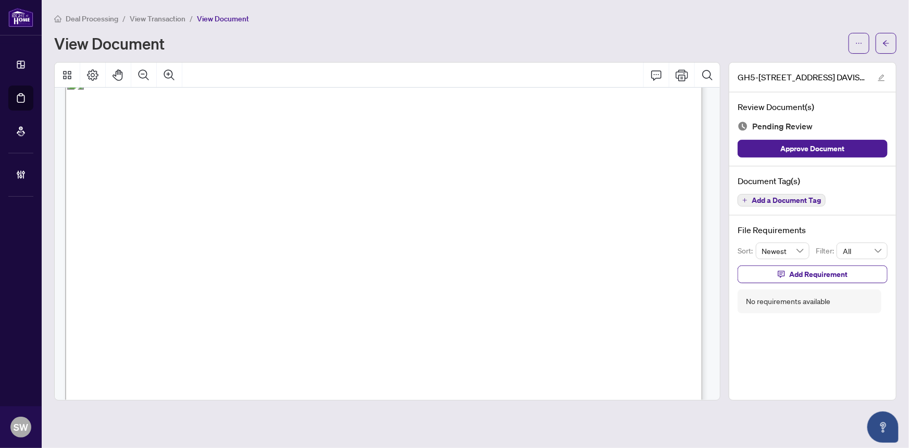
click at [342, 187] on span "225 BRUNSWICK AVE (KD) LTD." at bounding box center [389, 188] width 137 height 12
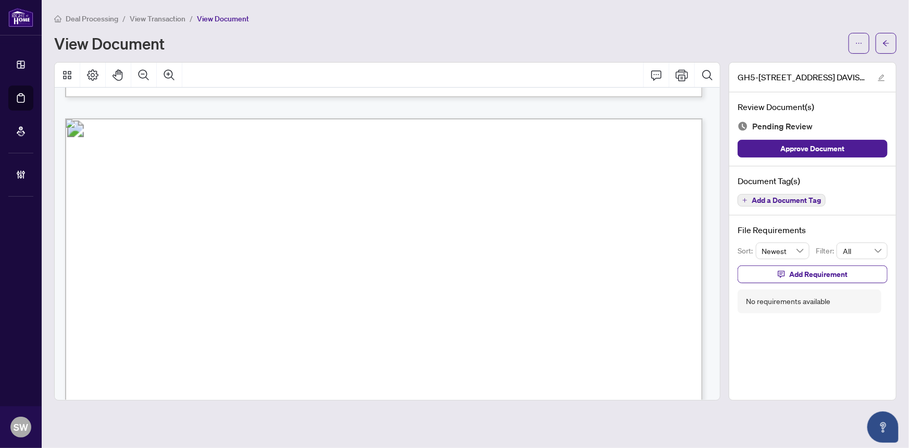
drag, startPoint x: 427, startPoint y: 272, endPoint x: 510, endPoint y: 276, distance: 82.9
click at [510, 276] on span "Dana Marley Davis" at bounding box center [493, 274] width 135 height 10
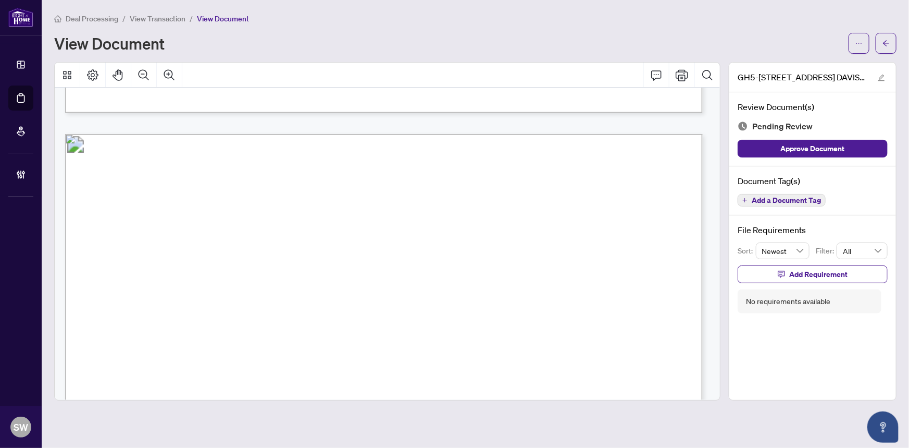
scroll to position [41256, 0]
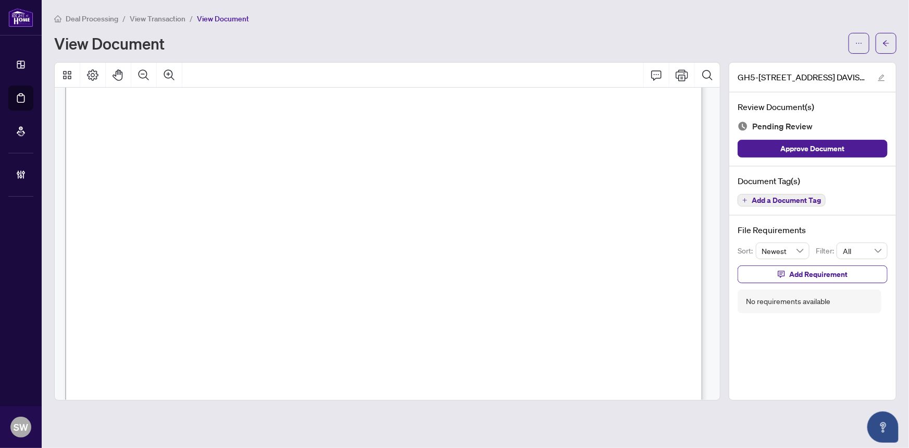
click at [817, 196] on span "Add a Document Tag" at bounding box center [786, 199] width 69 height 7
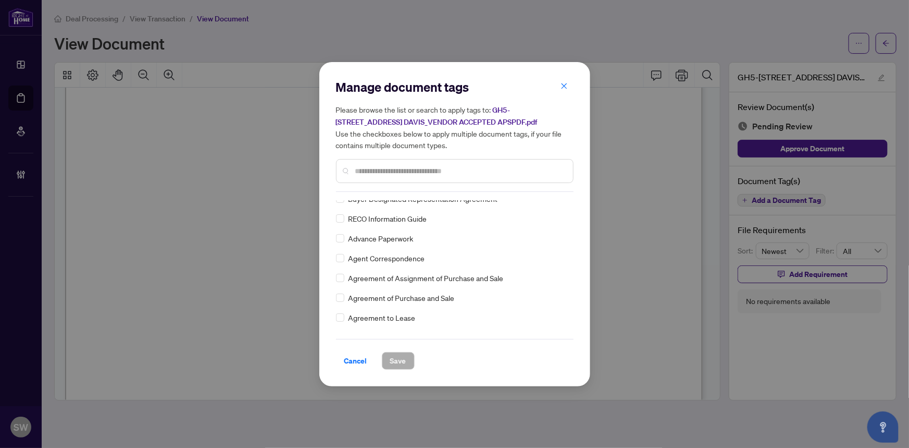
scroll to position [0, 0]
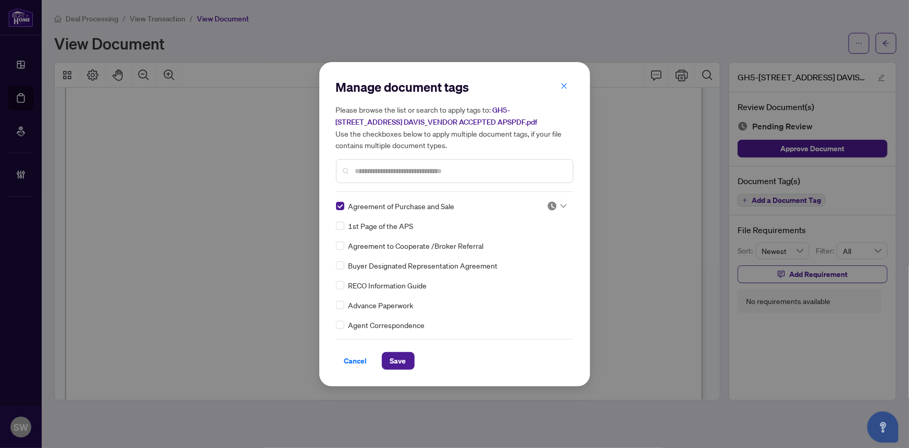
click at [557, 201] on div at bounding box center [557, 206] width 20 height 10
click at [513, 257] on div "Approved" at bounding box center [522, 256] width 67 height 11
click at [398, 356] on span "Save" at bounding box center [398, 360] width 16 height 17
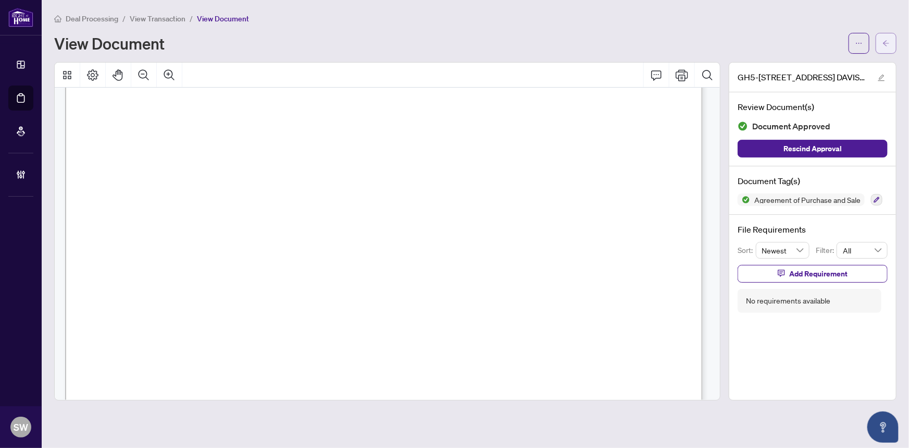
click at [886, 46] on span "button" at bounding box center [886, 43] width 7 height 17
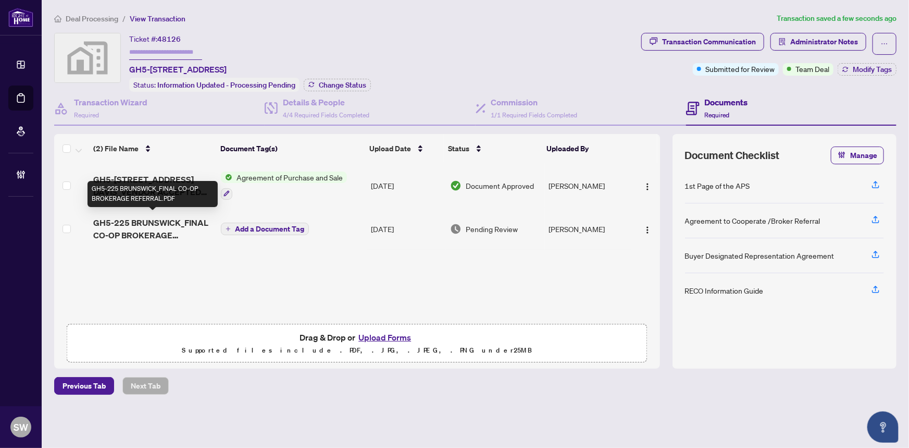
click at [174, 229] on span "GH5-225 BRUNSWICK_FINAL CO-OP BROKERAGE REFERRAL.PDF" at bounding box center [152, 228] width 119 height 25
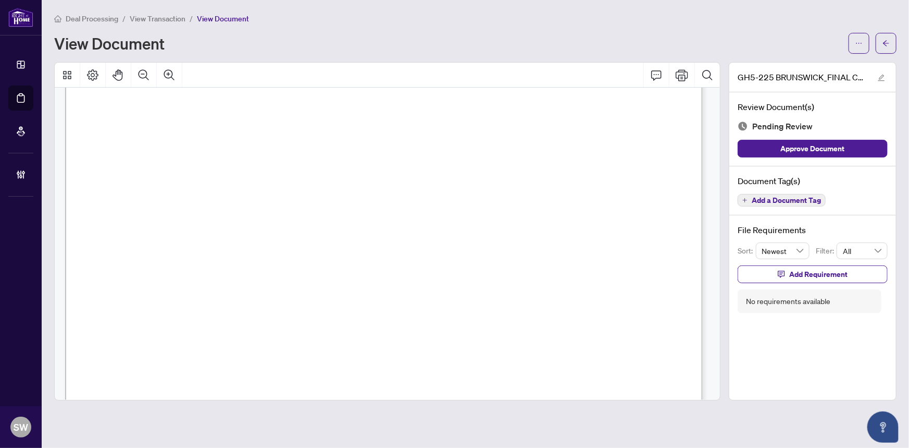
scroll to position [1705, 0]
drag, startPoint x: 369, startPoint y: 221, endPoint x: 414, endPoint y: 225, distance: 45.0
click at [414, 225] on span "_______________$1,135,000.00______________________" at bounding box center [405, 224] width 213 height 11
click at [802, 188] on div "Document Tag(s) Add a Document Tag" at bounding box center [812, 190] width 167 height 49
click at [788, 196] on span "Add a Document Tag" at bounding box center [786, 199] width 69 height 7
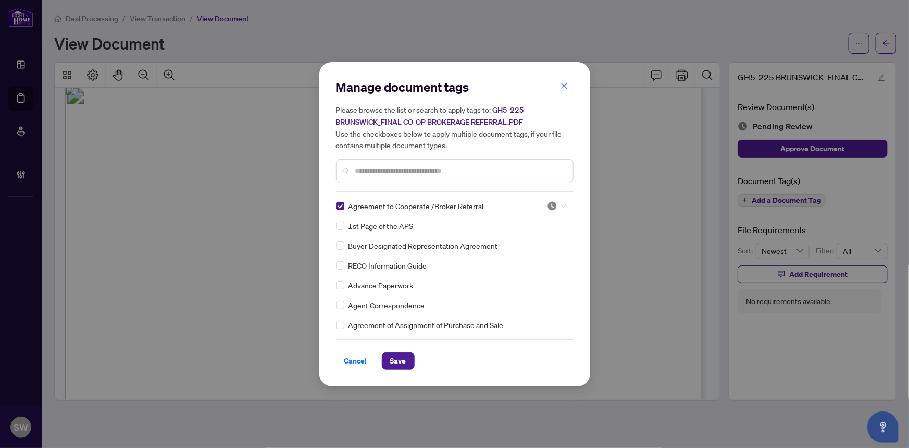
click at [553, 205] on img at bounding box center [552, 206] width 10 height 10
click at [519, 258] on div "Approved" at bounding box center [522, 256] width 67 height 11
drag, startPoint x: 402, startPoint y: 358, endPoint x: 365, endPoint y: 437, distance: 86.5
click at [401, 360] on span "Save" at bounding box center [398, 360] width 16 height 17
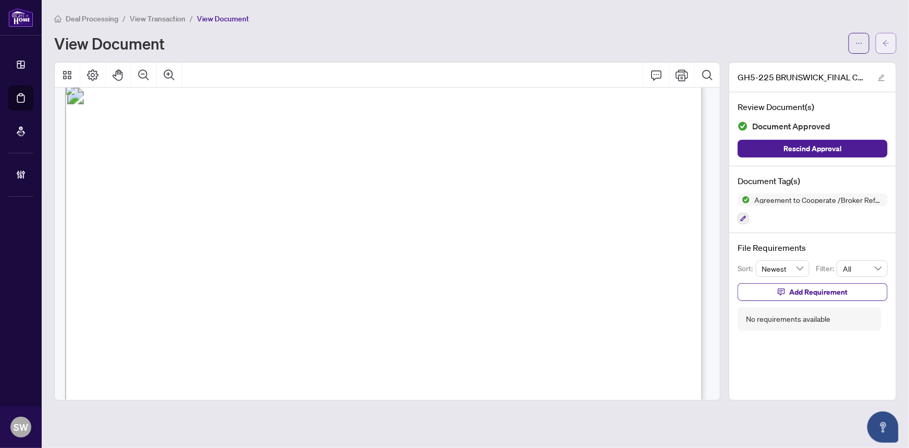
click at [891, 46] on button "button" at bounding box center [886, 43] width 21 height 21
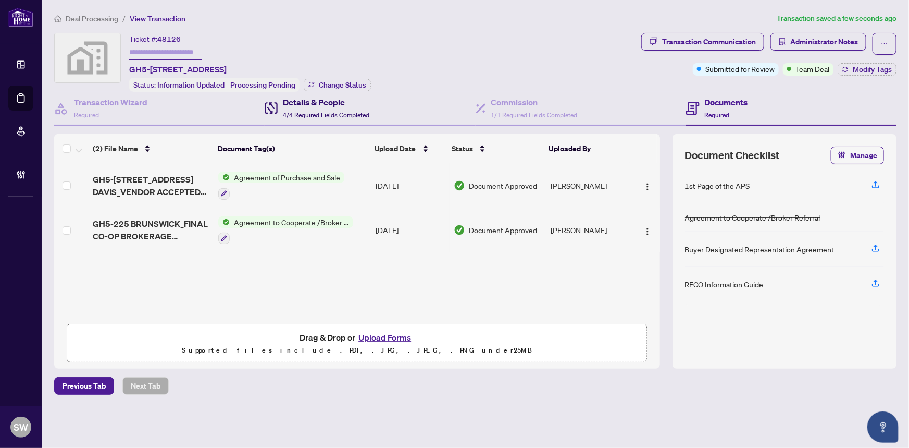
click at [309, 102] on h4 "Details & People" at bounding box center [326, 102] width 86 height 13
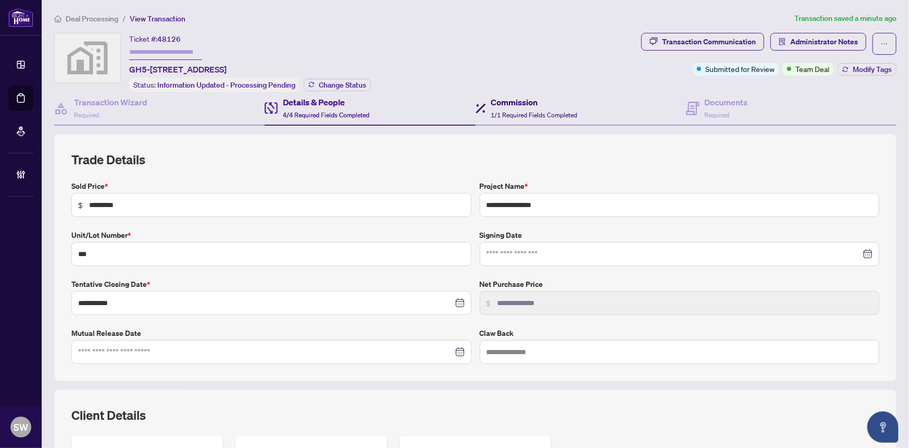
click at [521, 104] on h4 "Commission" at bounding box center [534, 102] width 86 height 13
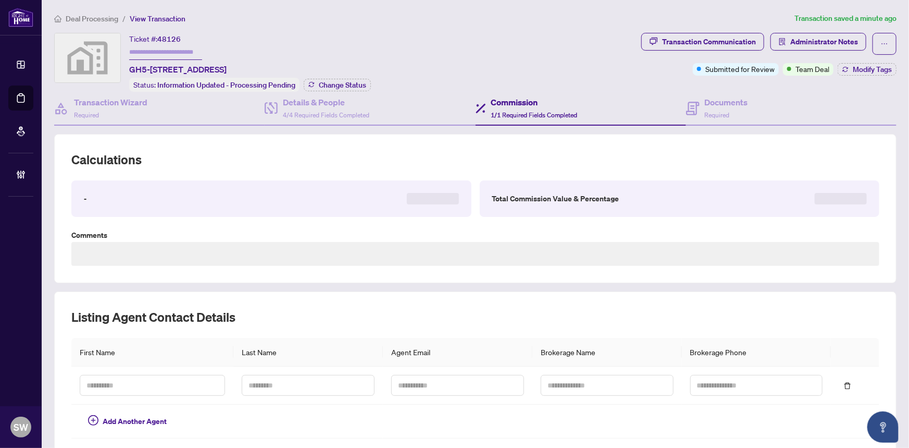
type textarea "**********"
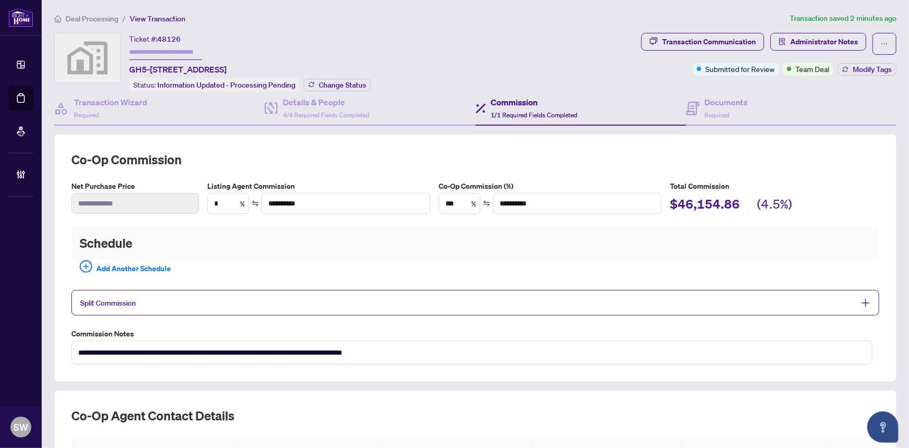
click at [170, 34] on span "48126" at bounding box center [168, 38] width 23 height 9
copy span "48126"
click at [718, 107] on div "Documents Required" at bounding box center [726, 108] width 43 height 24
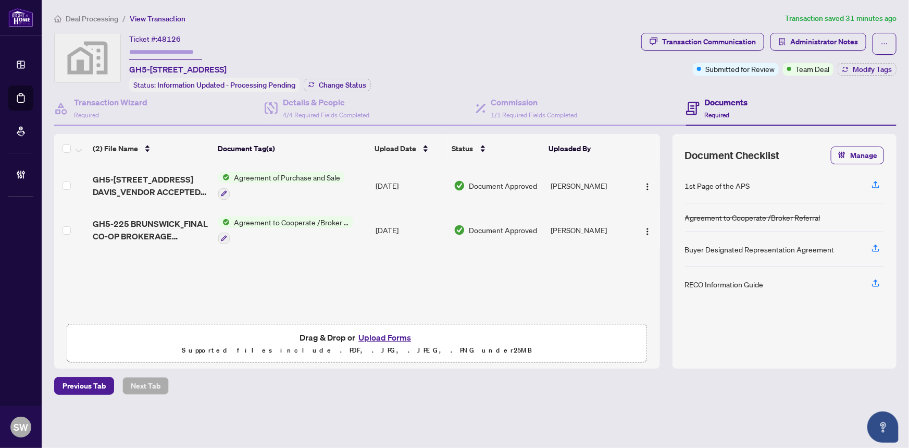
click at [412, 42] on div "Ticket #: 48126 GH5-225 Brunswick Avenue gh5, Toronto, ON, Canada Status: Infor…" at bounding box center [345, 62] width 583 height 59
click at [155, 52] on input "text" at bounding box center [165, 52] width 73 height 15
click at [171, 55] on input "text" at bounding box center [165, 52] width 73 height 15
type input "*******"
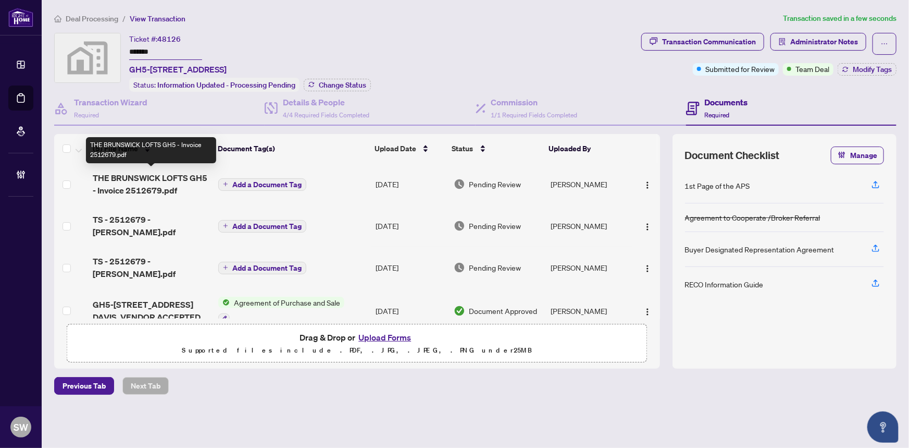
click at [164, 183] on span "THE BRUNSWICK LOFTS GH5 - Invoice 2512679.pdf" at bounding box center [152, 183] width 118 height 25
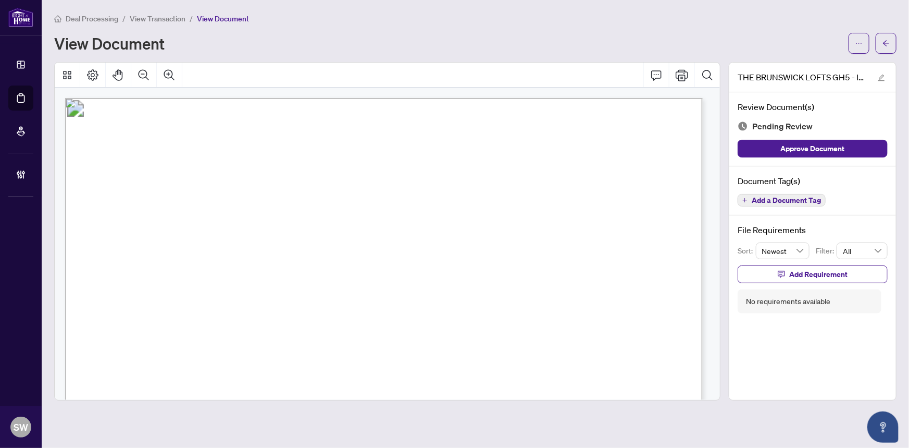
click at [777, 199] on span "Add a Document Tag" at bounding box center [786, 199] width 69 height 7
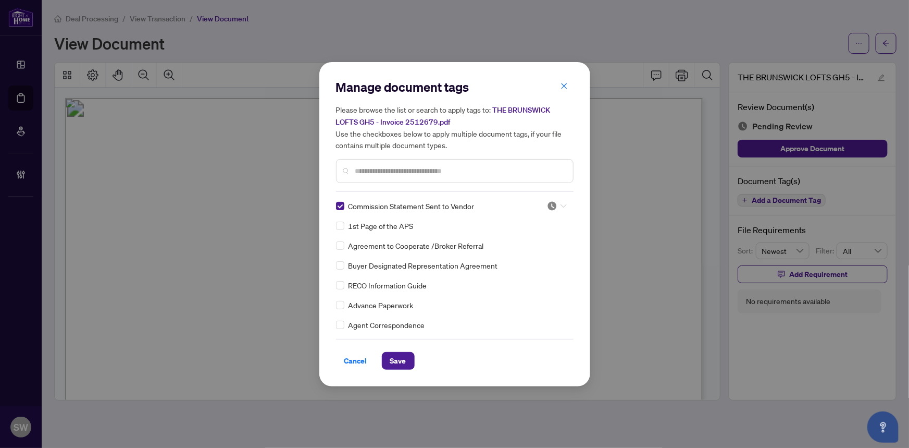
click at [557, 202] on div at bounding box center [557, 206] width 20 height 10
click at [526, 254] on div "Approved" at bounding box center [522, 256] width 67 height 11
click at [406, 359] on button "Save" at bounding box center [398, 361] width 33 height 18
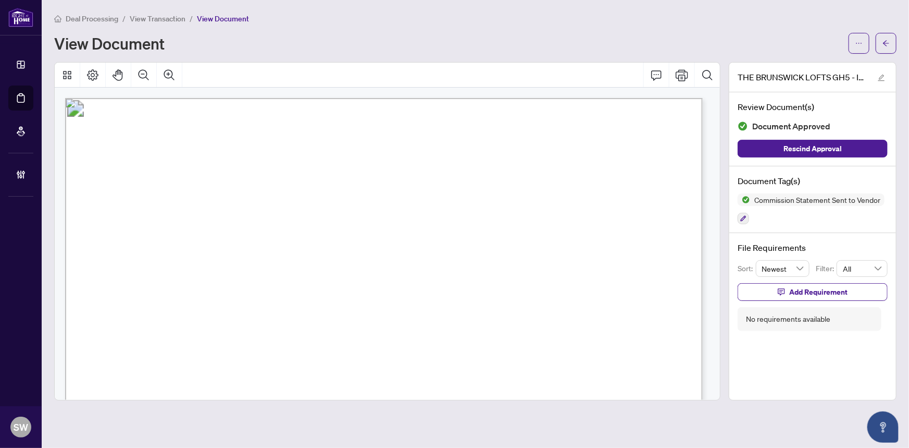
click at [861, 42] on icon "ellipsis" at bounding box center [859, 43] width 7 height 7
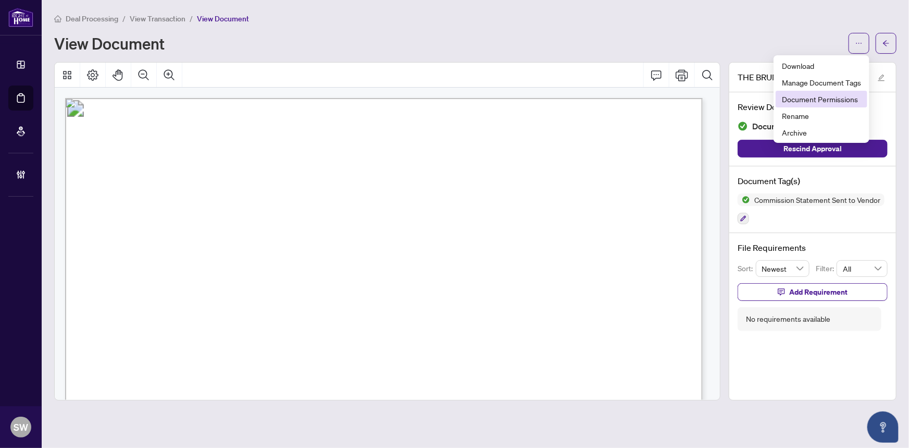
click at [822, 100] on span "Document Permissions" at bounding box center [821, 98] width 79 height 11
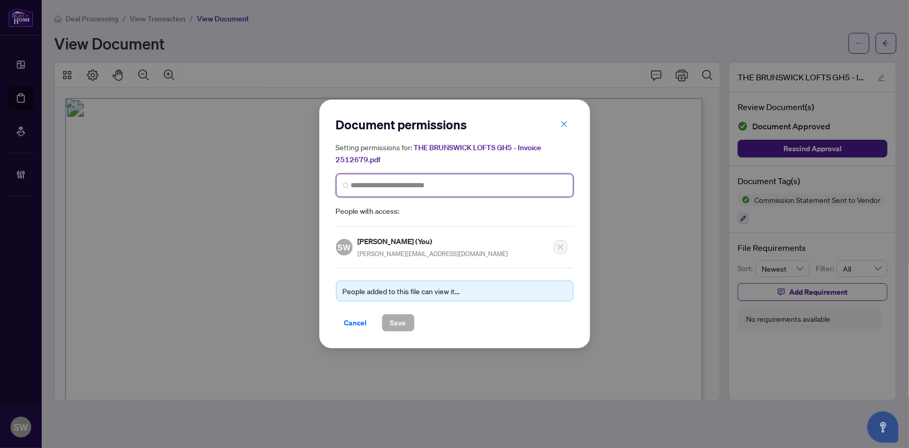
click at [389, 182] on input "search" at bounding box center [459, 185] width 216 height 11
type input "*******"
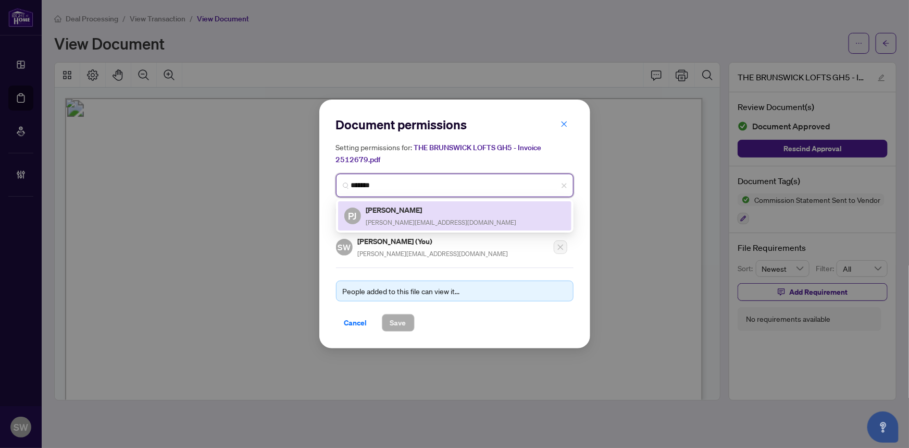
click at [397, 219] on span "paul@pauljohnston.com" at bounding box center [441, 222] width 151 height 8
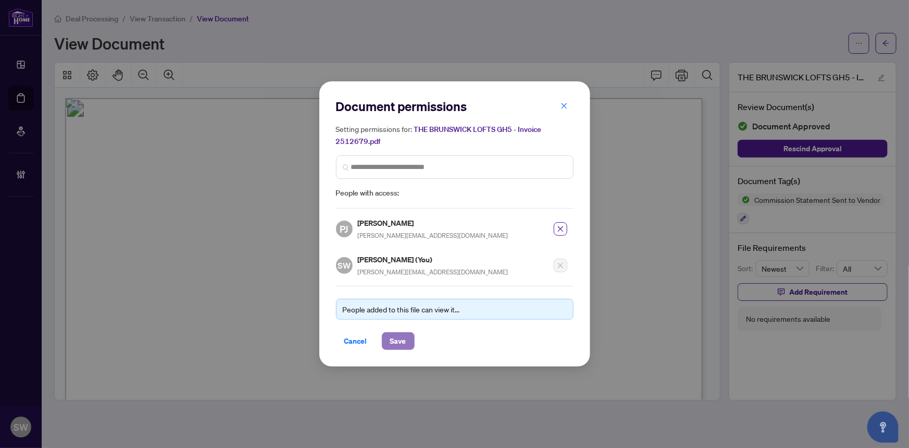
click at [401, 340] on span "Save" at bounding box center [398, 340] width 16 height 17
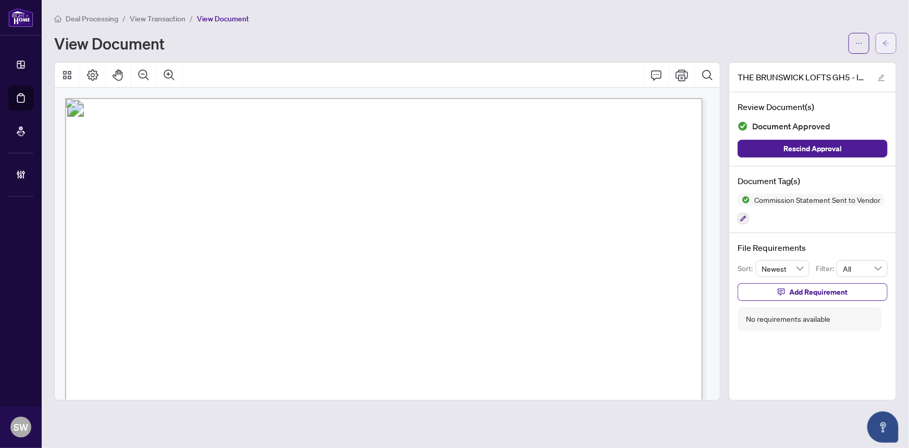
click at [890, 41] on button "button" at bounding box center [886, 43] width 21 height 21
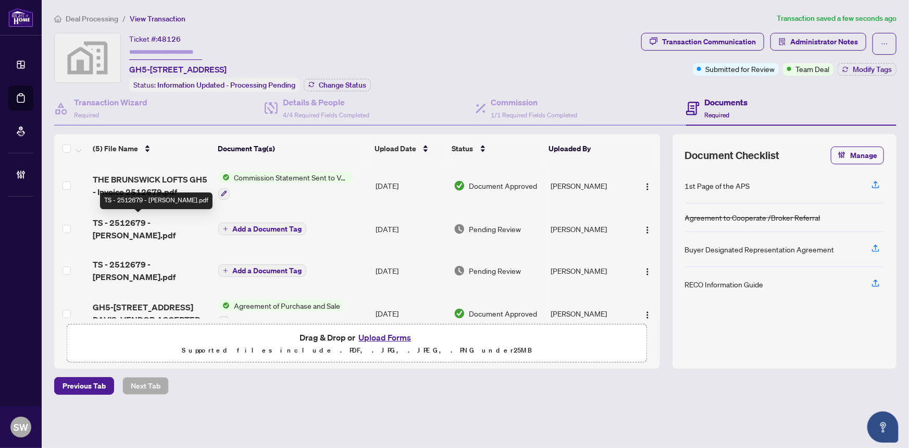
click at [157, 220] on span "TS - 2512679 - John.pdf" at bounding box center [152, 228] width 118 height 25
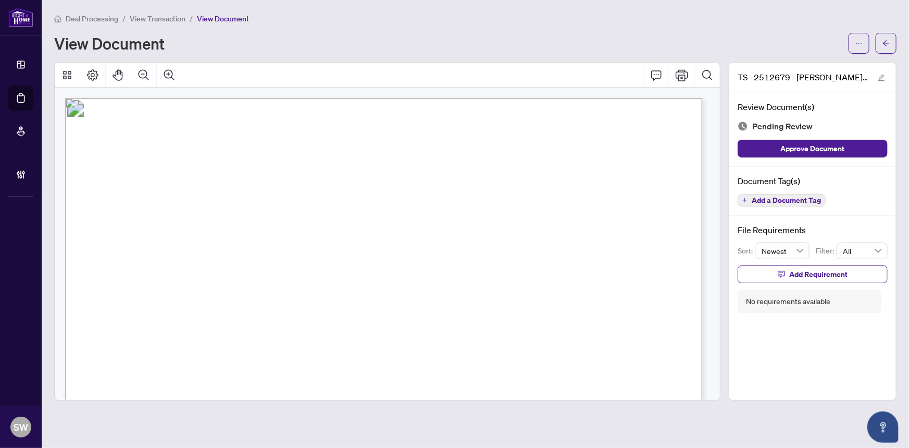
click at [786, 196] on span "Add a Document Tag" at bounding box center [786, 199] width 69 height 7
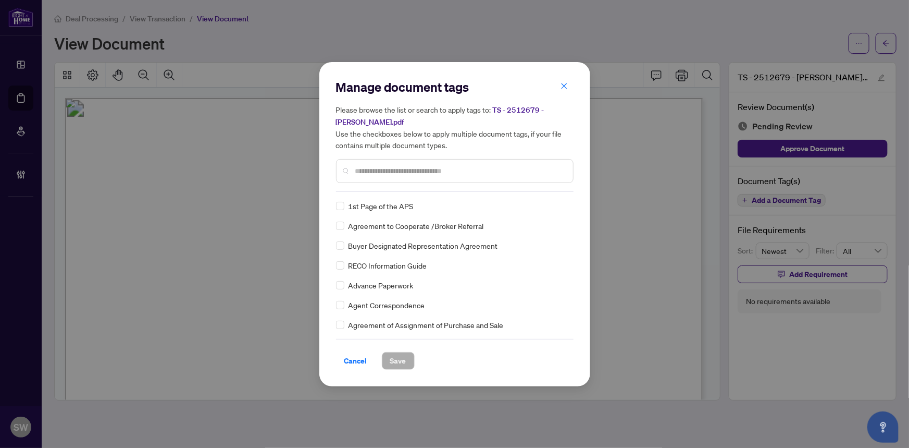
click at [408, 167] on input "text" at bounding box center [459, 170] width 209 height 11
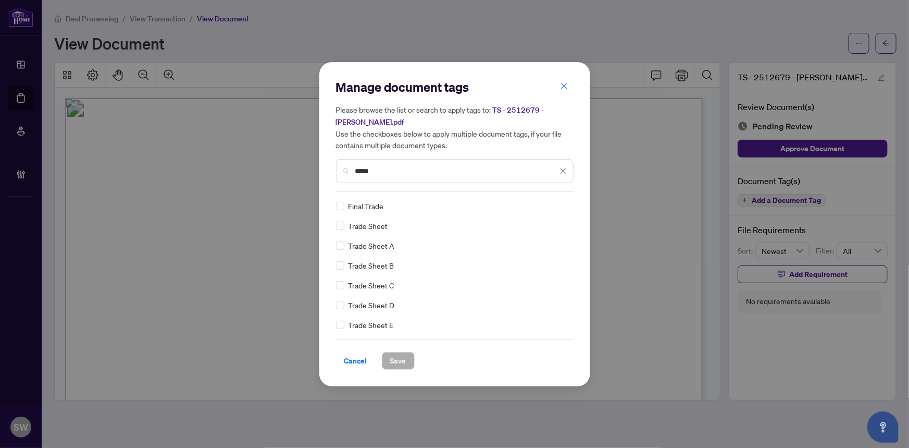
type input "*****"
drag, startPoint x: 397, startPoint y: 352, endPoint x: 400, endPoint y: 346, distance: 7.0
click at [397, 352] on span "Save" at bounding box center [398, 360] width 16 height 17
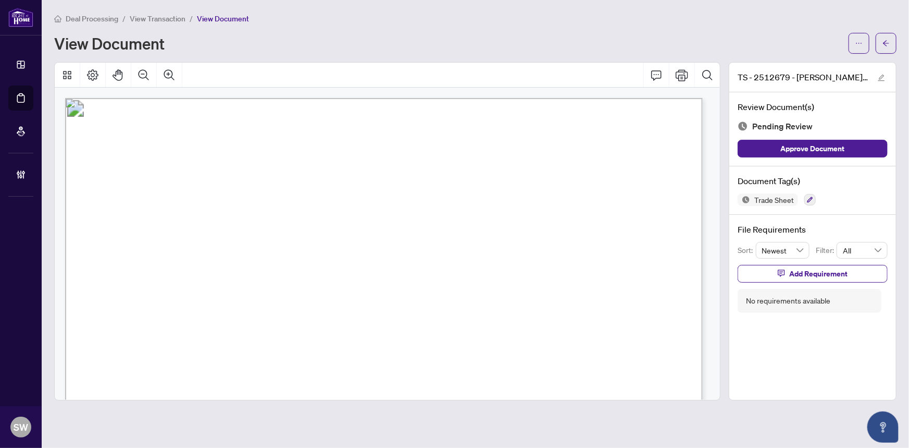
scroll to position [189, 0]
click at [801, 271] on span "Add Requirement" at bounding box center [818, 273] width 58 height 17
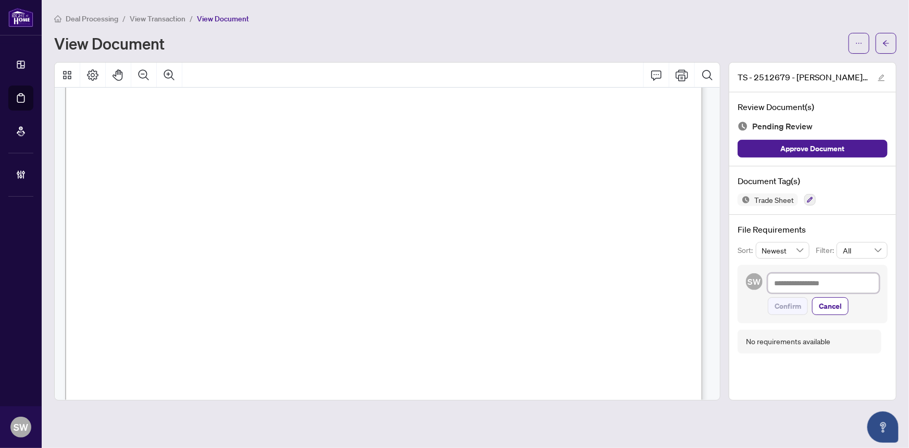
click at [802, 279] on textarea at bounding box center [823, 283] width 111 height 20
paste textarea "**********"
type textarea "**********"
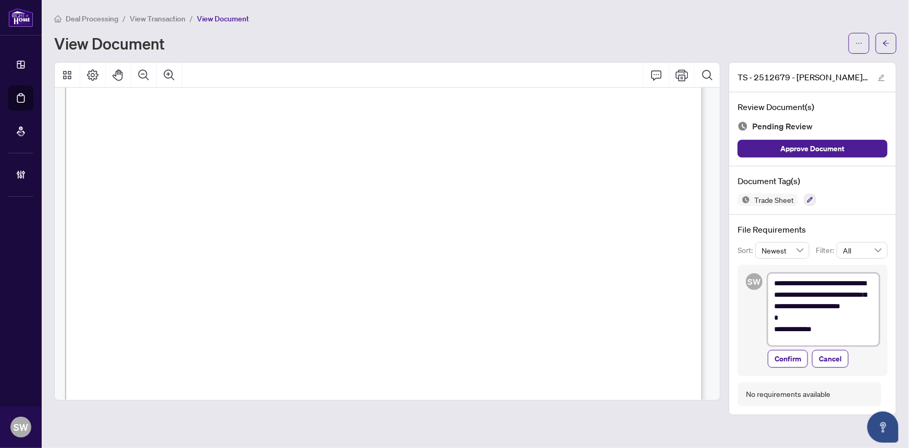
scroll to position [0, 0]
type textarea "**********"
click at [790, 360] on span "Confirm" at bounding box center [788, 363] width 27 height 17
type textarea "**********"
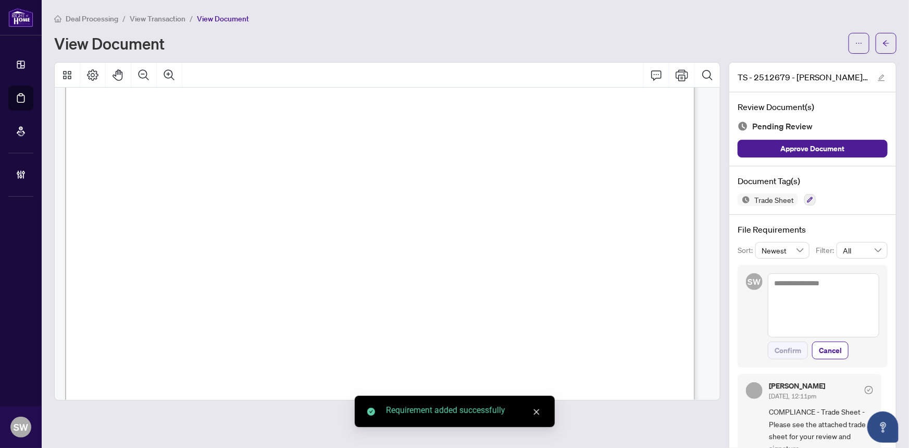
scroll to position [187, 0]
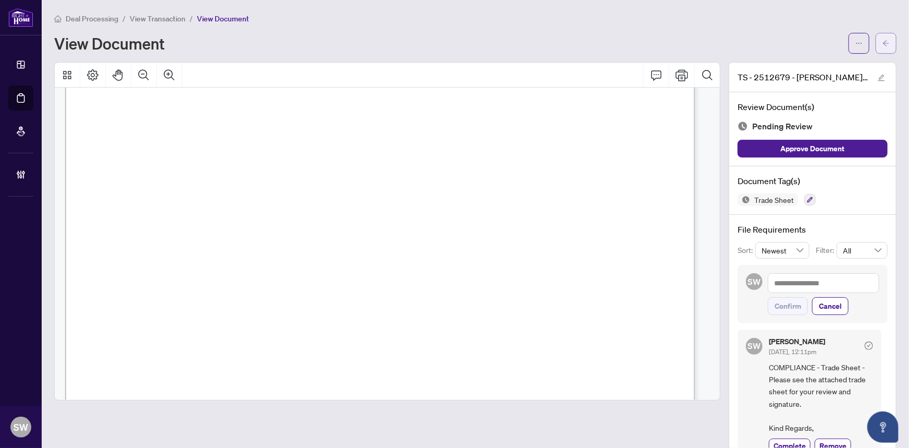
click at [883, 47] on span "button" at bounding box center [886, 43] width 7 height 17
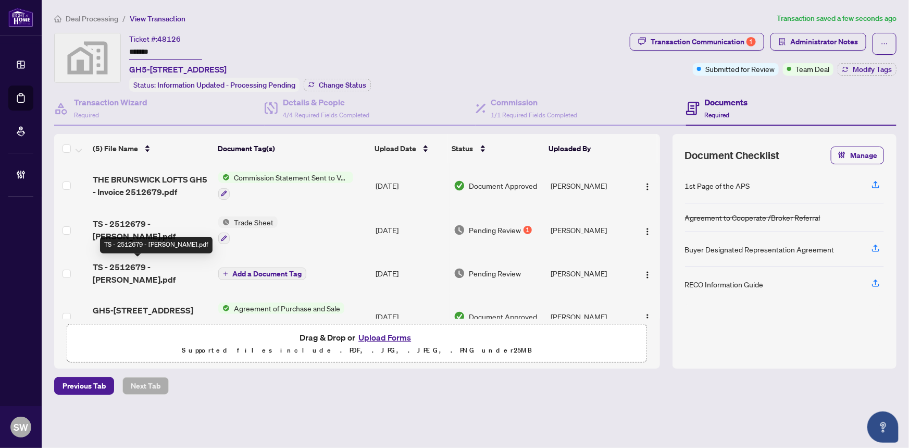
click at [181, 263] on span "TS - 2512679 - Paul.pdf" at bounding box center [152, 273] width 118 height 25
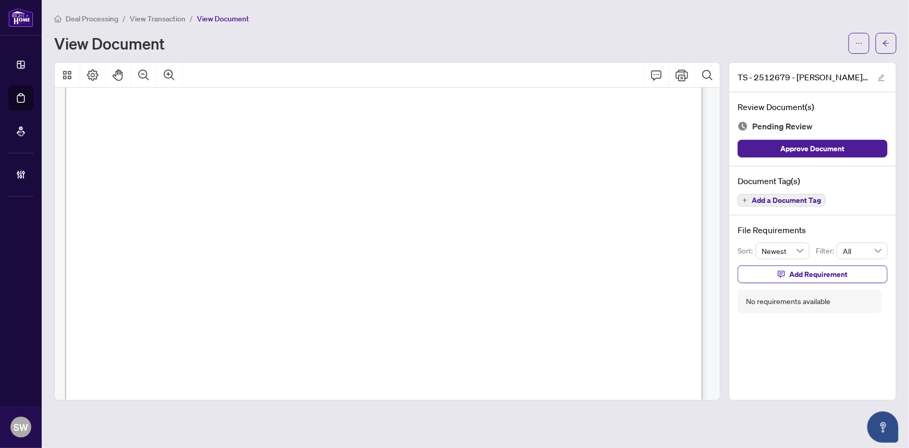
scroll to position [237, 0]
click at [801, 200] on span "Add a Document Tag" at bounding box center [786, 199] width 69 height 7
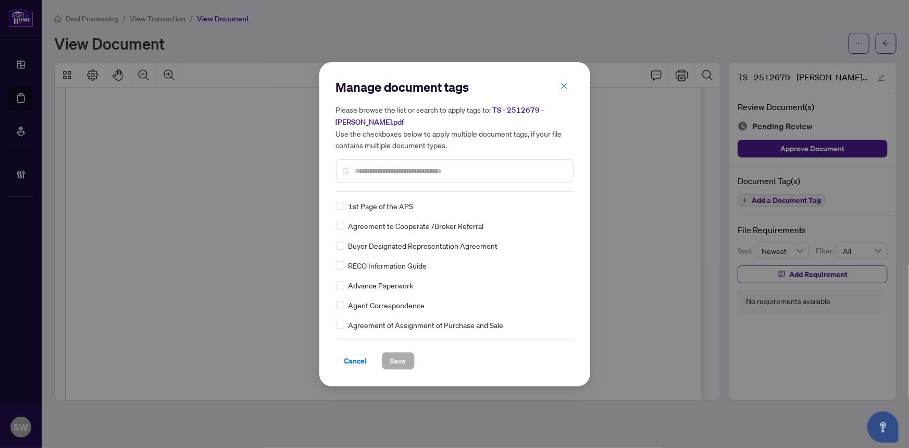
click at [393, 165] on input "text" at bounding box center [459, 170] width 209 height 11
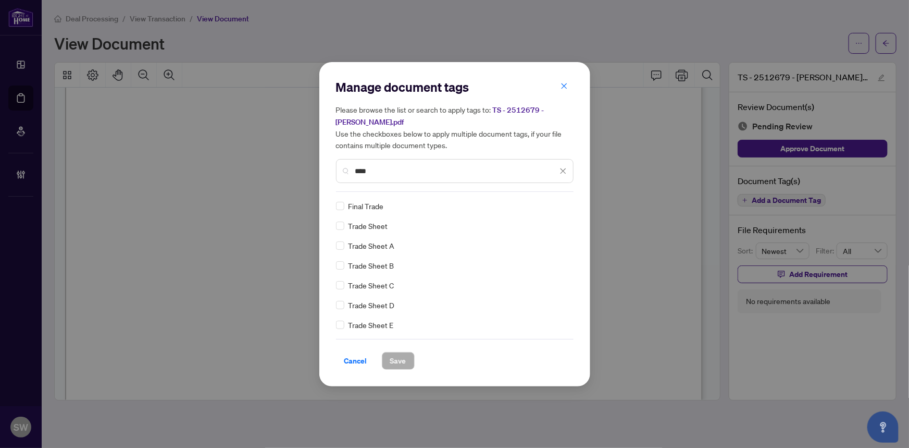
type input "****"
click at [398, 354] on span "Save" at bounding box center [398, 360] width 16 height 17
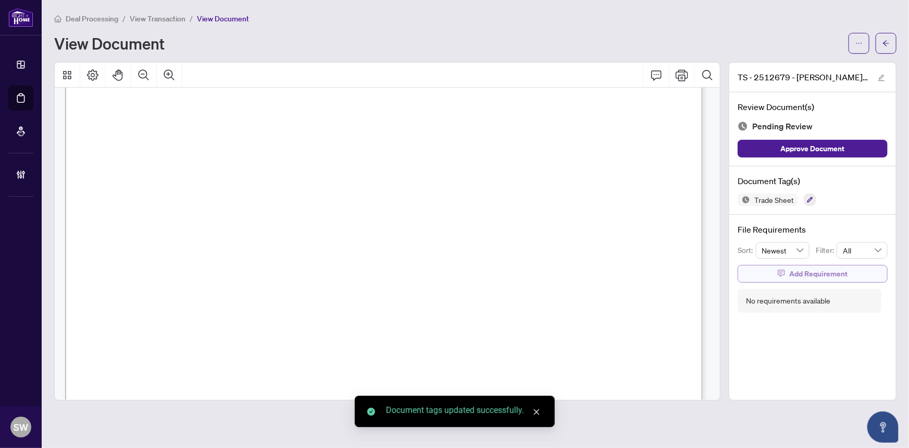
click at [827, 266] on span "Add Requirement" at bounding box center [818, 273] width 58 height 17
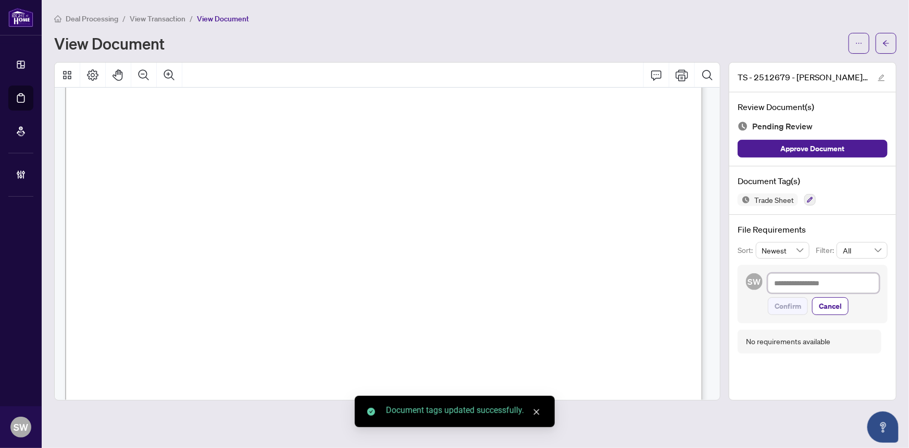
click at [810, 277] on textarea at bounding box center [823, 283] width 111 height 20
paste textarea "**********"
type textarea "**********"
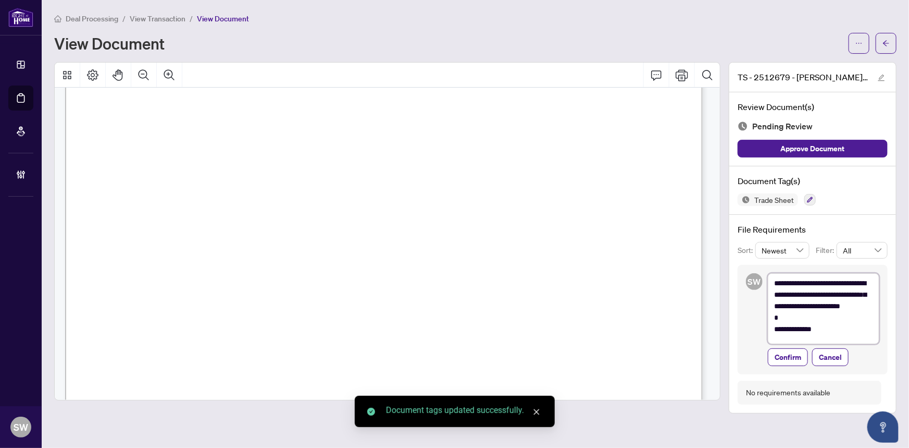
scroll to position [0, 0]
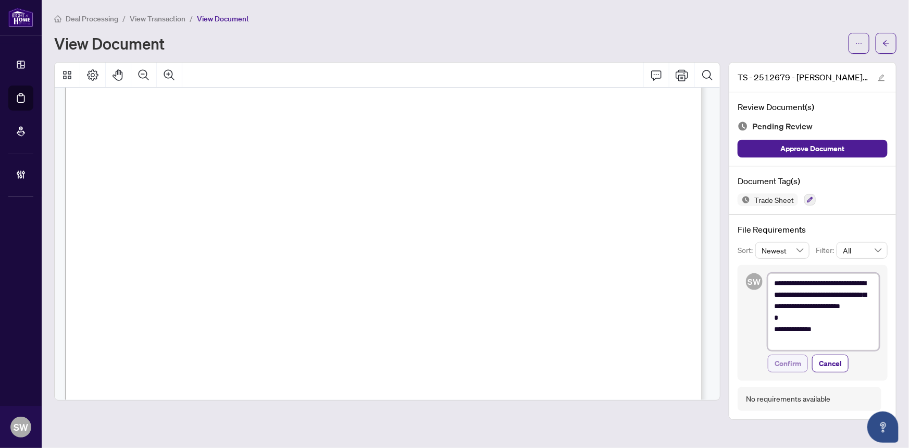
type textarea "**********"
click at [798, 363] on span "Confirm" at bounding box center [788, 363] width 27 height 17
type textarea "**********"
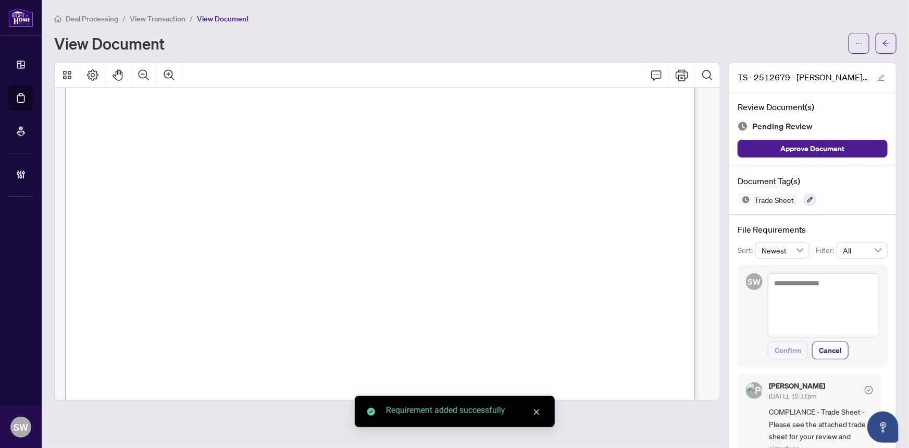
scroll to position [233, 0]
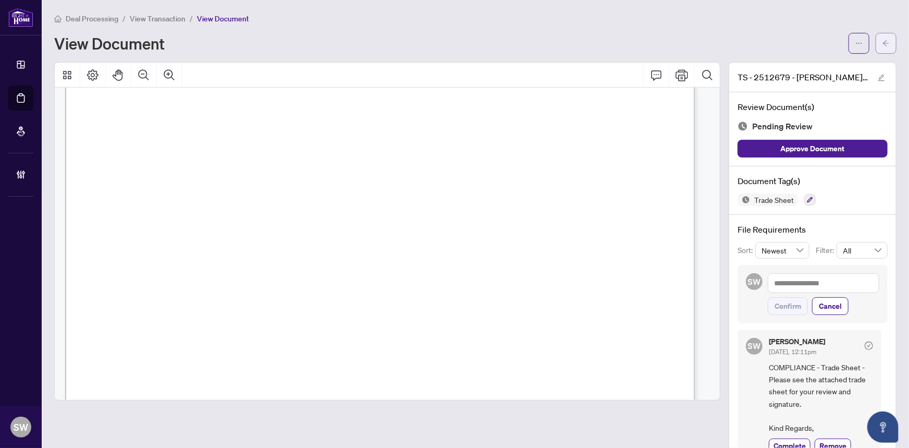
click at [883, 44] on icon "arrow-left" at bounding box center [886, 43] width 7 height 7
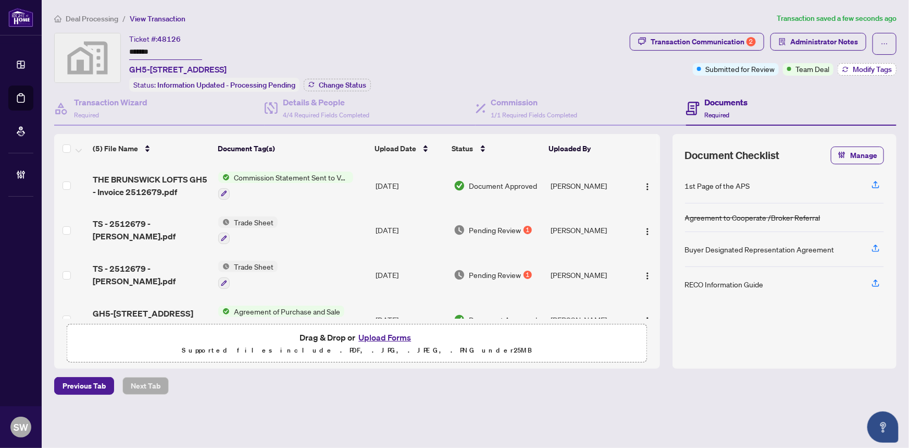
click at [859, 67] on span "Modify Tags" at bounding box center [872, 69] width 39 height 7
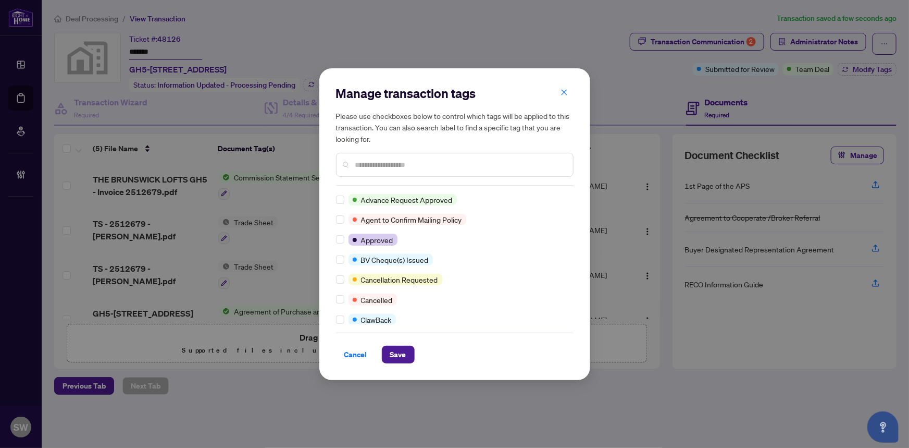
click at [378, 168] on input "text" at bounding box center [459, 164] width 209 height 11
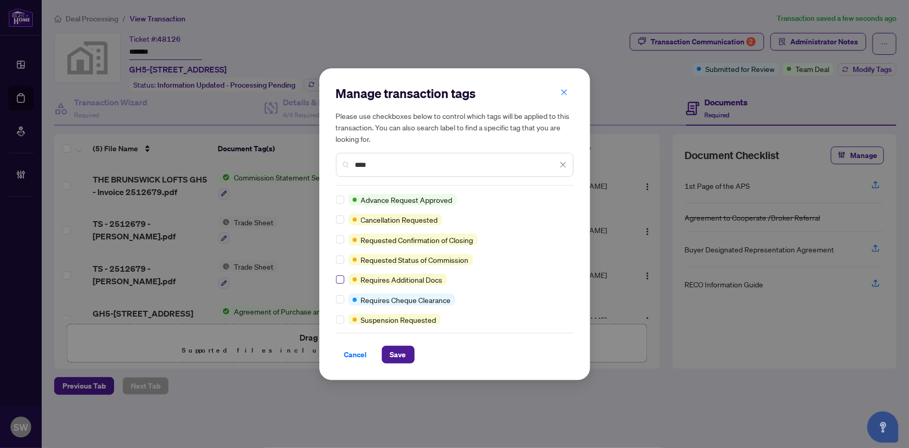
type input "****"
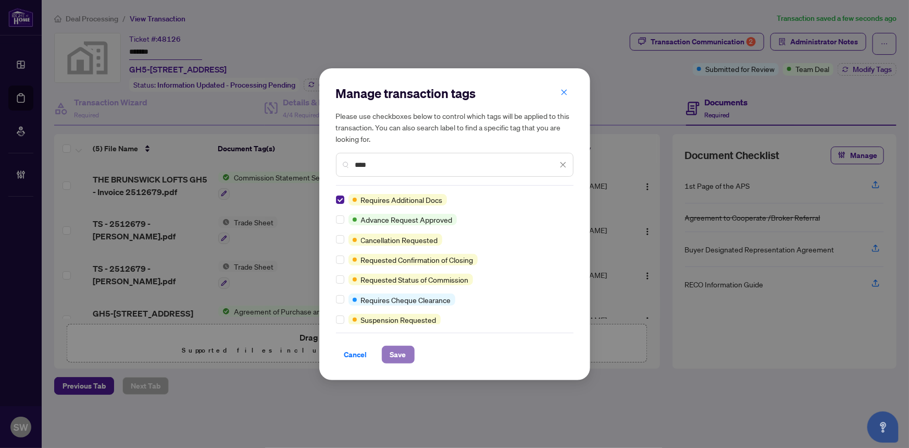
click at [400, 350] on span "Save" at bounding box center [398, 354] width 16 height 17
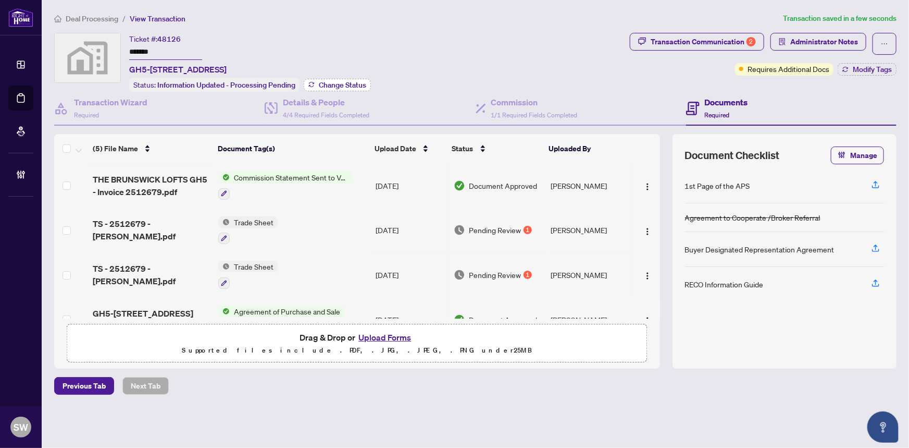
click at [340, 82] on span "Change Status" at bounding box center [342, 84] width 47 height 7
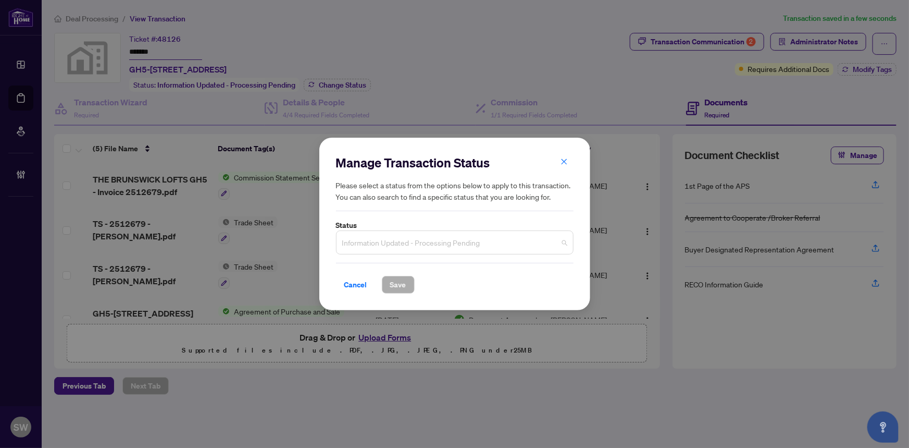
click at [397, 249] on span "Information Updated - Processing Pending" at bounding box center [454, 242] width 225 height 20
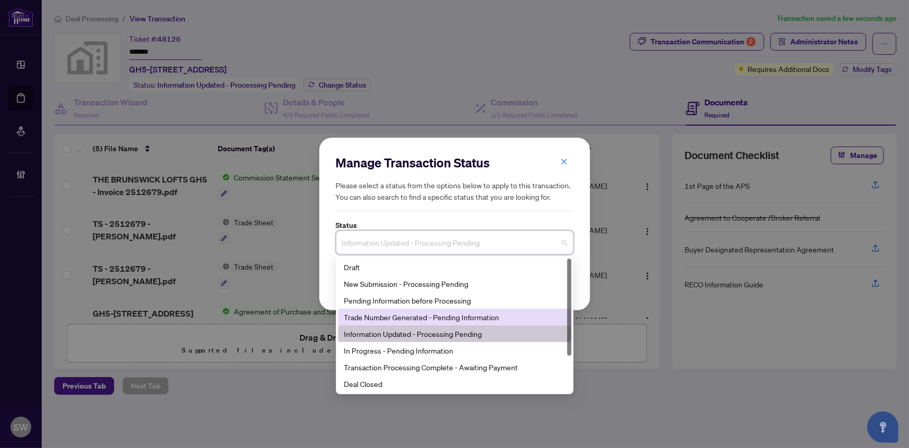
click at [377, 318] on div "Trade Number Generated - Pending Information" at bounding box center [454, 316] width 221 height 11
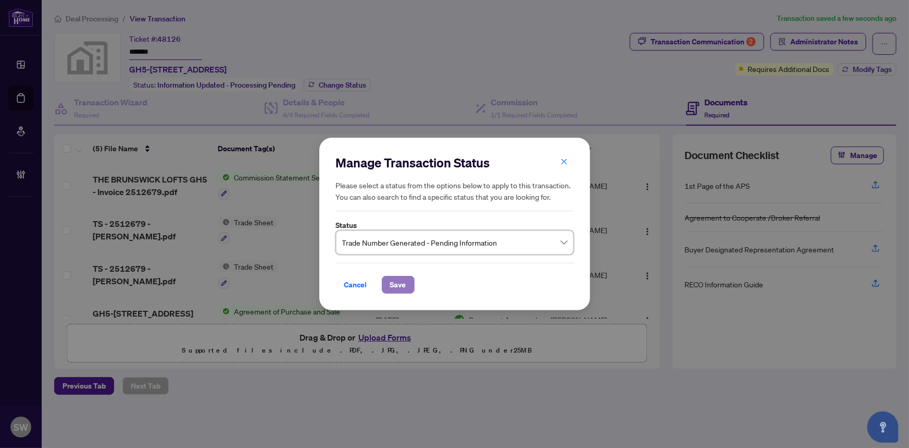
click at [404, 281] on span "Save" at bounding box center [398, 284] width 16 height 17
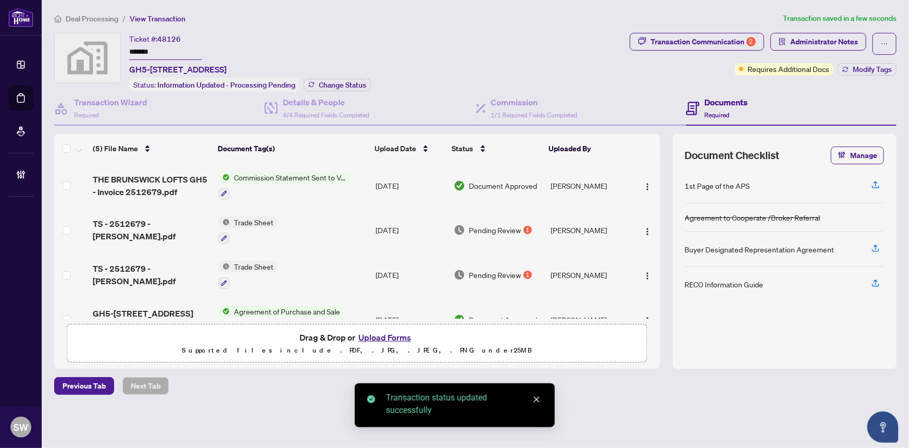
click at [138, 49] on input "*******" at bounding box center [165, 52] width 73 height 15
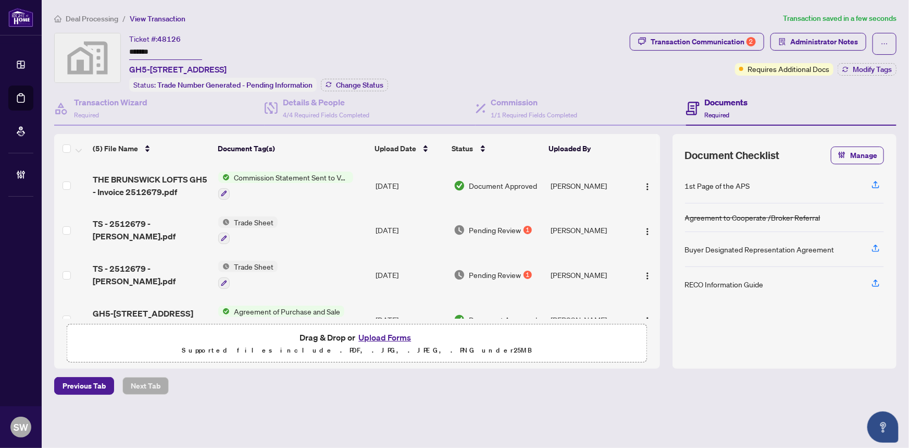
click at [100, 15] on span "Deal Processing" at bounding box center [92, 18] width 53 height 9
